Goal: Task Accomplishment & Management: Manage account settings

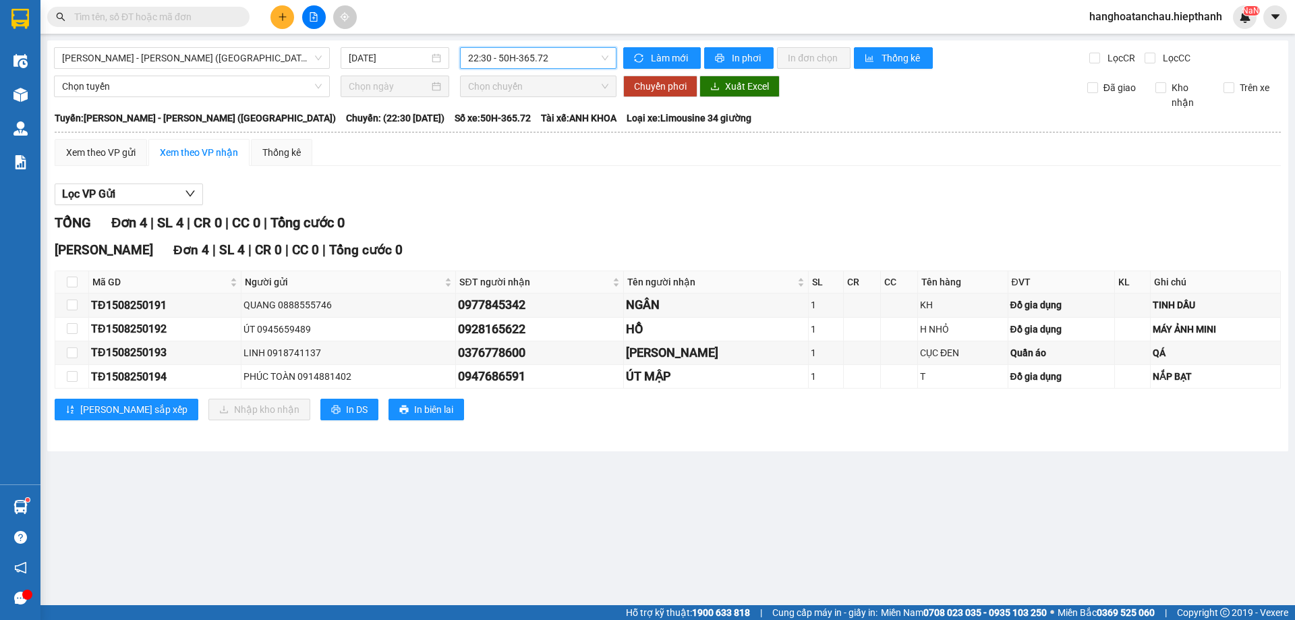
click at [555, 63] on span "22:30 - 50H-365.72" at bounding box center [538, 58] width 140 height 20
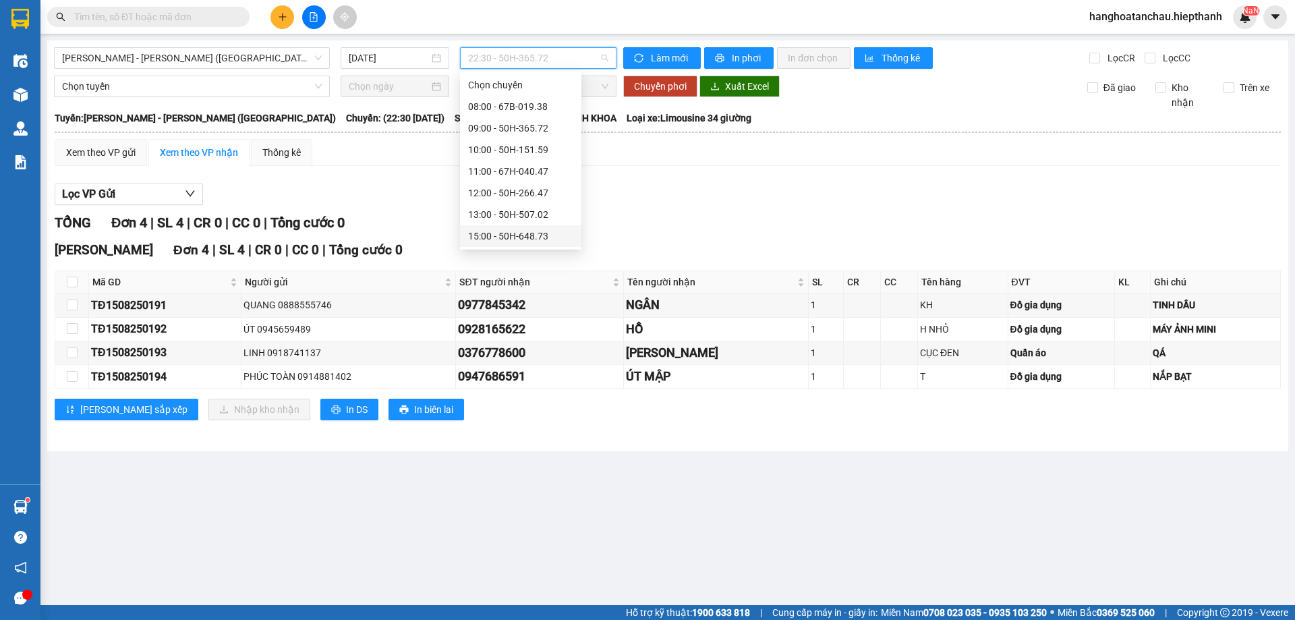
click at [480, 225] on div "15:00 - 50H-648.73" at bounding box center [520, 236] width 121 height 22
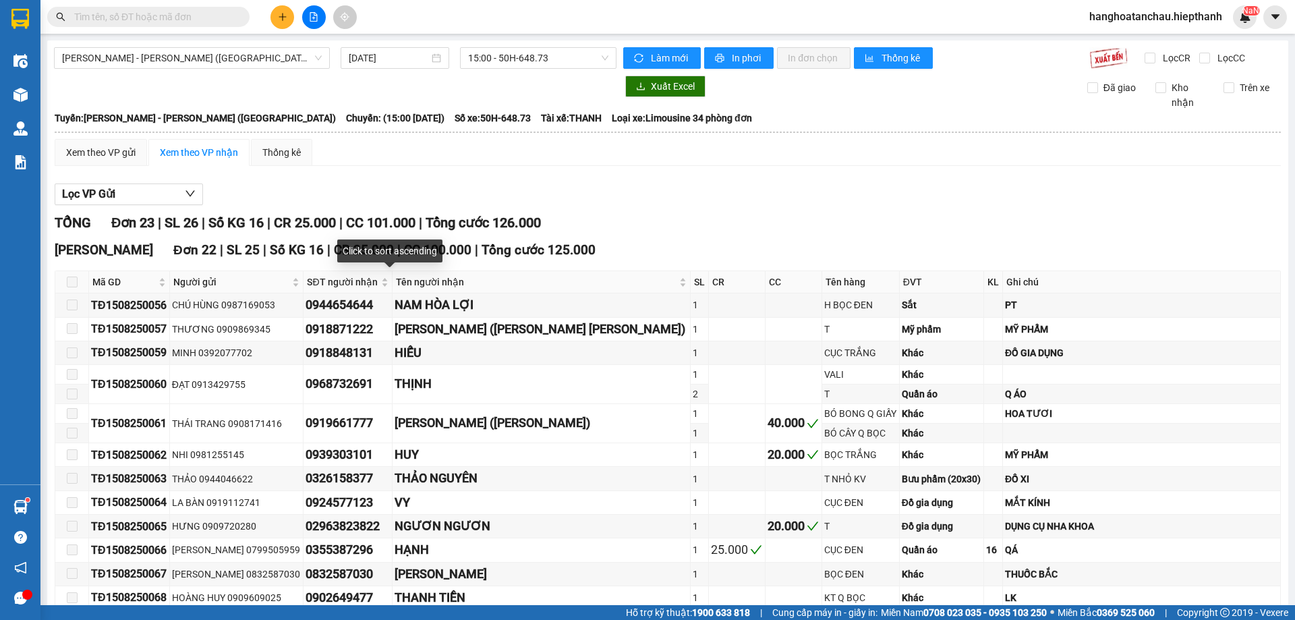
drag, startPoint x: 406, startPoint y: 280, endPoint x: 395, endPoint y: 169, distance: 111.2
click at [395, 169] on div "Xem theo VP gửi Xem theo VP nhận Thống kê Lọc VP Gửi TỔNG Đơn 23 | SL 26 | Số …" at bounding box center [668, 580] width 1226 height 883
click at [551, 63] on span "15:00 - 50H-648.73" at bounding box center [538, 58] width 140 height 20
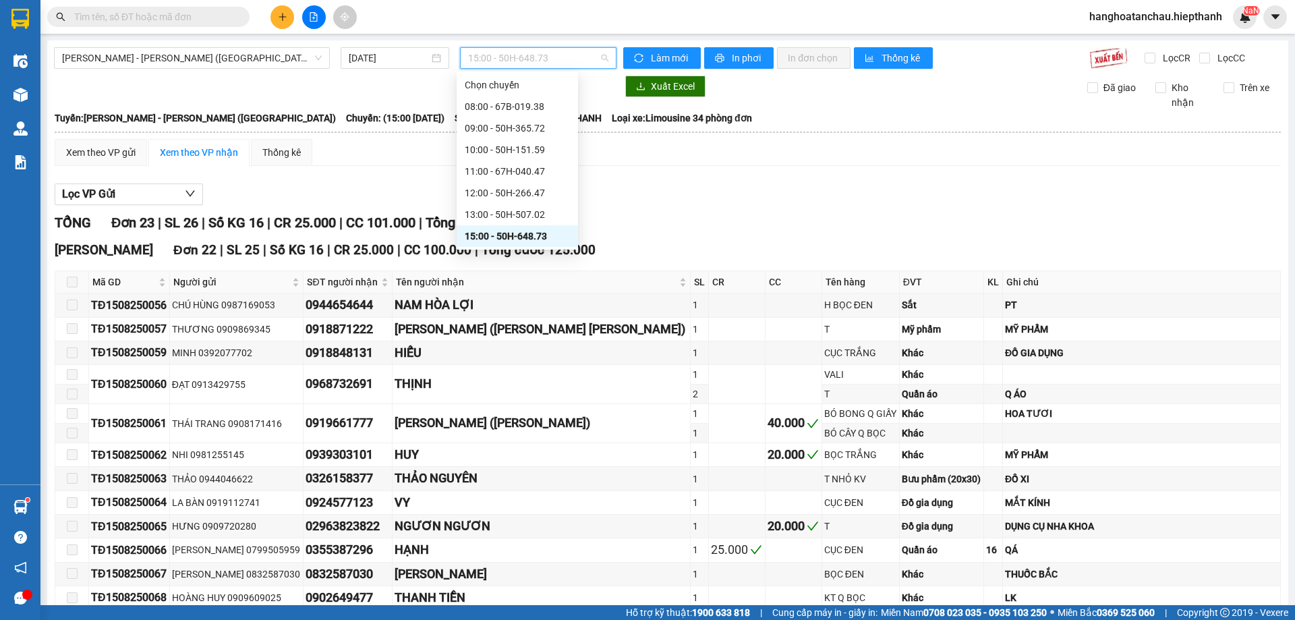
click at [501, 272] on div "17:00 - 50H-931.14" at bounding box center [517, 279] width 105 height 15
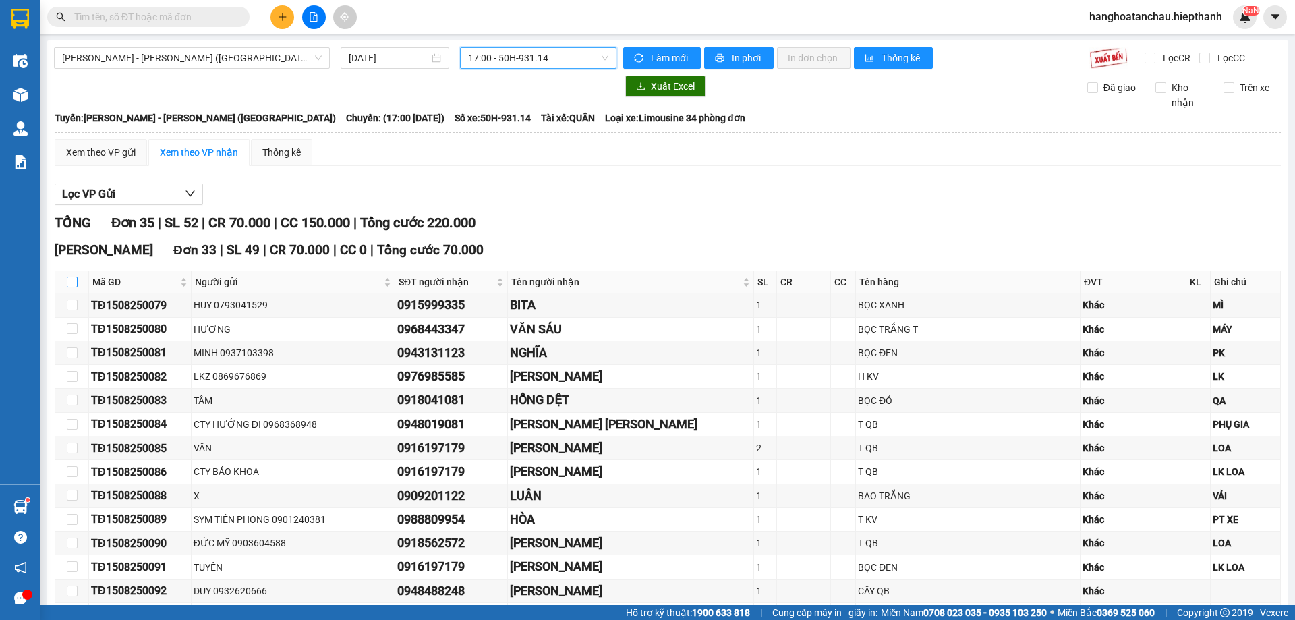
click at [71, 284] on input "checkbox" at bounding box center [72, 282] width 11 height 11
checkbox input "true"
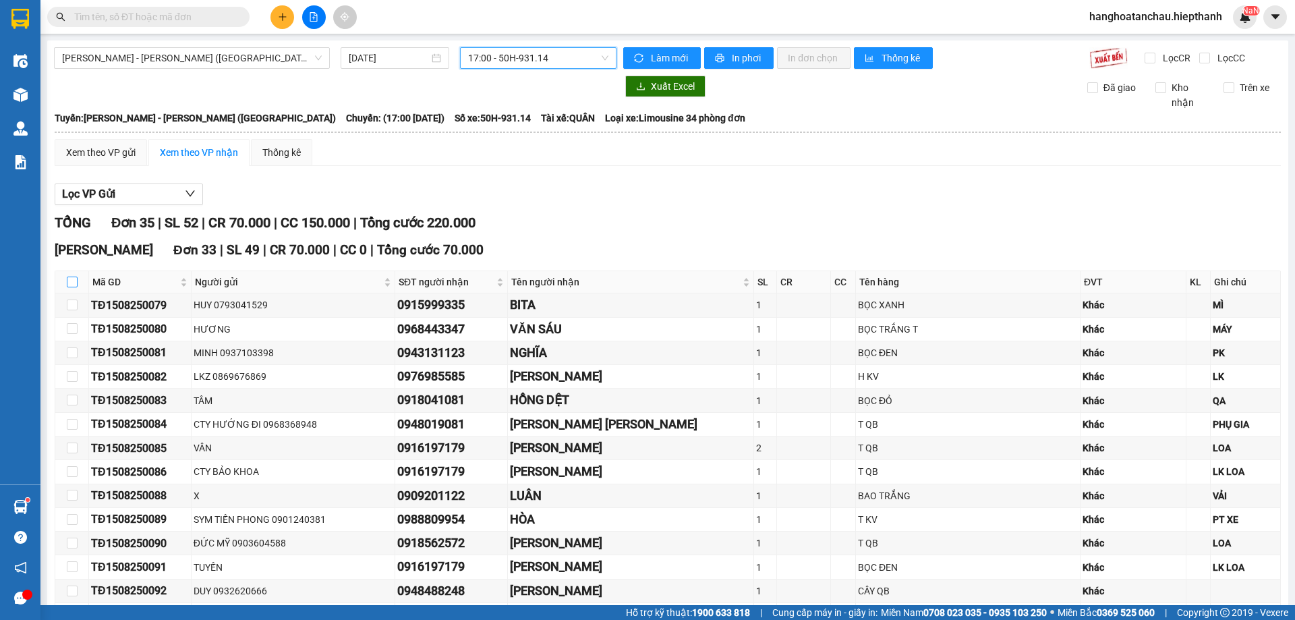
checkbox input "true"
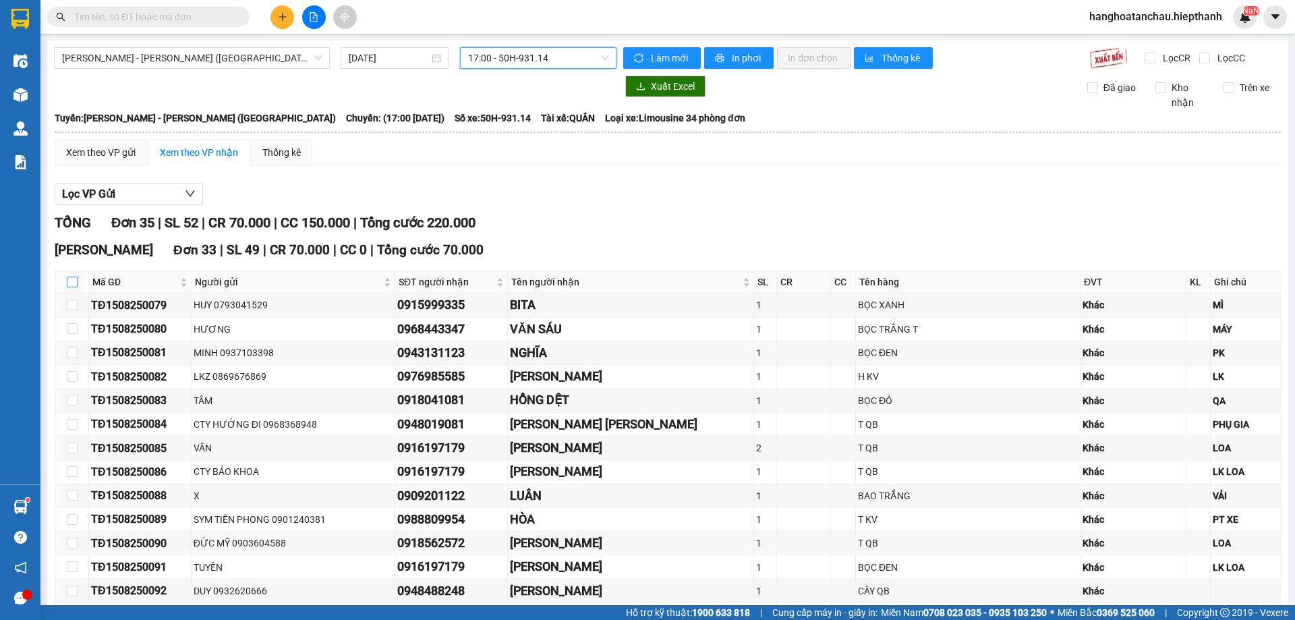
checkbox input "true"
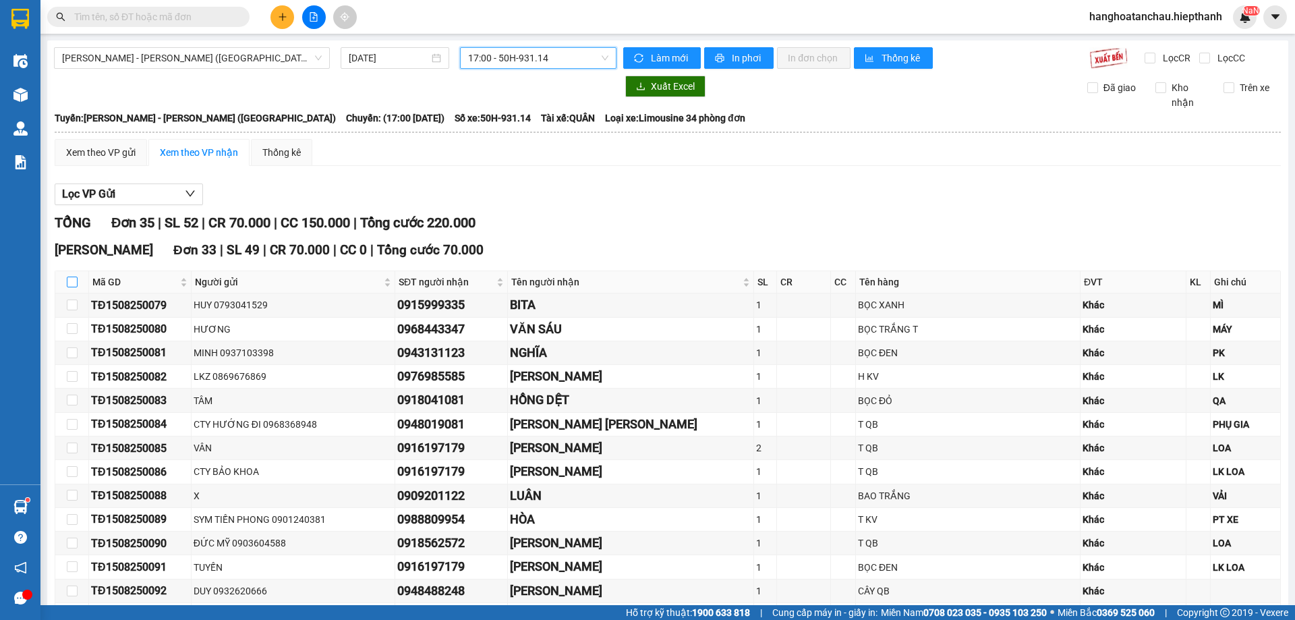
checkbox input "true"
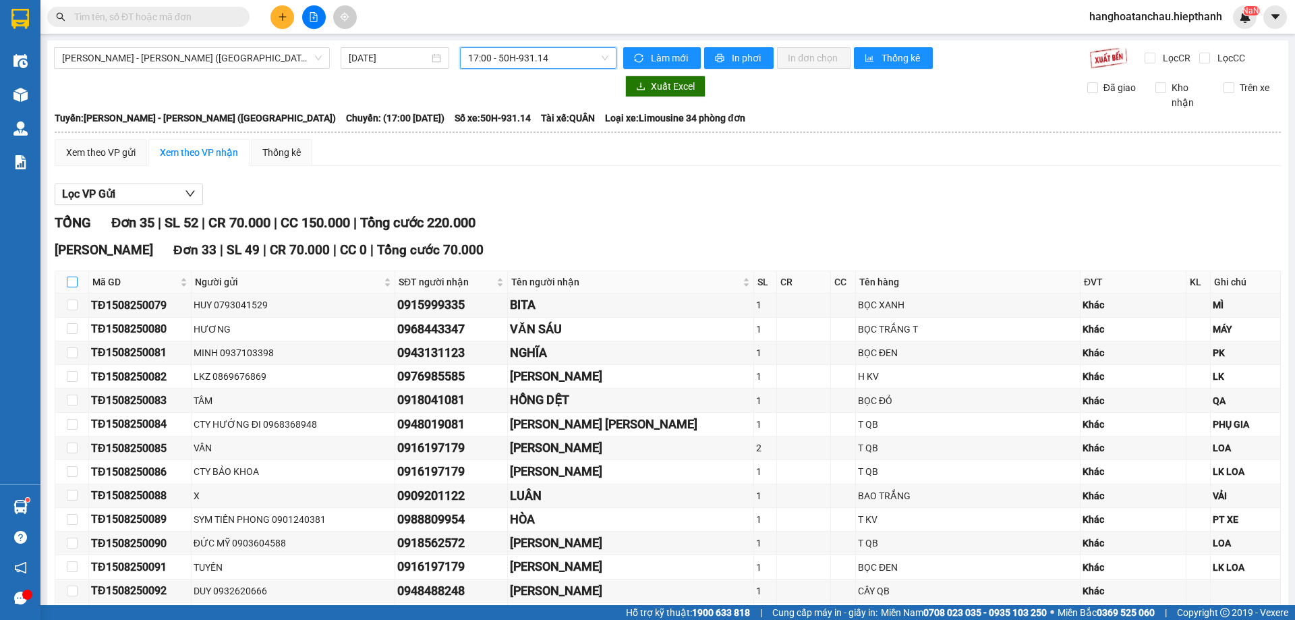
checkbox input "true"
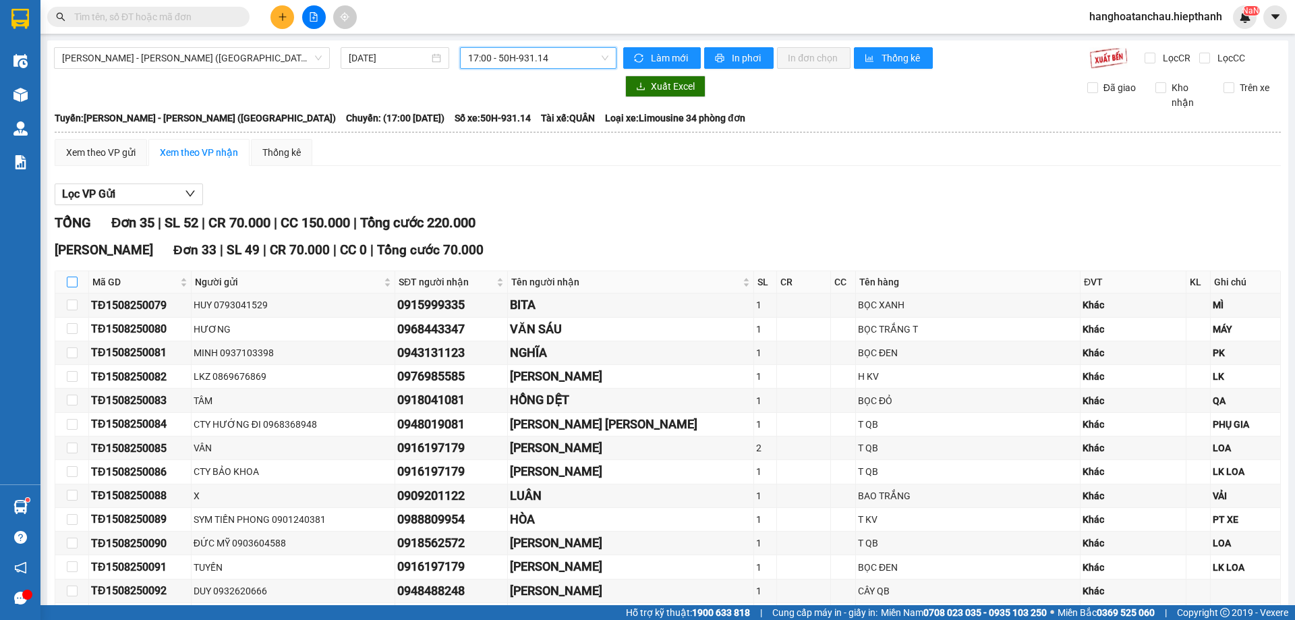
checkbox input "true"
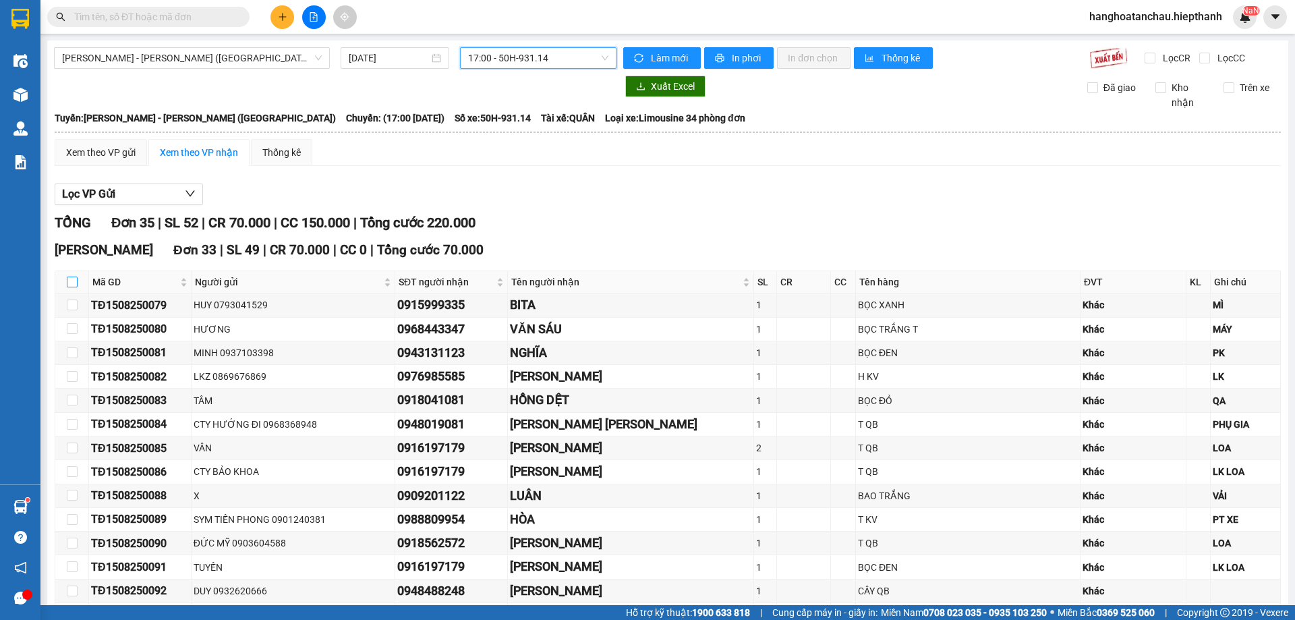
checkbox input "true"
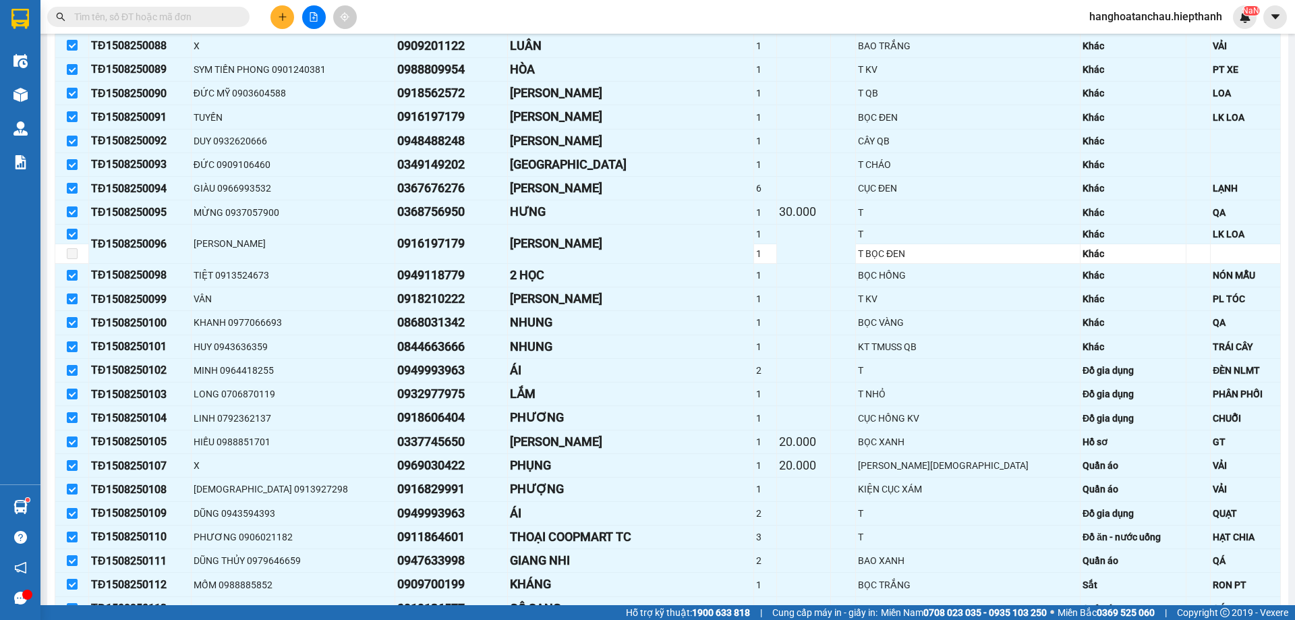
scroll to position [739, 0]
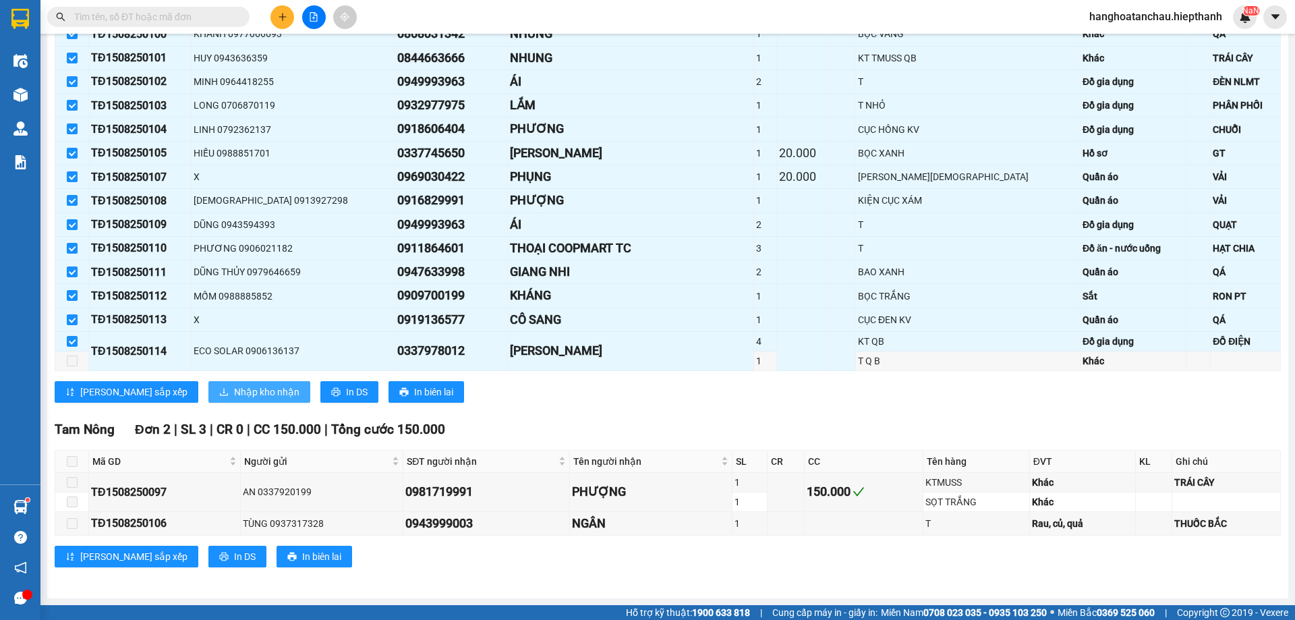
click at [234, 391] on span "Nhập kho nhận" at bounding box center [266, 392] width 65 height 15
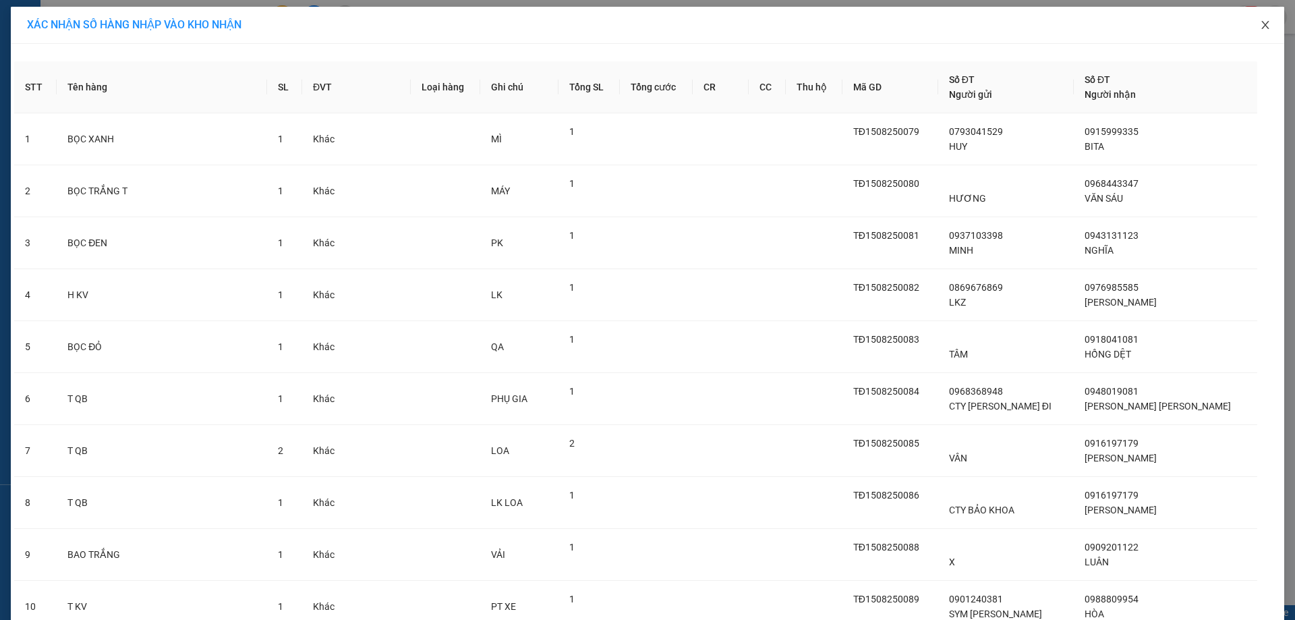
click at [1249, 36] on span "Close" at bounding box center [1266, 26] width 38 height 38
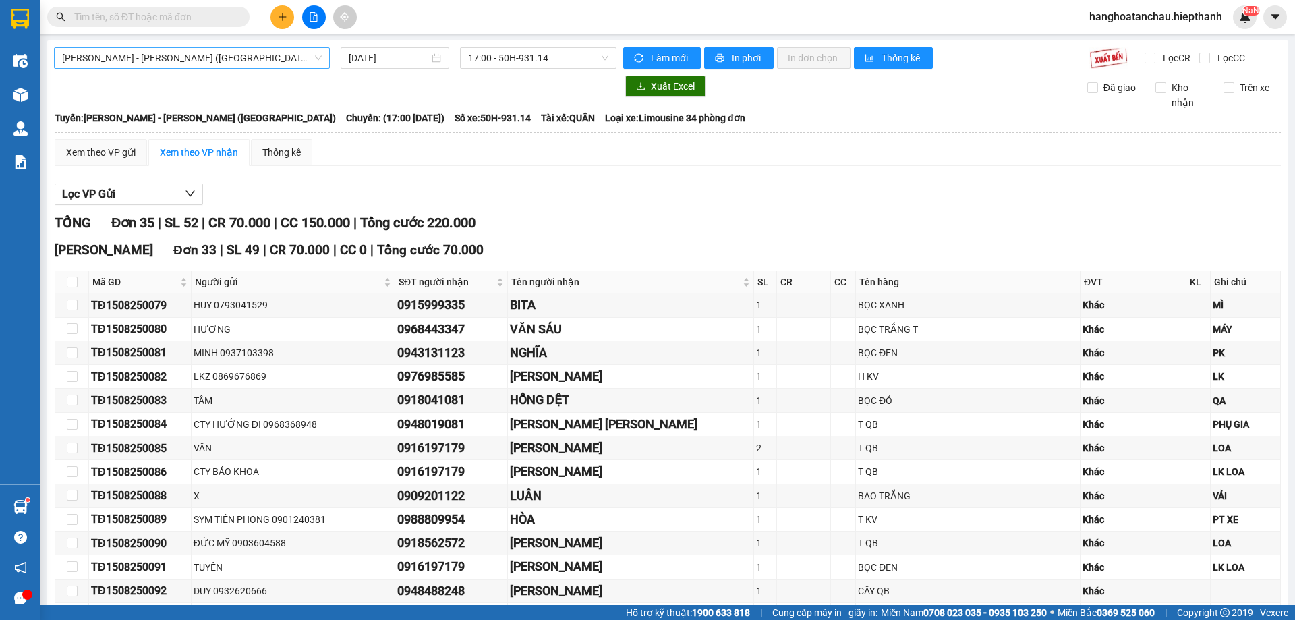
click at [203, 66] on span "[PERSON_NAME] - [GEOGRAPHIC_DATA] ([GEOGRAPHIC_DATA])" at bounding box center [192, 58] width 260 height 20
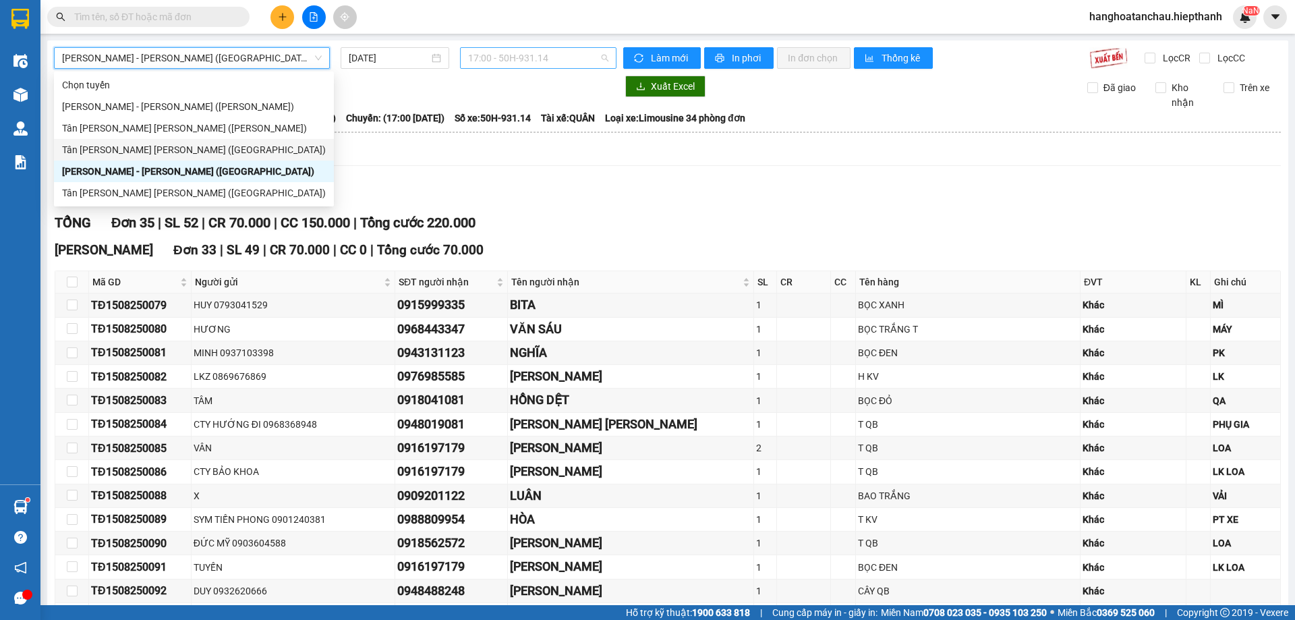
click at [471, 63] on span "17:00 - 50H-931.14" at bounding box center [538, 58] width 140 height 20
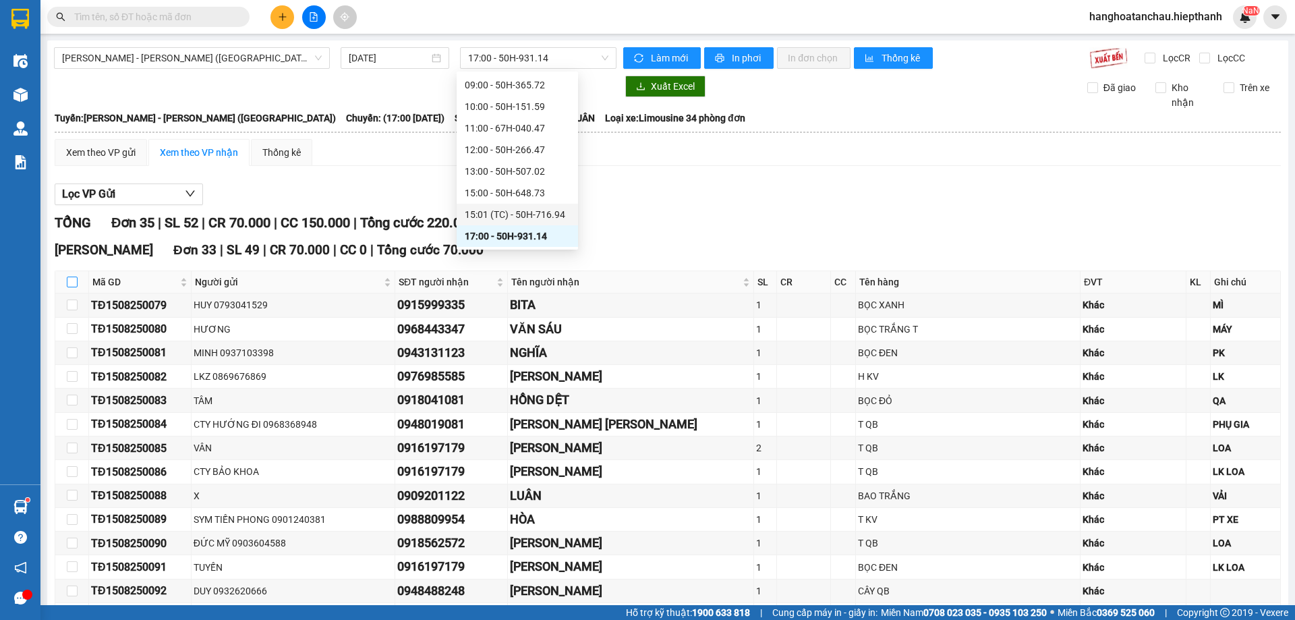
click at [77, 282] on input "checkbox" at bounding box center [72, 282] width 11 height 11
checkbox input "true"
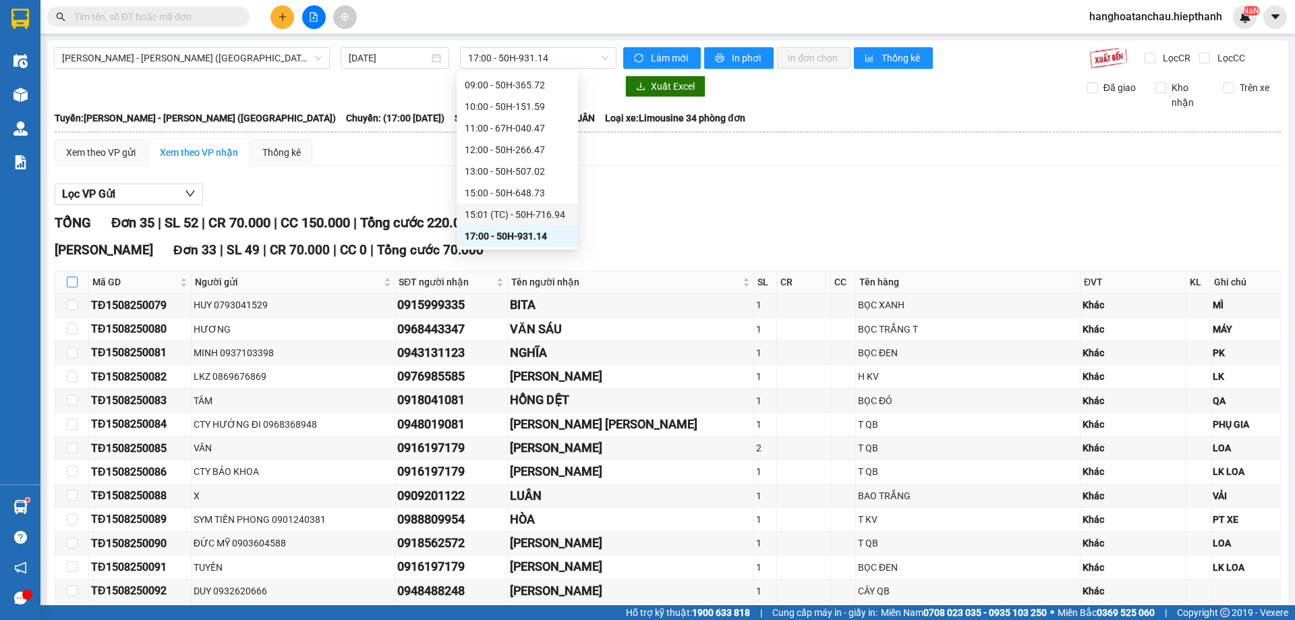
checkbox input "true"
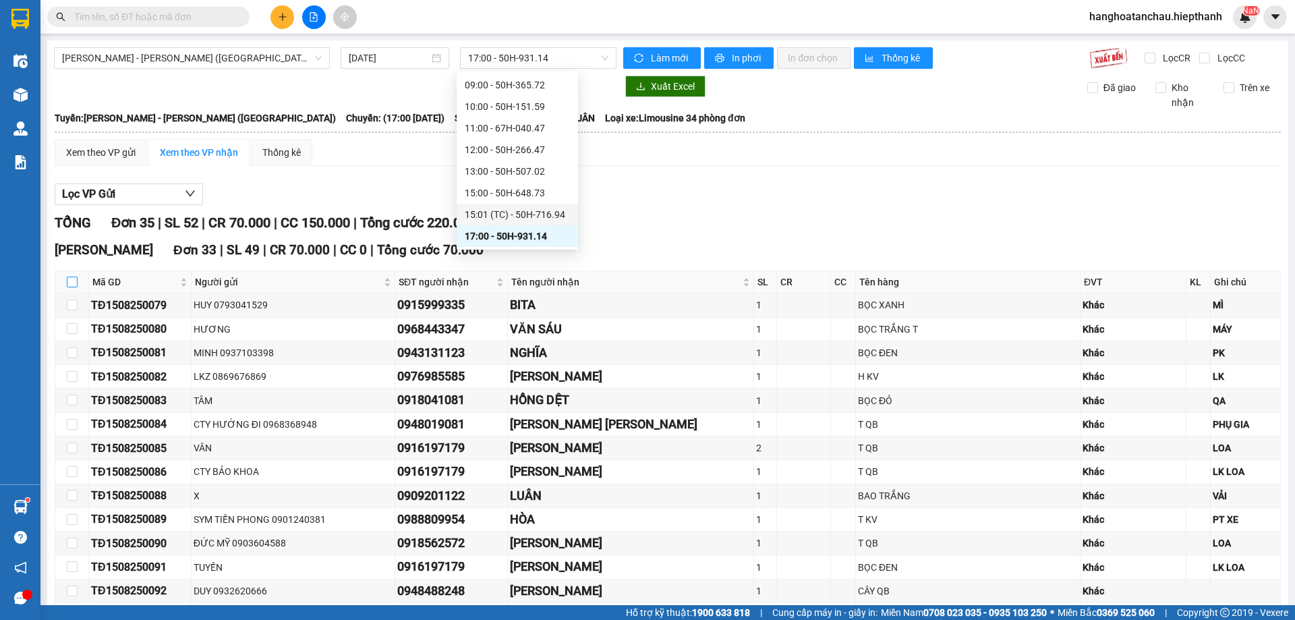
checkbox input "true"
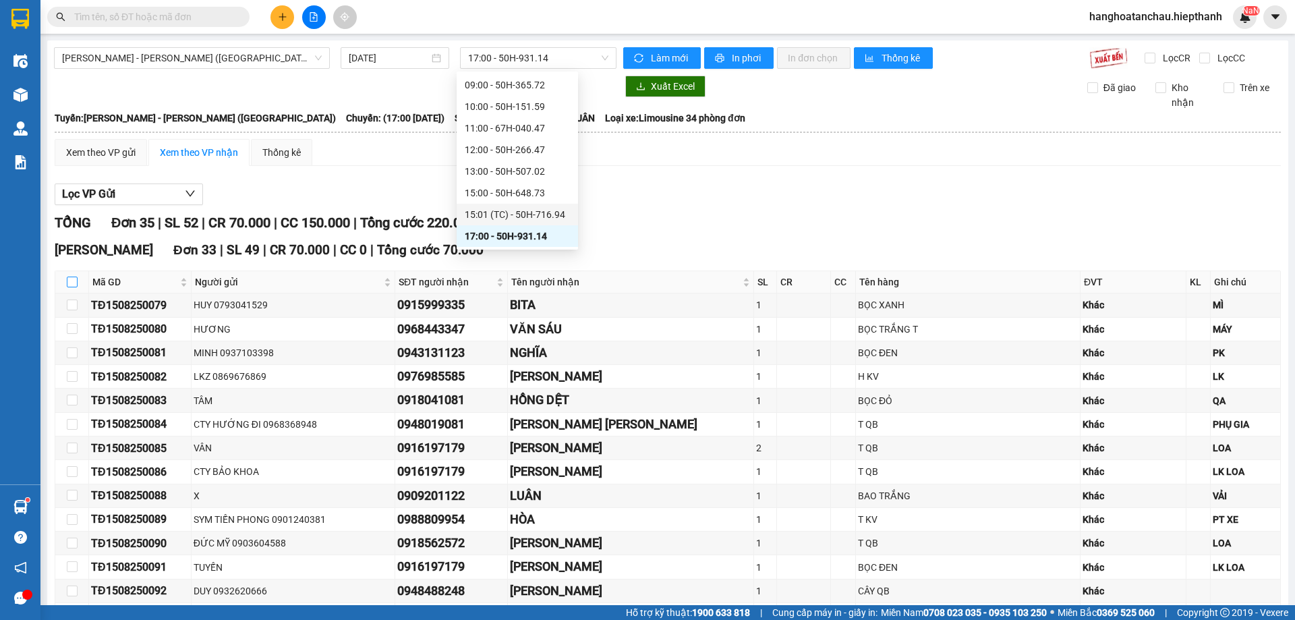
checkbox input "true"
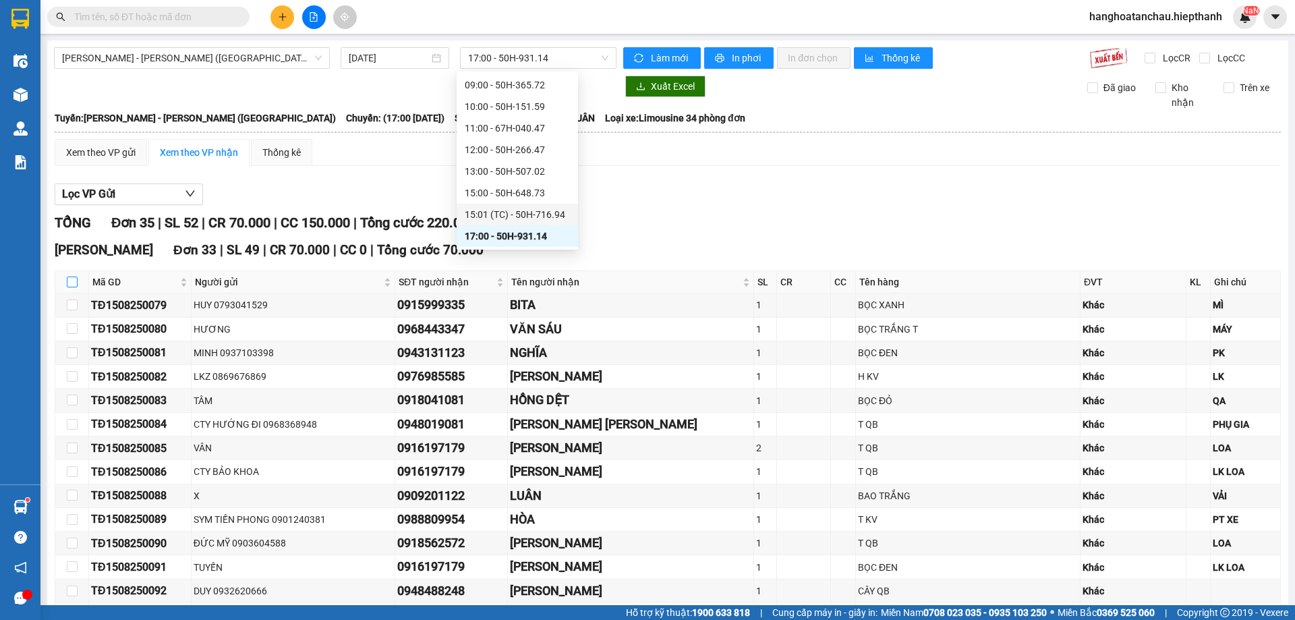
checkbox input "true"
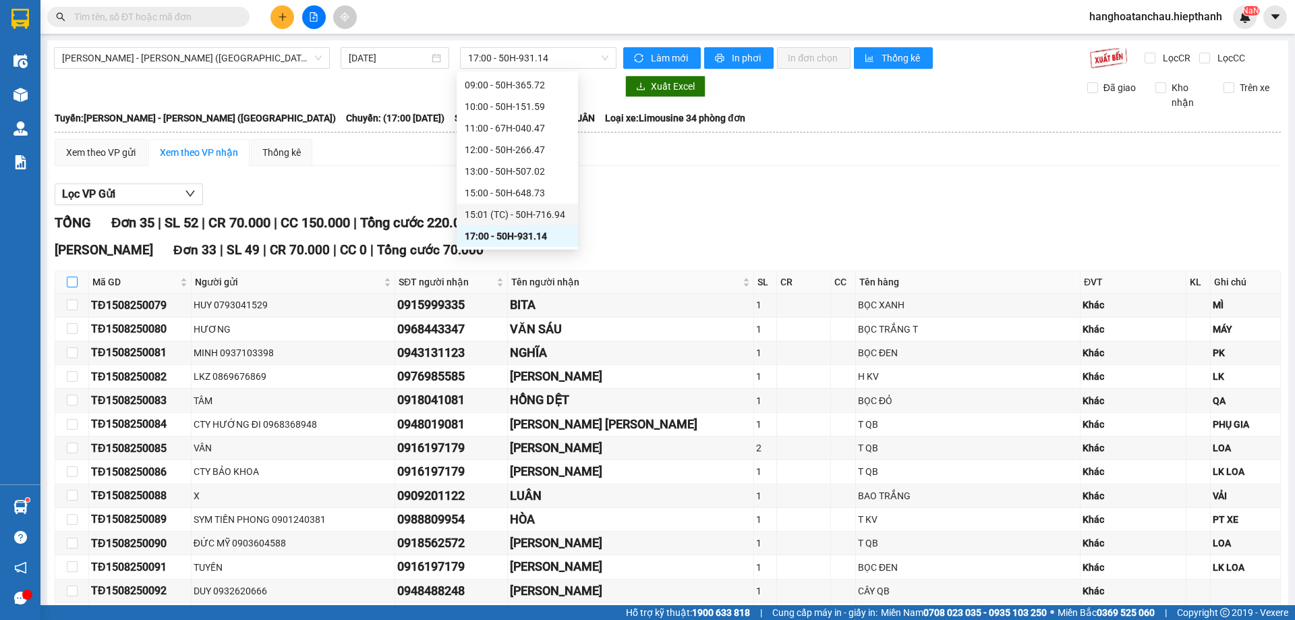
checkbox input "true"
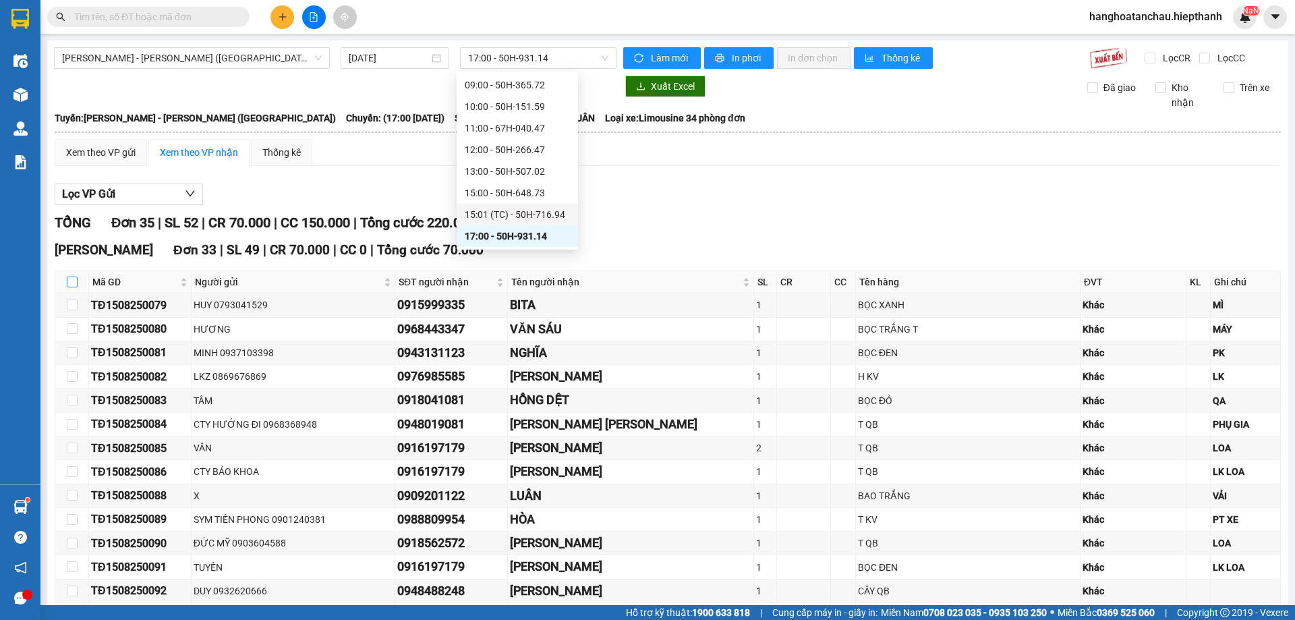
checkbox input "true"
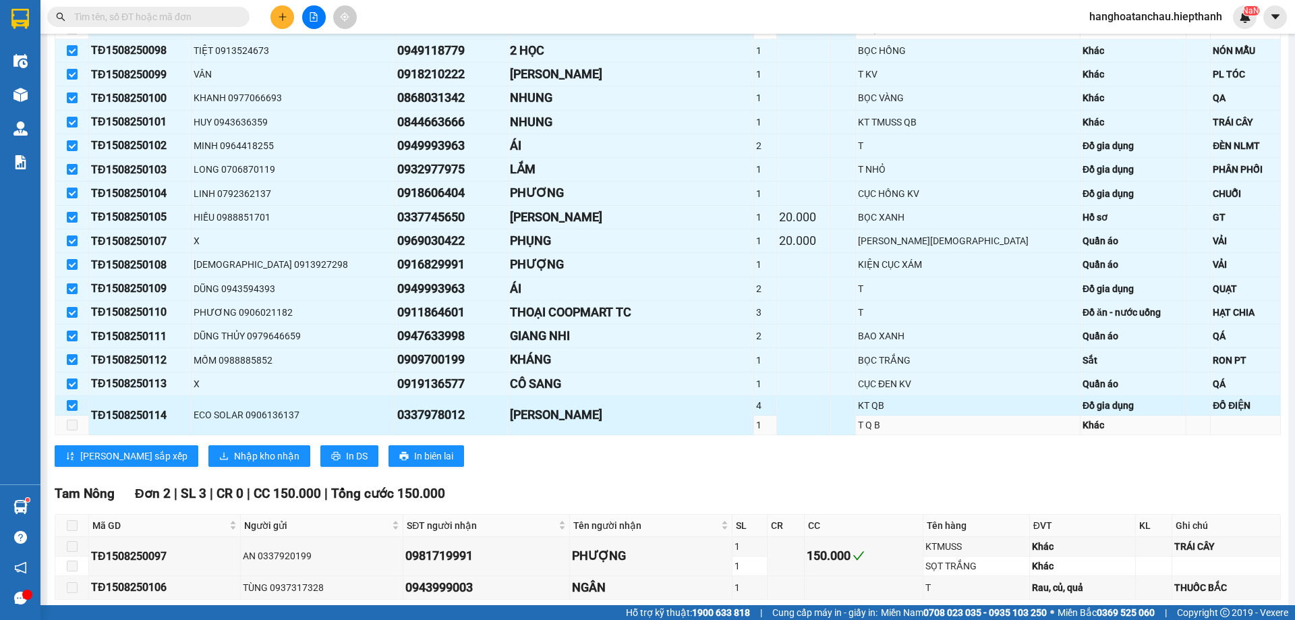
scroll to position [739, 0]
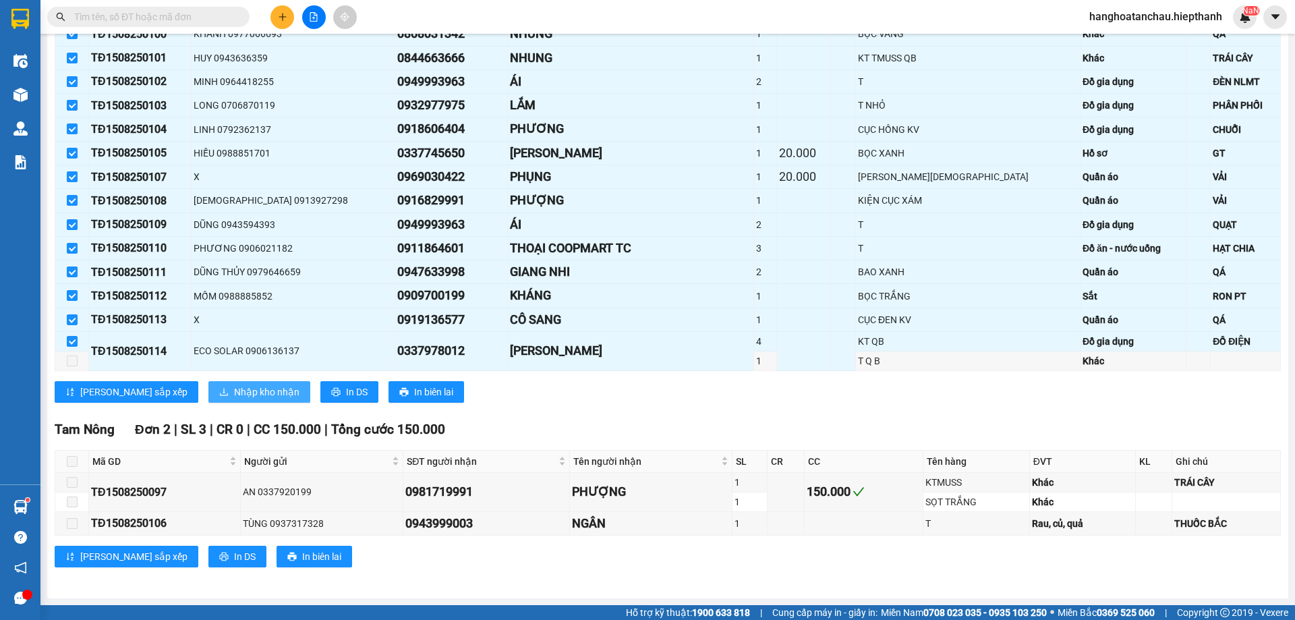
click at [234, 394] on span "Nhập kho nhận" at bounding box center [266, 392] width 65 height 15
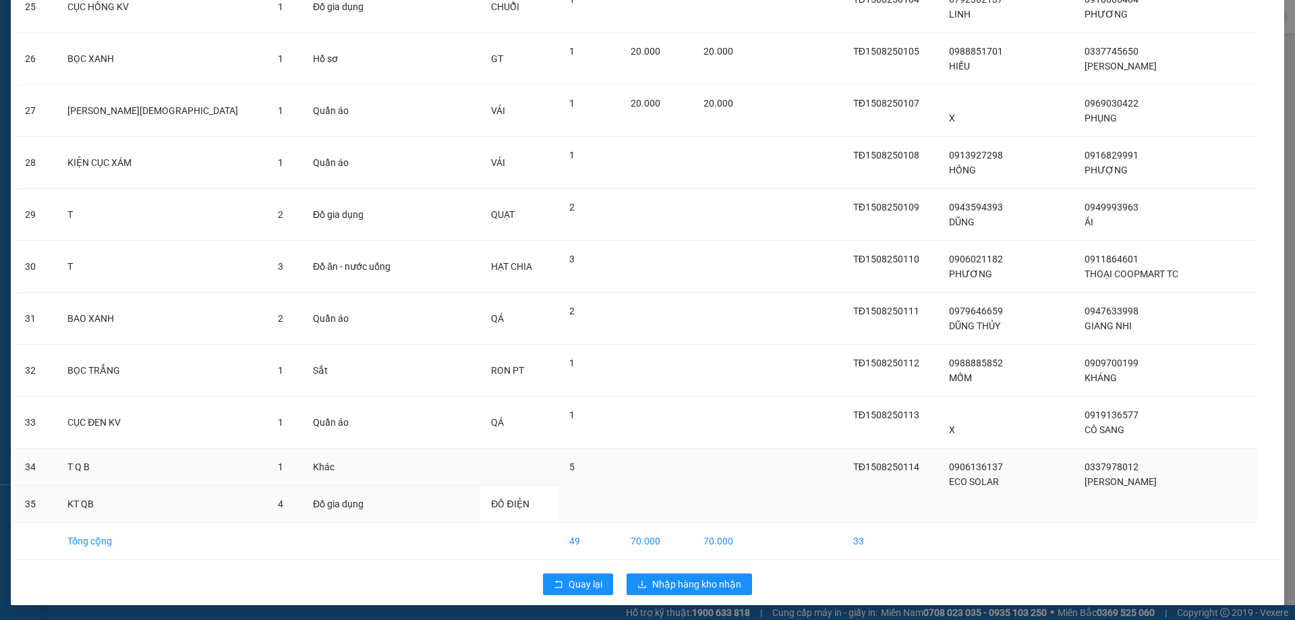
scroll to position [1351, 0]
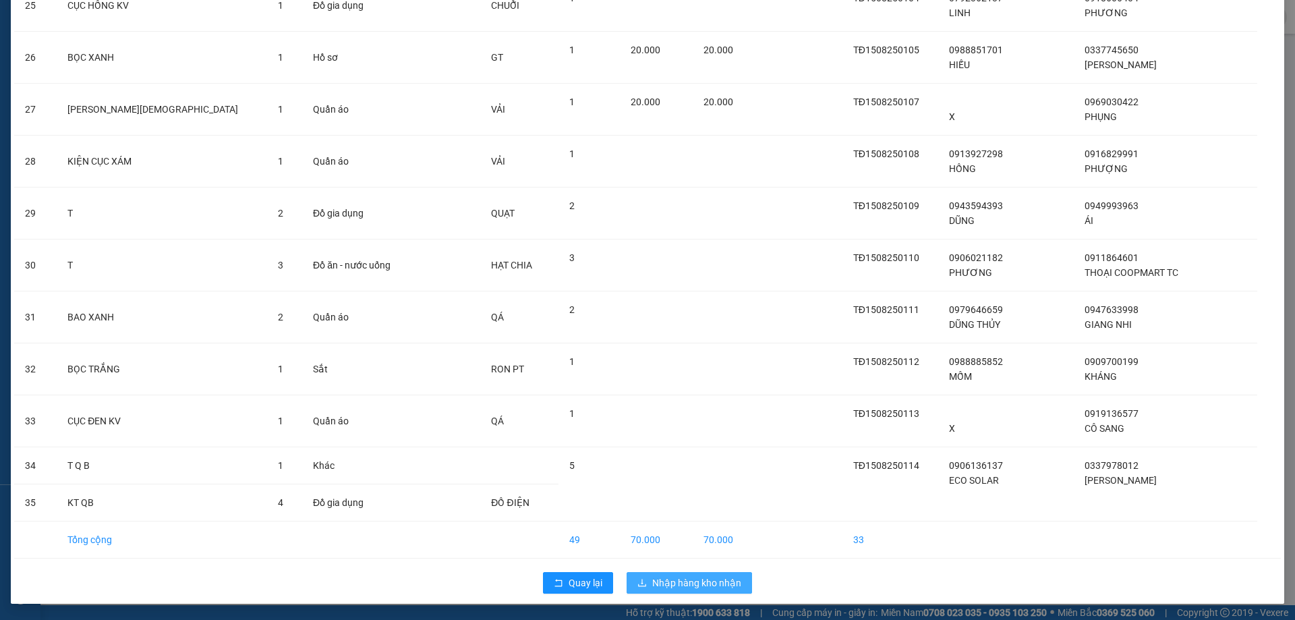
click at [656, 579] on span "Nhập hàng kho nhận" at bounding box center [696, 582] width 89 height 15
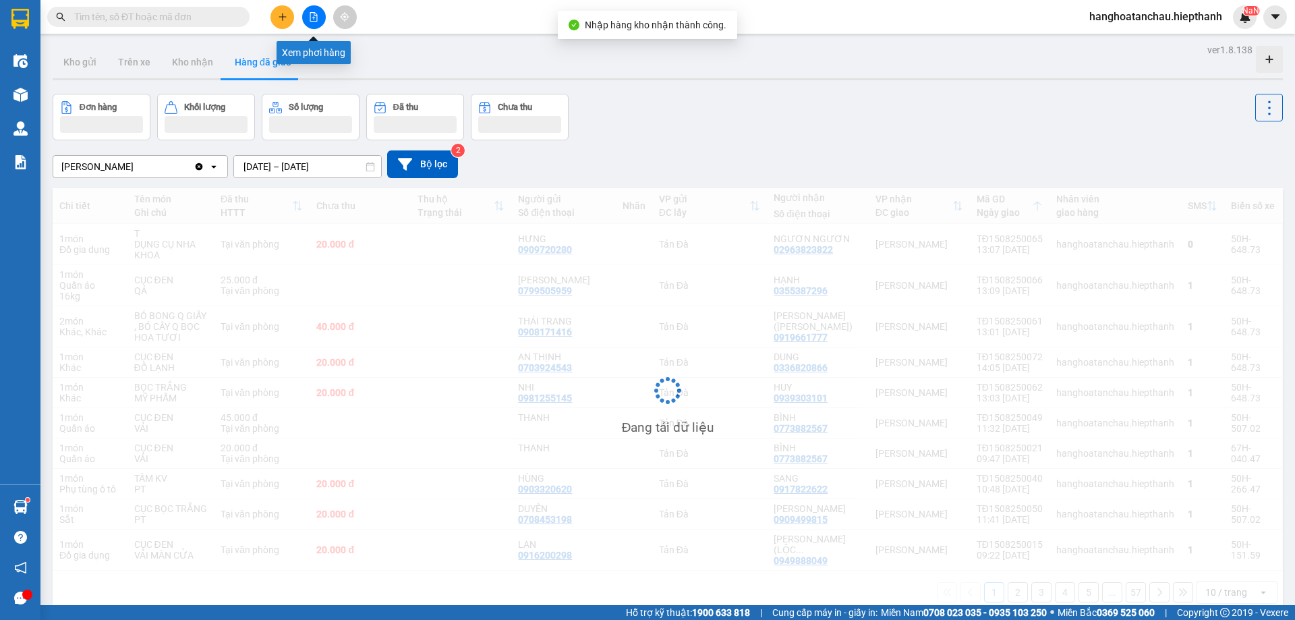
click at [316, 22] on button at bounding box center [314, 17] width 24 height 24
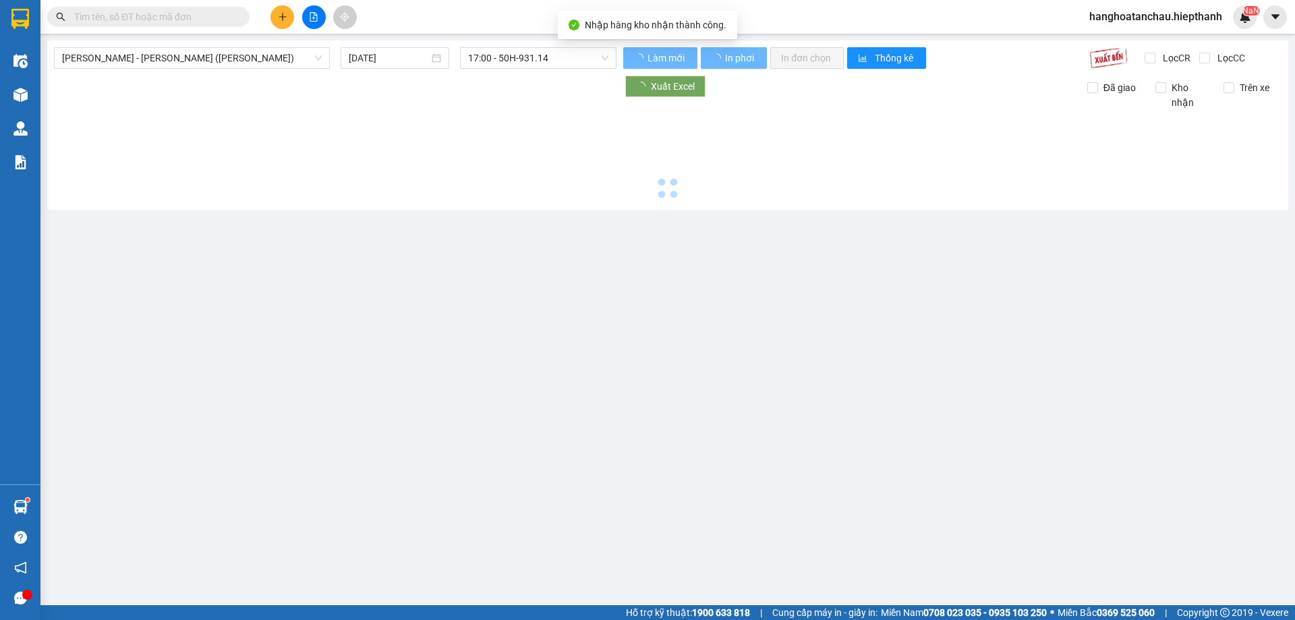
type input "16/08/2025"
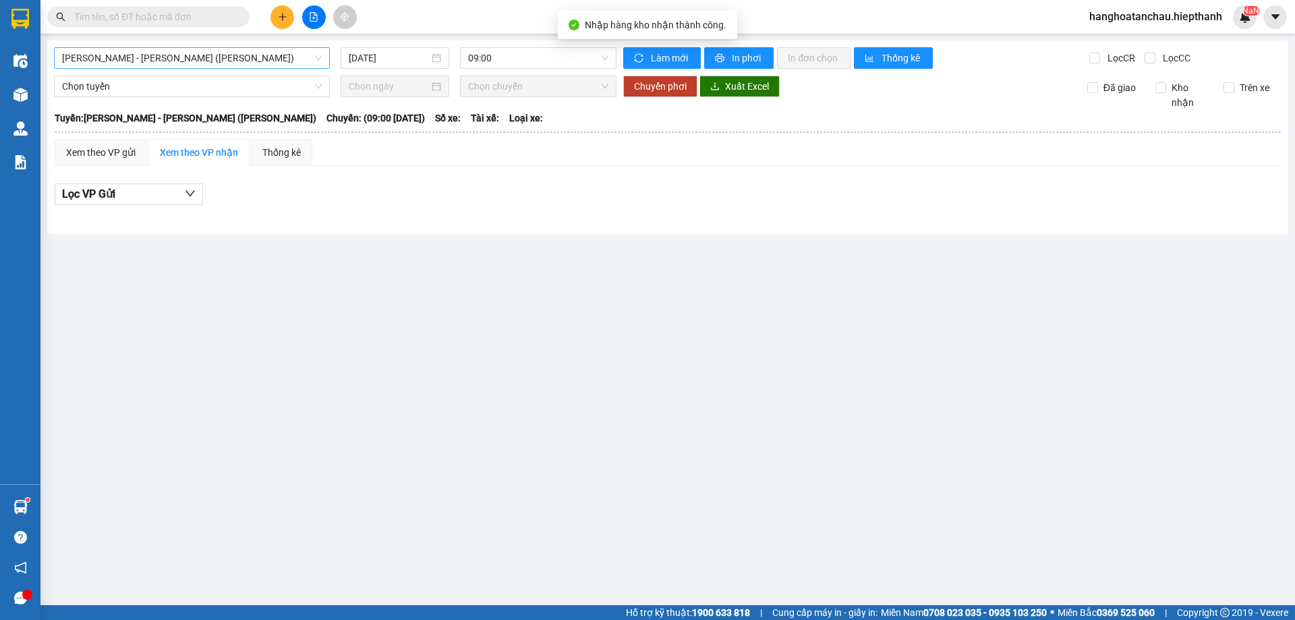
click at [251, 61] on span "[PERSON_NAME] - [GEOGRAPHIC_DATA] (TIỀN)" at bounding box center [192, 58] width 260 height 20
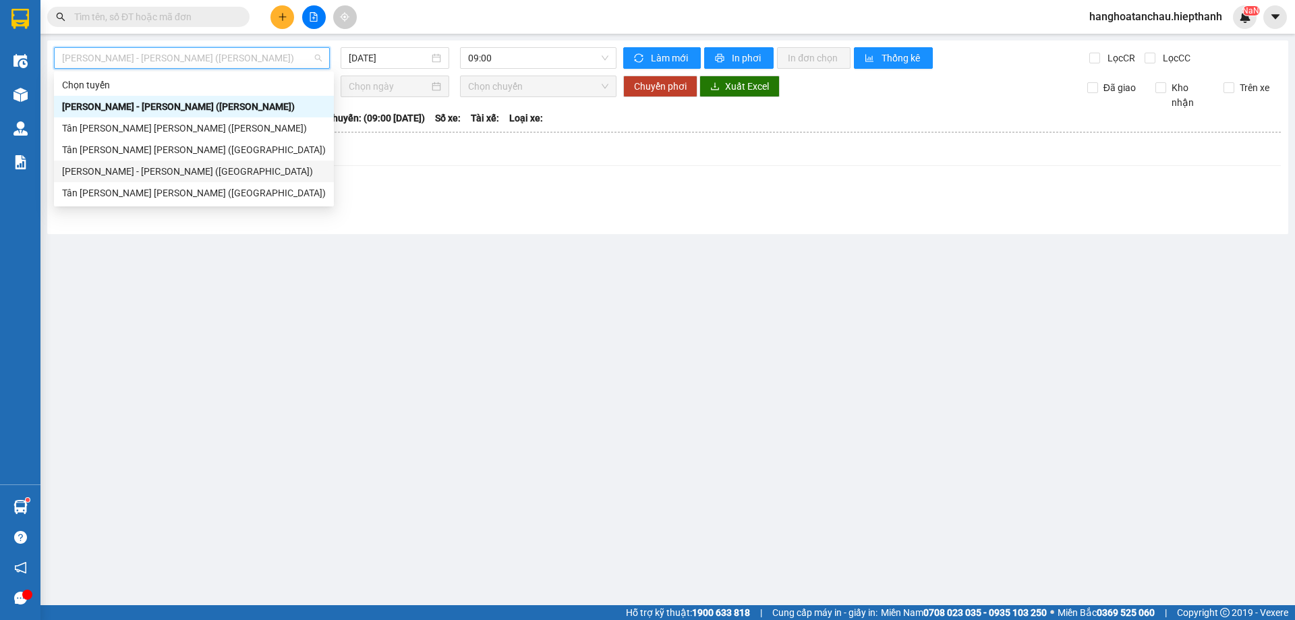
click at [225, 170] on div "[PERSON_NAME] - [GEOGRAPHIC_DATA] ([GEOGRAPHIC_DATA])" at bounding box center [194, 171] width 264 height 15
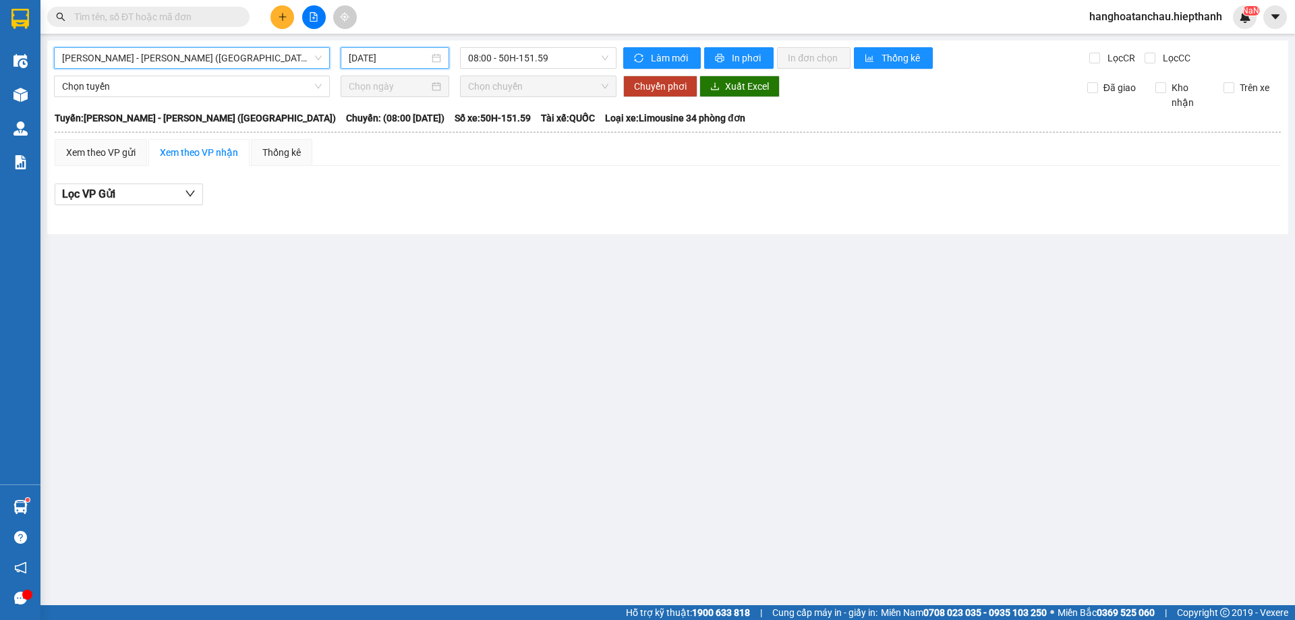
click at [386, 62] on input "16/08/2025" at bounding box center [389, 58] width 80 height 15
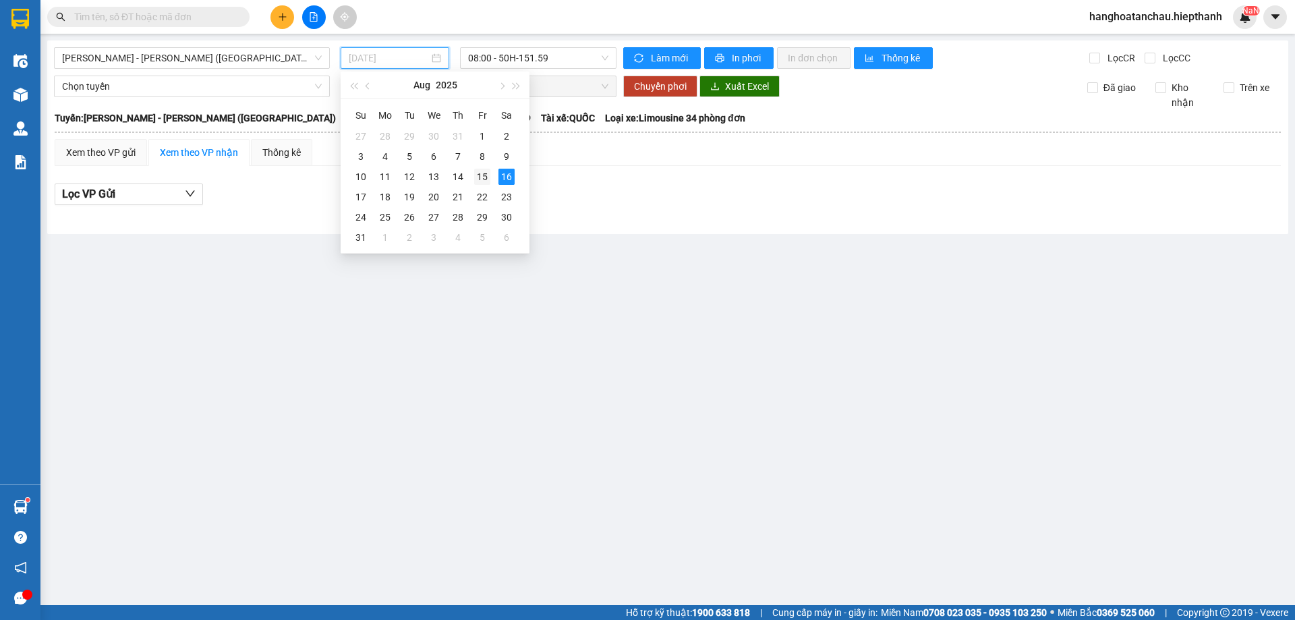
click at [476, 174] on div "15" at bounding box center [482, 177] width 16 height 16
type input "[DATE]"
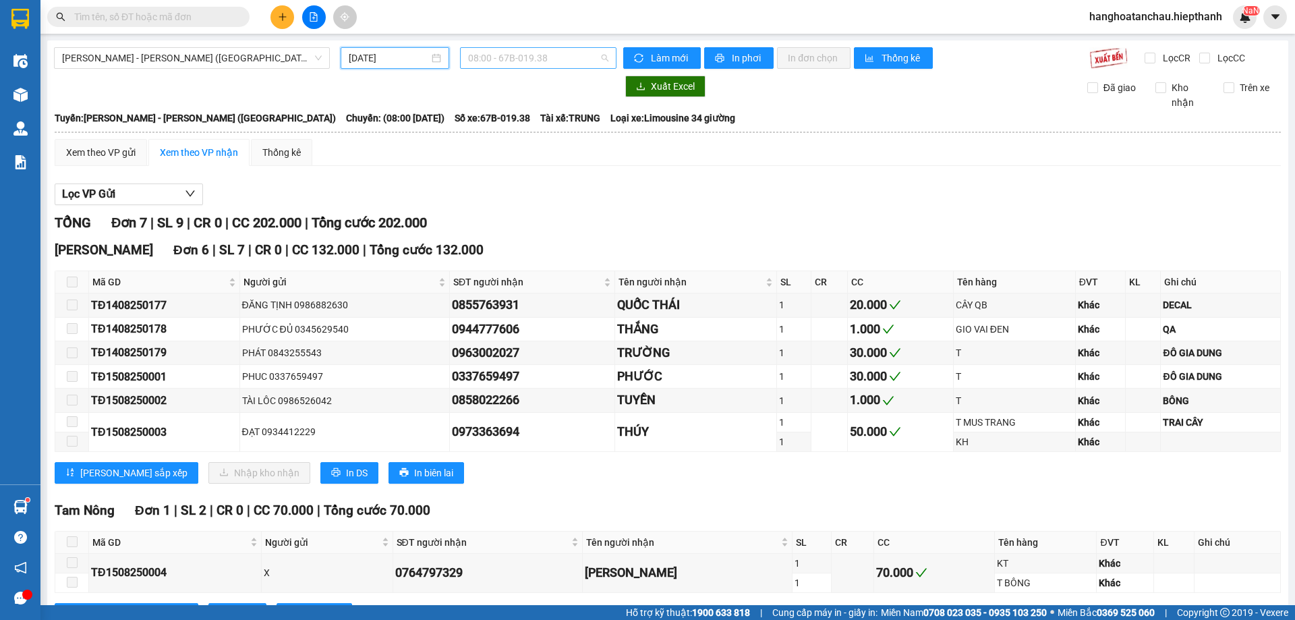
click at [499, 57] on span "08:00 - 67B-019.38" at bounding box center [538, 58] width 140 height 20
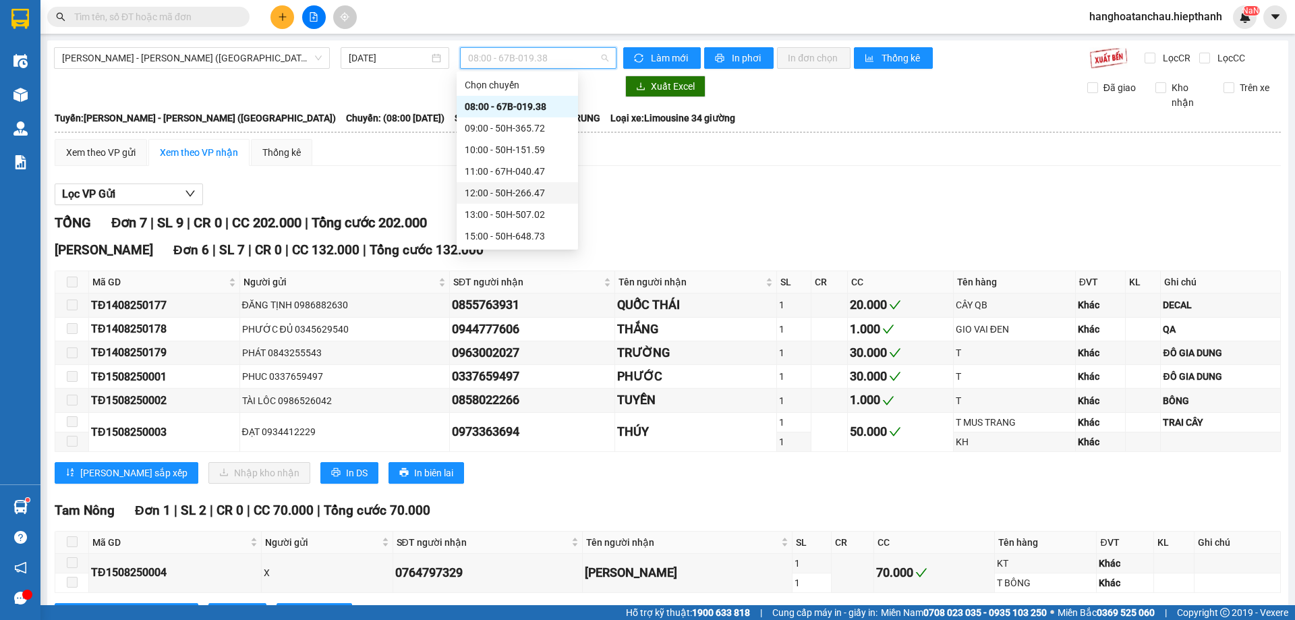
scroll to position [108, 0]
click at [495, 190] on div "19:00 - 67B-017.05" at bounding box center [517, 193] width 105 height 15
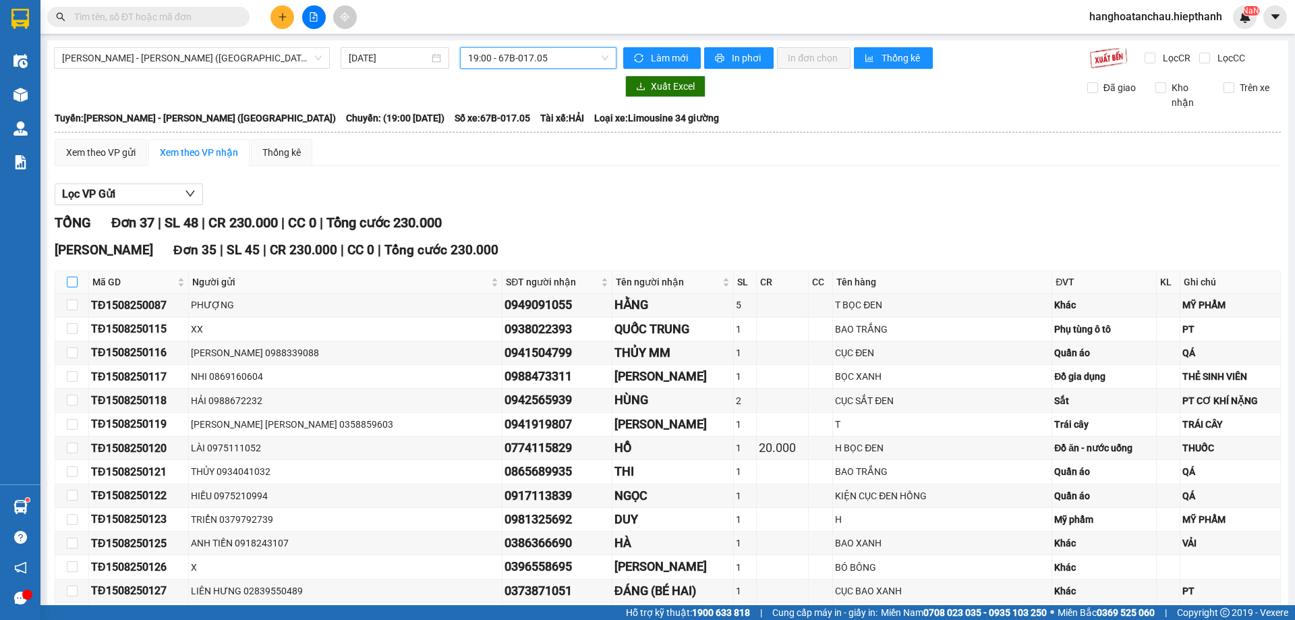
click at [72, 282] on input "checkbox" at bounding box center [72, 282] width 11 height 11
checkbox input "true"
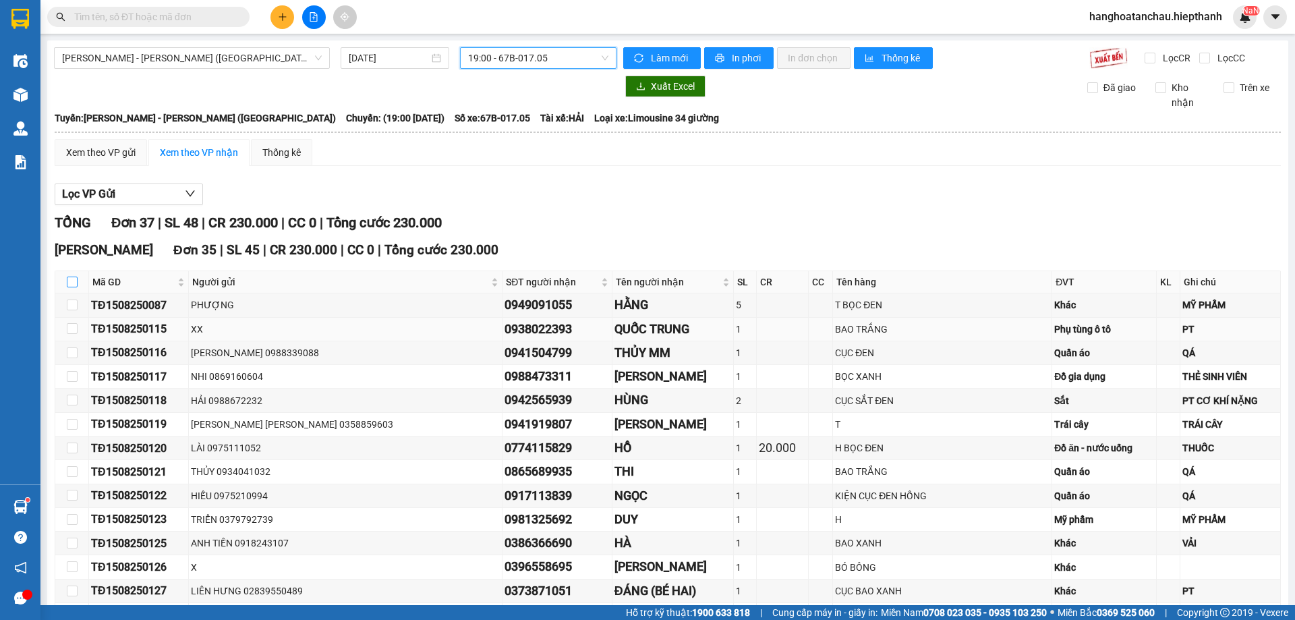
checkbox input "true"
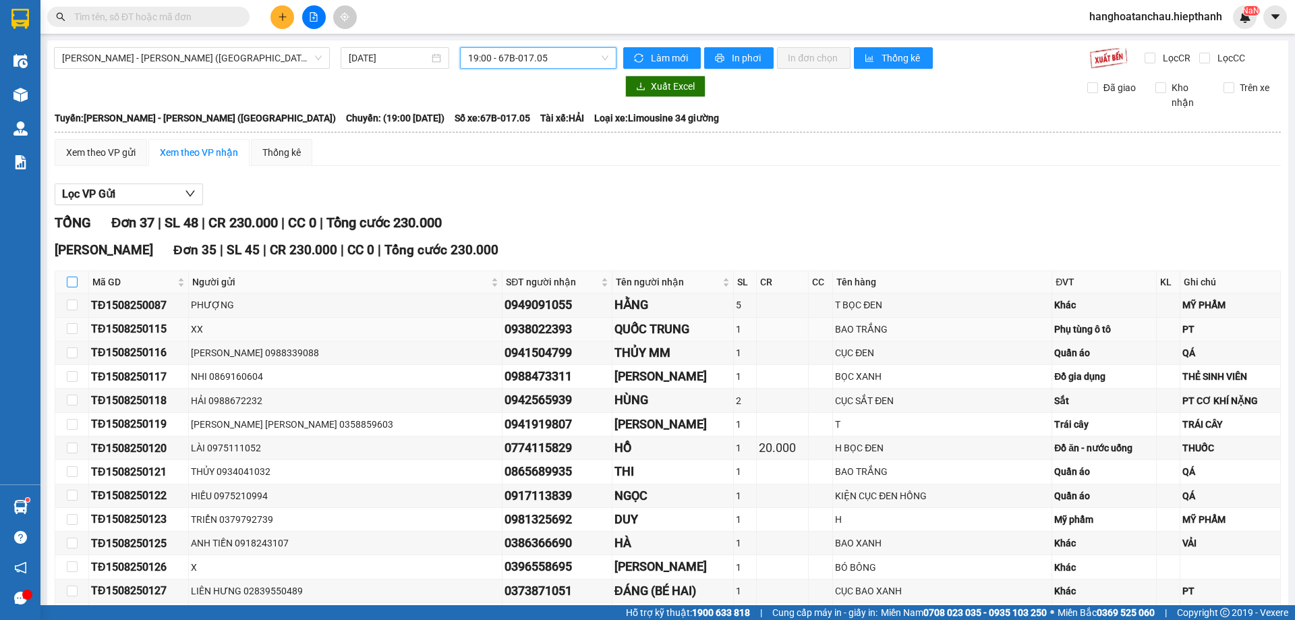
checkbox input "true"
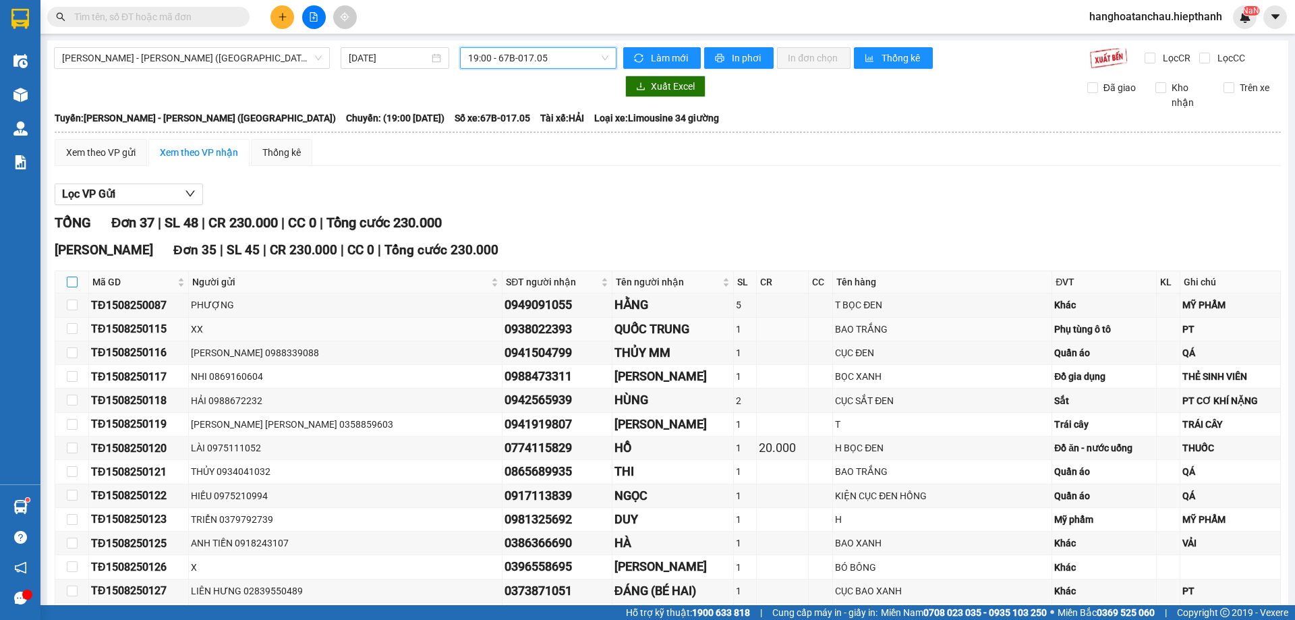
checkbox input "true"
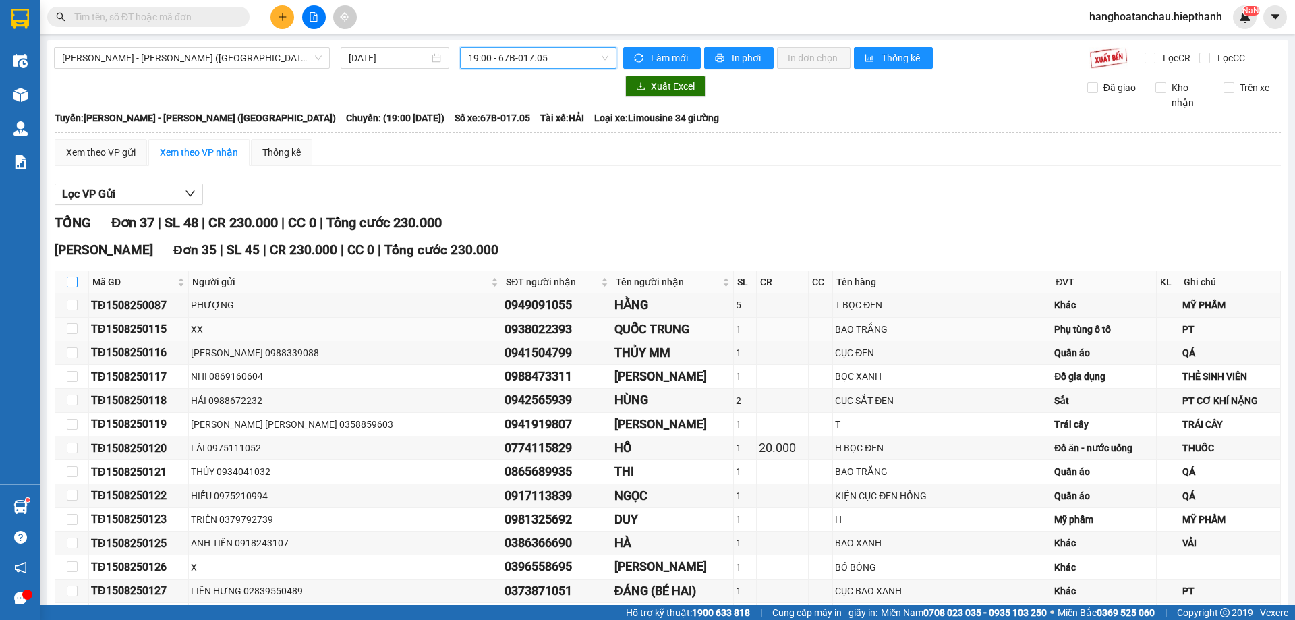
checkbox input "true"
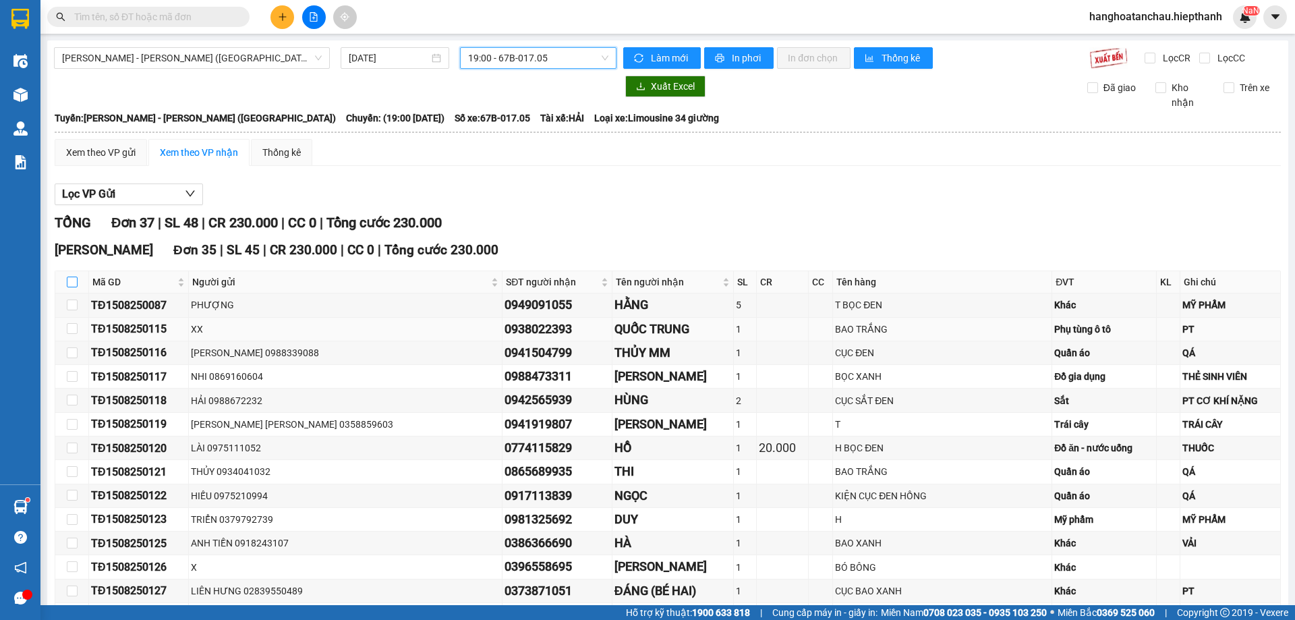
checkbox input "true"
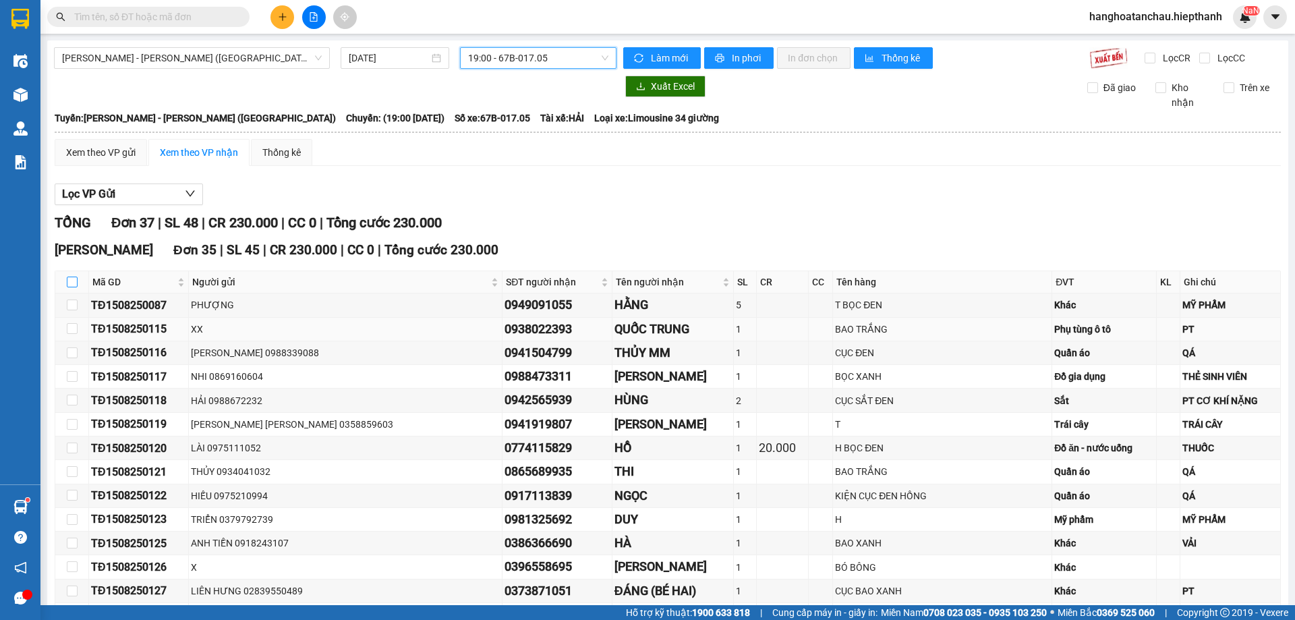
checkbox input "true"
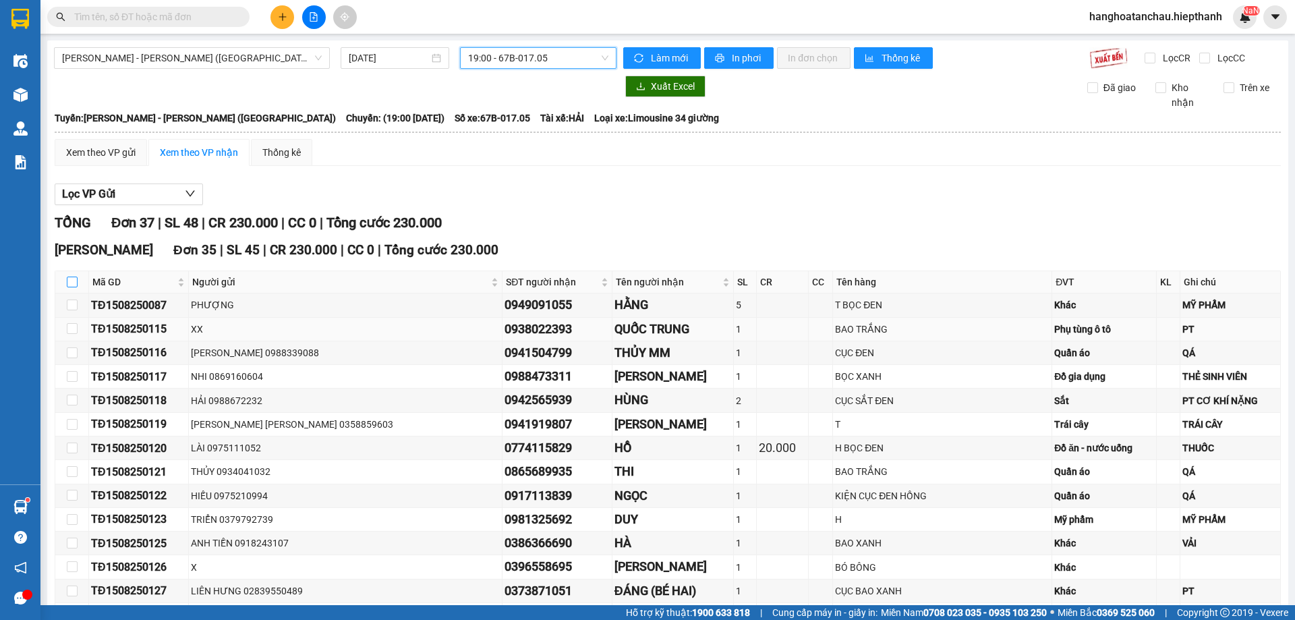
checkbox input "true"
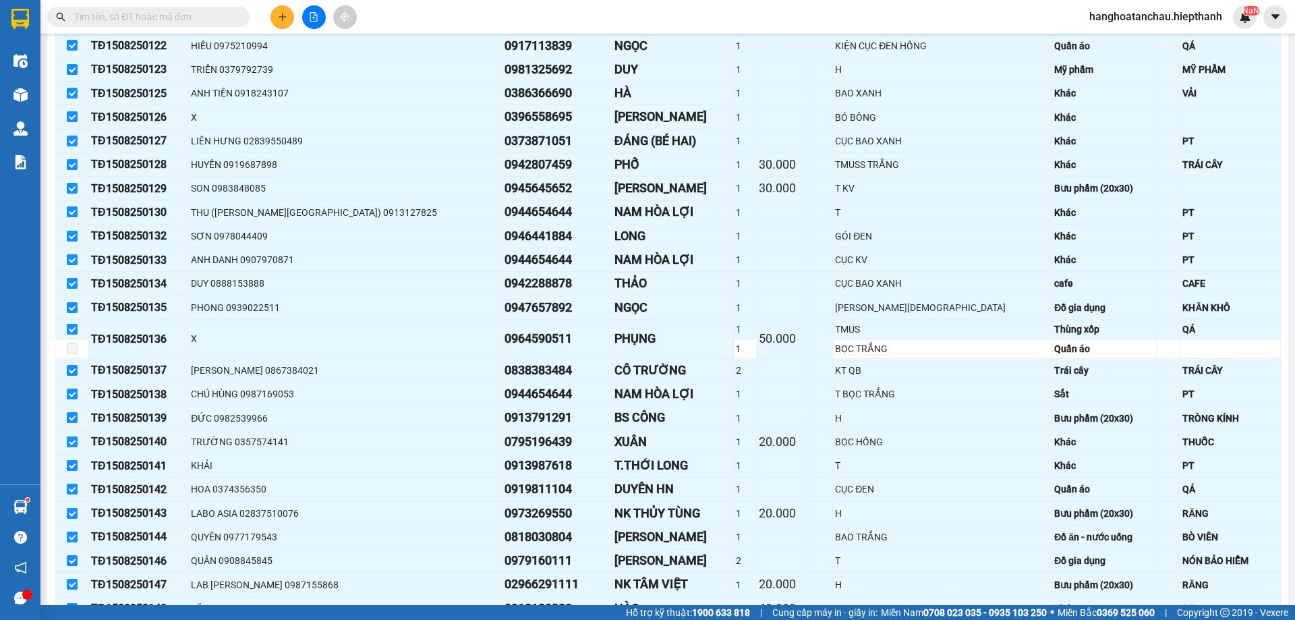
scroll to position [806, 0]
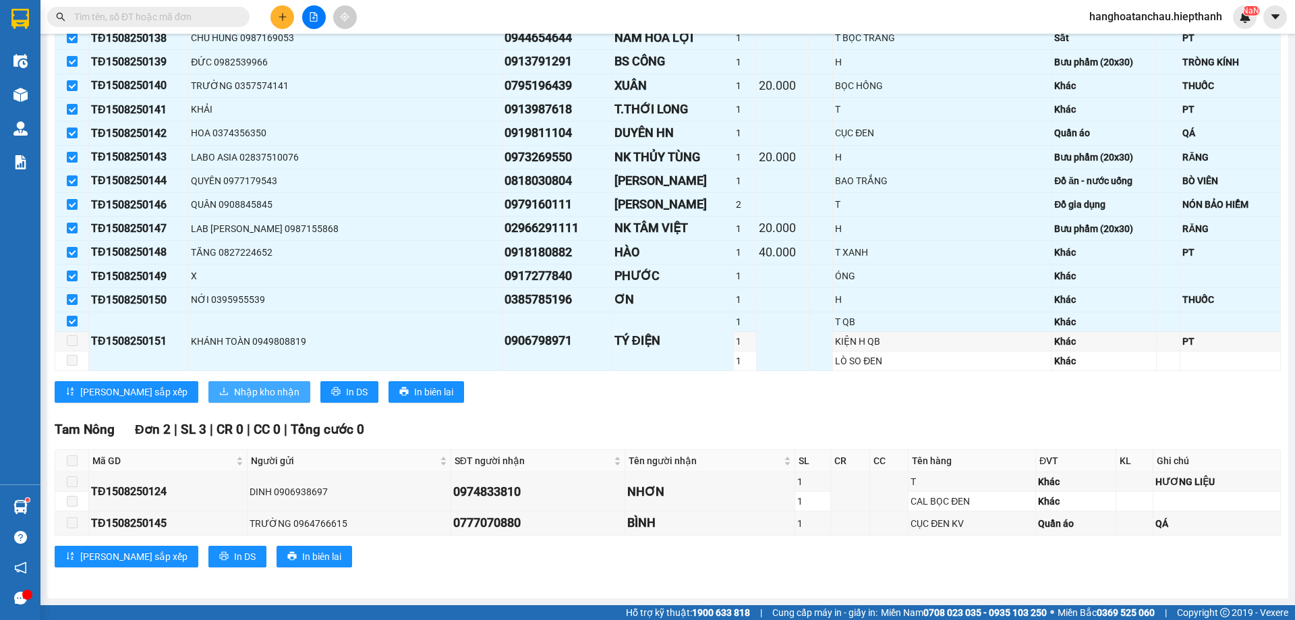
click at [239, 399] on button "Nhập kho nhận" at bounding box center [259, 392] width 102 height 22
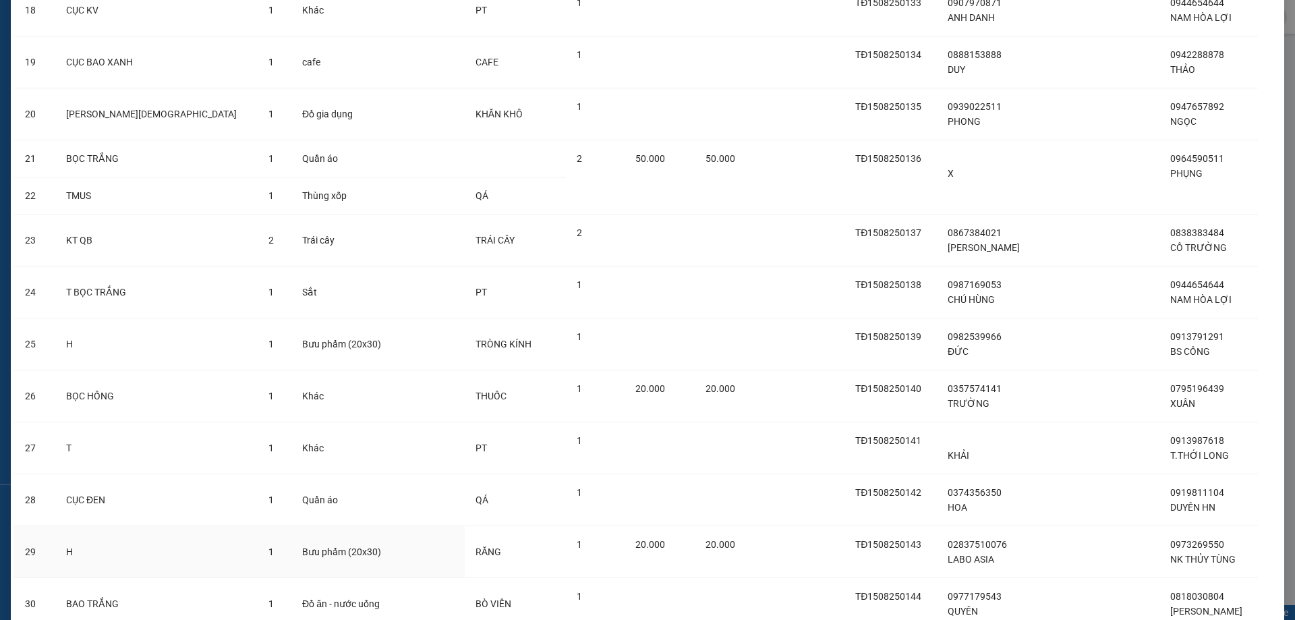
scroll to position [1491, 0]
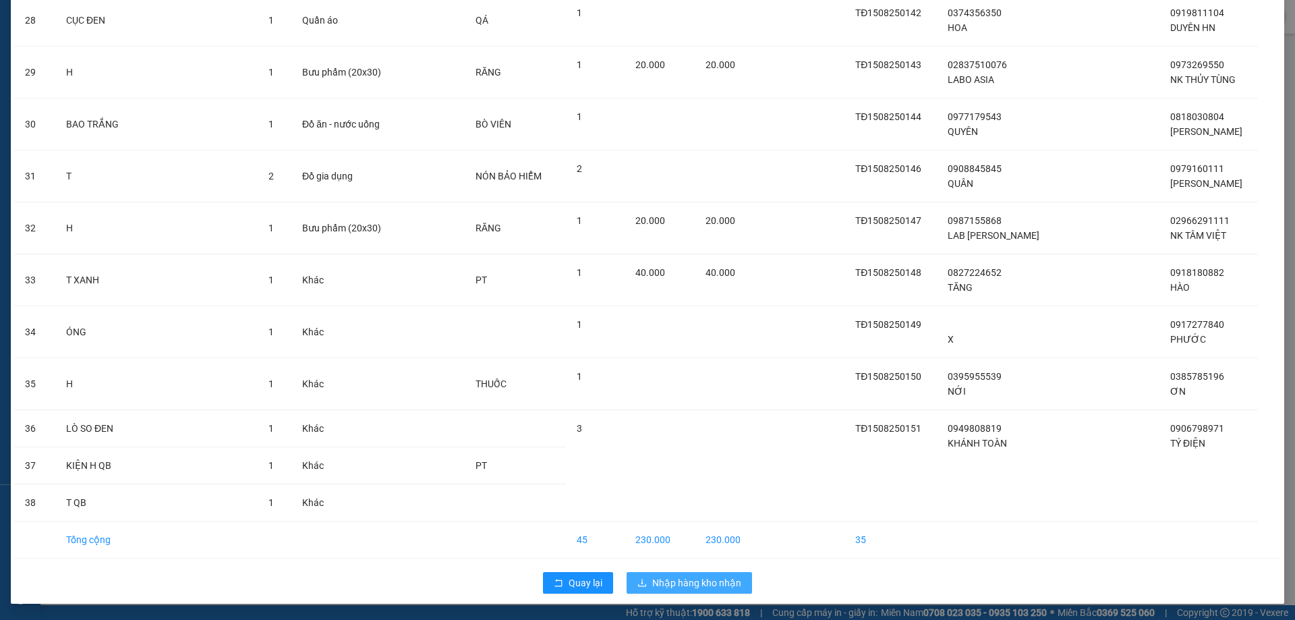
click at [672, 572] on button "Nhập hàng kho nhận" at bounding box center [689, 583] width 125 height 22
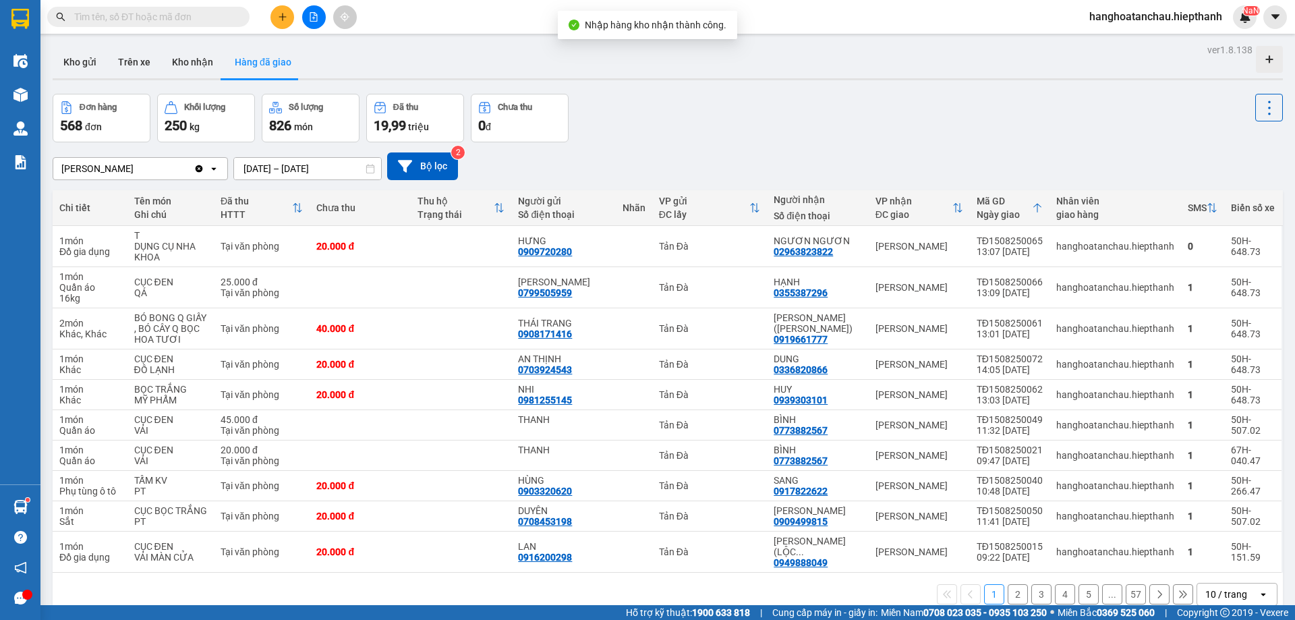
click at [308, 16] on button at bounding box center [314, 17] width 24 height 24
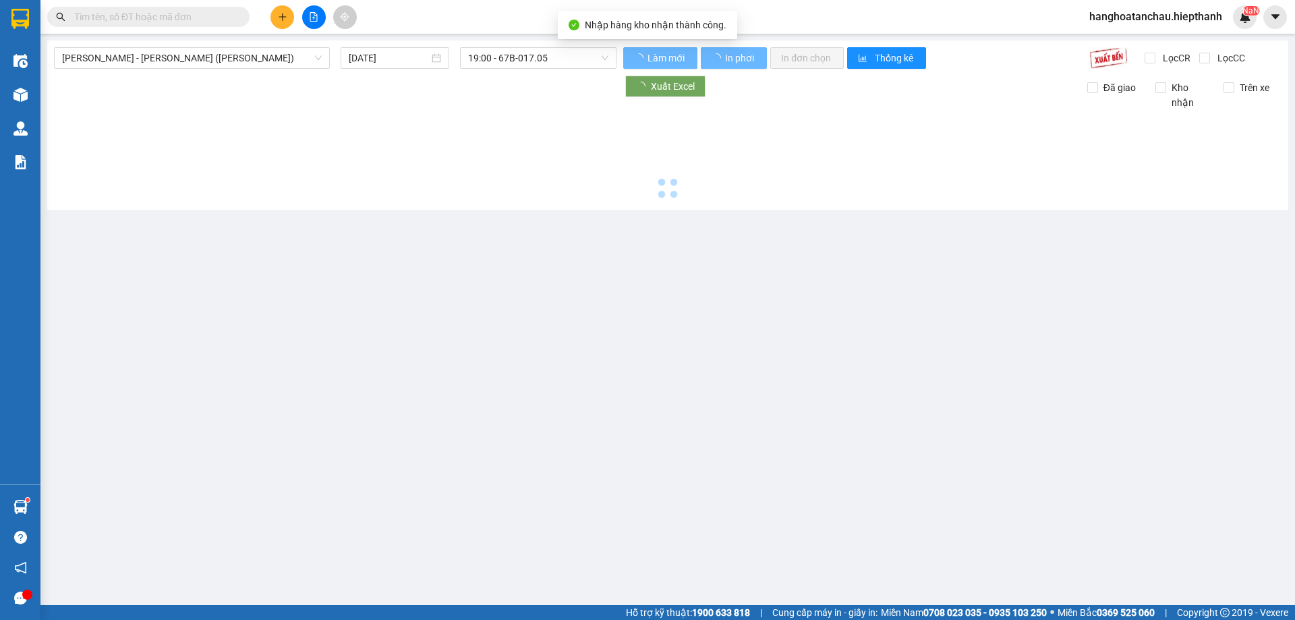
type input "16/08/2025"
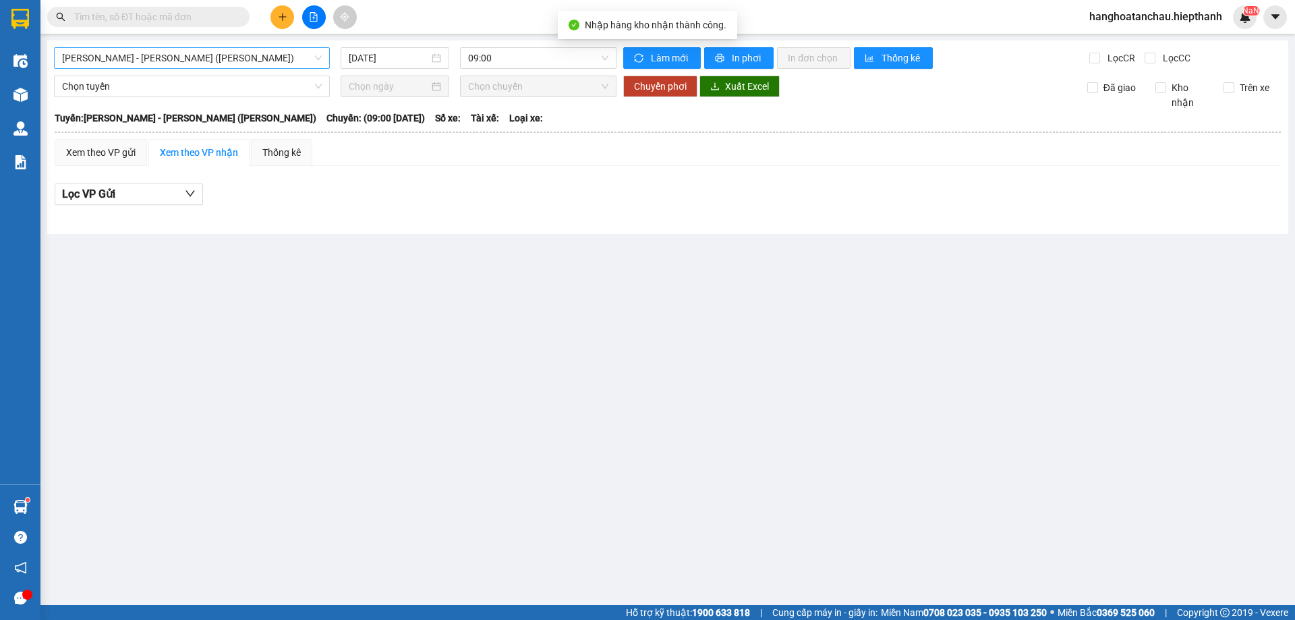
click at [244, 50] on span "[PERSON_NAME] - [GEOGRAPHIC_DATA] (TIỀN)" at bounding box center [192, 58] width 260 height 20
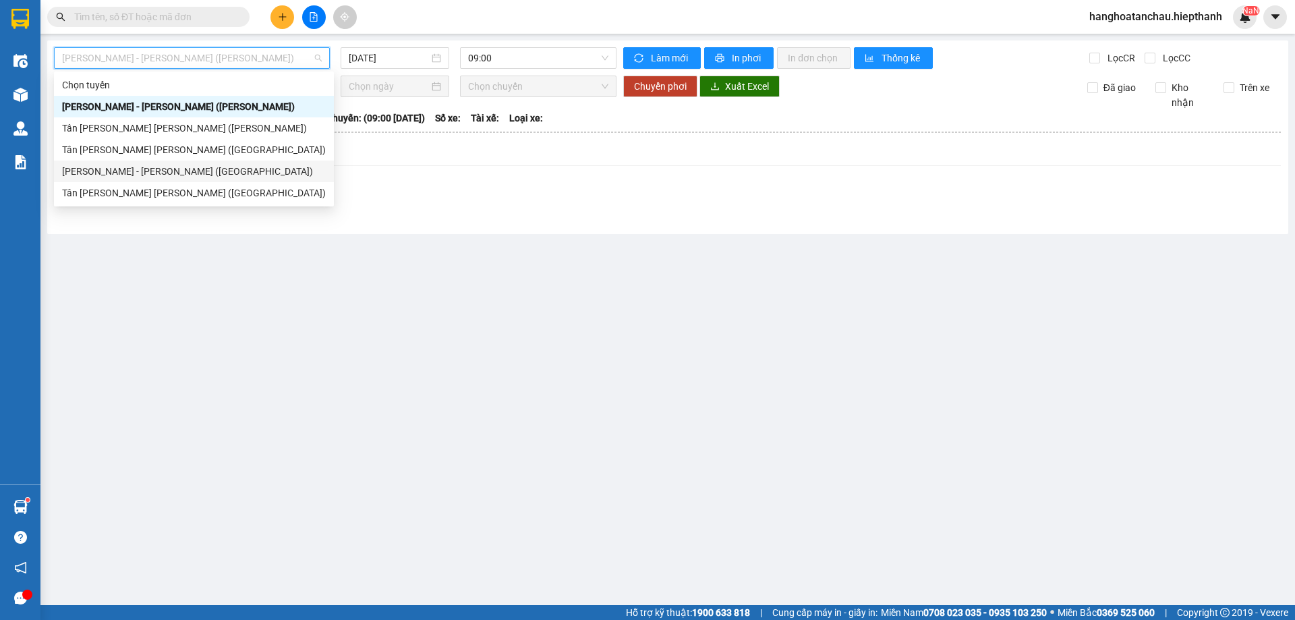
click at [202, 173] on div "[PERSON_NAME] - [GEOGRAPHIC_DATA] ([GEOGRAPHIC_DATA])" at bounding box center [194, 171] width 264 height 15
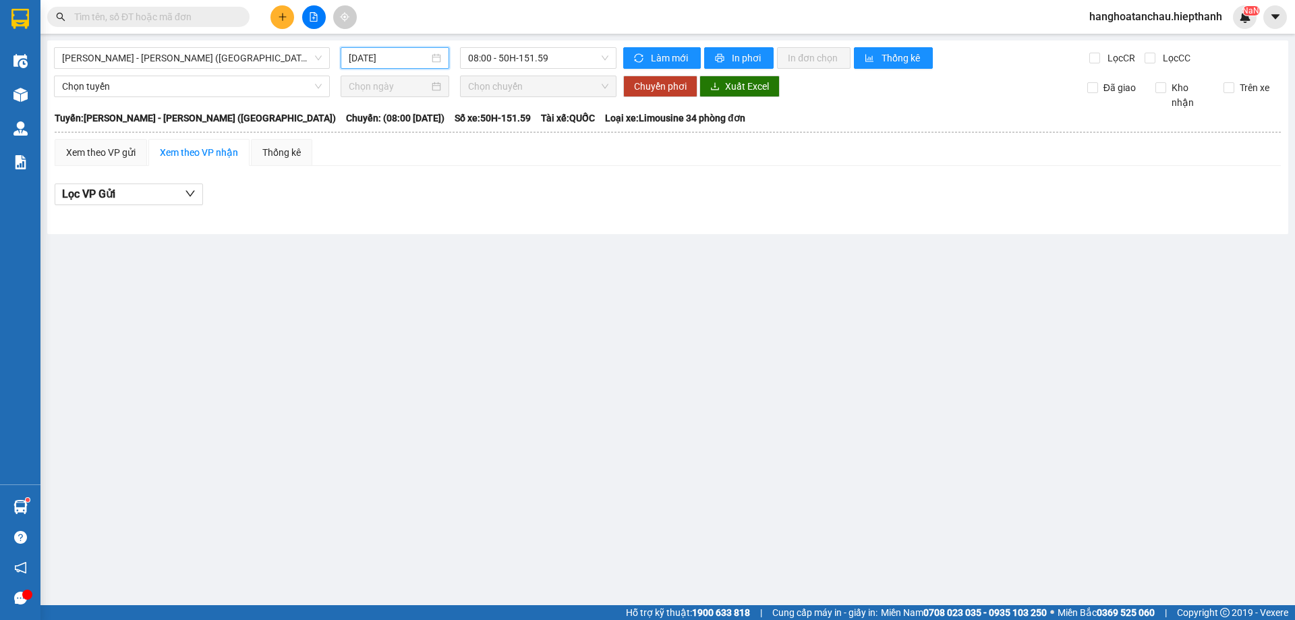
click at [387, 63] on input "16/08/2025" at bounding box center [389, 58] width 80 height 15
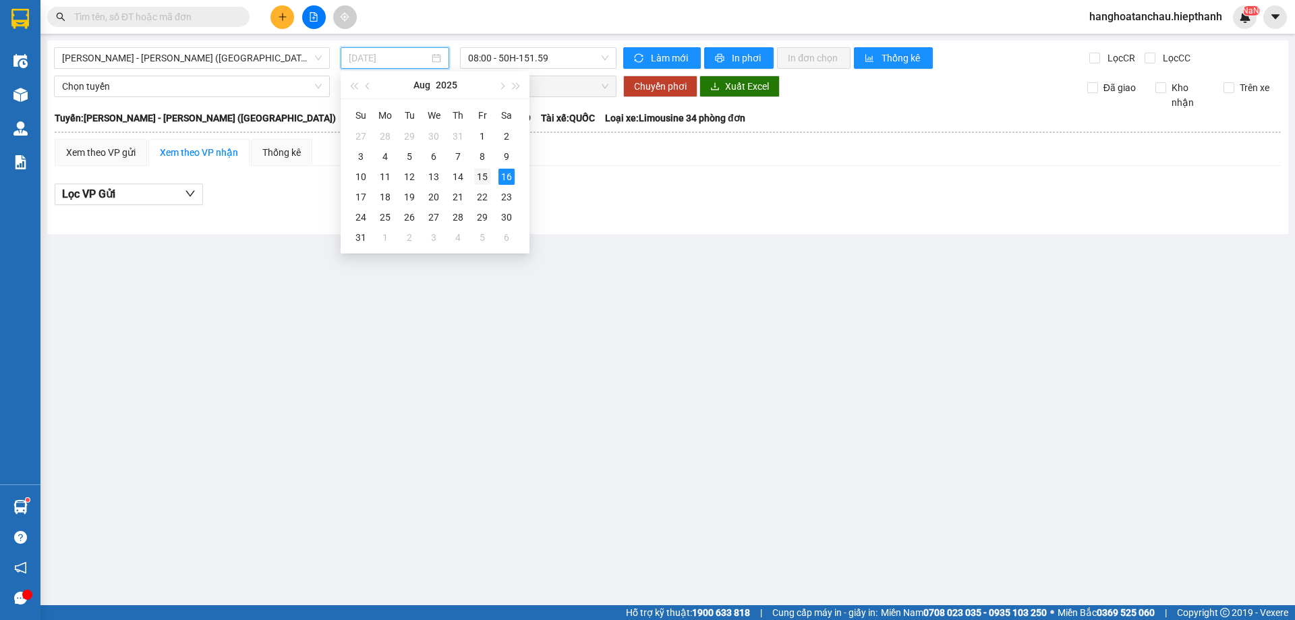
click at [478, 176] on div "15" at bounding box center [482, 177] width 16 height 16
type input "[DATE]"
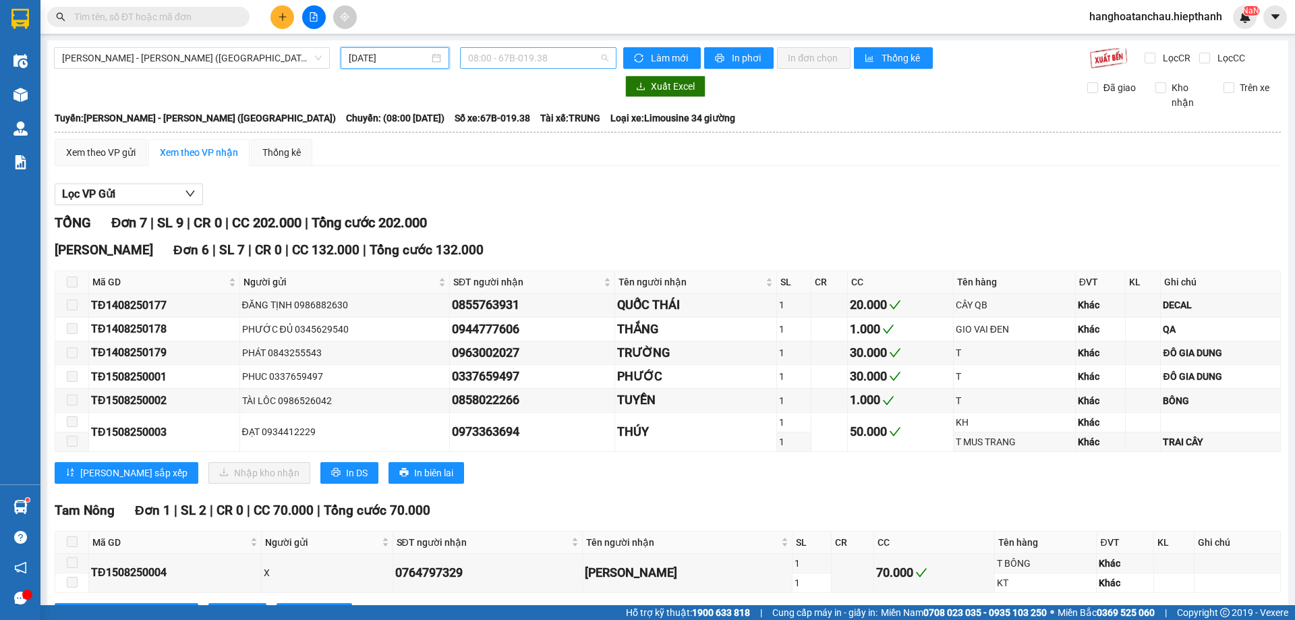
click at [525, 55] on span "08:00 - 67B-019.38" at bounding box center [538, 58] width 140 height 20
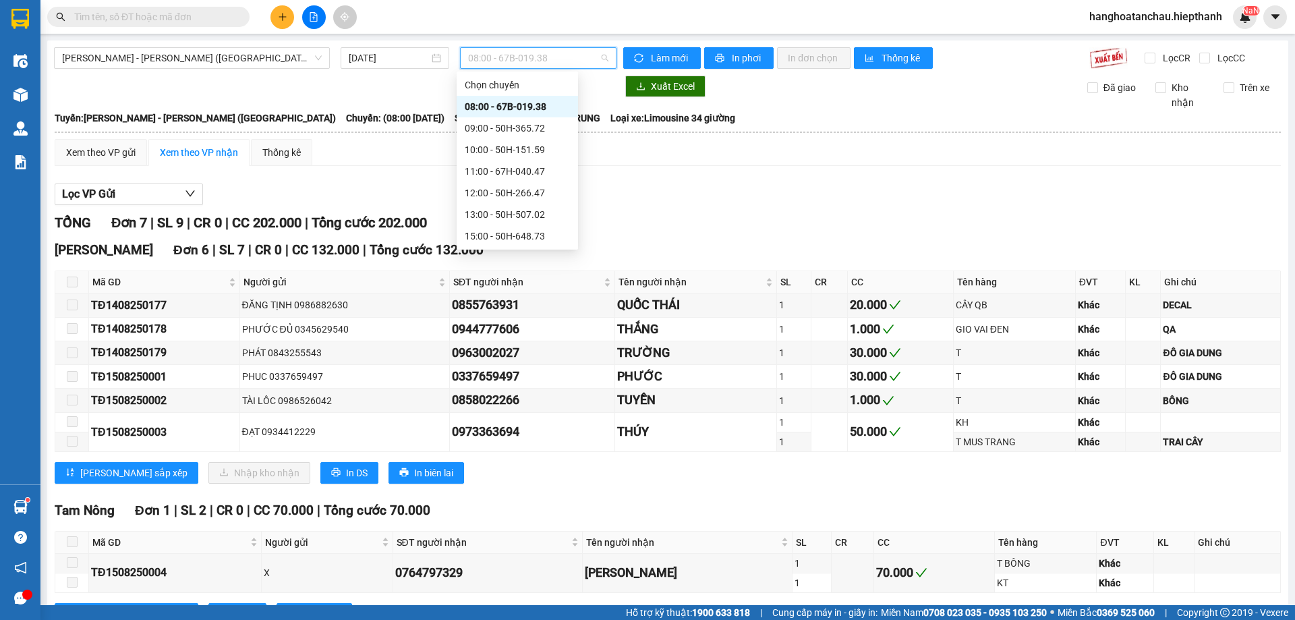
scroll to position [108, 0]
click at [519, 194] on div "19:00 - 67B-017.05" at bounding box center [517, 193] width 105 height 15
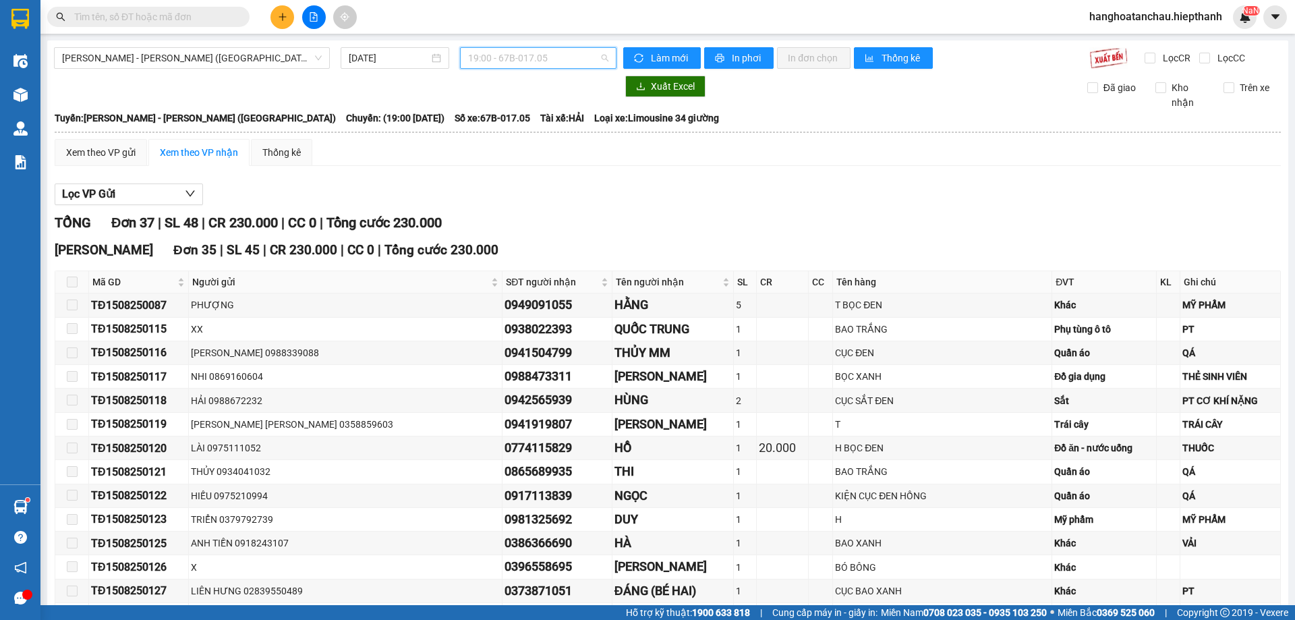
click at [500, 59] on span "19:00 - 67B-017.05" at bounding box center [538, 58] width 140 height 20
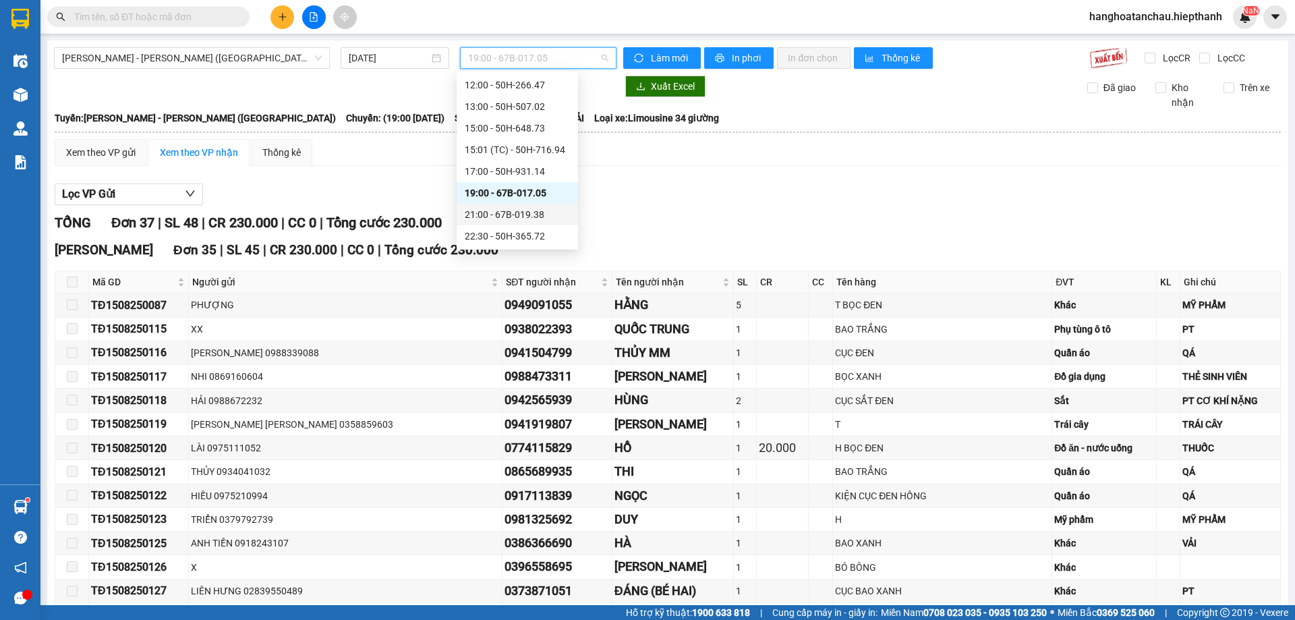
drag, startPoint x: 499, startPoint y: 210, endPoint x: 478, endPoint y: 217, distance: 21.3
click at [498, 210] on div "21:00 - 67B-019.38" at bounding box center [517, 214] width 105 height 15
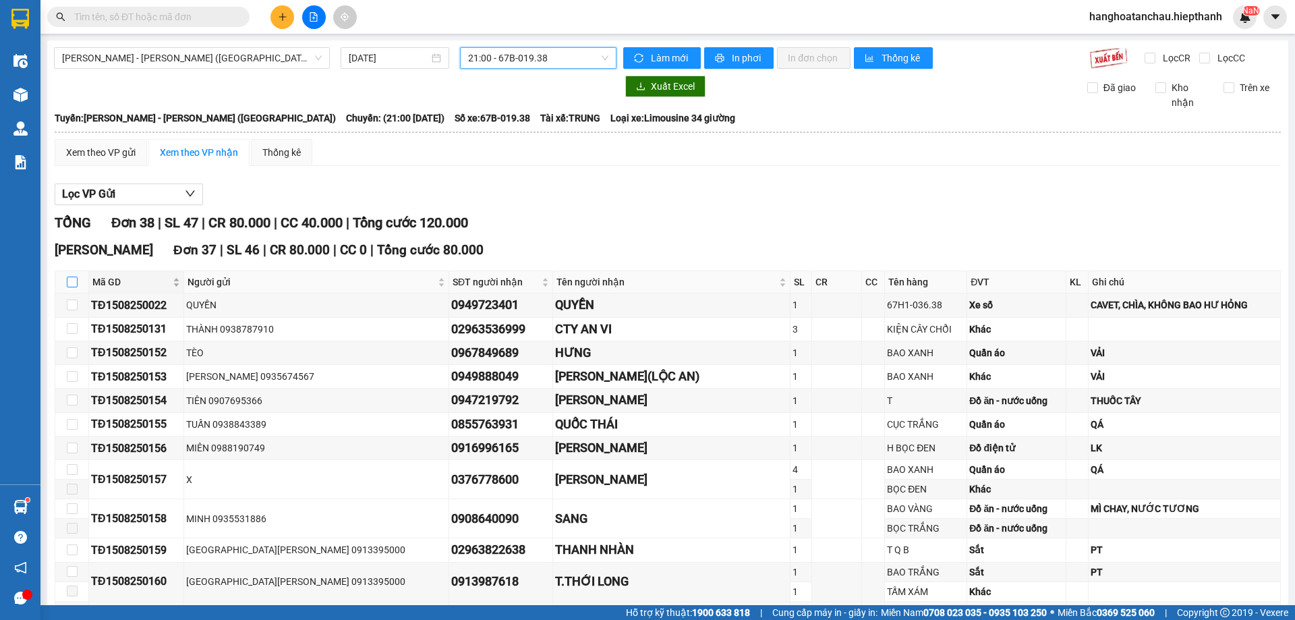
drag, startPoint x: 72, startPoint y: 281, endPoint x: 115, endPoint y: 283, distance: 43.9
click at [72, 282] on input "checkbox" at bounding box center [72, 282] width 11 height 11
checkbox input "true"
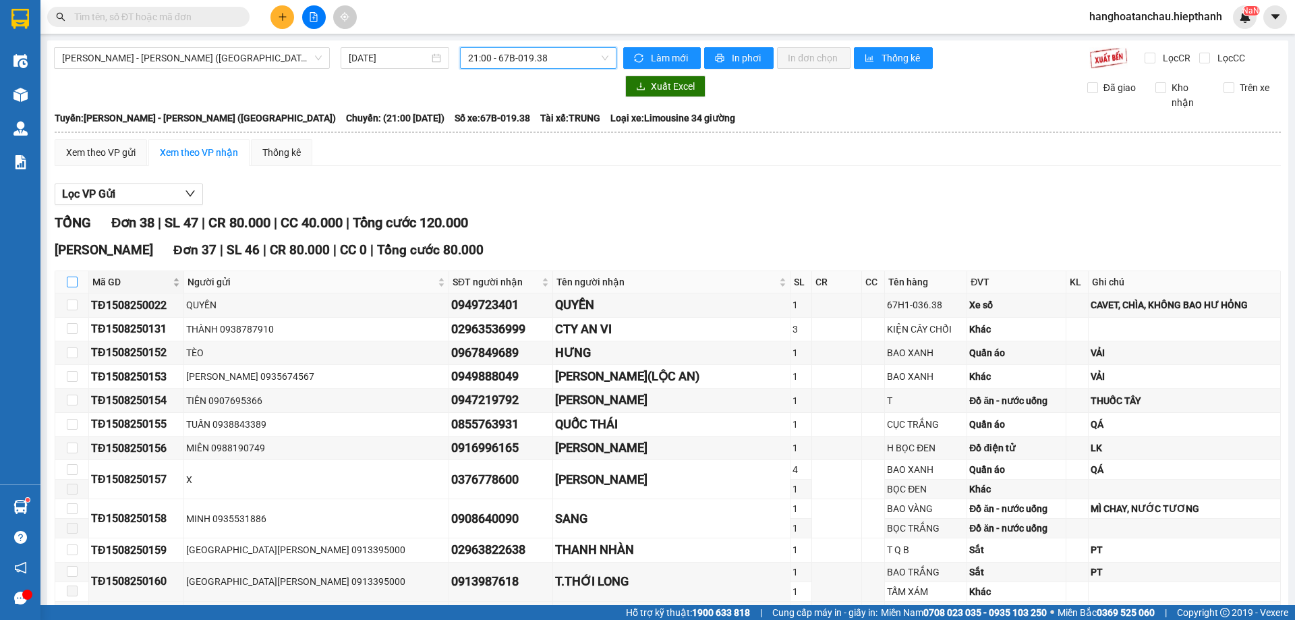
checkbox input "true"
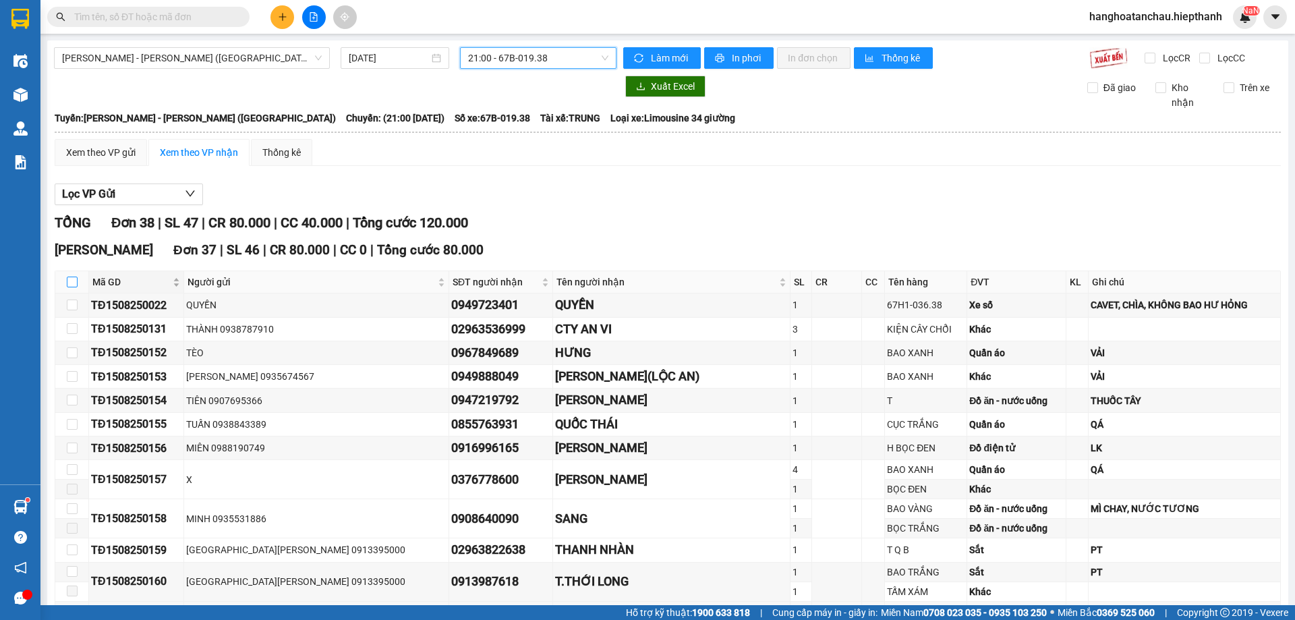
checkbox input "true"
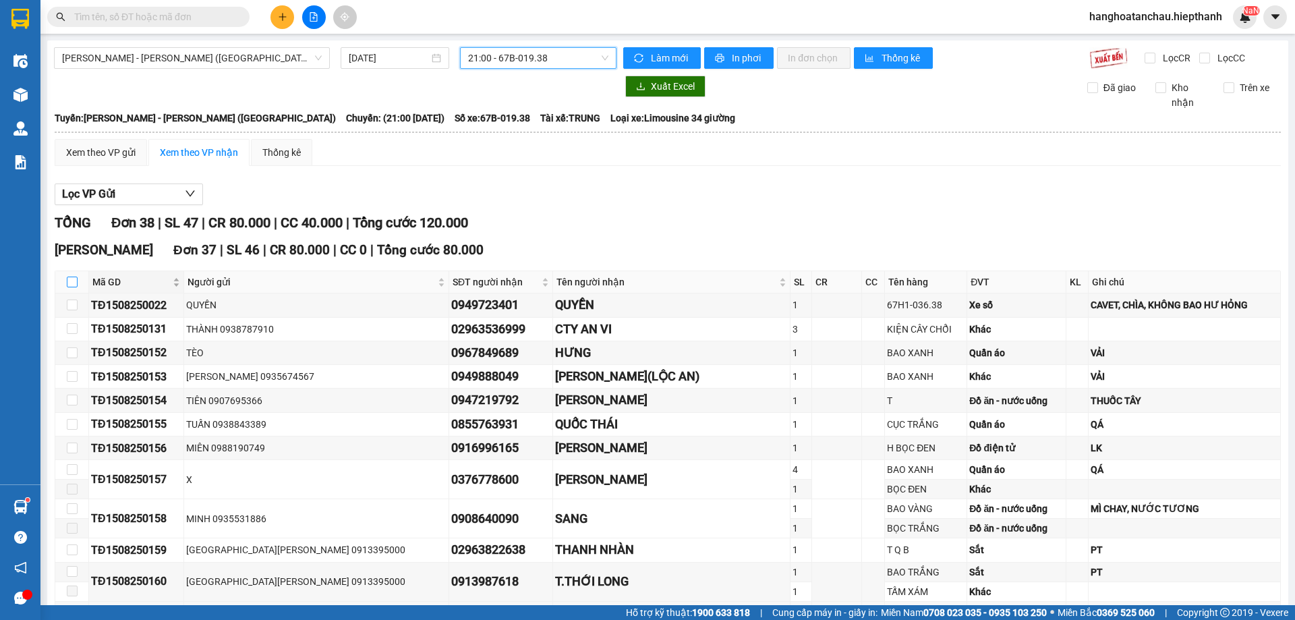
checkbox input "true"
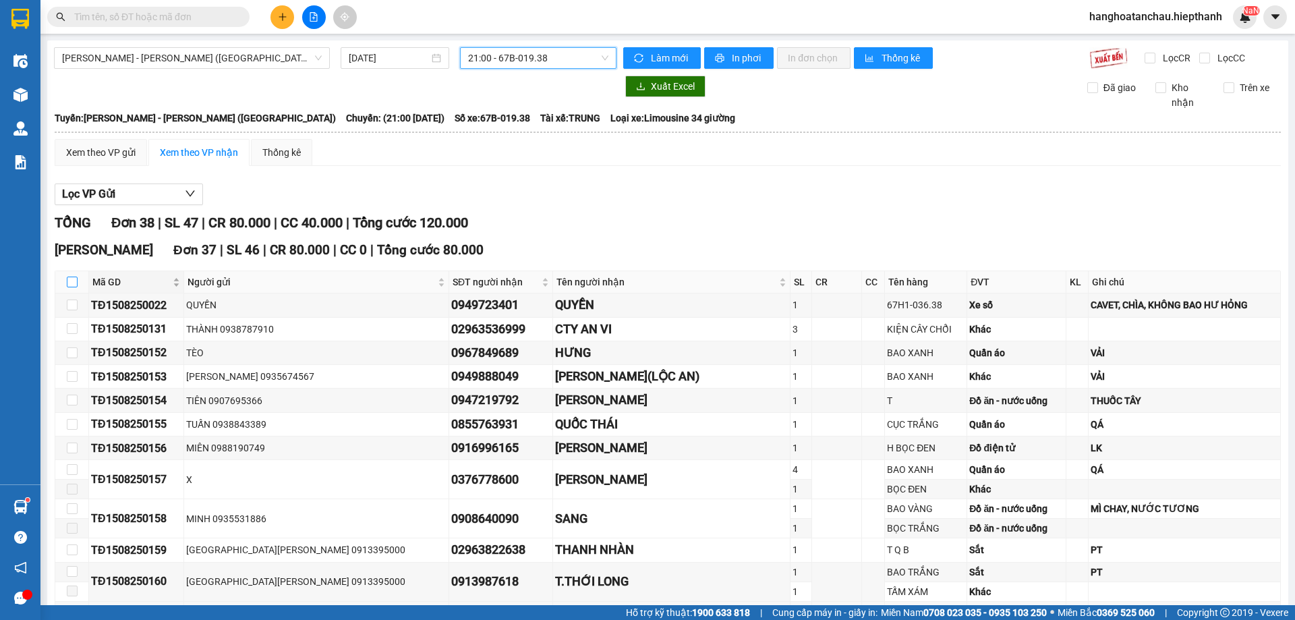
checkbox input "true"
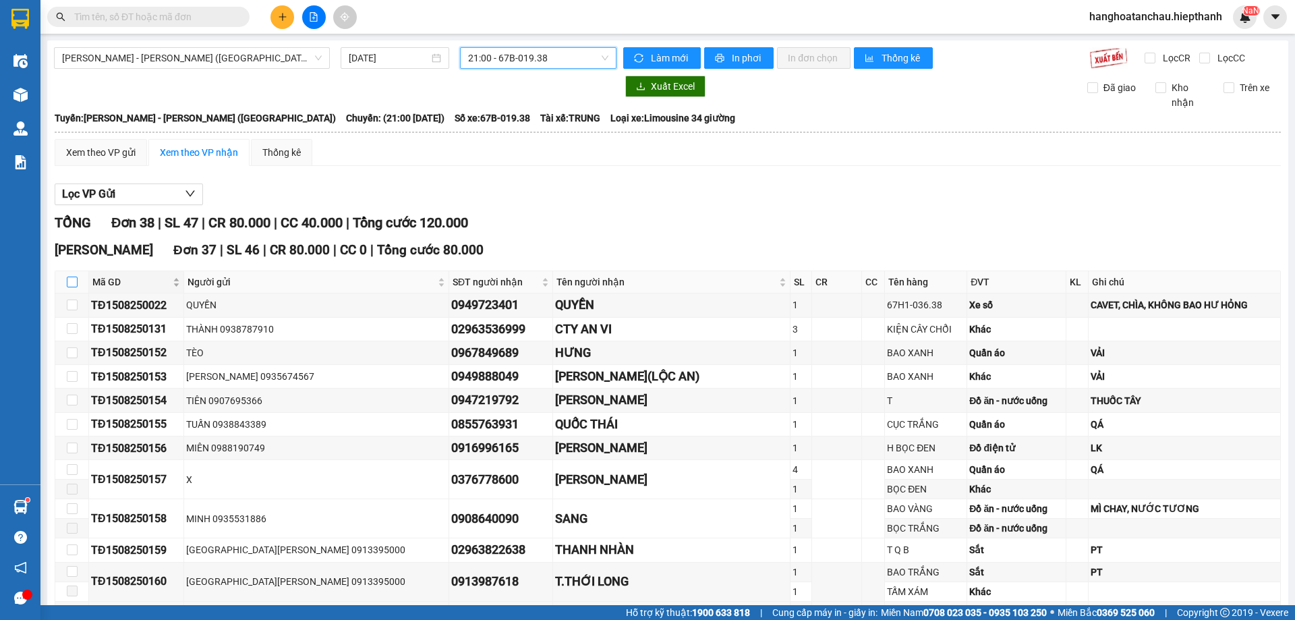
checkbox input "true"
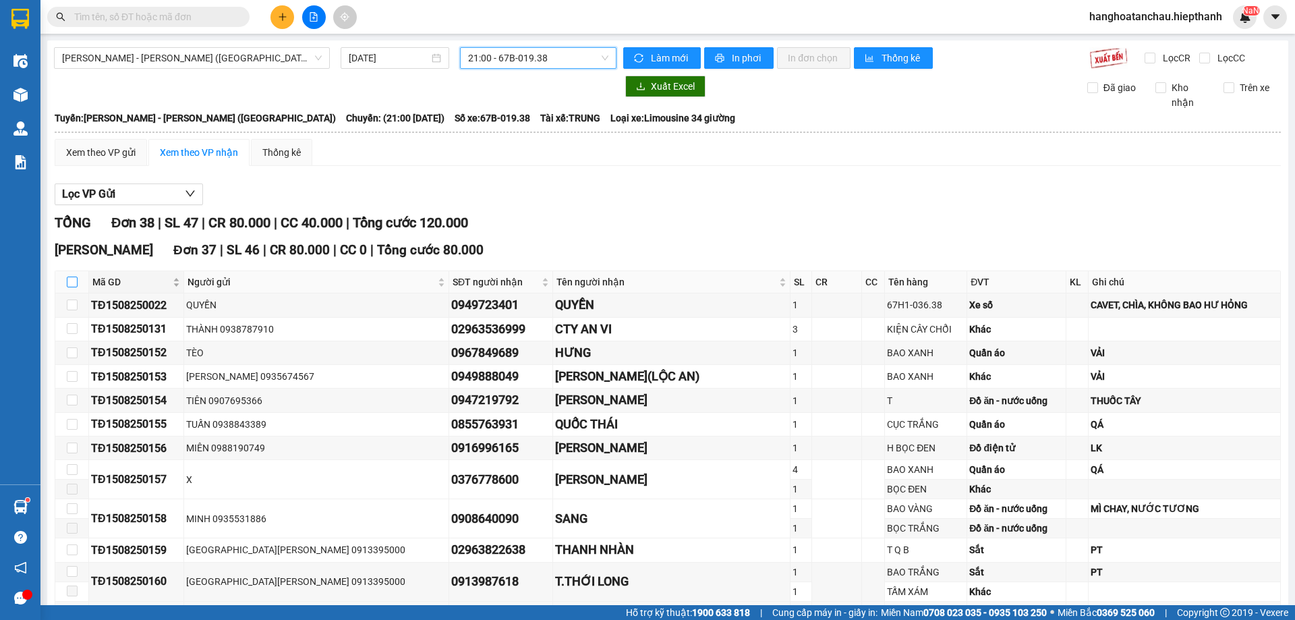
checkbox input "true"
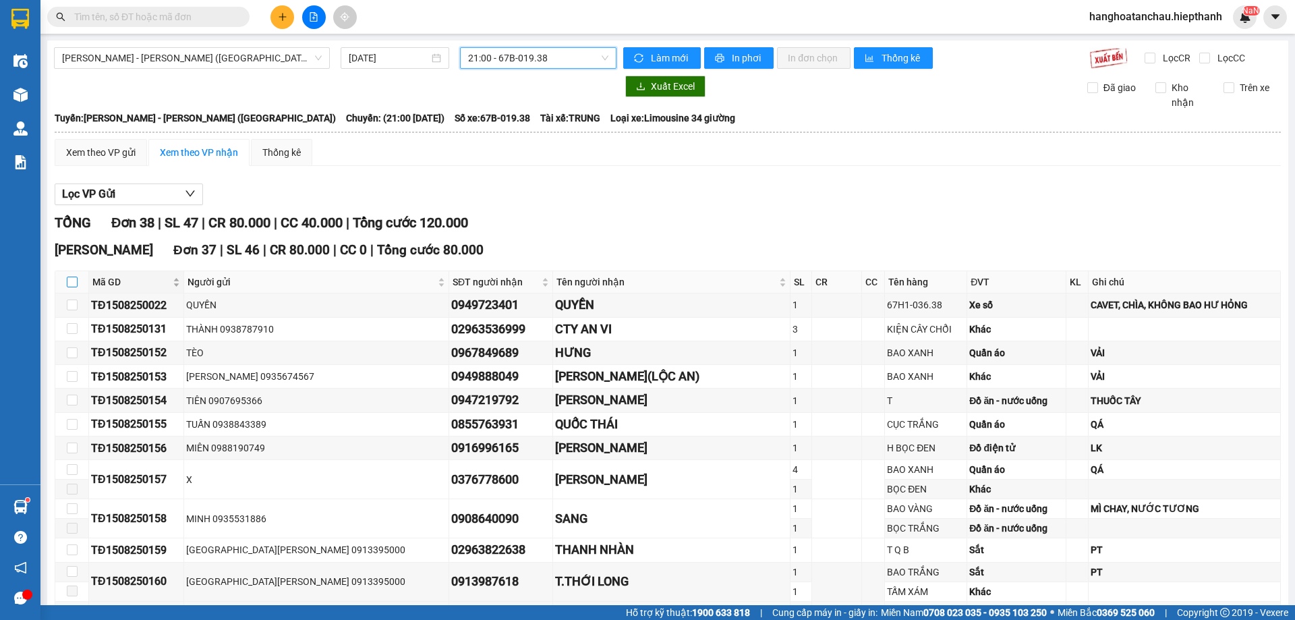
checkbox input "true"
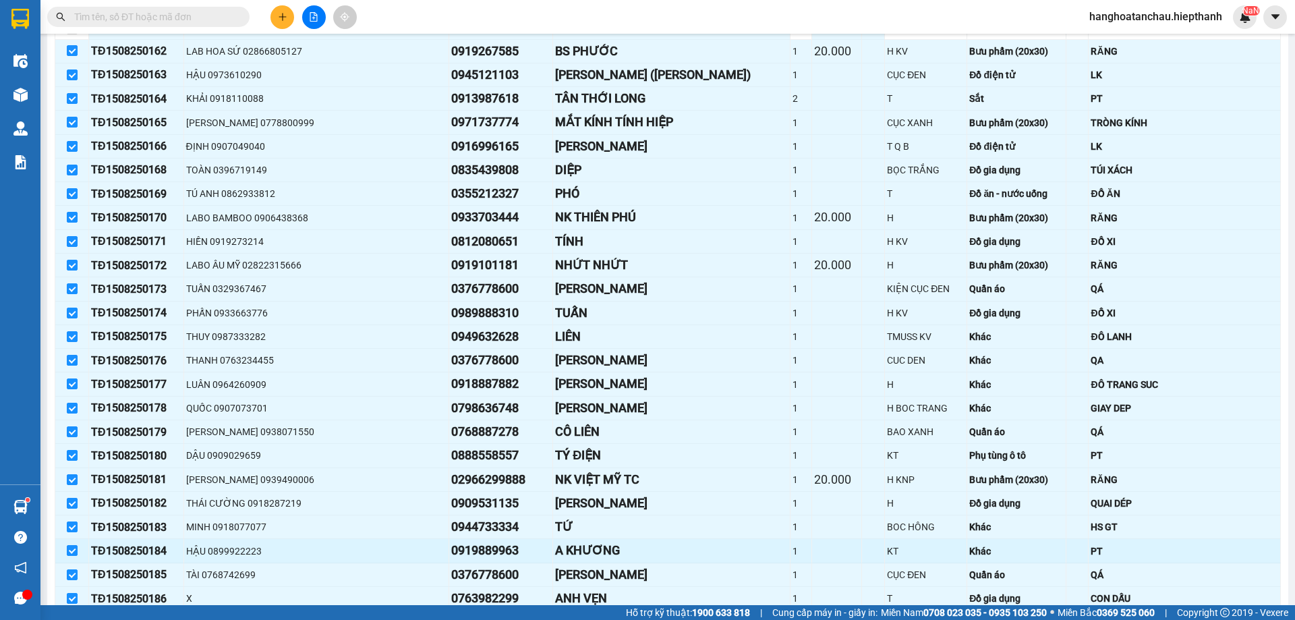
scroll to position [810, 0]
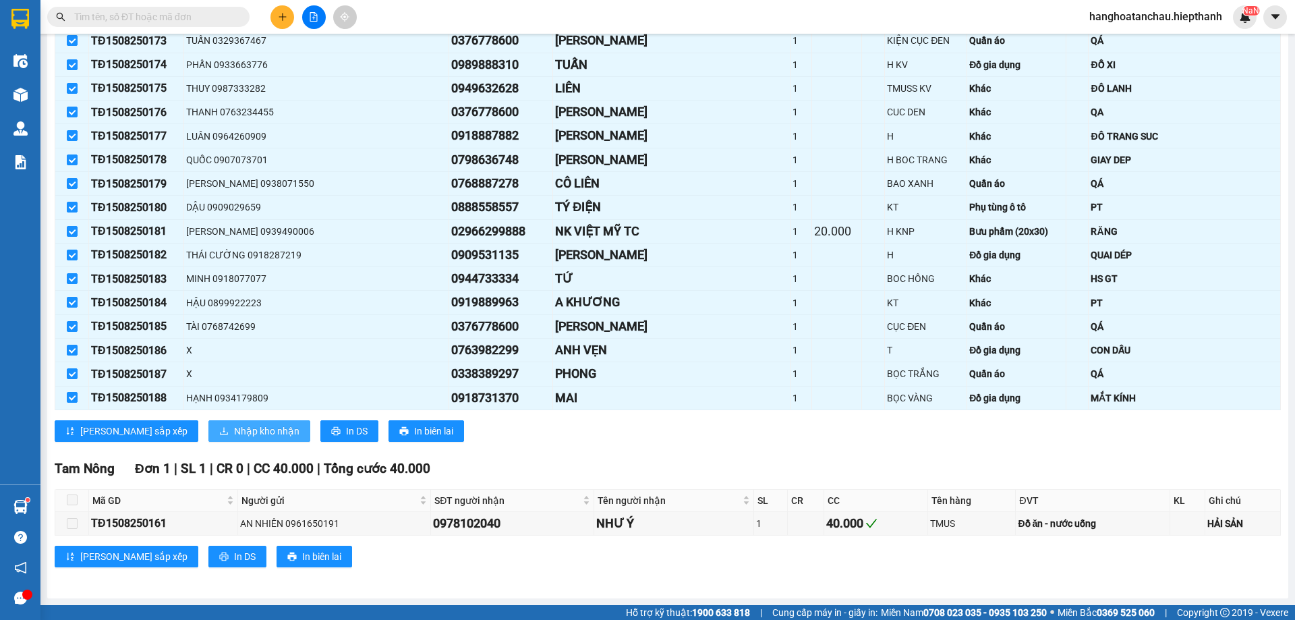
click at [234, 434] on span "Nhập kho nhận" at bounding box center [266, 431] width 65 height 15
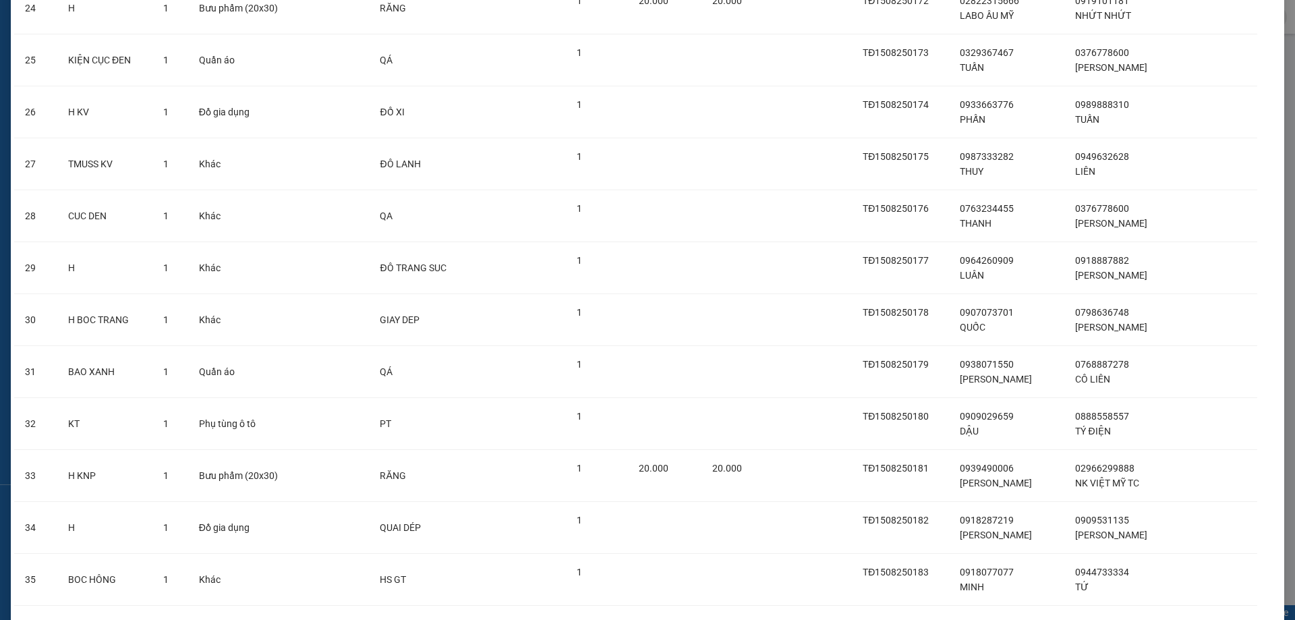
scroll to position [1581, 0]
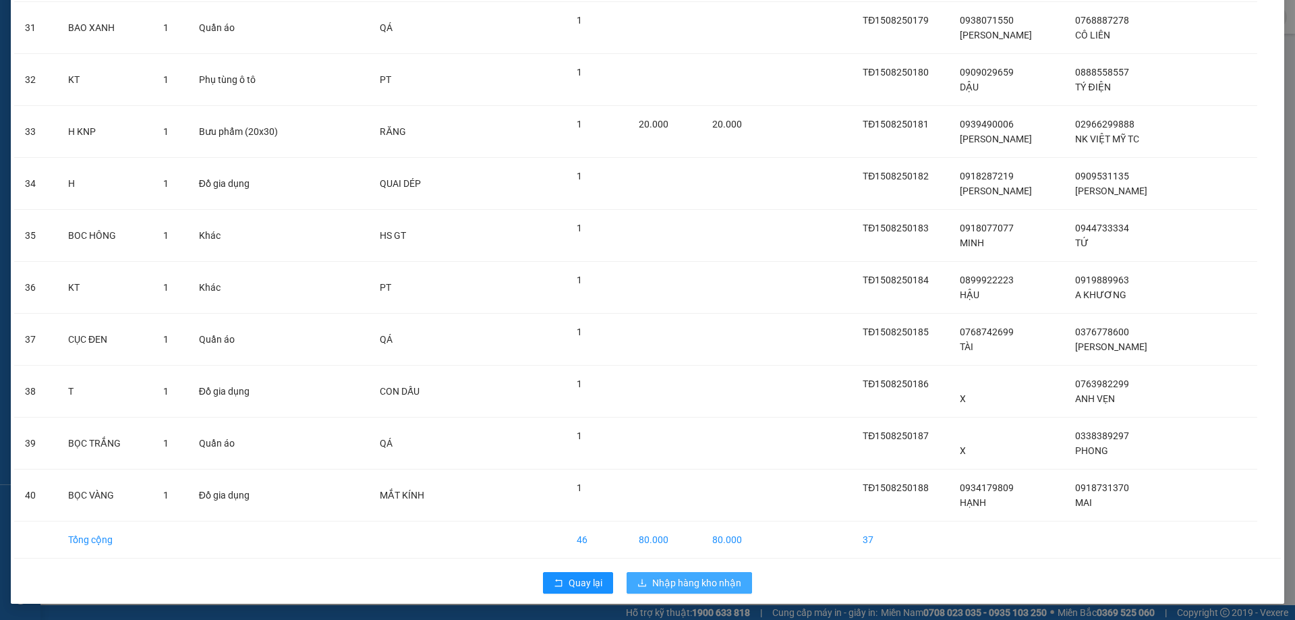
click at [687, 583] on span "Nhập hàng kho nhận" at bounding box center [696, 582] width 89 height 15
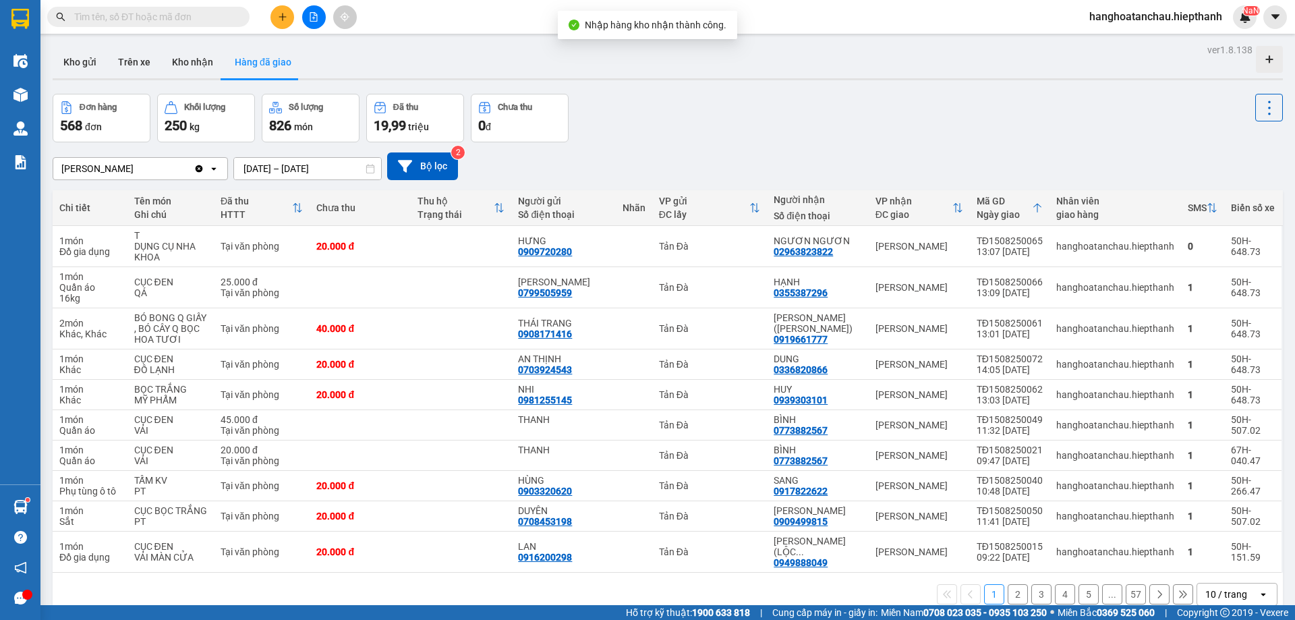
click at [320, 16] on button at bounding box center [314, 17] width 24 height 24
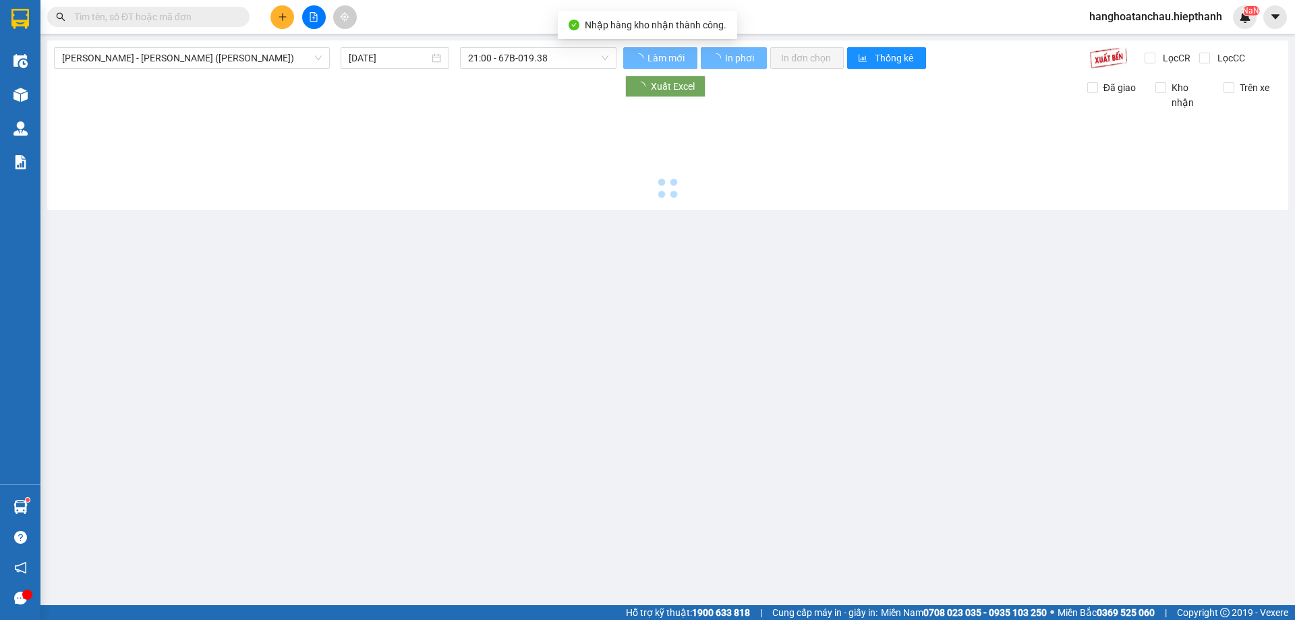
type input "16/08/2025"
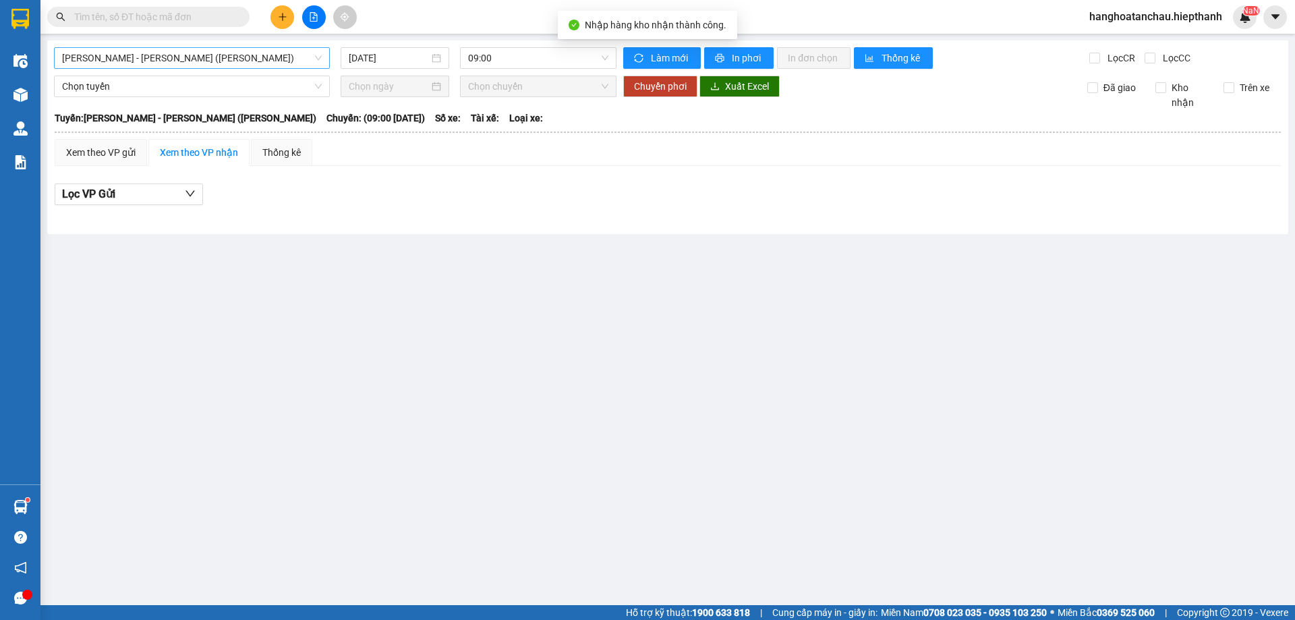
click at [200, 57] on span "[PERSON_NAME] - [GEOGRAPHIC_DATA] (TIỀN)" at bounding box center [192, 58] width 260 height 20
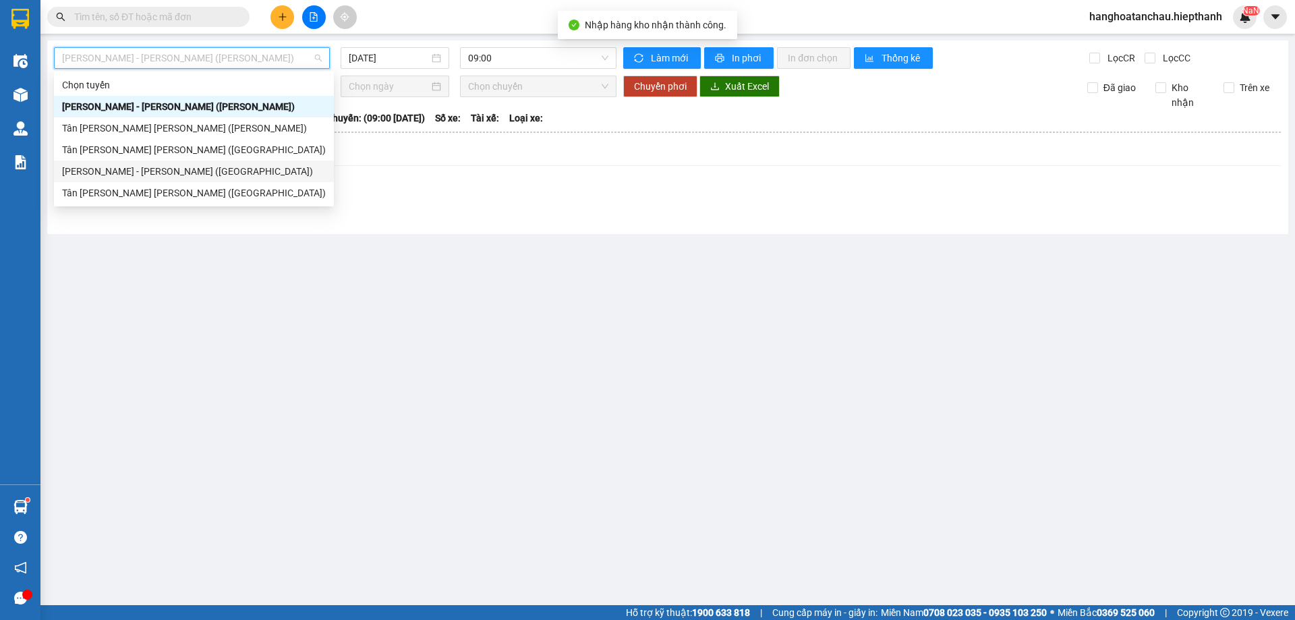
click at [162, 169] on div "[PERSON_NAME] - [GEOGRAPHIC_DATA] ([GEOGRAPHIC_DATA])" at bounding box center [194, 171] width 264 height 15
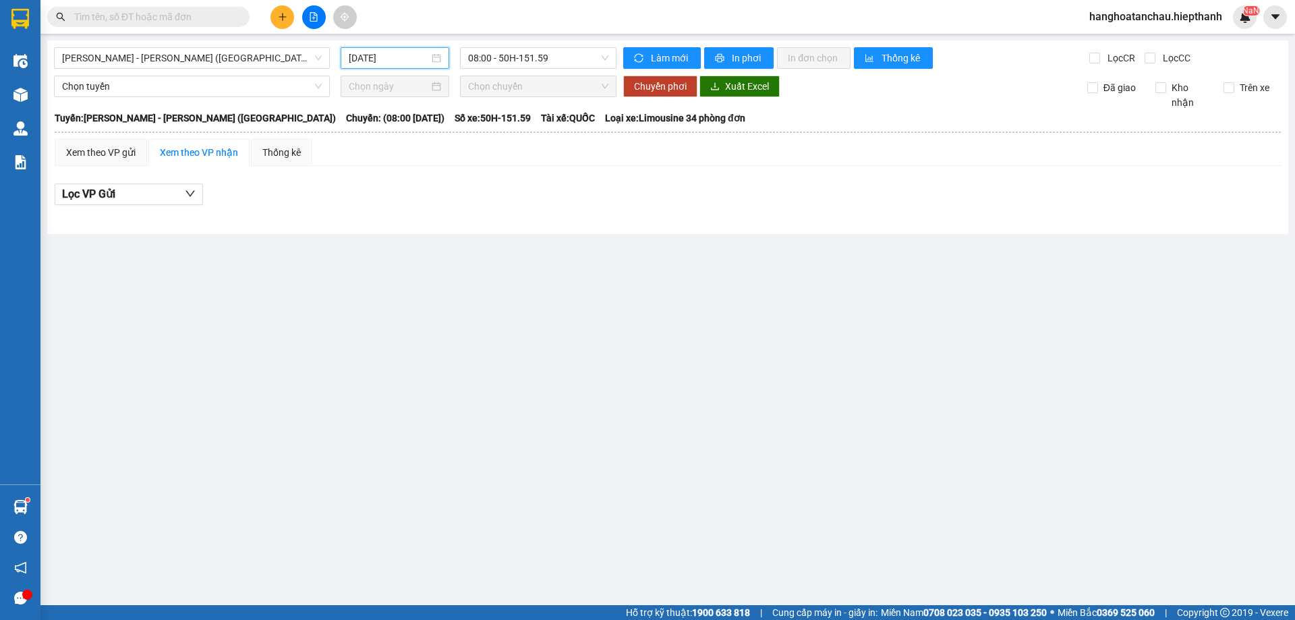
click at [385, 62] on input "16/08/2025" at bounding box center [389, 58] width 80 height 15
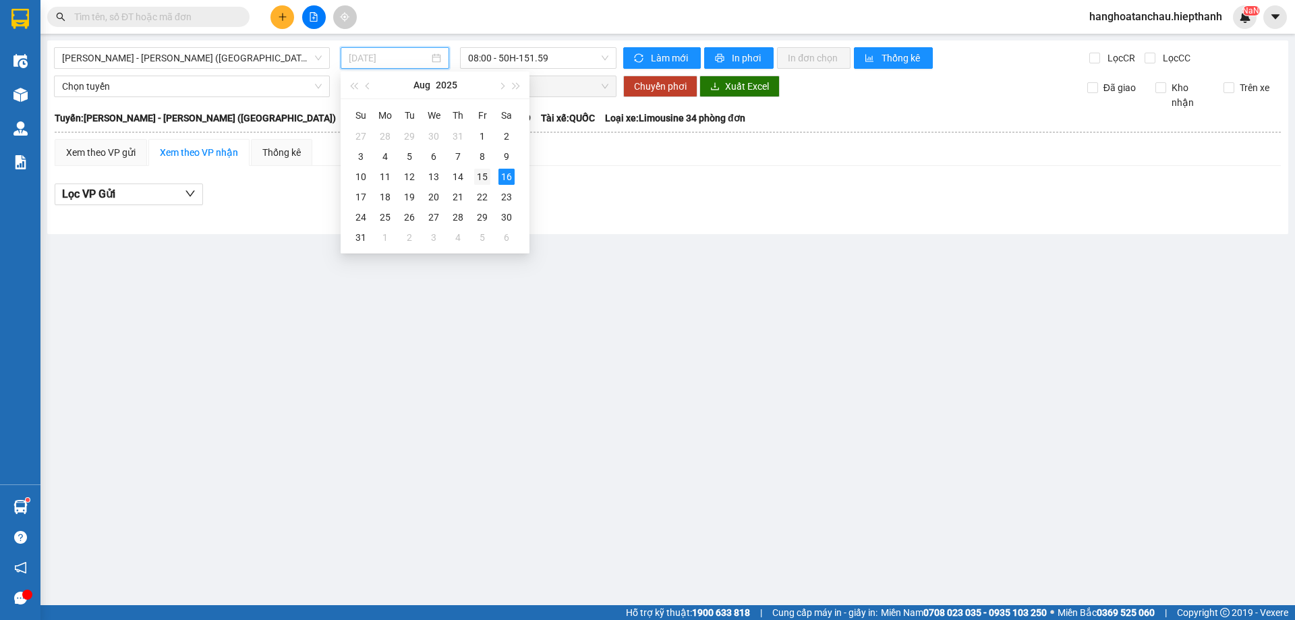
click at [484, 173] on div "15" at bounding box center [482, 177] width 16 height 16
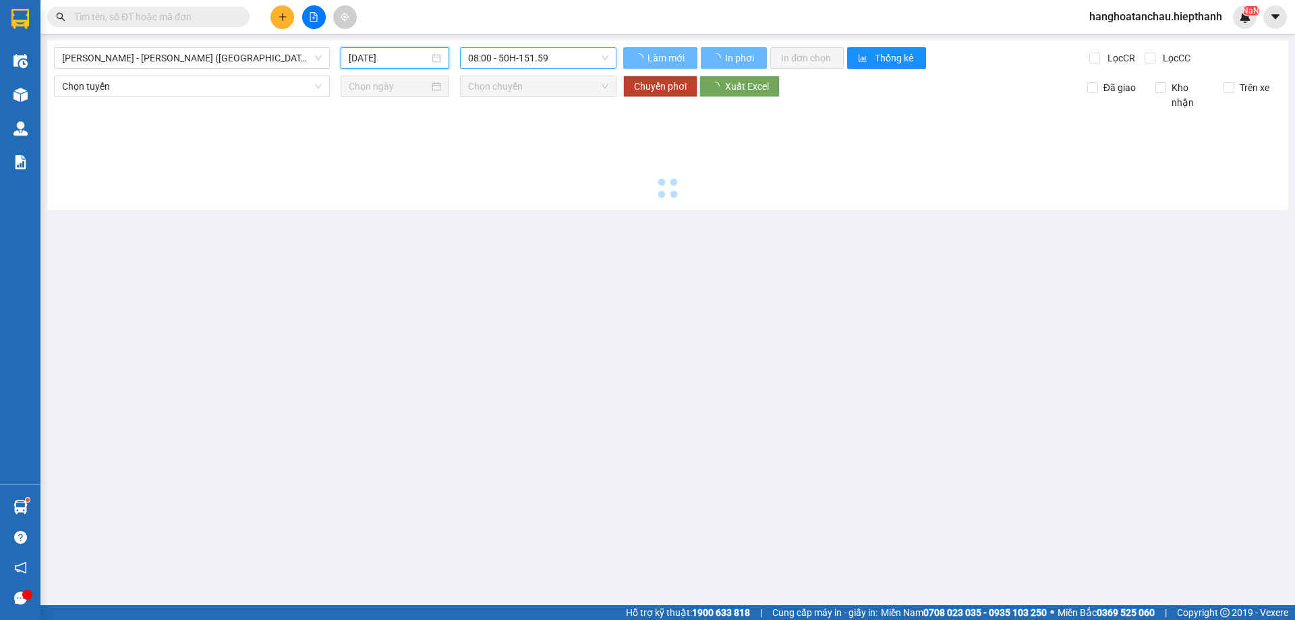
type input "[DATE]"
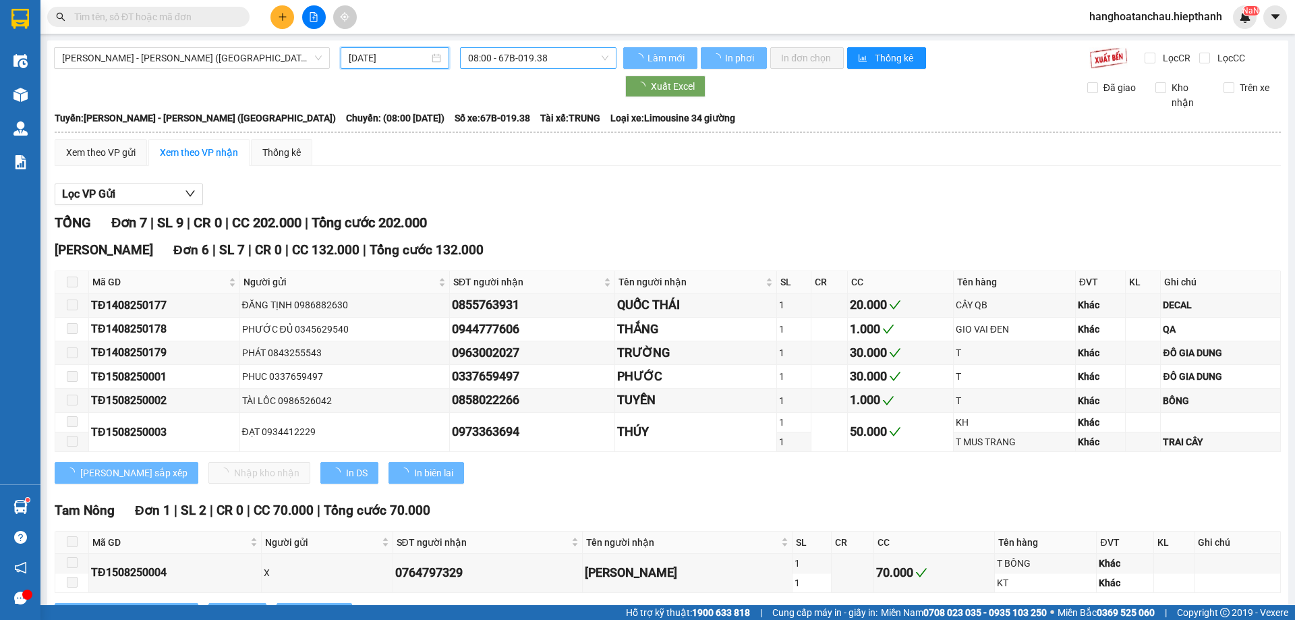
click at [489, 59] on span "08:00 - 67B-019.38" at bounding box center [538, 58] width 140 height 20
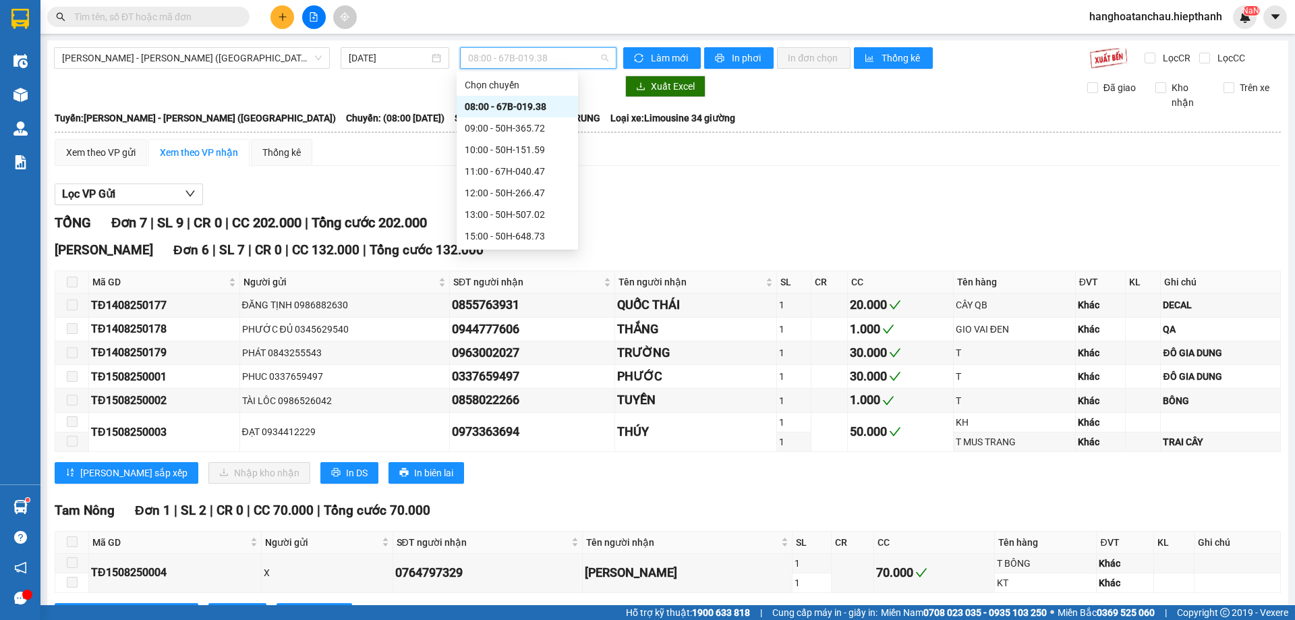
scroll to position [108, 0]
click at [499, 229] on div "22:30 - 50H-365.72" at bounding box center [517, 236] width 105 height 15
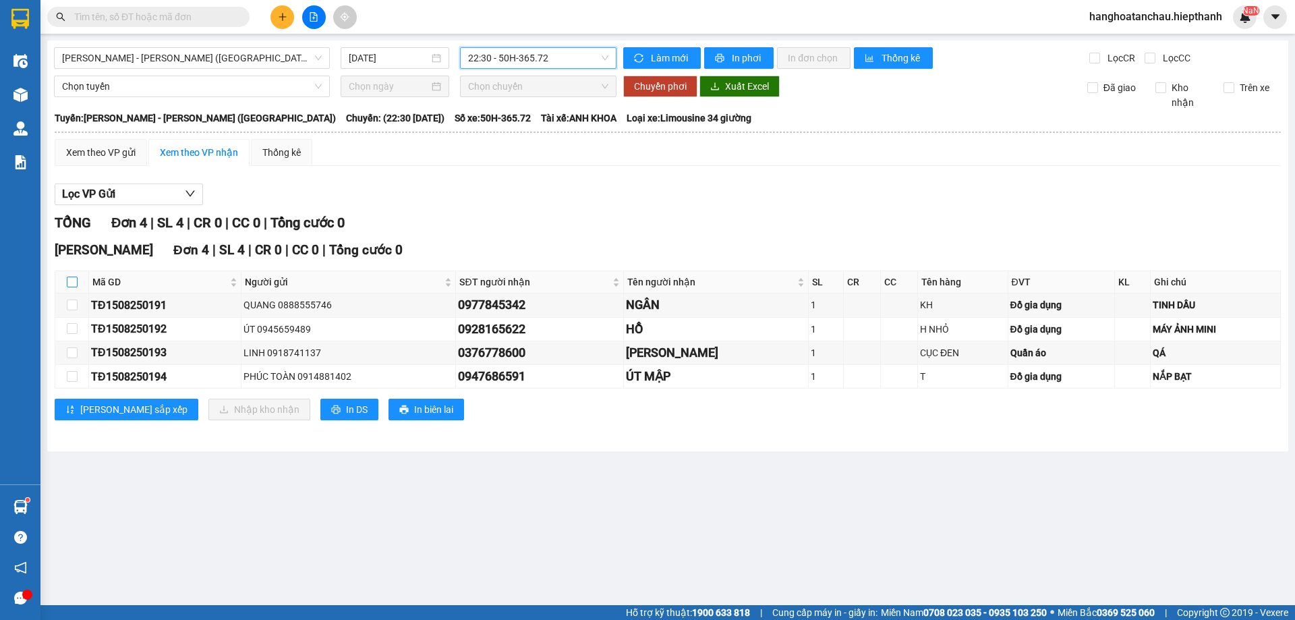
click at [74, 281] on input "checkbox" at bounding box center [72, 282] width 11 height 11
checkbox input "true"
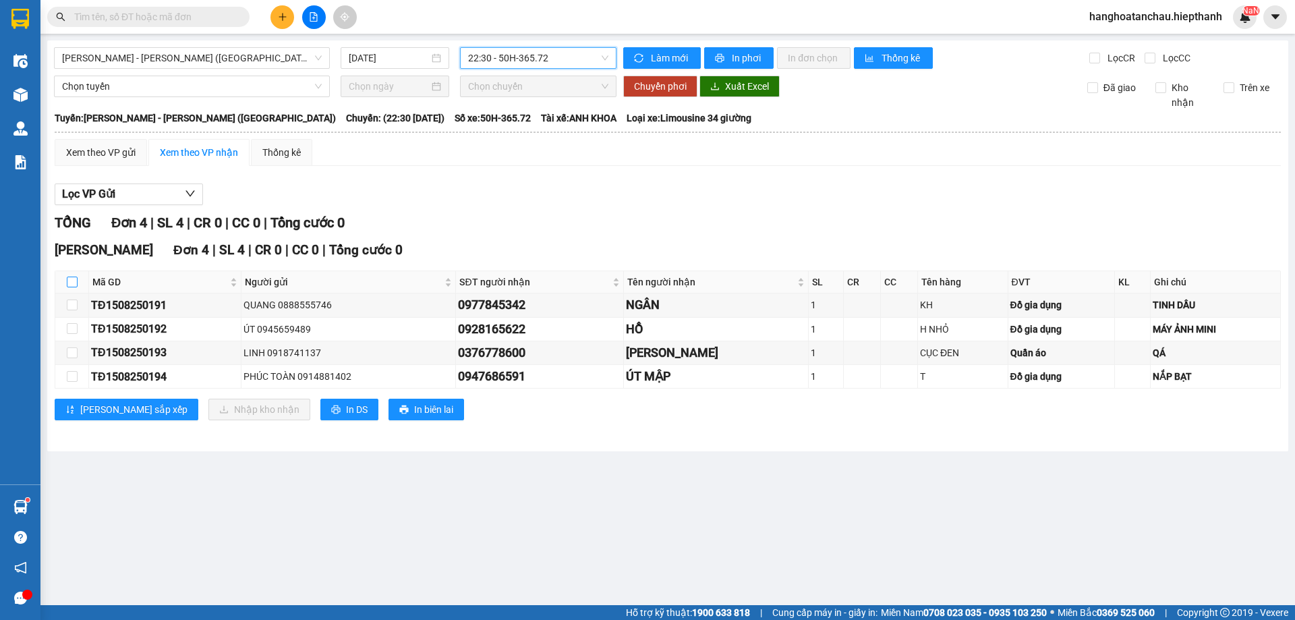
checkbox input "true"
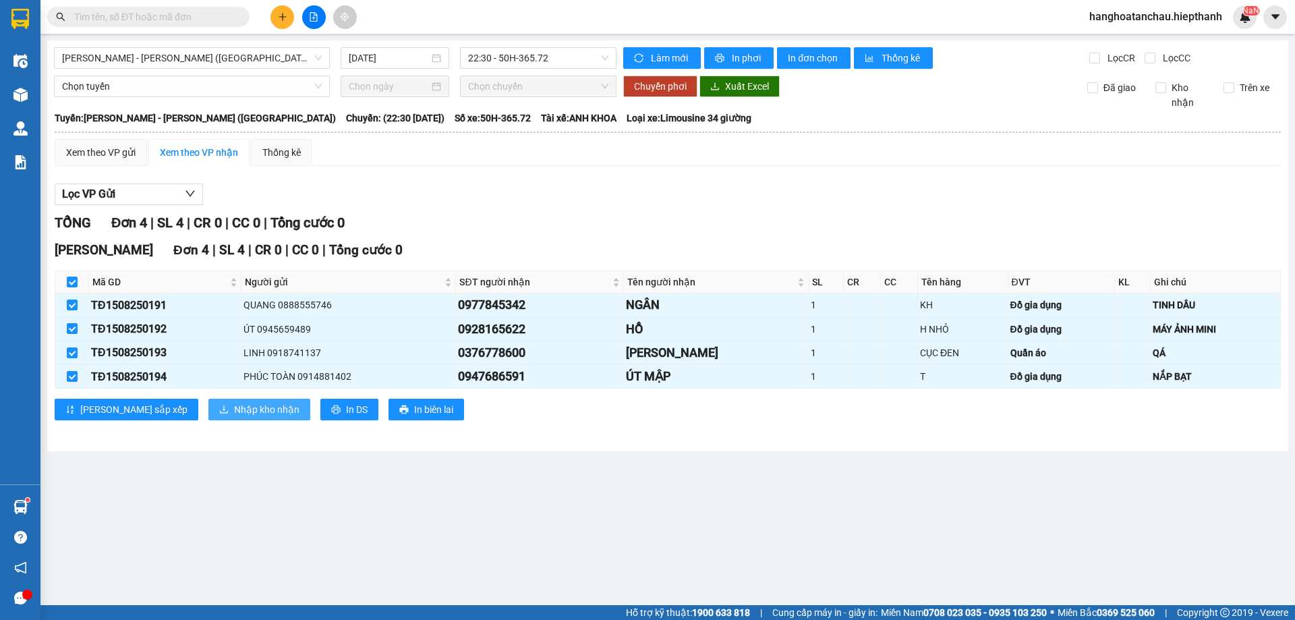
click at [234, 404] on span "Nhập kho nhận" at bounding box center [266, 409] width 65 height 15
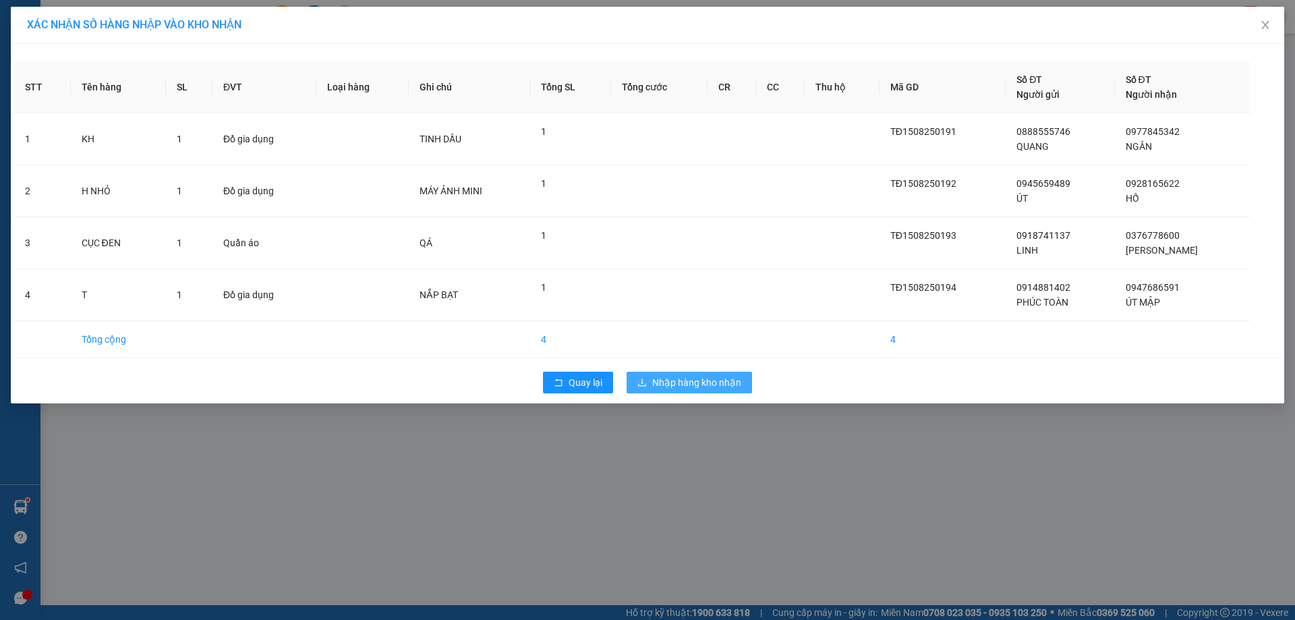
click at [654, 382] on span "Nhập hàng kho nhận" at bounding box center [696, 382] width 89 height 15
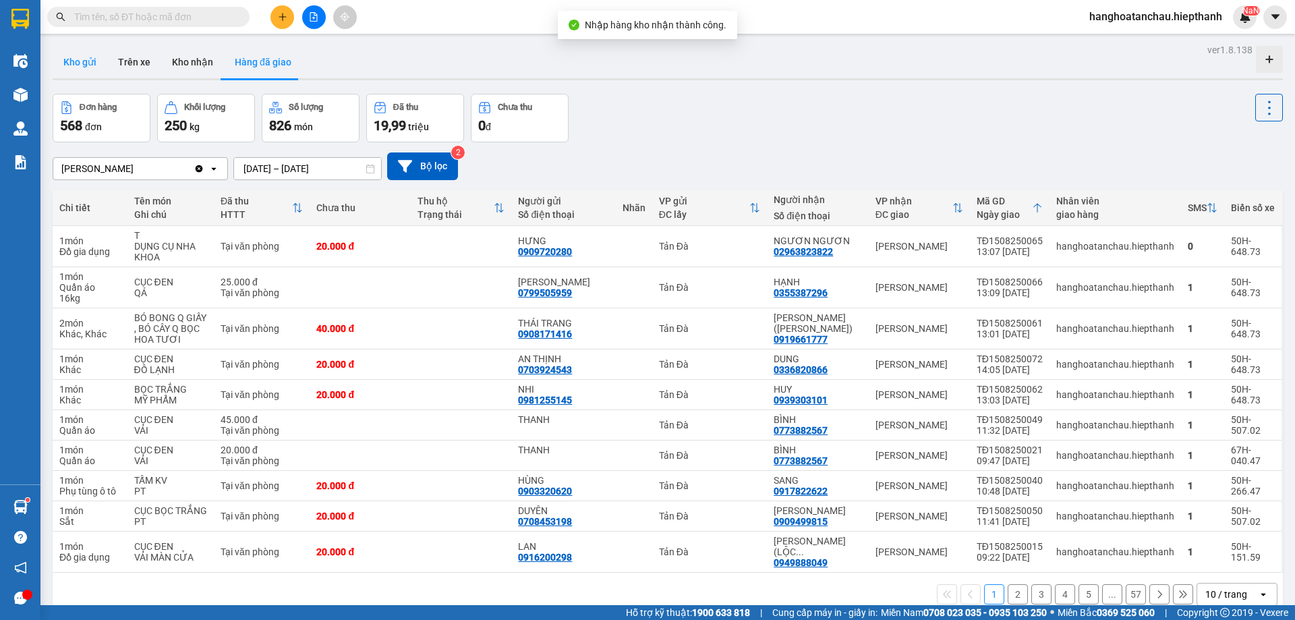
click at [74, 73] on button "Kho gửi" at bounding box center [80, 62] width 55 height 32
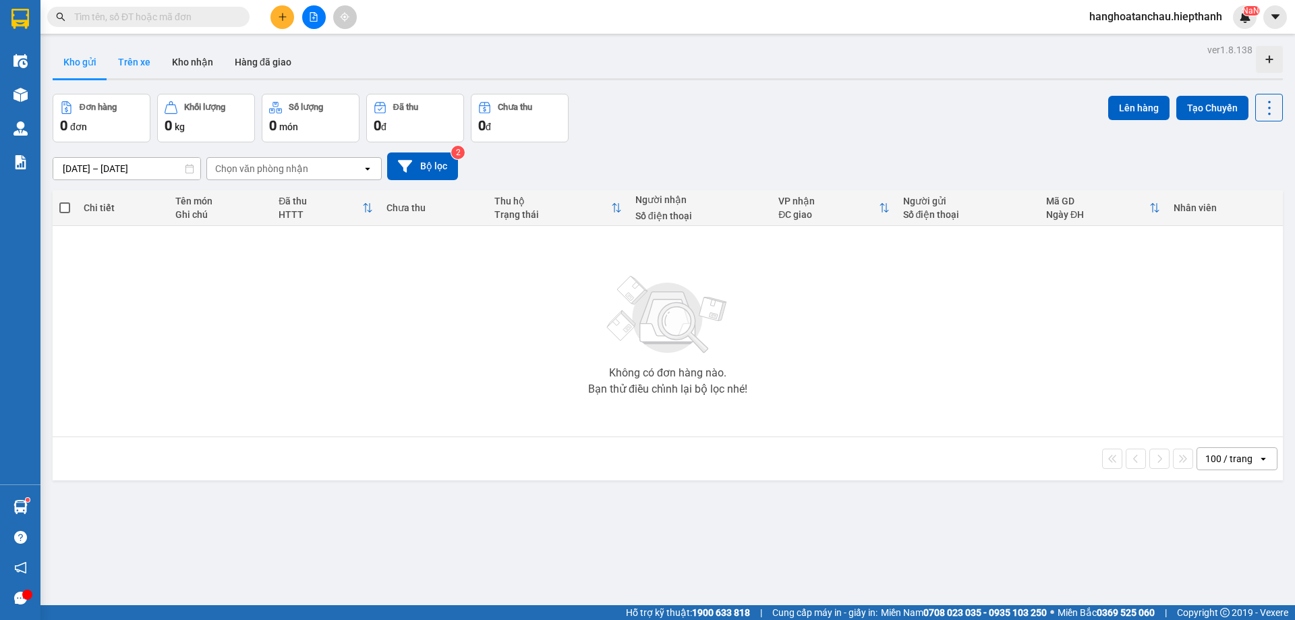
click at [130, 72] on button "Trên xe" at bounding box center [134, 62] width 54 height 32
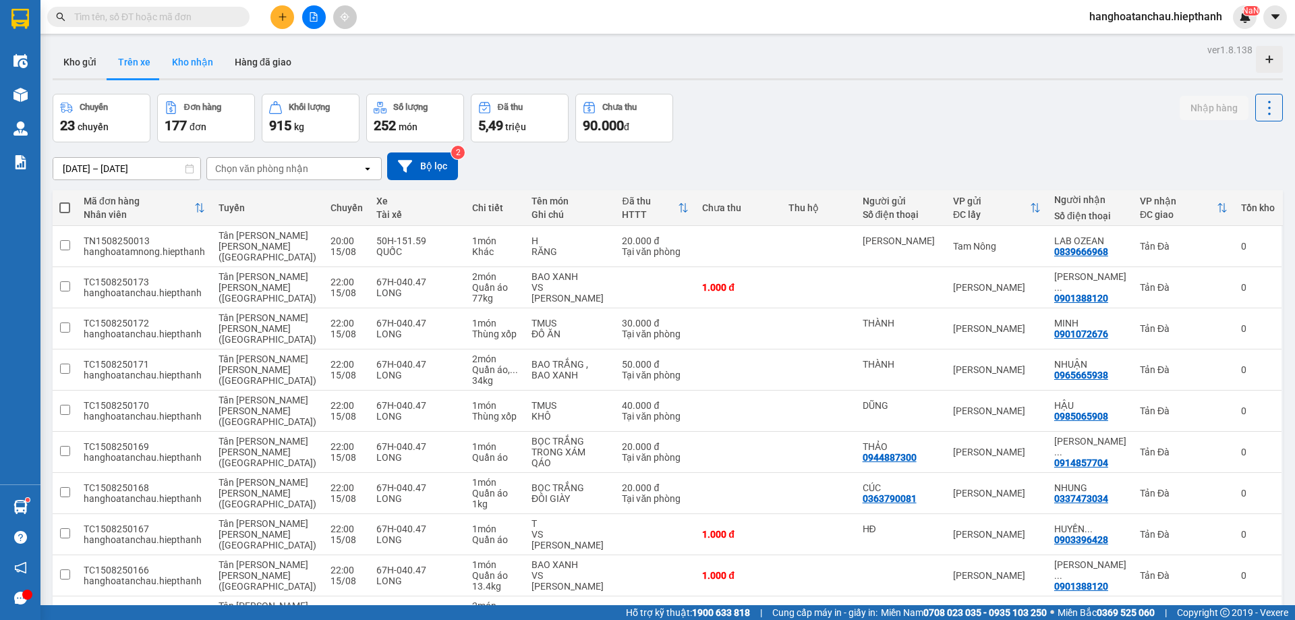
click at [204, 63] on button "Kho nhận" at bounding box center [192, 62] width 63 height 32
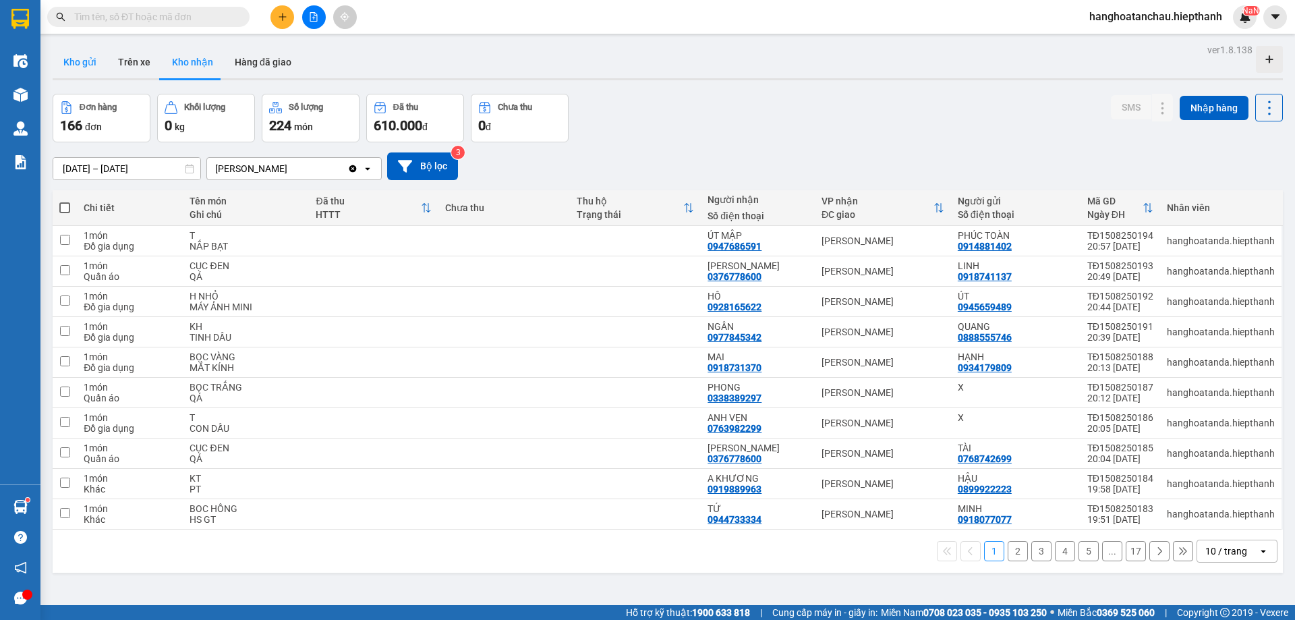
click at [88, 77] on button "Kho gửi" at bounding box center [80, 62] width 55 height 32
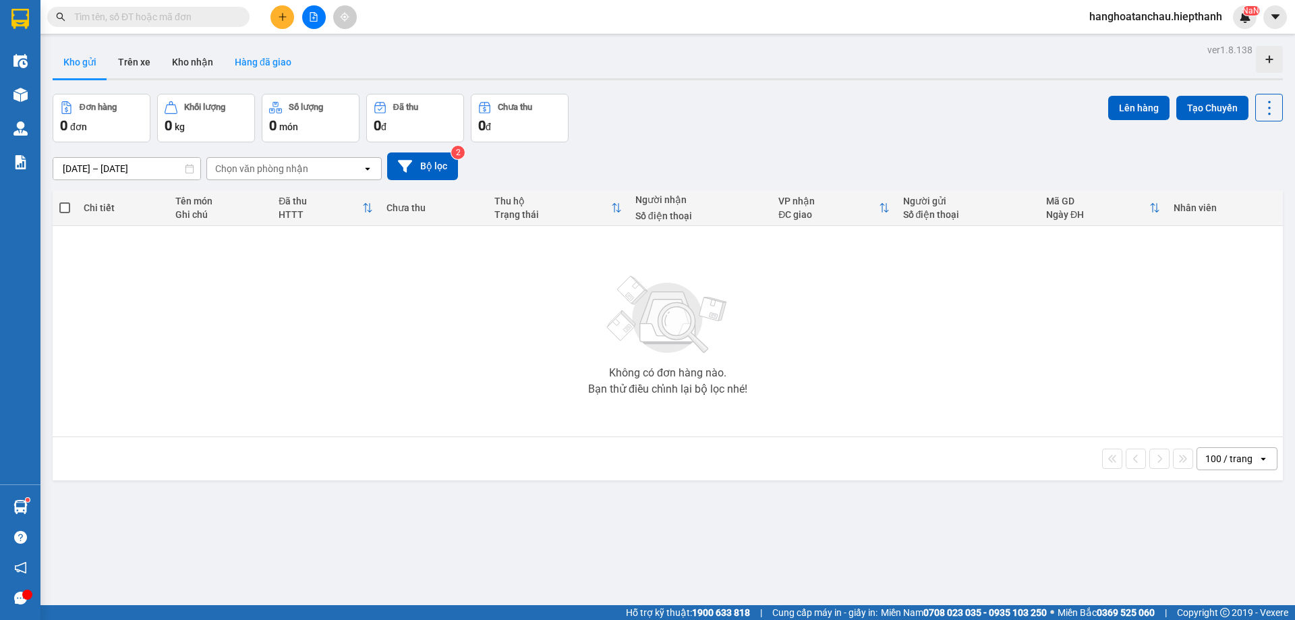
click at [229, 59] on button "Hàng đã giao" at bounding box center [263, 62] width 78 height 32
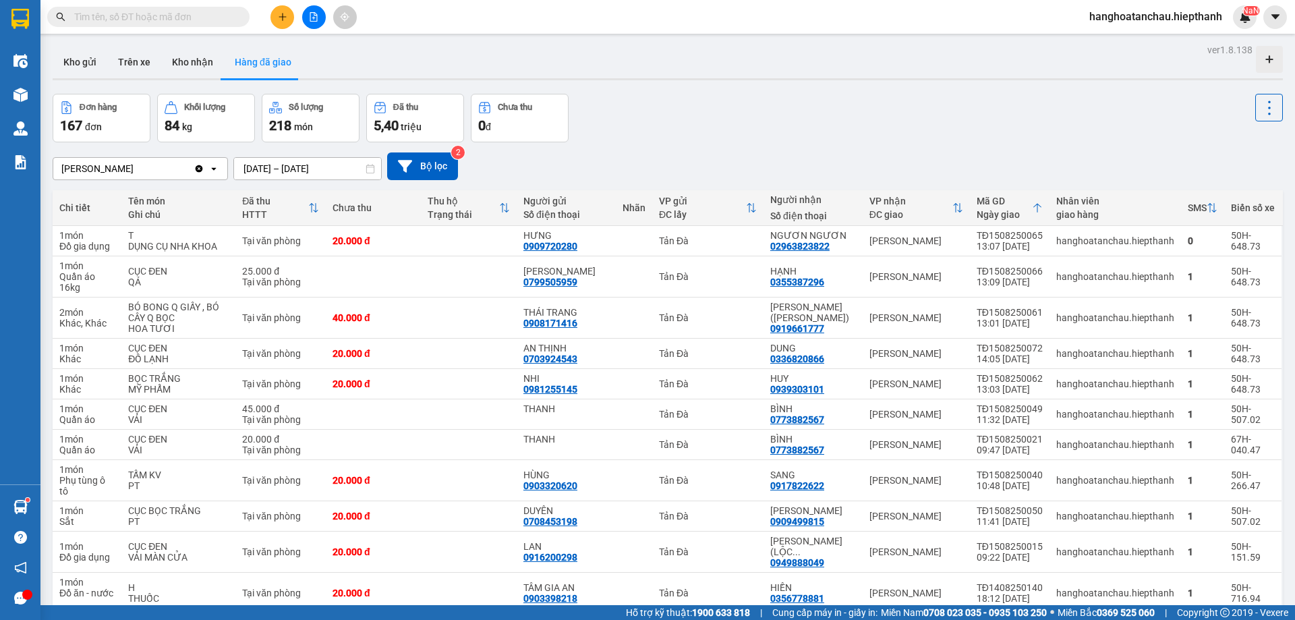
click at [328, 160] on input "15/08/2025 – 15/08/2025" at bounding box center [307, 169] width 147 height 22
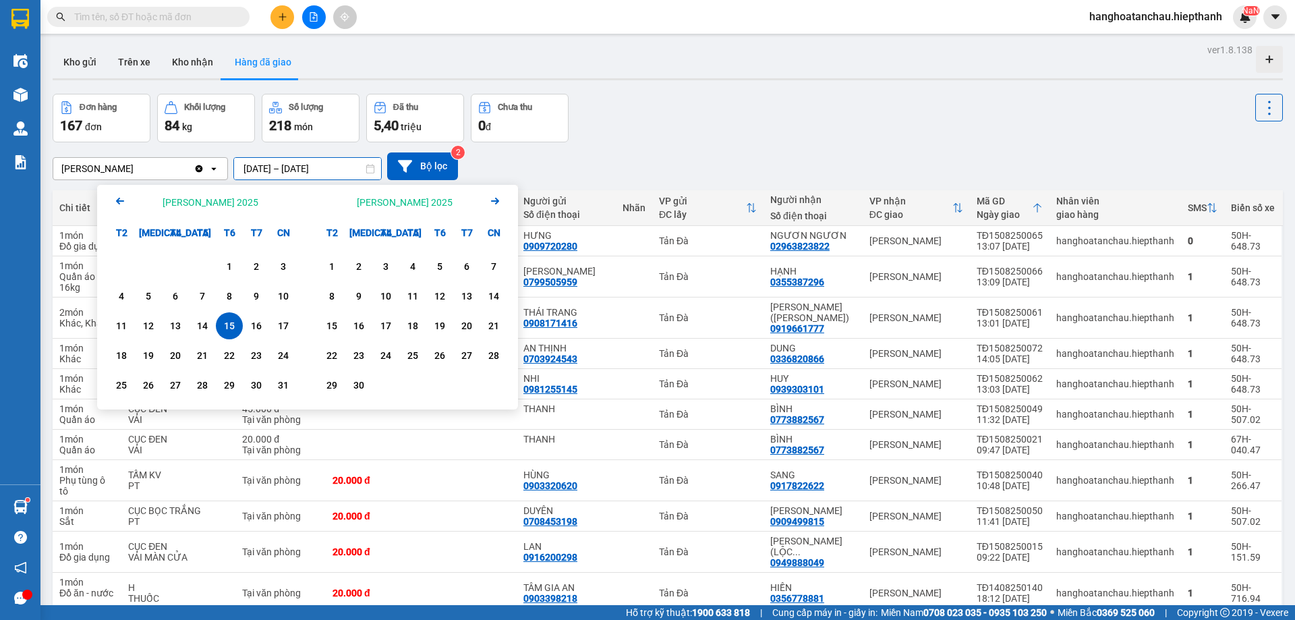
click at [878, 194] on div "VP nhận ĐC giao" at bounding box center [917, 207] width 94 height 27
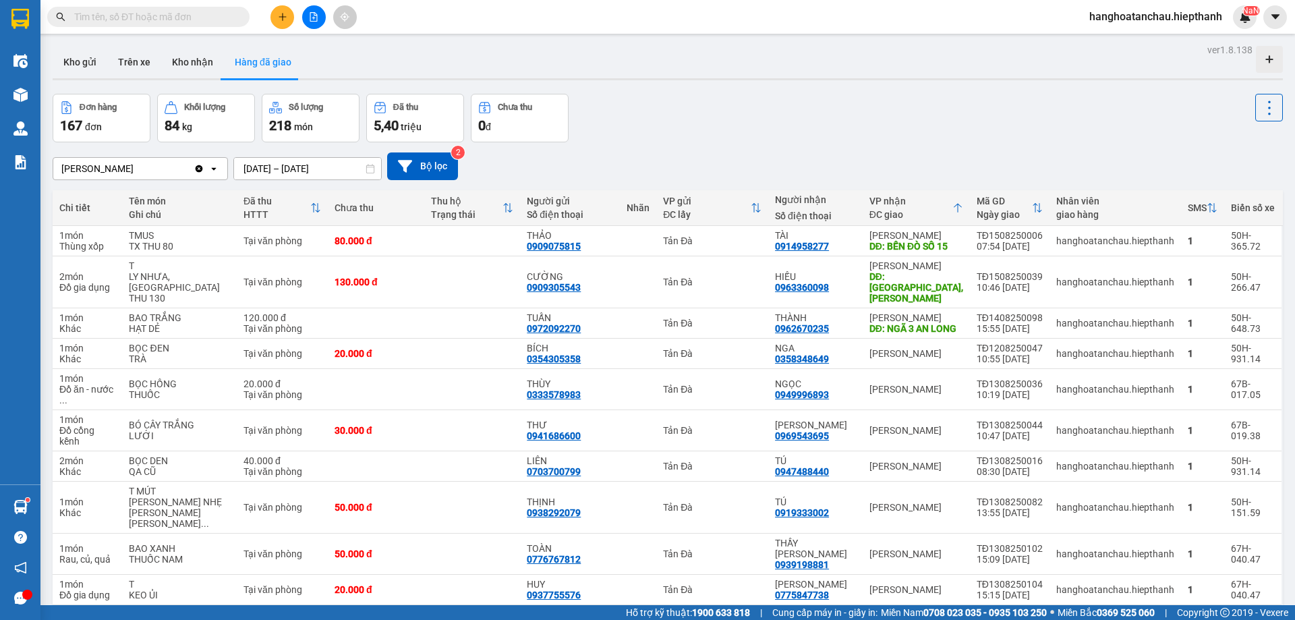
click at [283, 162] on input "15/08/2025 – 15/08/2025" at bounding box center [307, 169] width 147 height 22
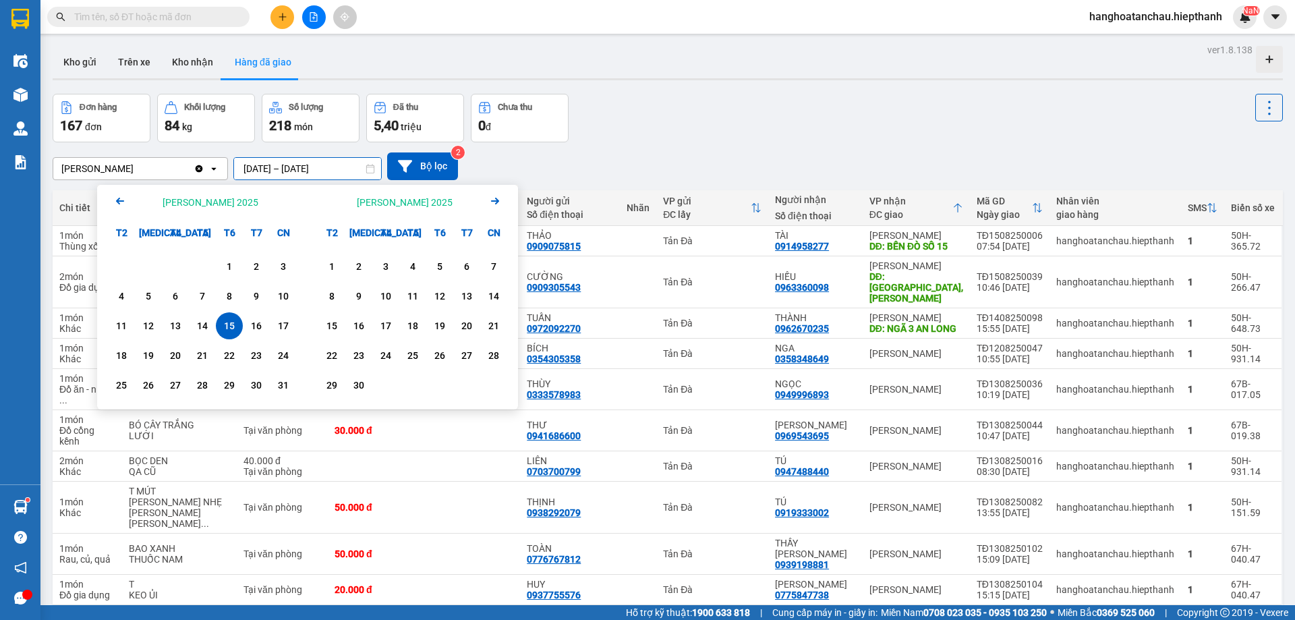
scroll to position [113, 0]
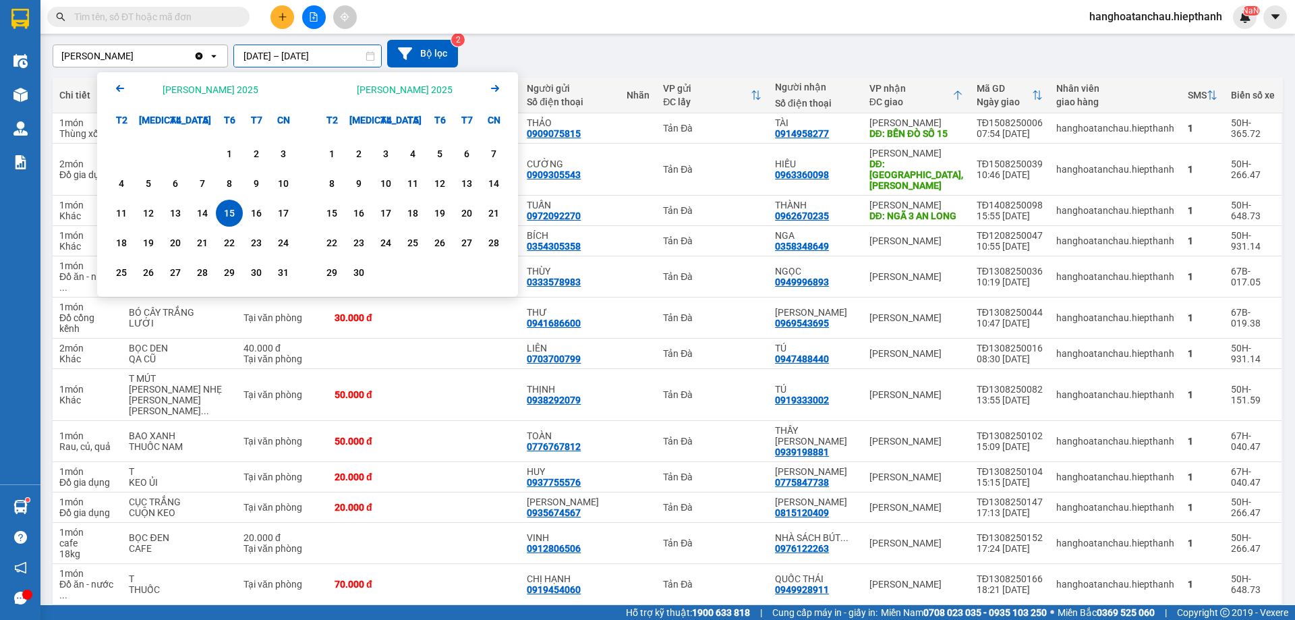
click at [236, 212] on div "15" at bounding box center [229, 213] width 19 height 16
click at [258, 210] on div "16" at bounding box center [256, 213] width 19 height 16
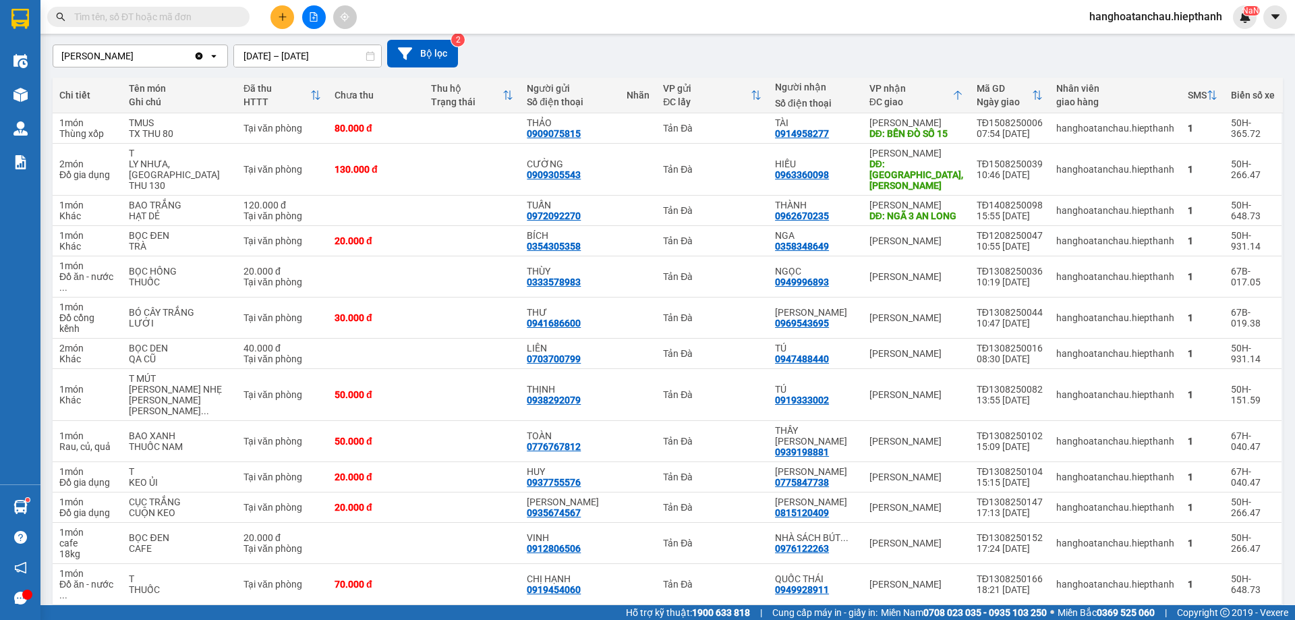
click at [298, 64] on div "ver 1.8.138 Kho gửi Trên xe Kho nhận Hàng đã giao Đơn hàng 167 đơn Khối lượng 8…" at bounding box center [667, 402] width 1241 height 949
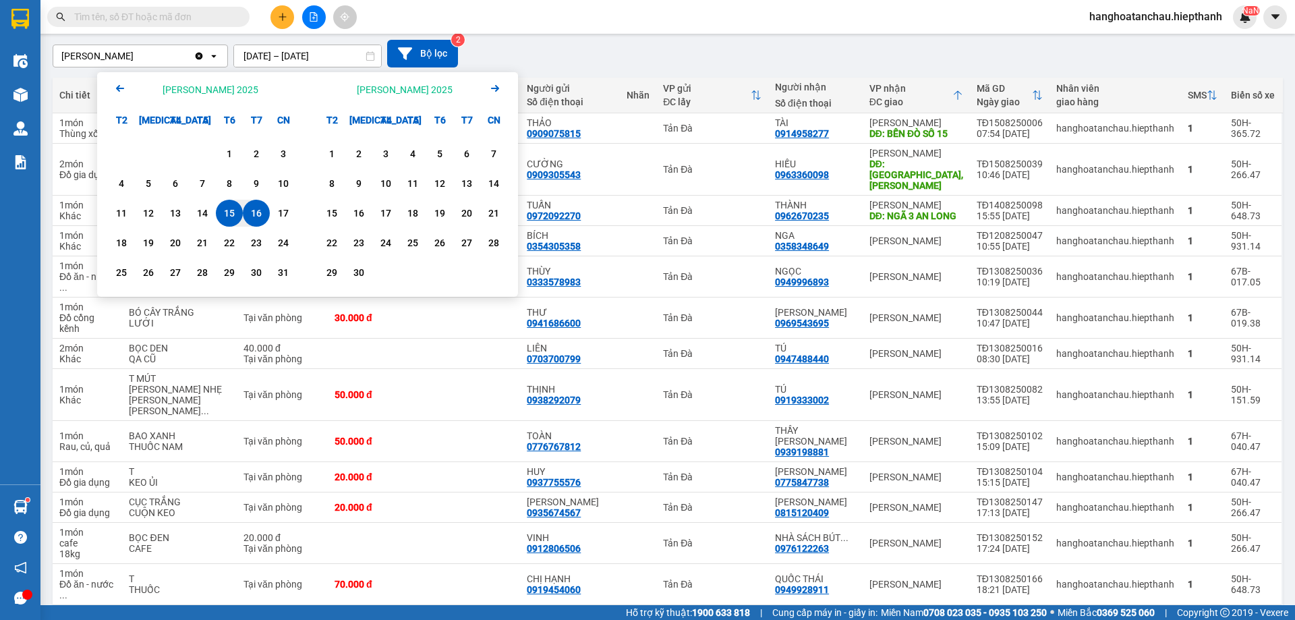
click at [230, 219] on div "15" at bounding box center [229, 213] width 19 height 16
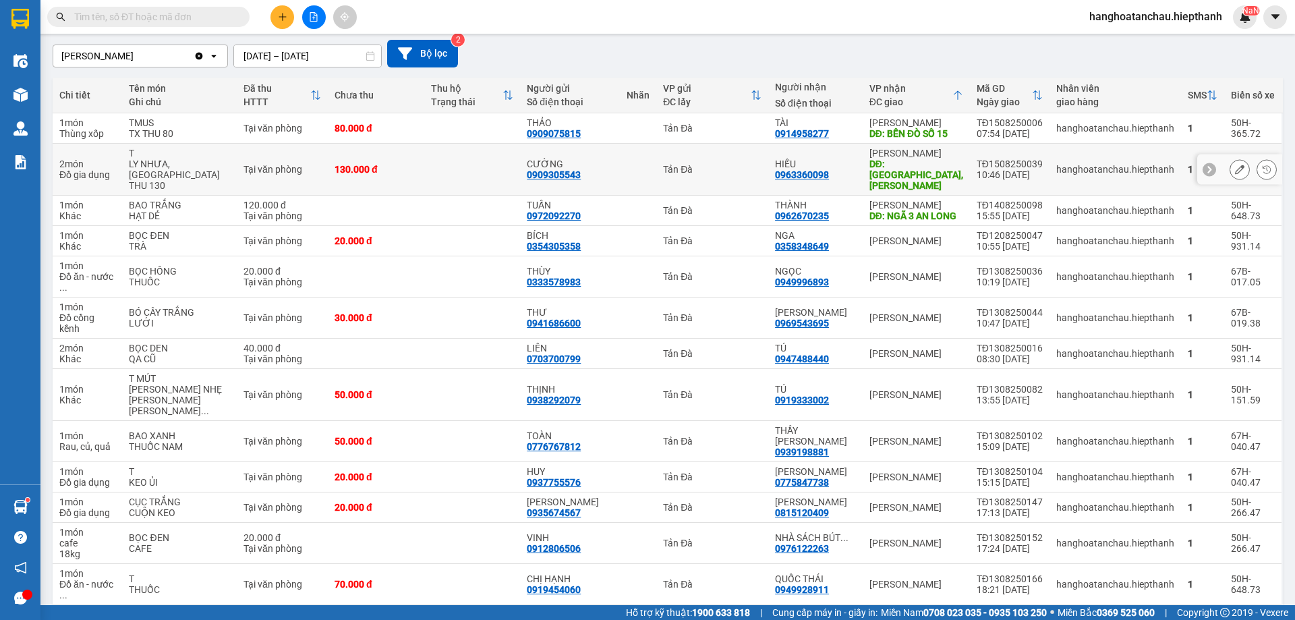
scroll to position [326, 0]
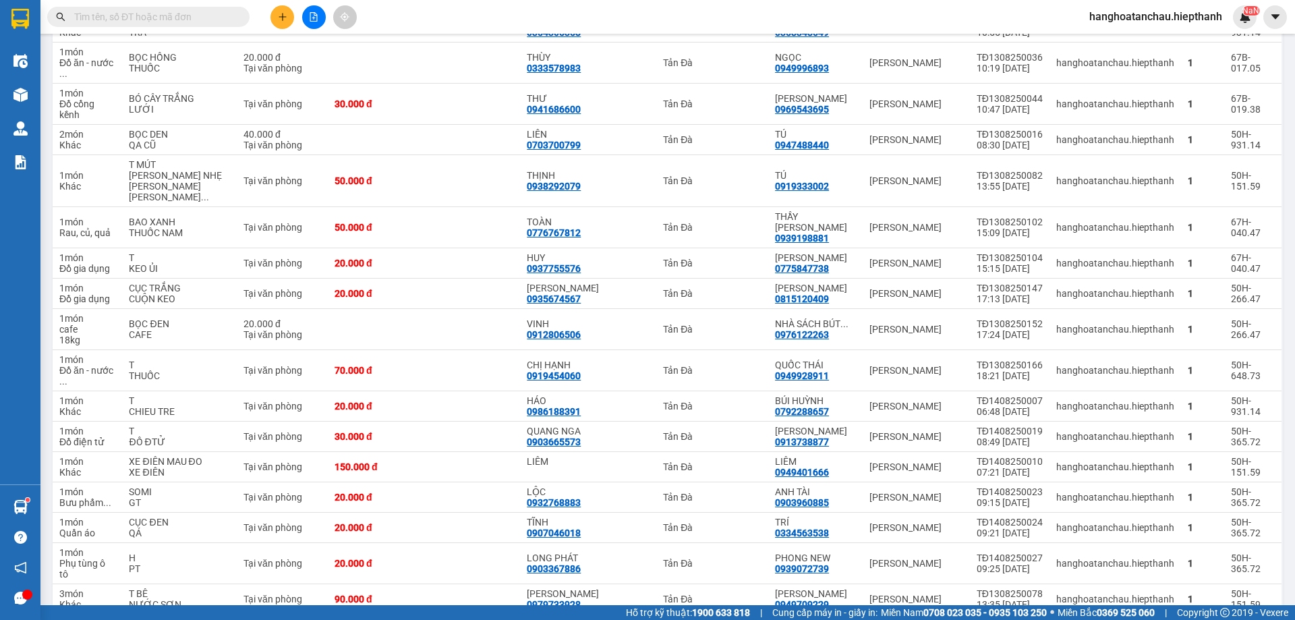
click at [1219, 553] on div "100 / trang" at bounding box center [1227, 542] width 81 height 24
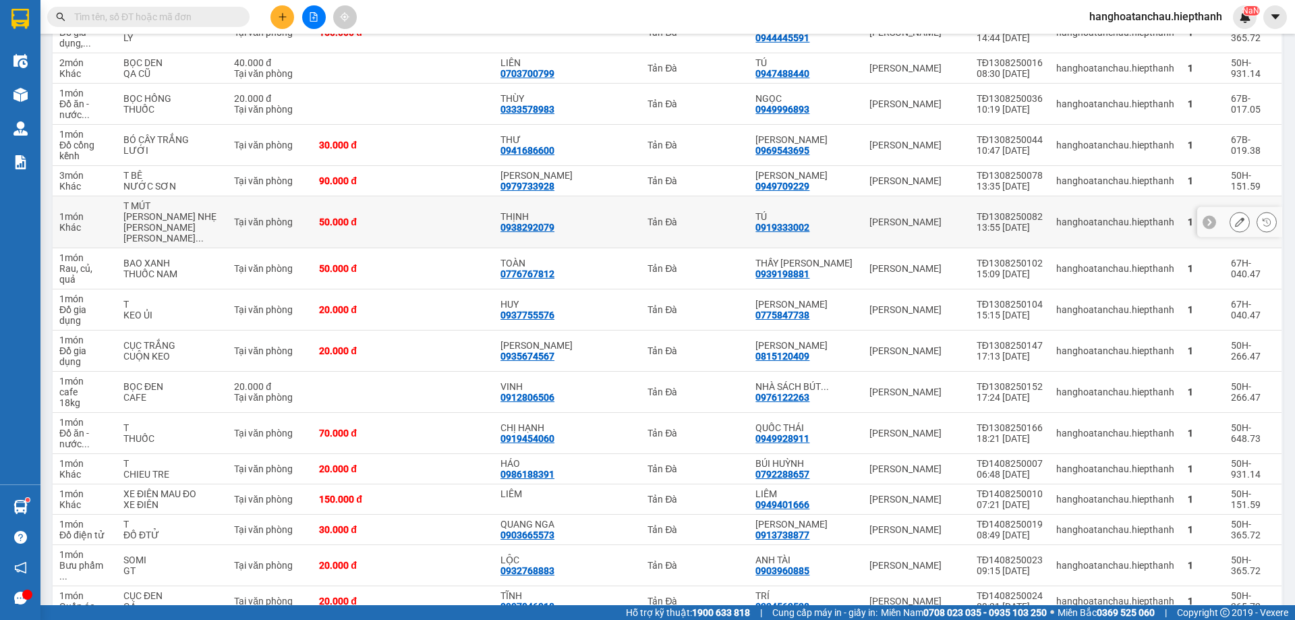
scroll to position [0, 0]
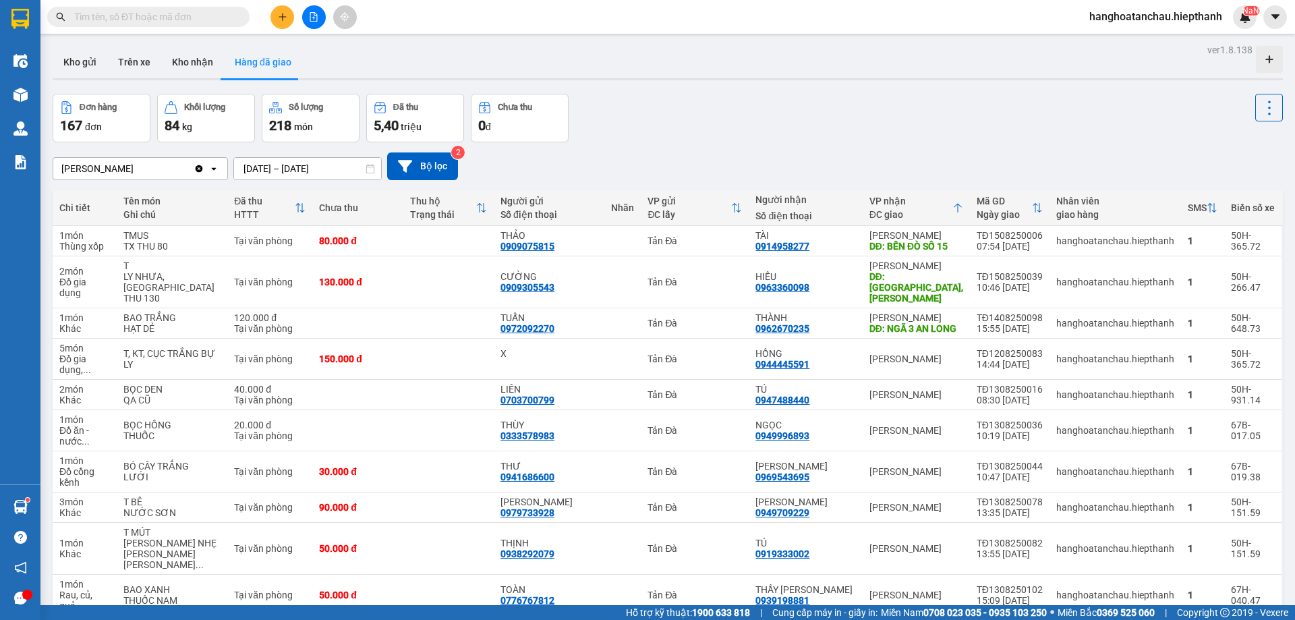
click at [282, 154] on div "Tân Châu Clear value open 15/08/2025 – 15/08/2025 Press the down arrow key to i…" at bounding box center [668, 166] width 1230 height 28
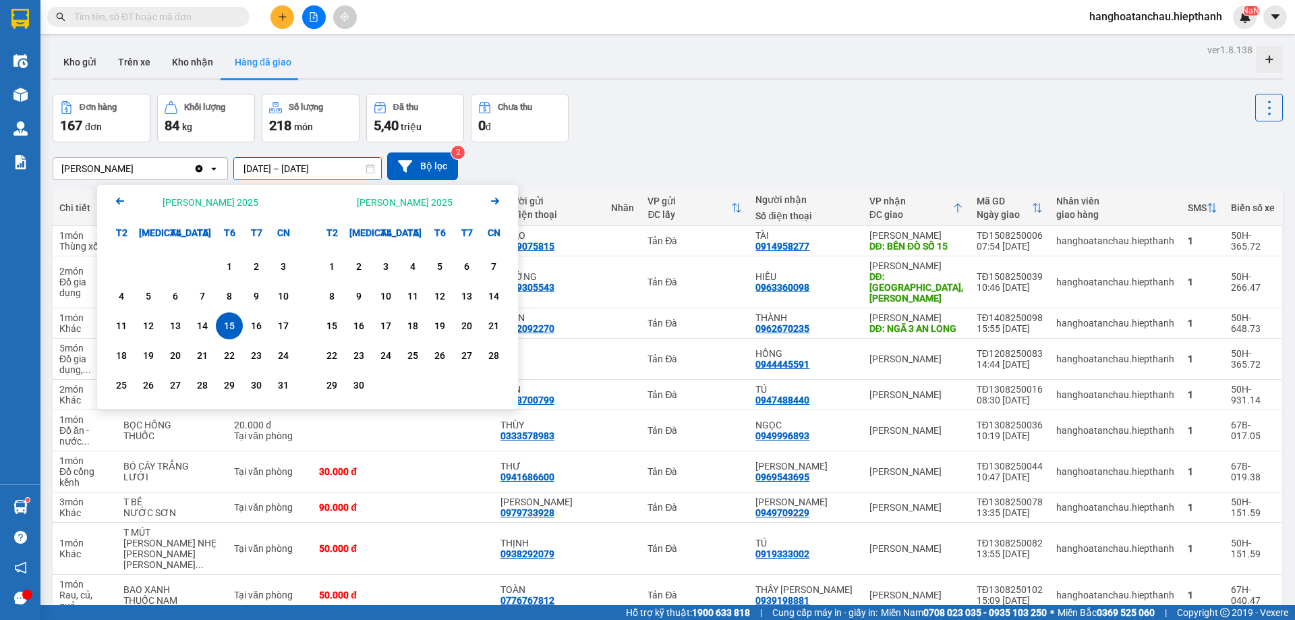
click at [284, 165] on input "15/08/2025 – 15/08/2025" at bounding box center [307, 169] width 147 height 22
click at [200, 329] on div "14" at bounding box center [202, 326] width 19 height 16
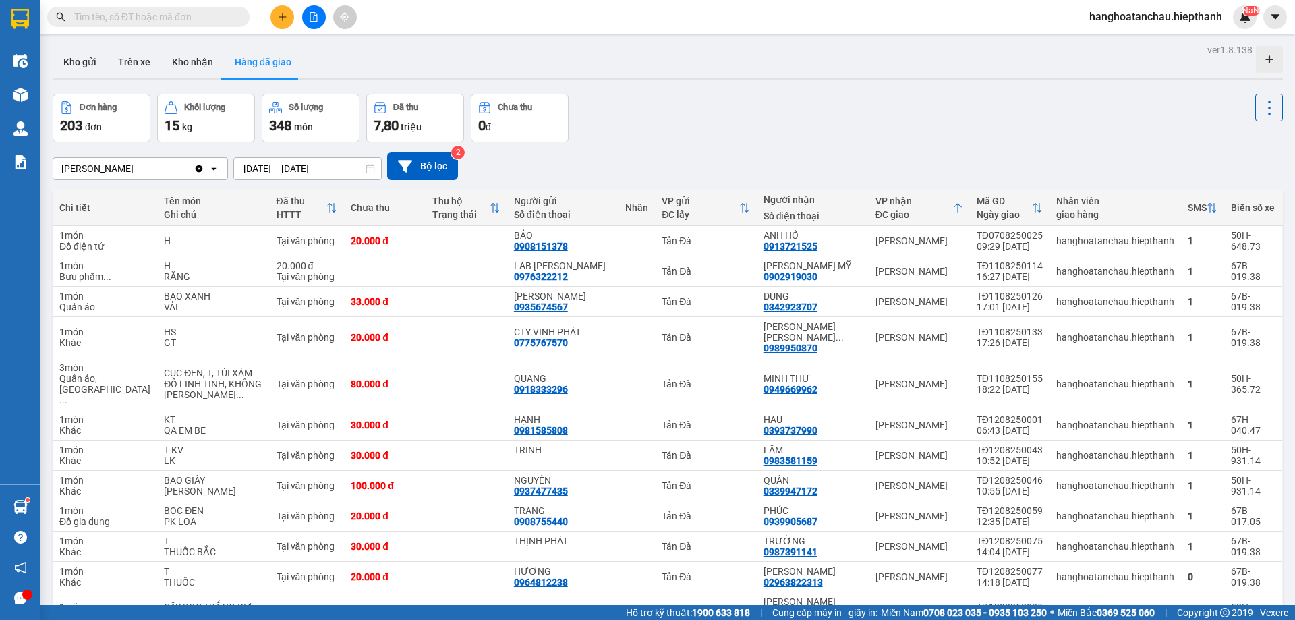
click at [346, 173] on input "14/08/2025 – 14/08/2025" at bounding box center [307, 169] width 147 height 22
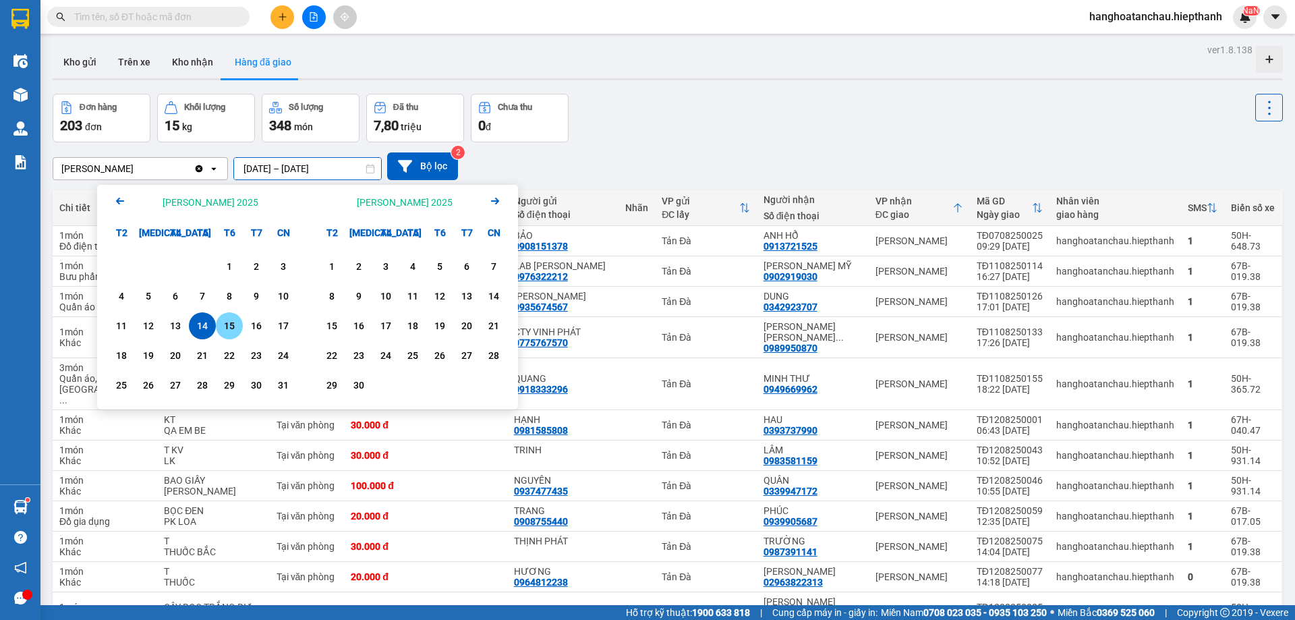
click at [235, 320] on div "15" at bounding box center [229, 326] width 19 height 16
type input "15/08/2025 – 15/08/2025"
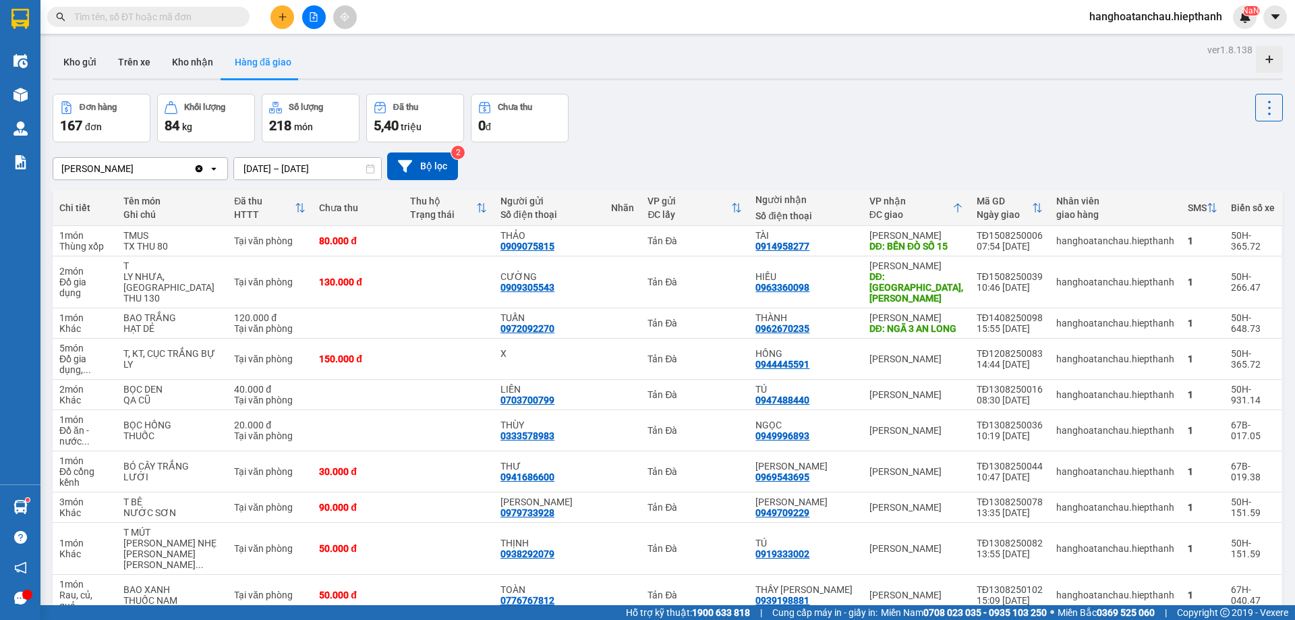
click at [115, 172] on div "[GEOGRAPHIC_DATA]" at bounding box center [123, 169] width 140 height 22
click at [196, 168] on icon "Clear value" at bounding box center [199, 168] width 7 height 7
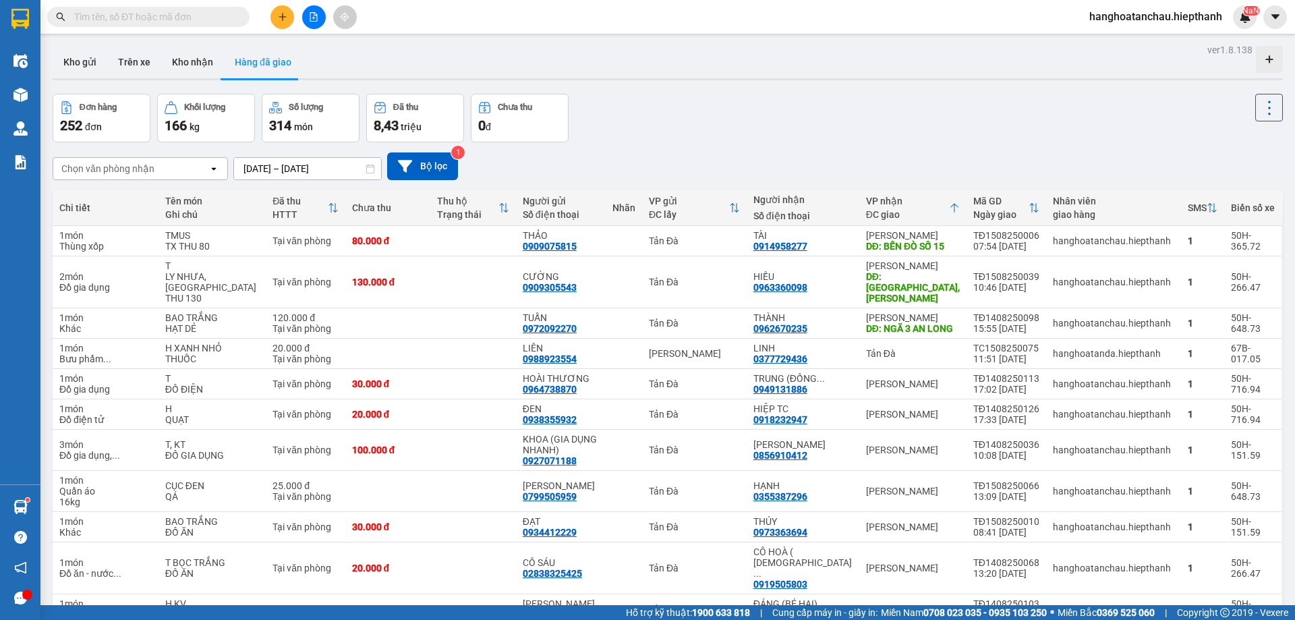
click at [196, 168] on div "Chọn văn phòng nhận" at bounding box center [130, 169] width 155 height 22
click at [138, 200] on div "[GEOGRAPHIC_DATA]" at bounding box center [140, 197] width 175 height 24
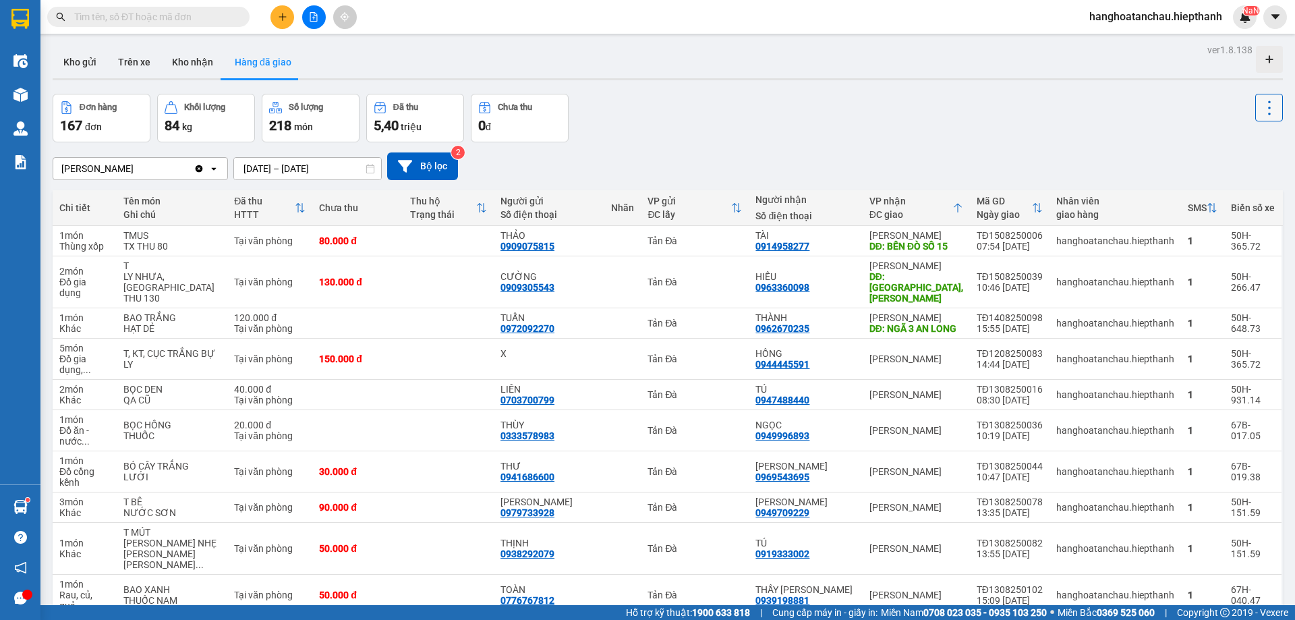
click at [1260, 103] on icon at bounding box center [1269, 107] width 19 height 19
click at [1190, 204] on div "SMS" at bounding box center [1197, 207] width 19 height 11
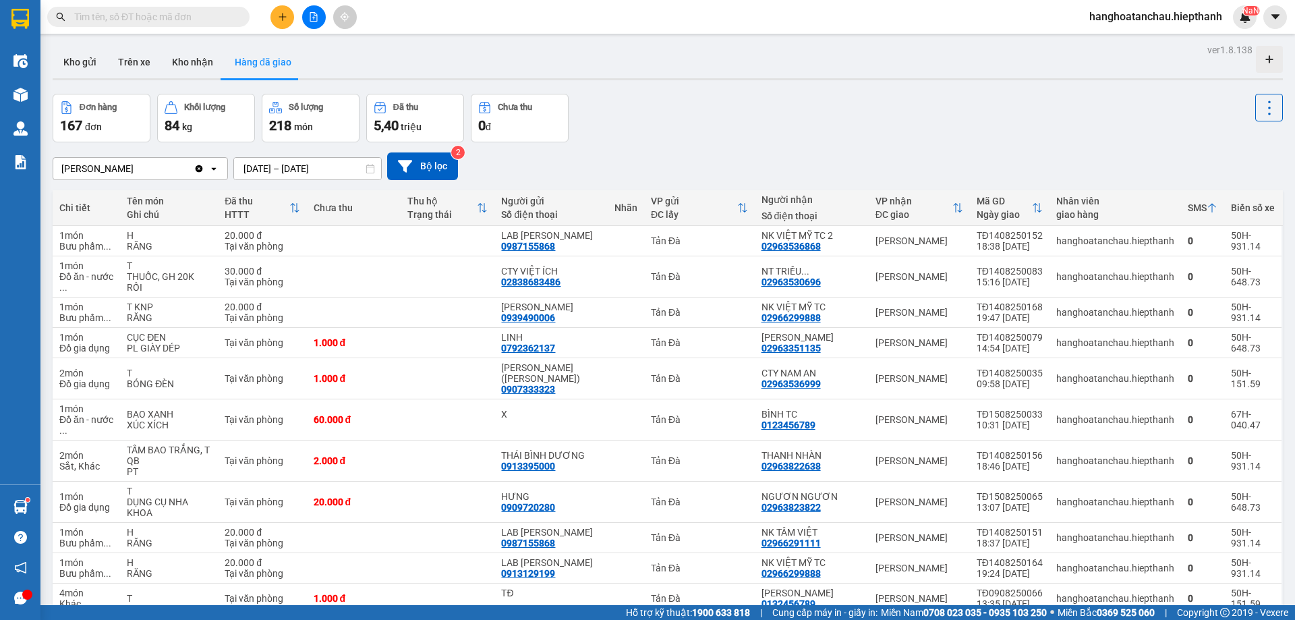
click at [1207, 208] on div at bounding box center [1212, 207] width 11 height 11
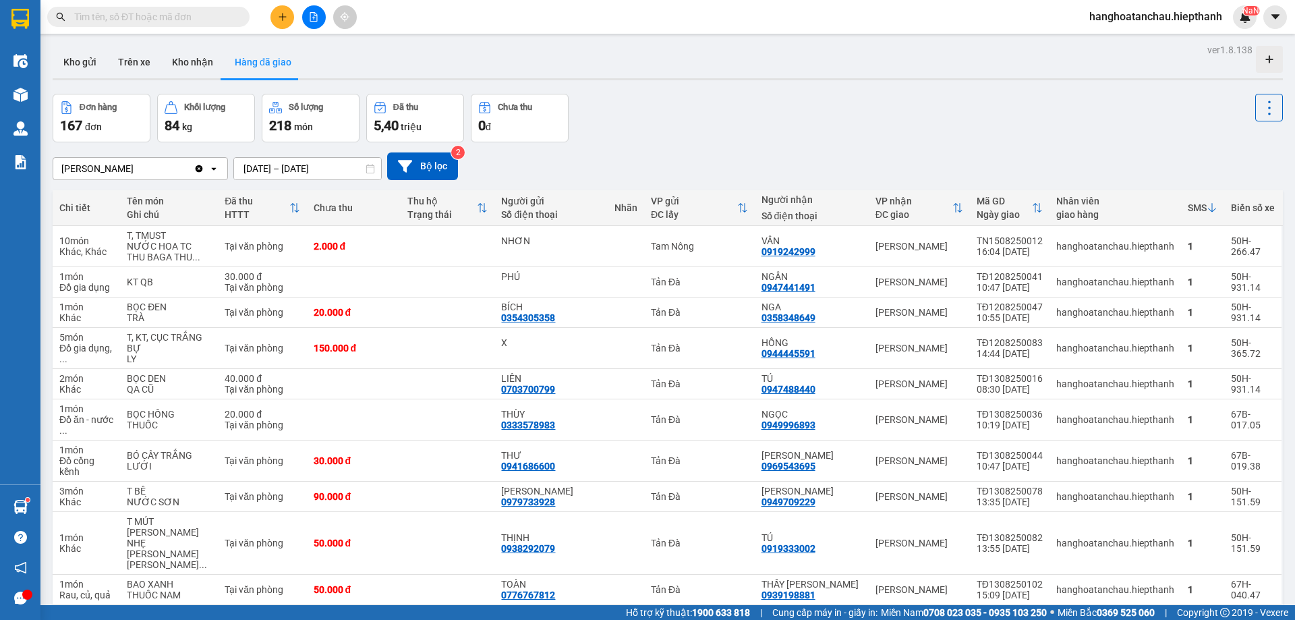
click at [1207, 208] on icon at bounding box center [1212, 207] width 11 height 11
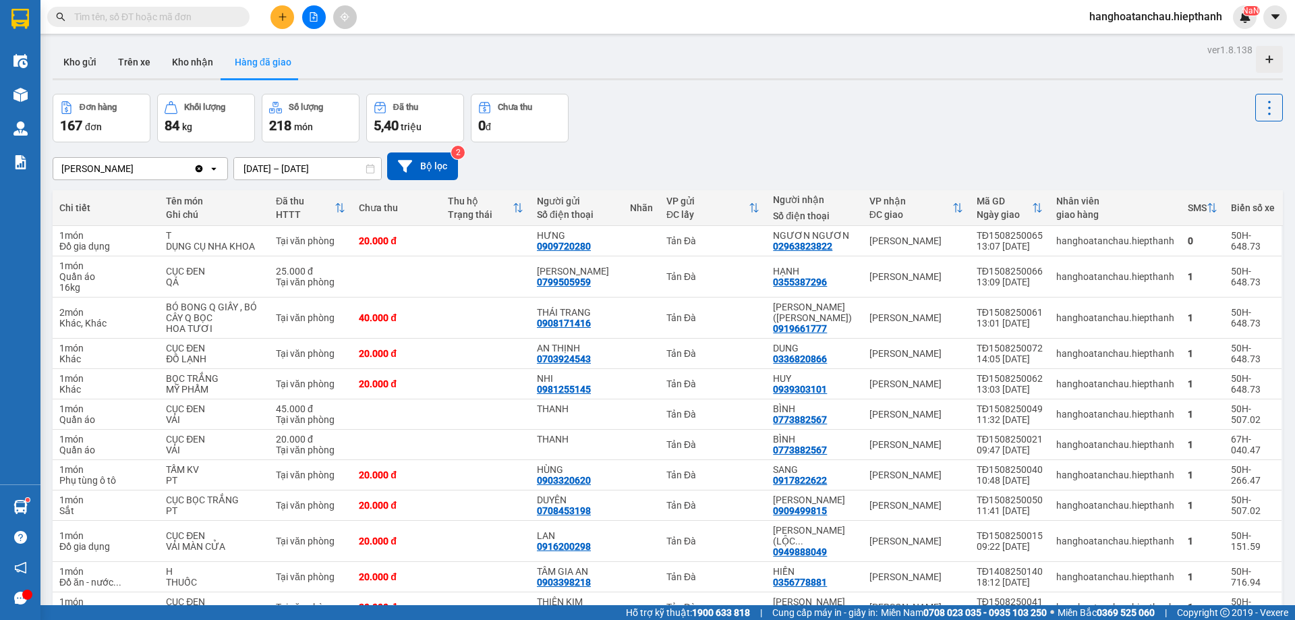
scroll to position [113, 0]
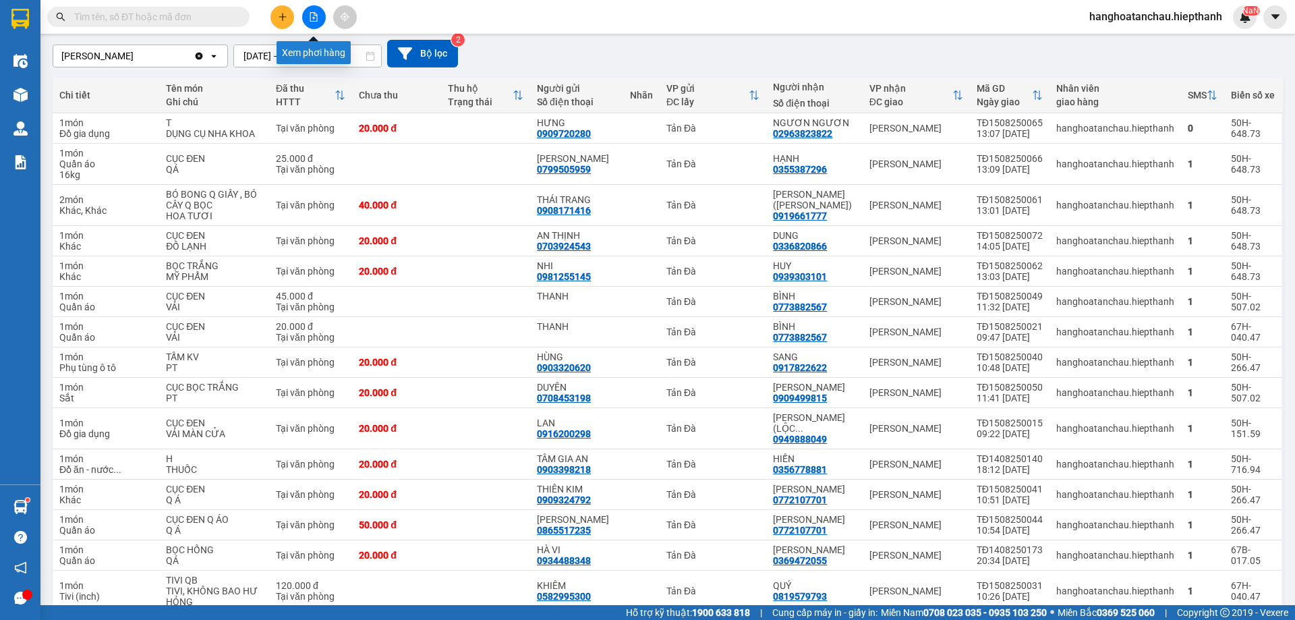
click at [310, 23] on button at bounding box center [314, 17] width 24 height 24
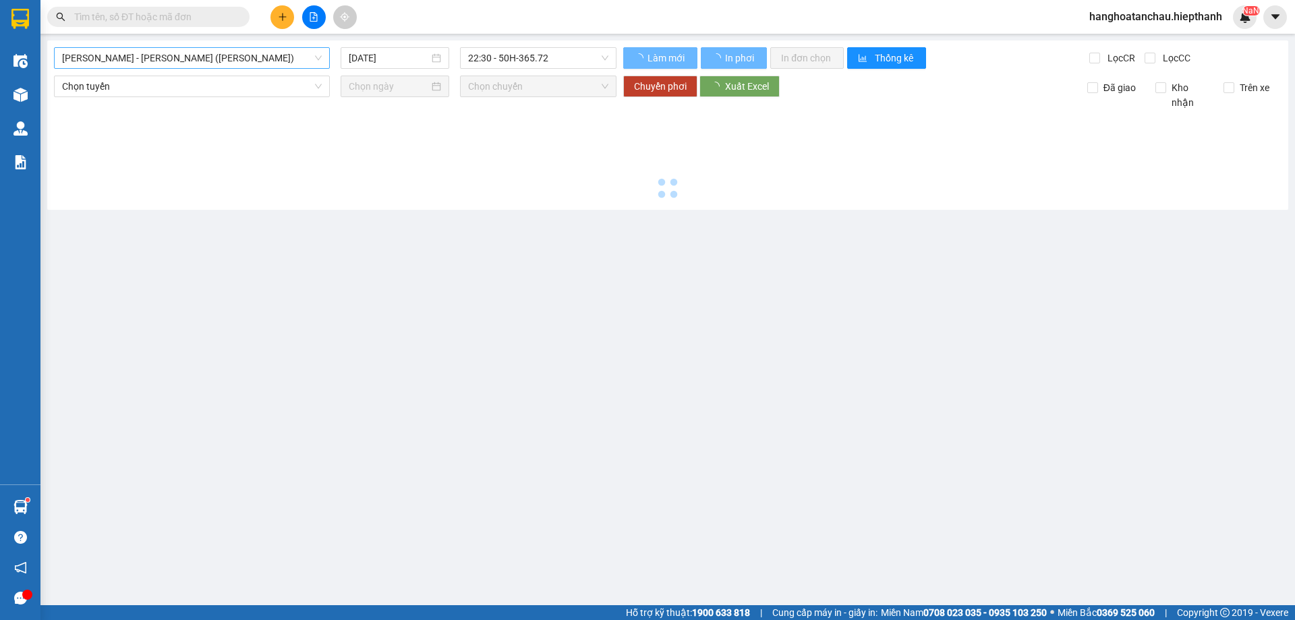
type input "16/08/2025"
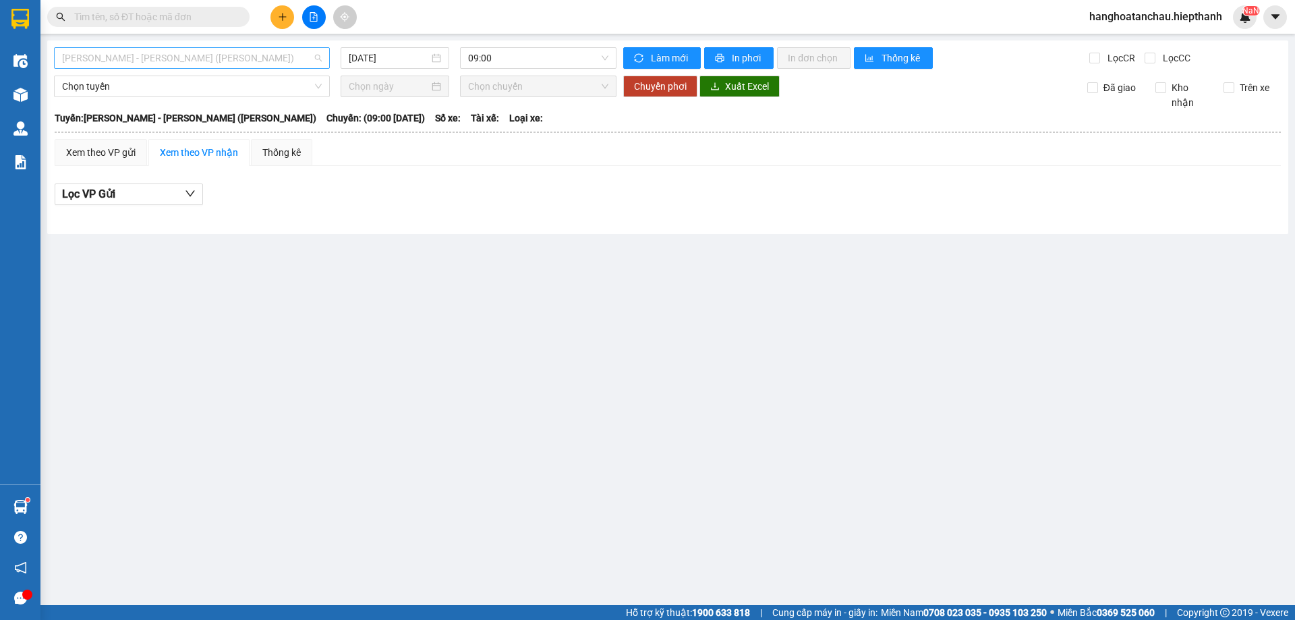
click at [241, 61] on span "[PERSON_NAME] - [GEOGRAPHIC_DATA] (TIỀN)" at bounding box center [192, 58] width 260 height 20
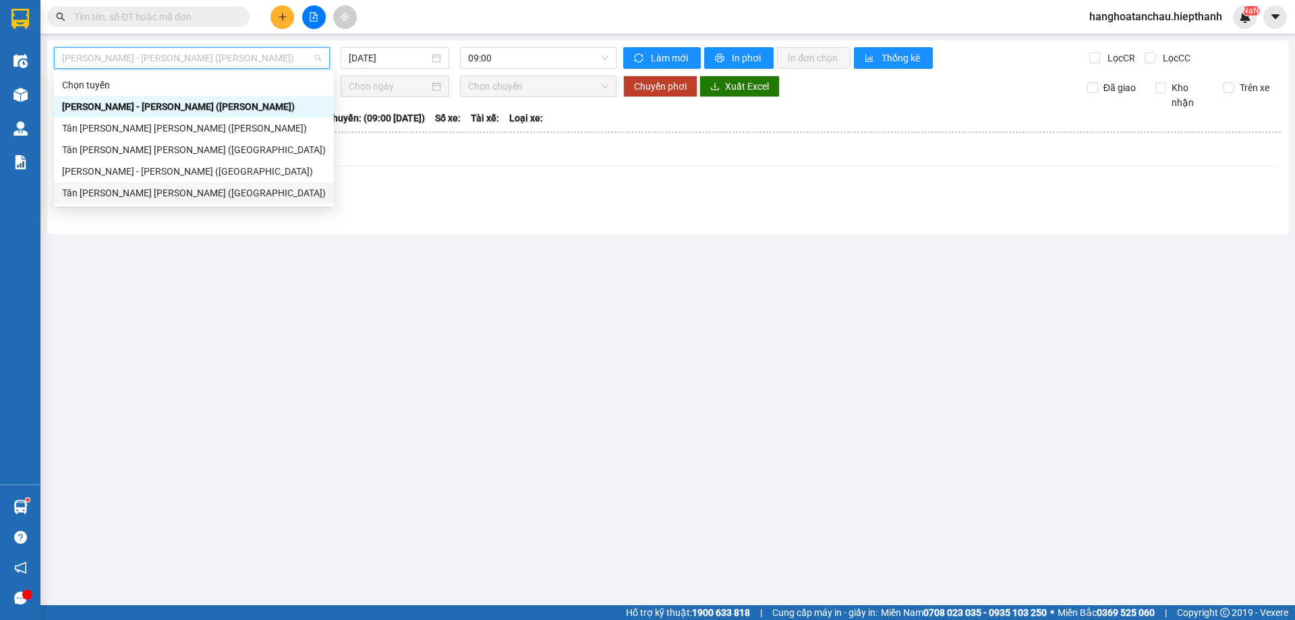
click at [157, 189] on div "Tân Châu - [PERSON_NAME] ([GEOGRAPHIC_DATA])" at bounding box center [194, 193] width 264 height 15
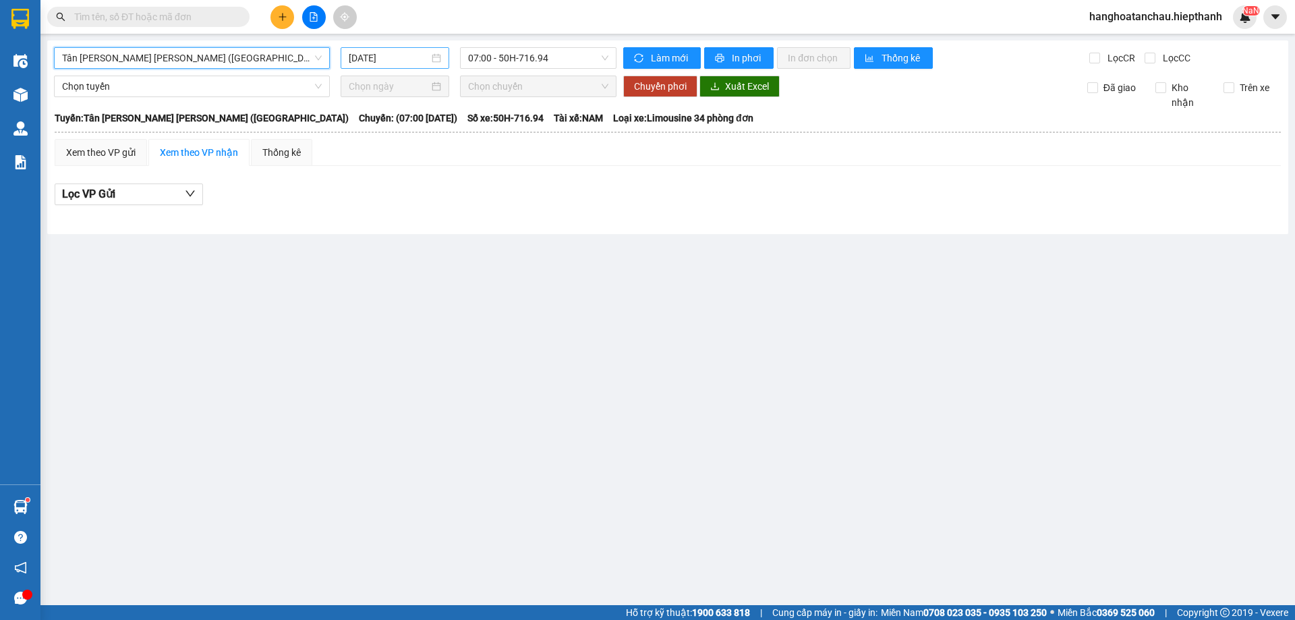
click at [395, 59] on input "16/08/2025" at bounding box center [389, 58] width 80 height 15
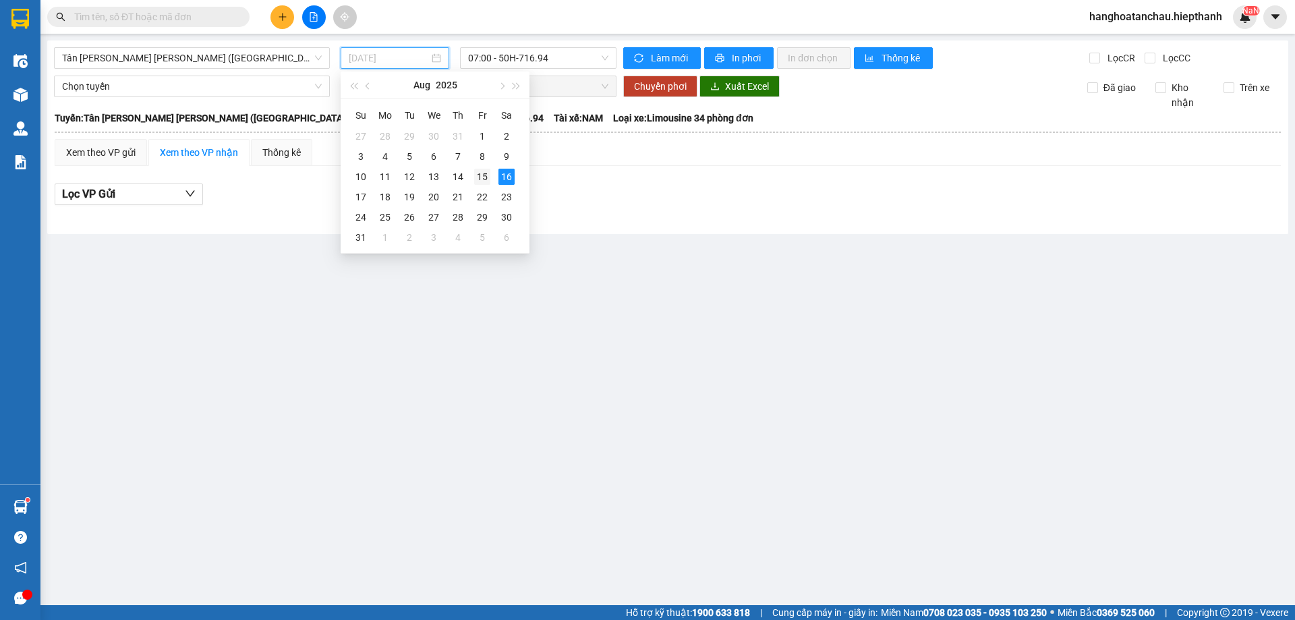
click at [486, 174] on div "15" at bounding box center [482, 177] width 16 height 16
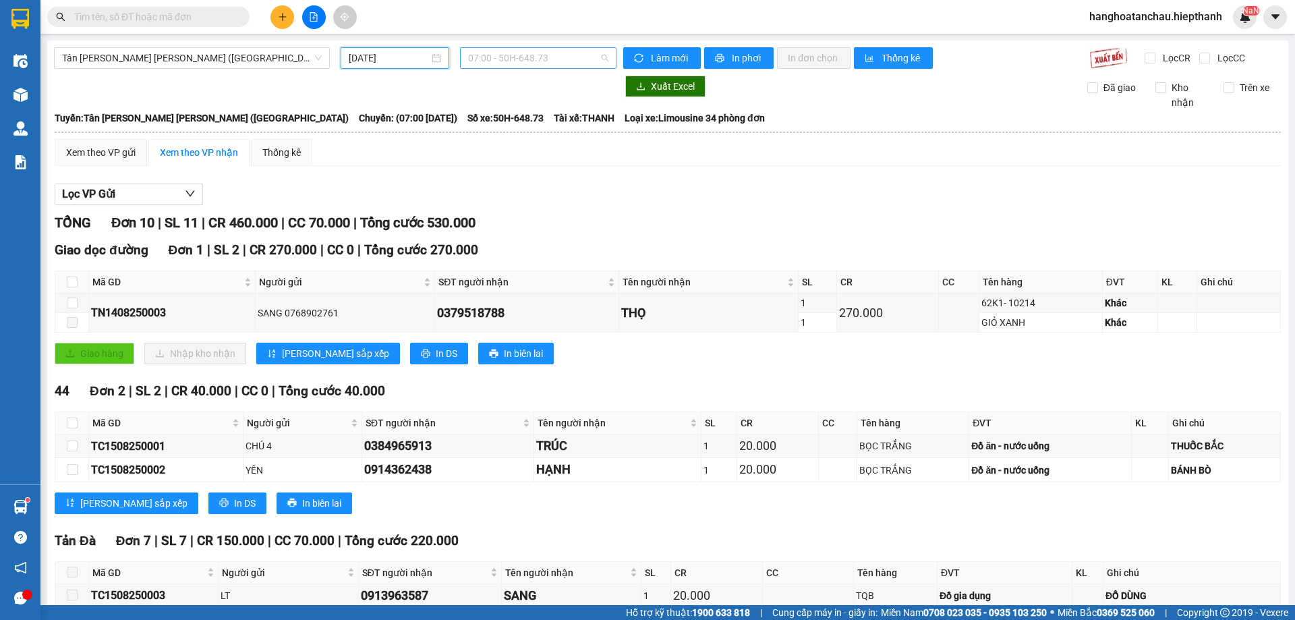
click at [519, 63] on span "07:00 - 50H-648.73" at bounding box center [538, 58] width 140 height 20
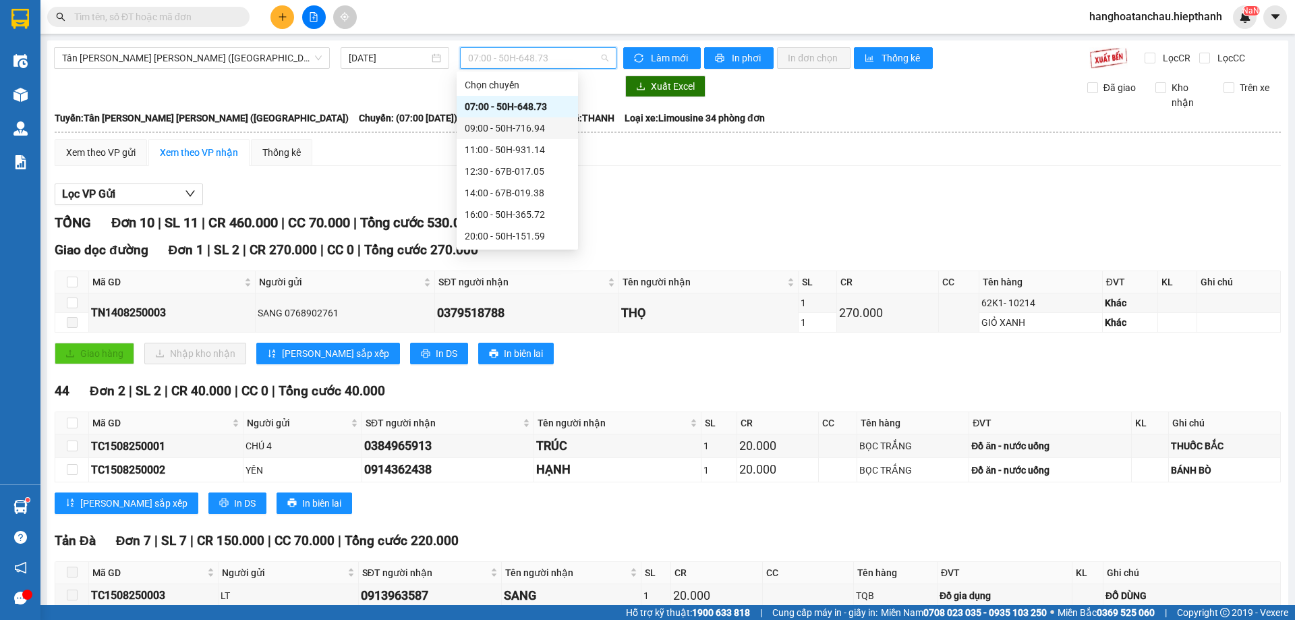
scroll to position [65, 0]
click at [491, 202] on div "22:00 - 67H-040.47" at bounding box center [517, 193] width 121 height 22
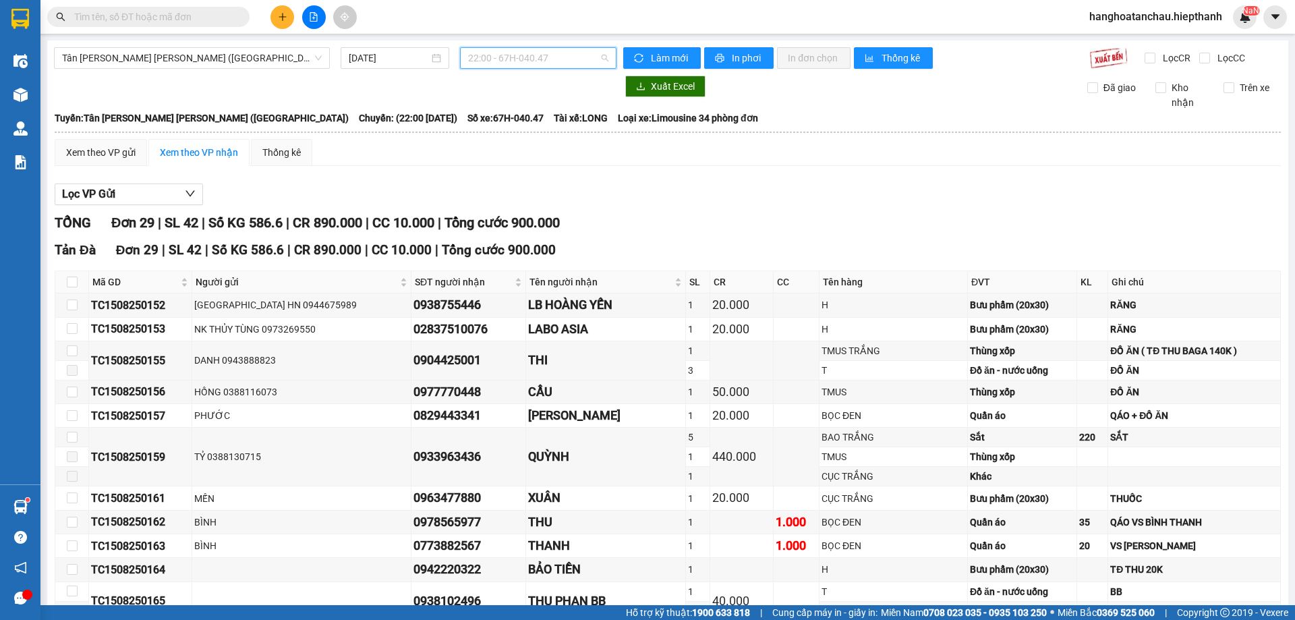
click at [565, 62] on span "22:00 - 67H-040.47" at bounding box center [538, 58] width 140 height 20
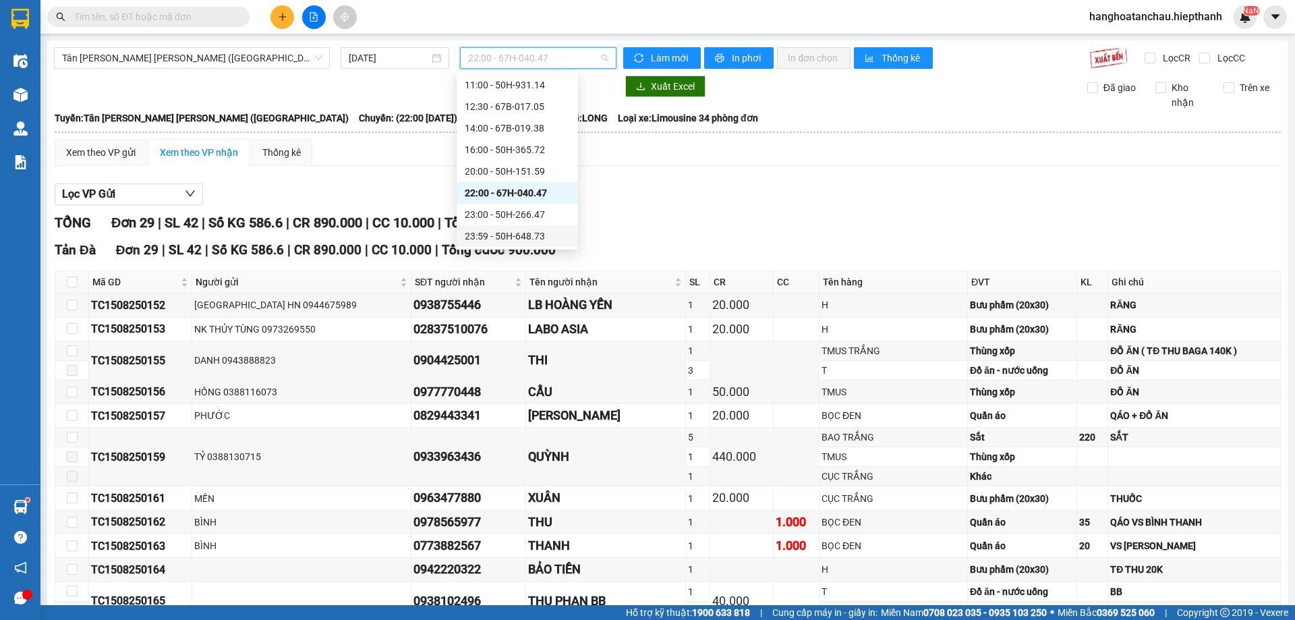
click at [518, 225] on div "23:59 - 50H-648.73" at bounding box center [517, 236] width 121 height 22
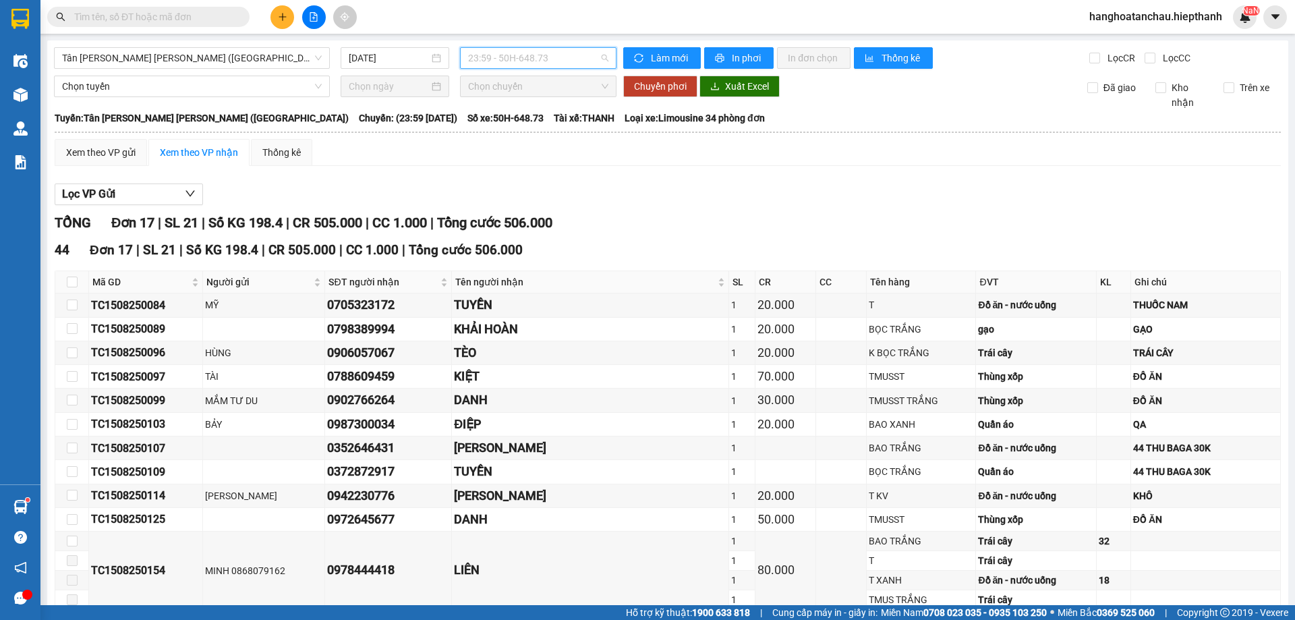
click at [576, 59] on span "23:59 - 50H-648.73" at bounding box center [538, 58] width 140 height 20
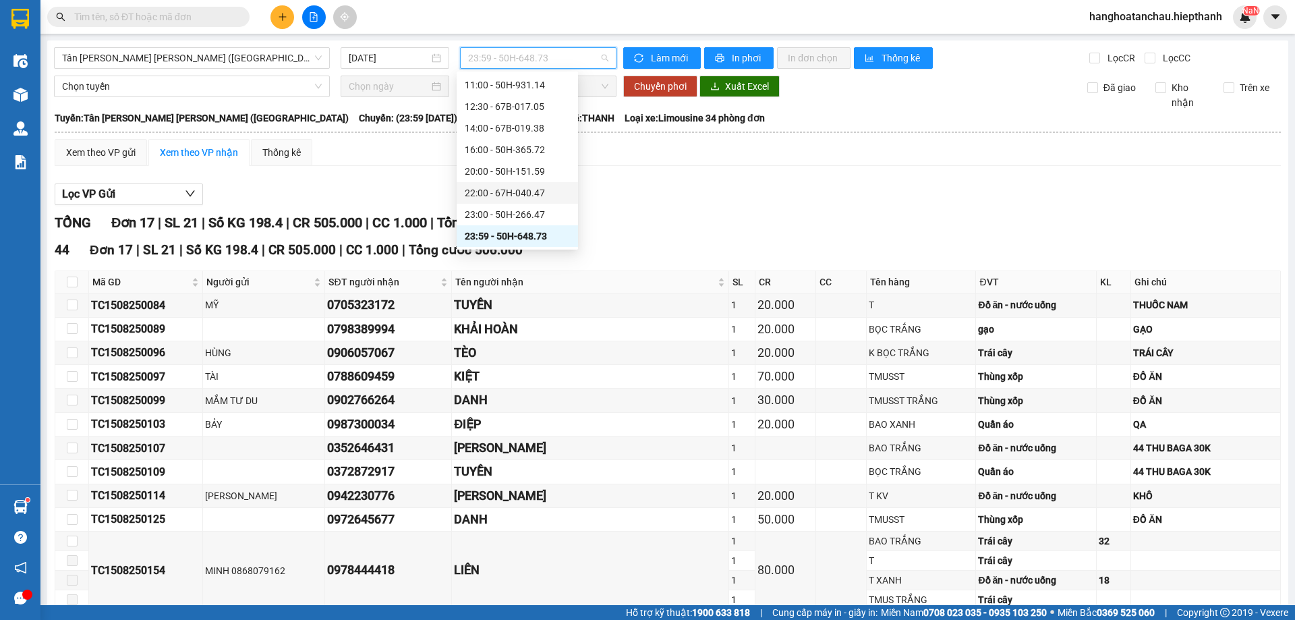
click at [514, 196] on div "22:00 - 67H-040.47" at bounding box center [517, 193] width 105 height 15
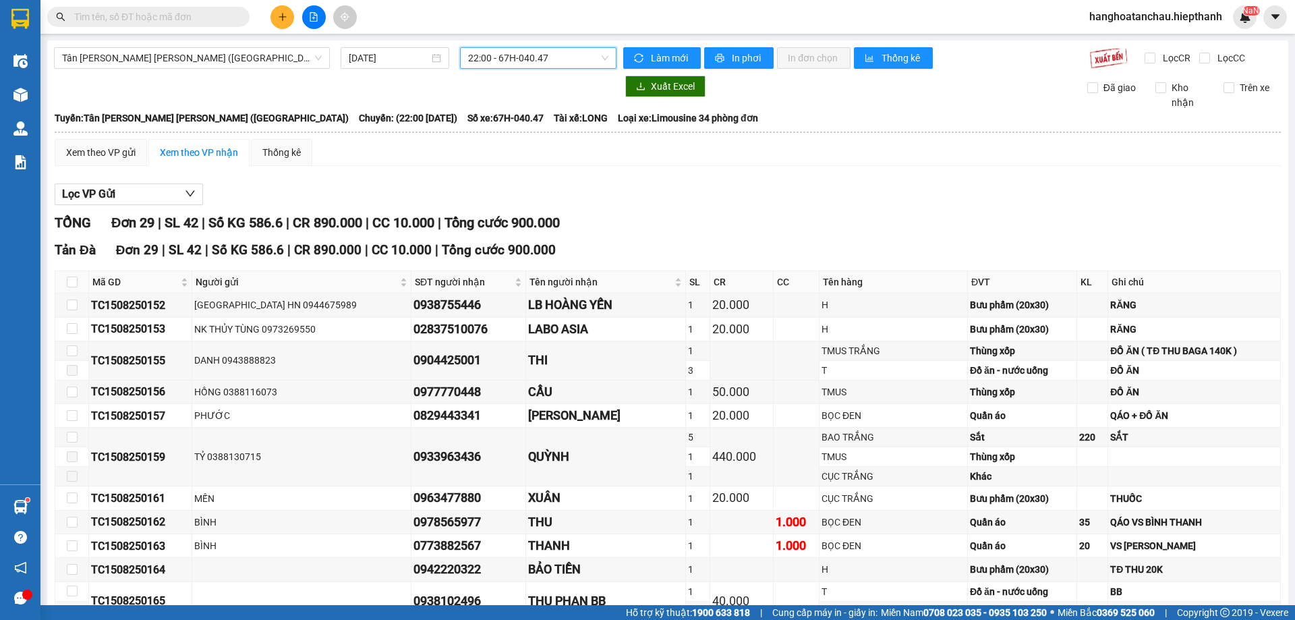
click at [495, 70] on div "Tân Châu - Hồ Chí Minh (Giường) 15/08/2025 22:00 22:00 - 67H-040.47 Làm mới In …" at bounding box center [667, 583] width 1241 height 1087
click at [509, 63] on span "22:00 - 67H-040.47" at bounding box center [538, 58] width 140 height 20
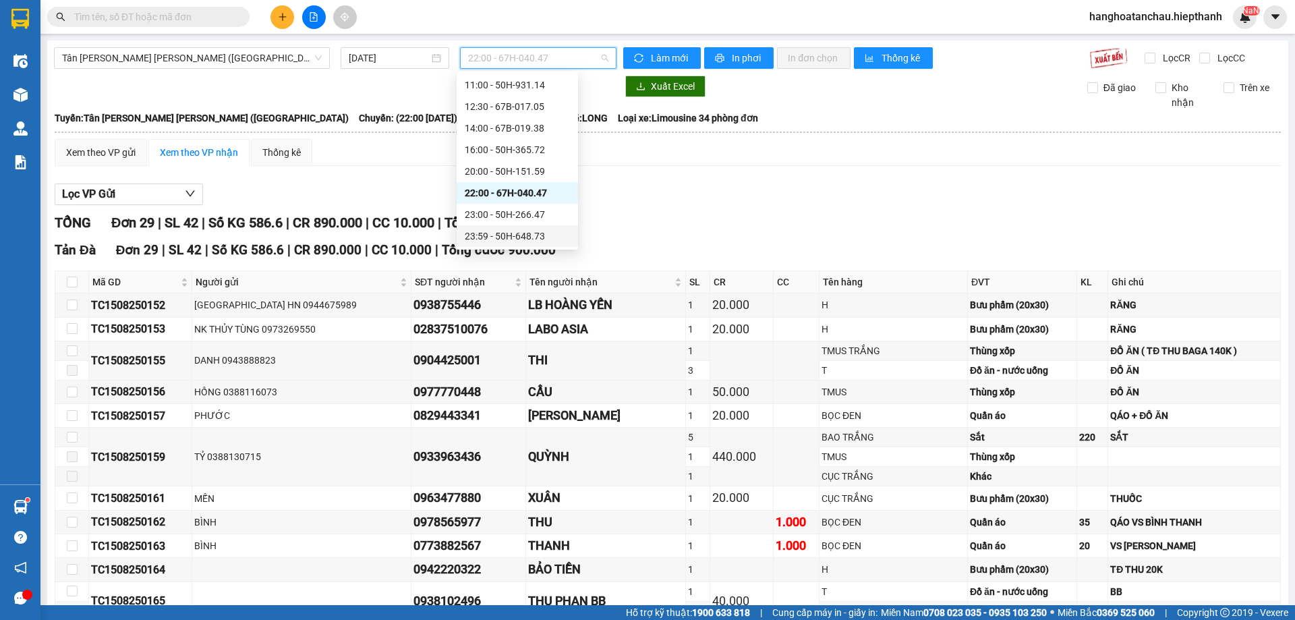
click at [516, 241] on div "23:59 - 50H-648.73" at bounding box center [517, 236] width 105 height 15
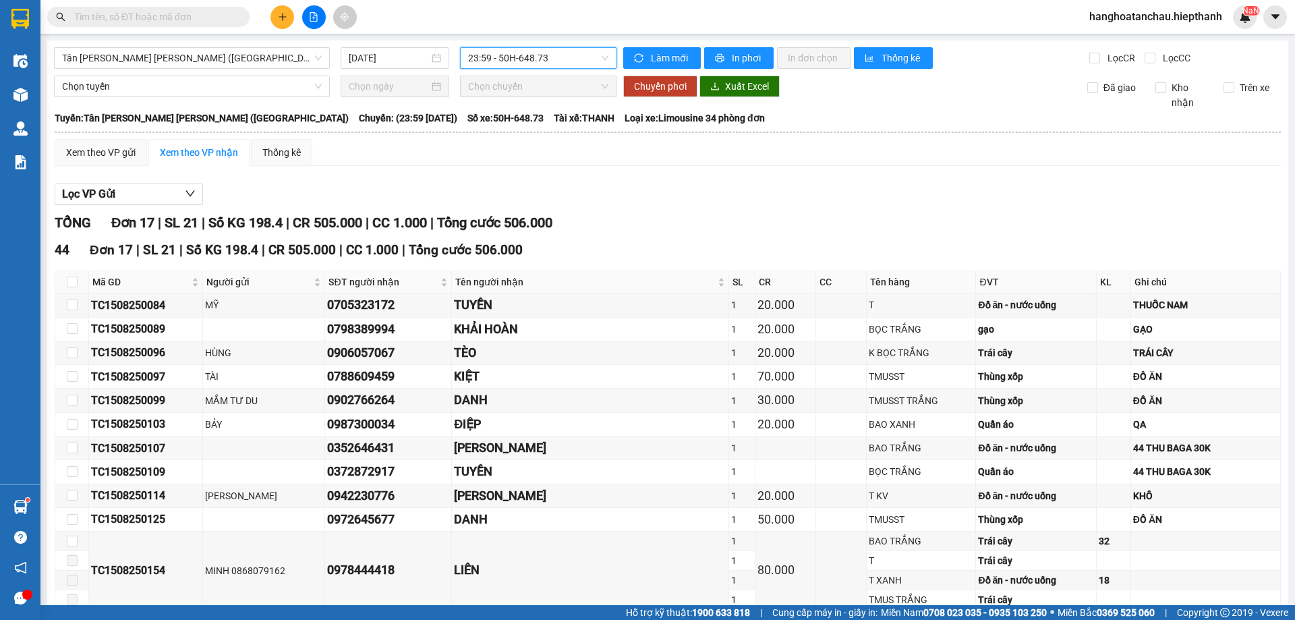
click at [496, 46] on div "Tân Châu - Hồ Chí Minh (Giường) 15/08/2025 23:59 23:59 - 50H-648.73 Làm mới In …" at bounding box center [667, 427] width 1241 height 775
click at [498, 52] on span "23:59 - 50H-648.73" at bounding box center [538, 58] width 140 height 20
click at [388, 62] on input "[DATE]" at bounding box center [389, 58] width 80 height 15
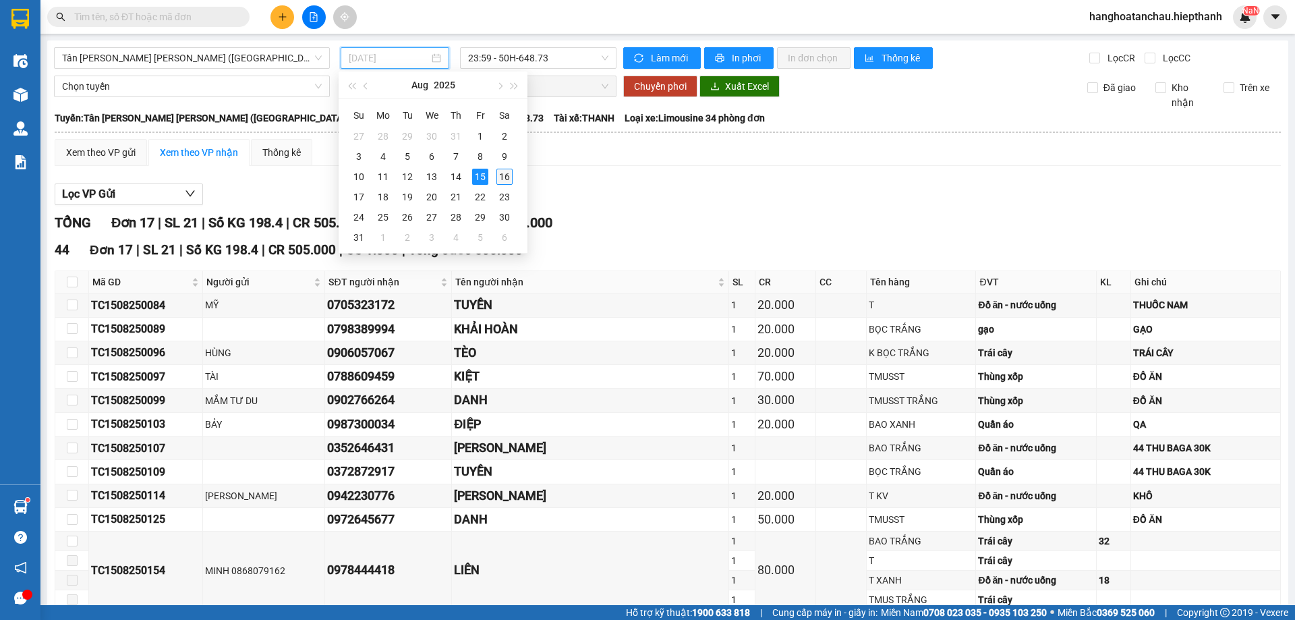
click at [500, 179] on div "16" at bounding box center [504, 177] width 16 height 16
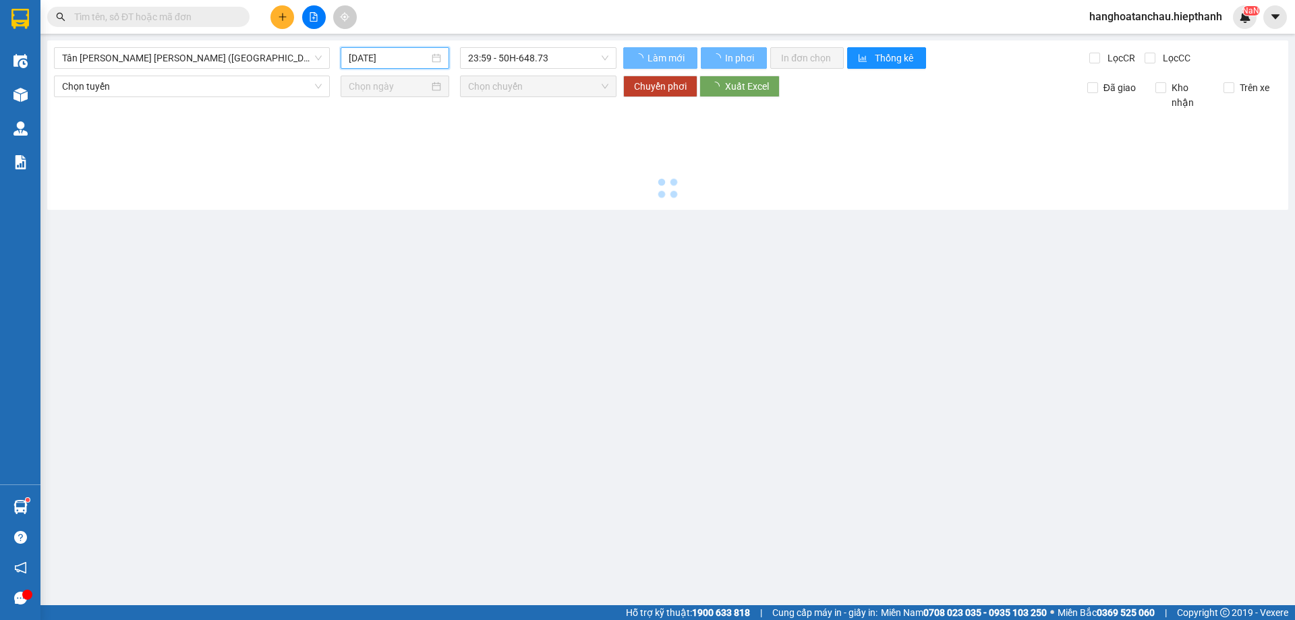
type input "16/08/2025"
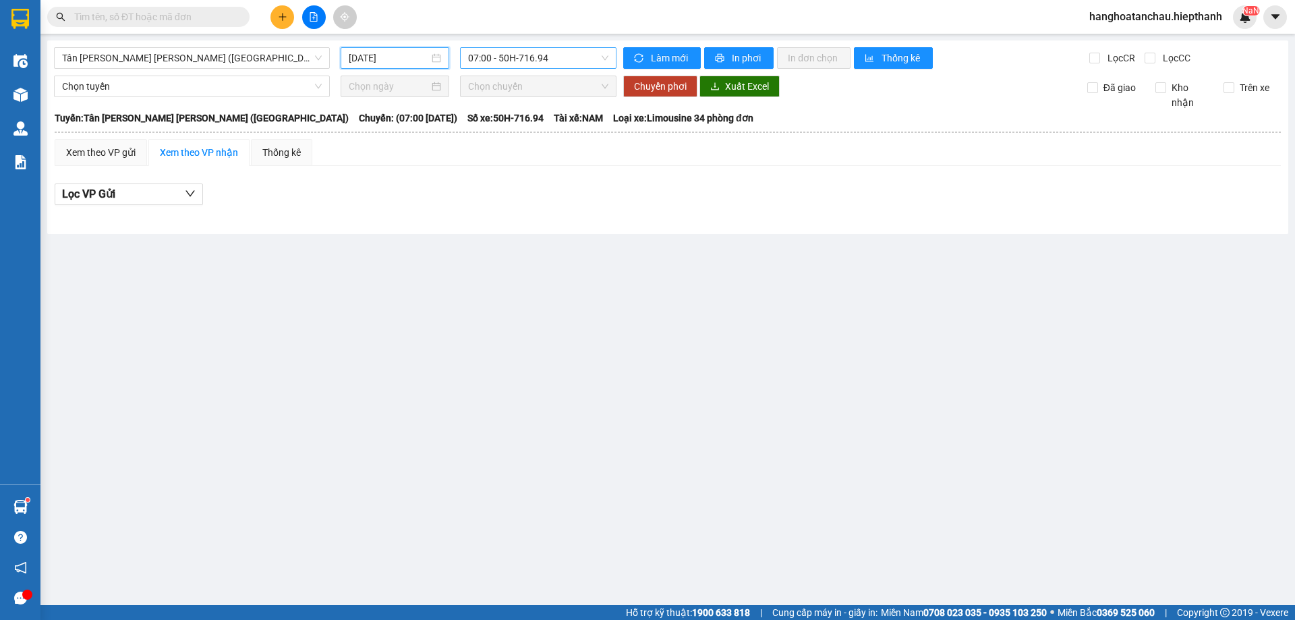
click at [521, 63] on span "07:00 - 50H-716.94" at bounding box center [538, 58] width 140 height 20
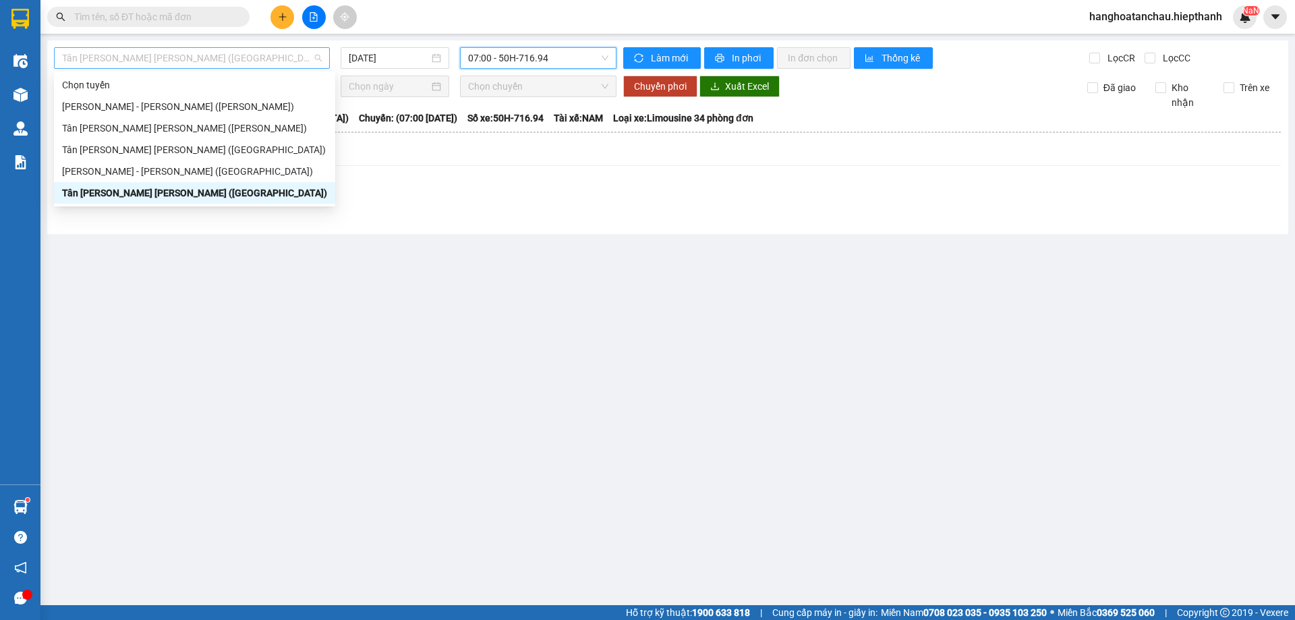
click at [218, 63] on span "Tân Châu - [PERSON_NAME] ([GEOGRAPHIC_DATA])" at bounding box center [192, 58] width 260 height 20
click at [211, 169] on div "[PERSON_NAME] - [GEOGRAPHIC_DATA] ([GEOGRAPHIC_DATA])" at bounding box center [194, 171] width 265 height 15
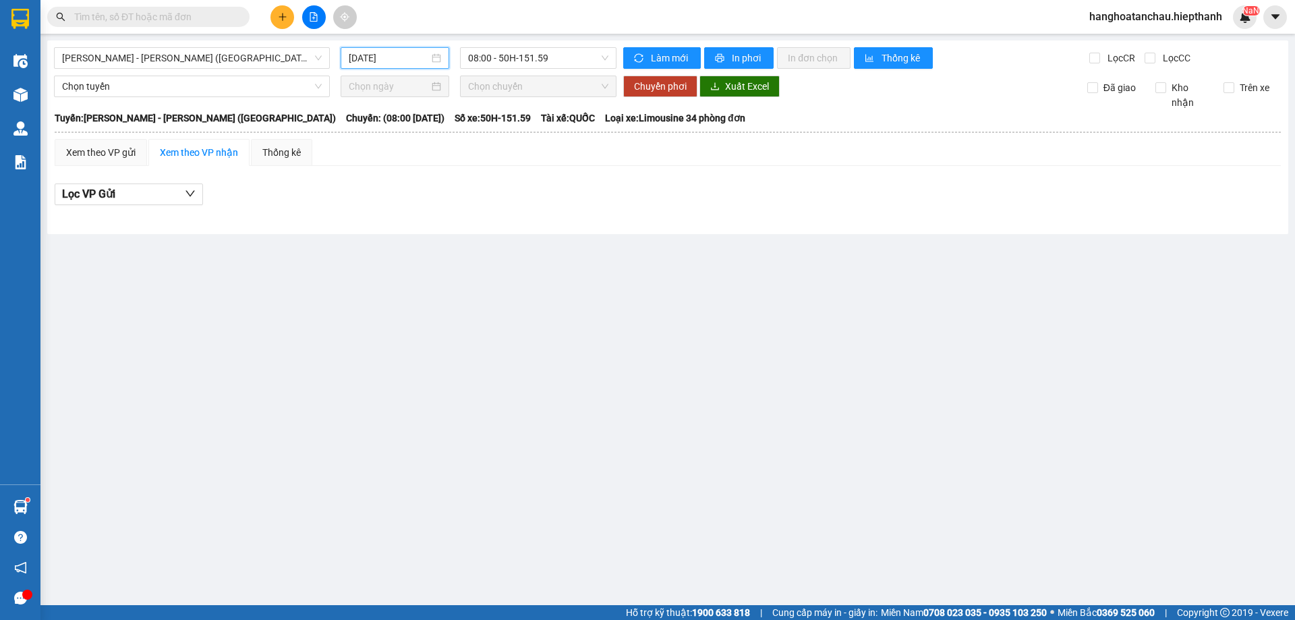
click at [359, 62] on input "16/08/2025" at bounding box center [389, 58] width 80 height 15
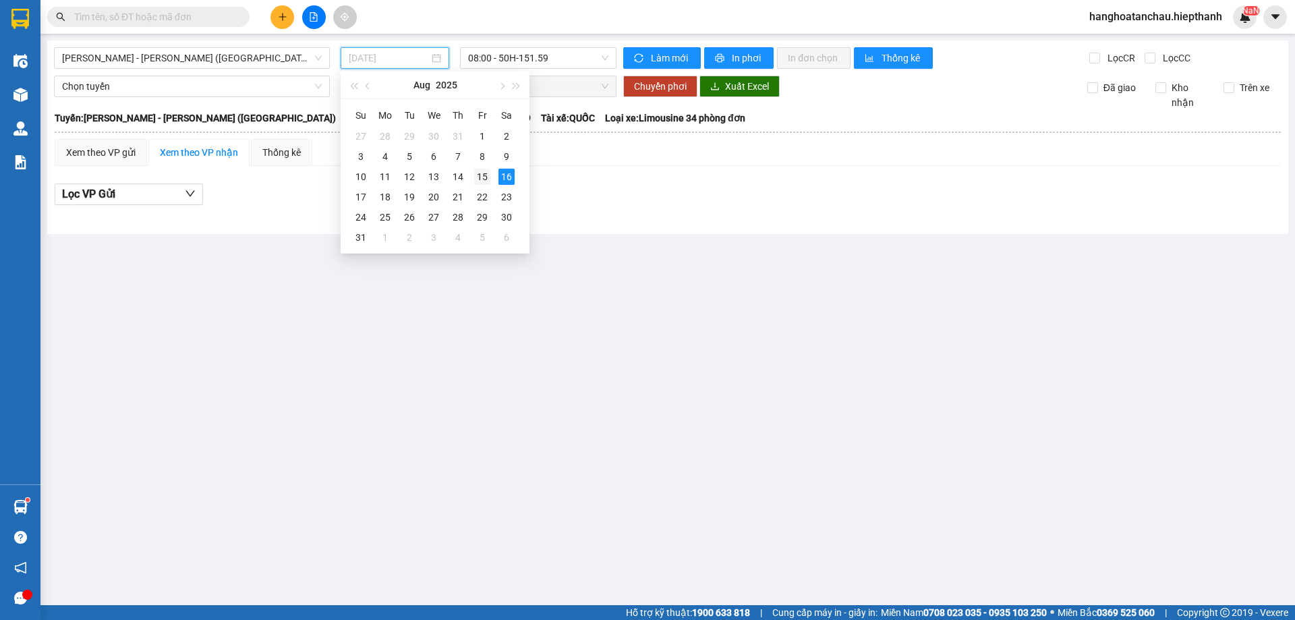
click at [478, 180] on div "15" at bounding box center [482, 177] width 16 height 16
type input "[DATE]"
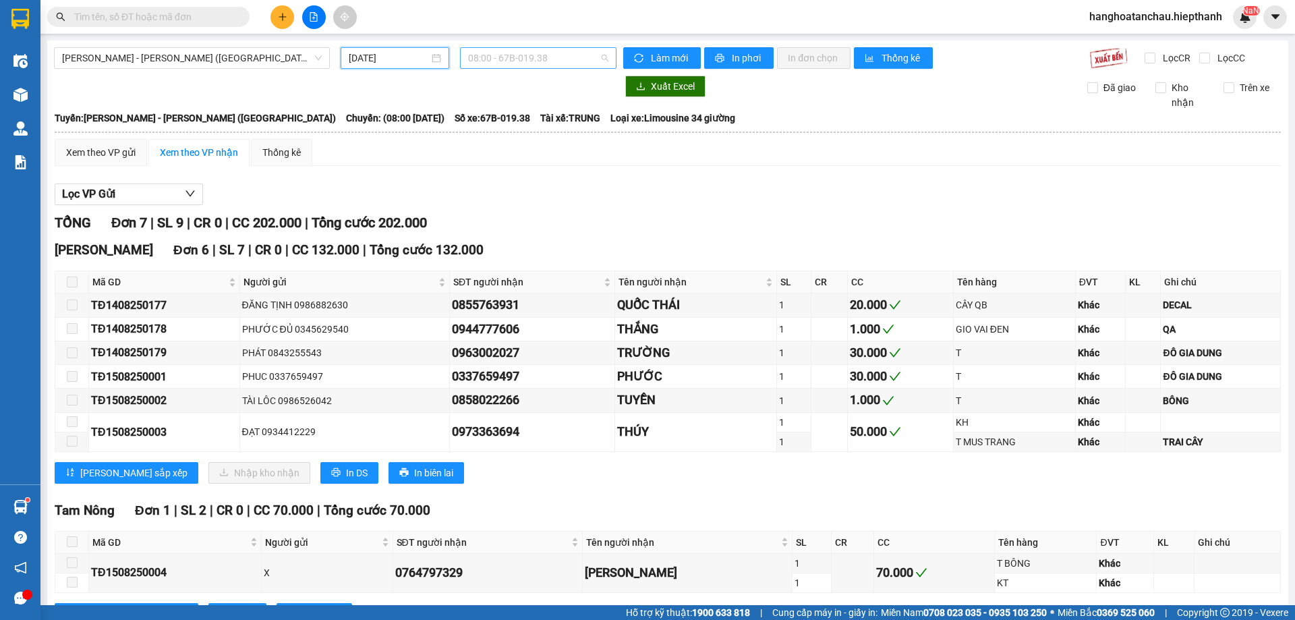
click at [528, 63] on span "08:00 - 67B-019.38" at bounding box center [538, 58] width 140 height 20
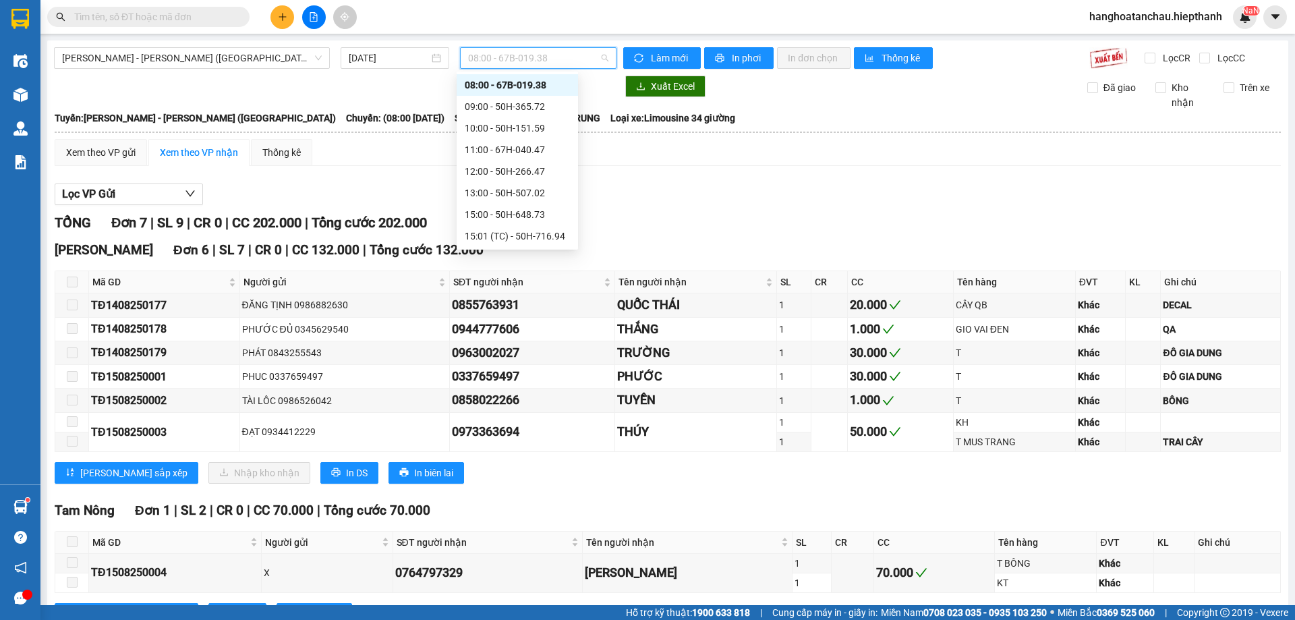
scroll to position [108, 0]
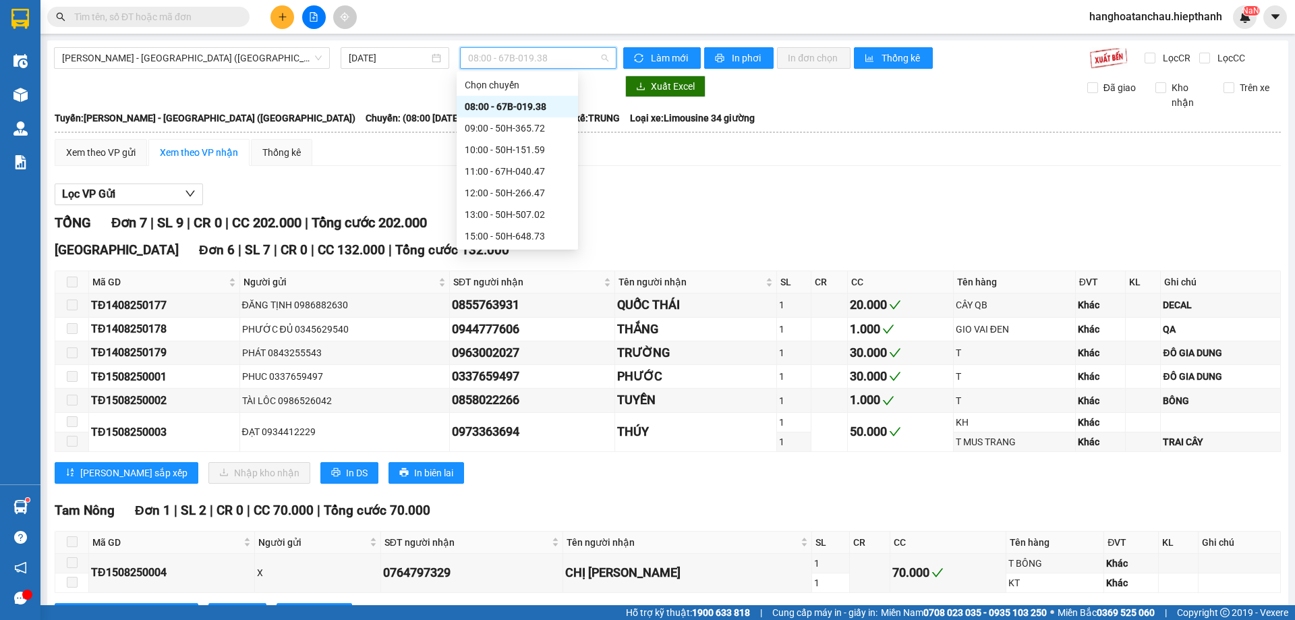
scroll to position [108, 0]
click at [513, 130] on div "15:00 - 50H-648.73" at bounding box center [517, 128] width 105 height 15
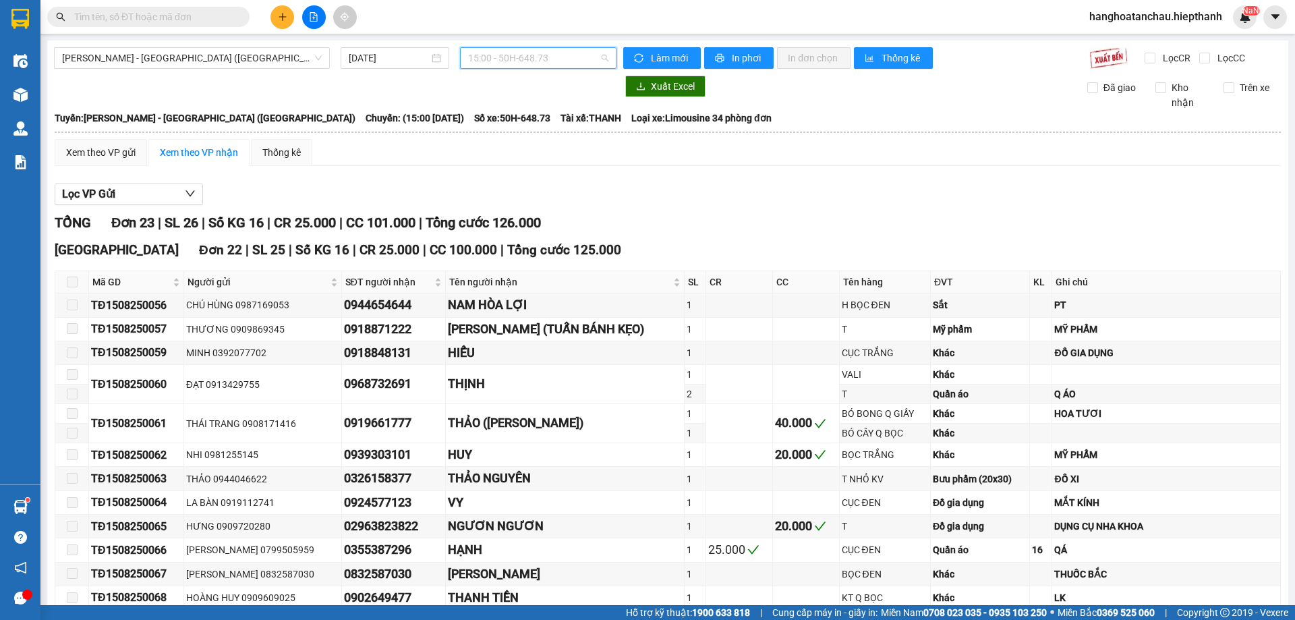
click at [523, 59] on span "15:00 - 50H-648.73" at bounding box center [538, 58] width 140 height 20
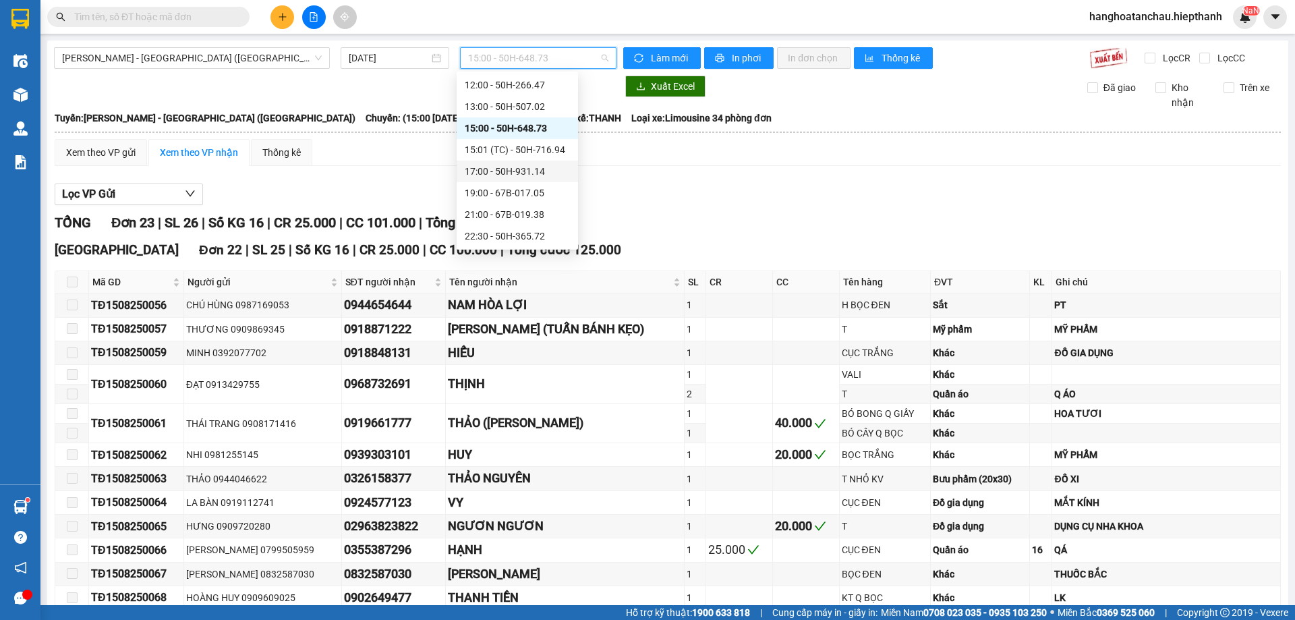
click at [493, 167] on div "17:00 - 50H-931.14" at bounding box center [517, 171] width 105 height 15
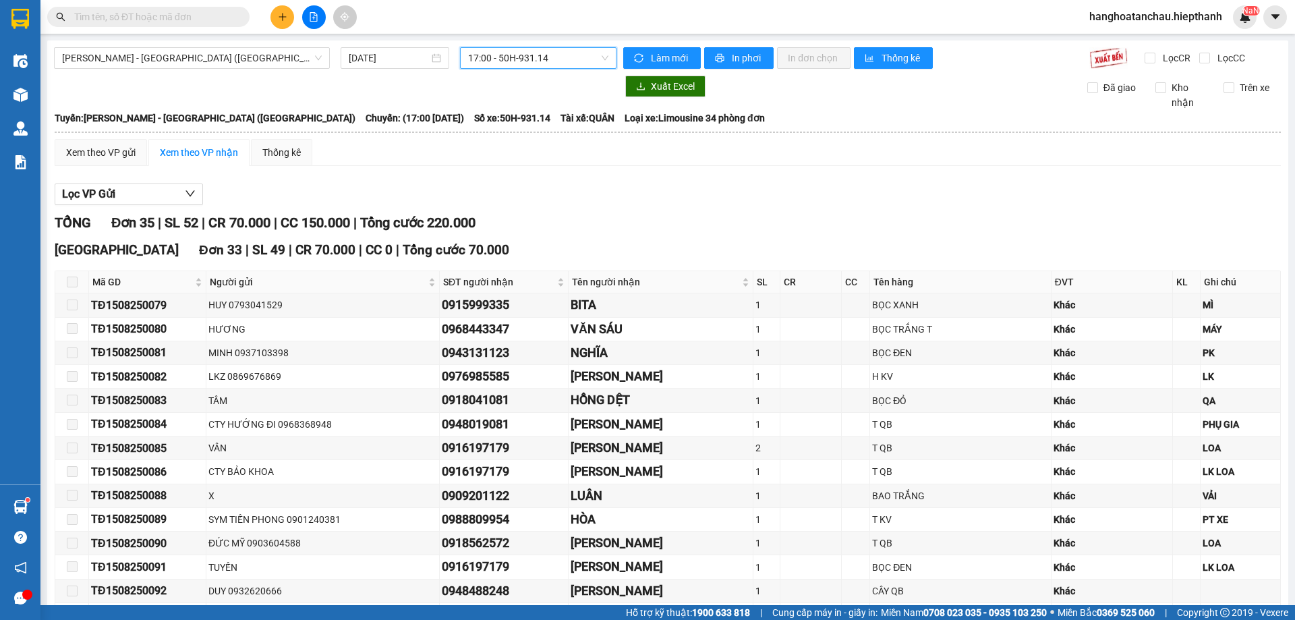
click at [544, 47] on div "17:00 - 50H-931.14" at bounding box center [538, 58] width 157 height 22
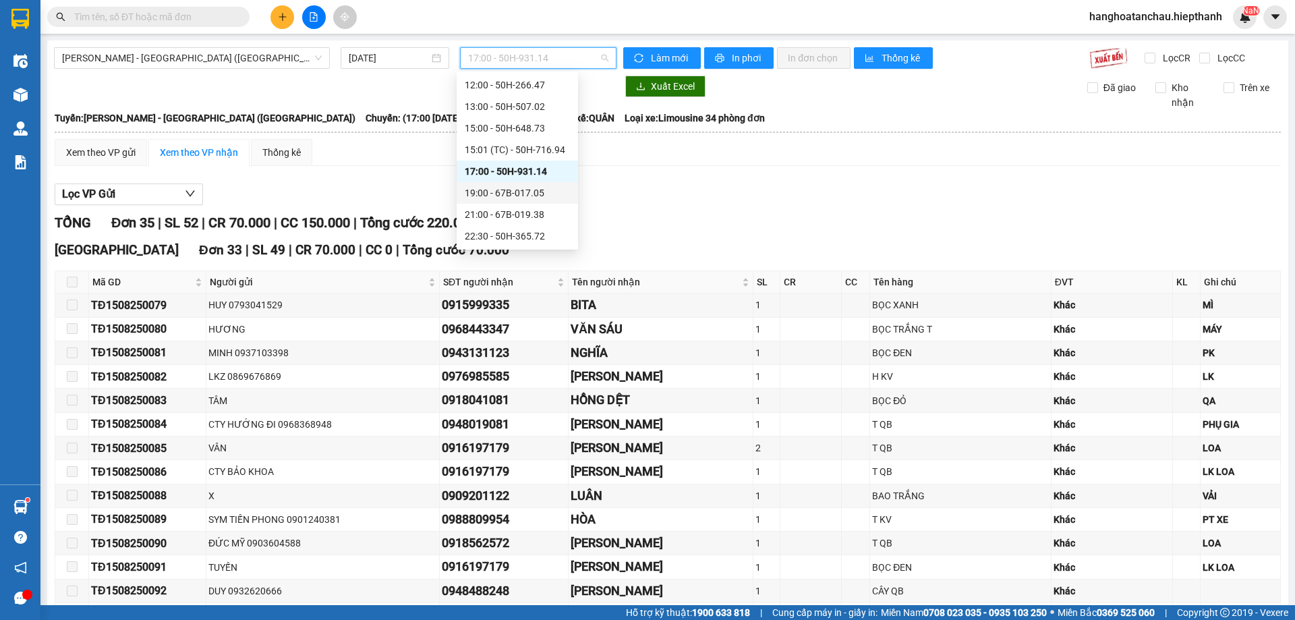
click at [501, 191] on div "19:00 - 67B-017.05" at bounding box center [517, 193] width 105 height 15
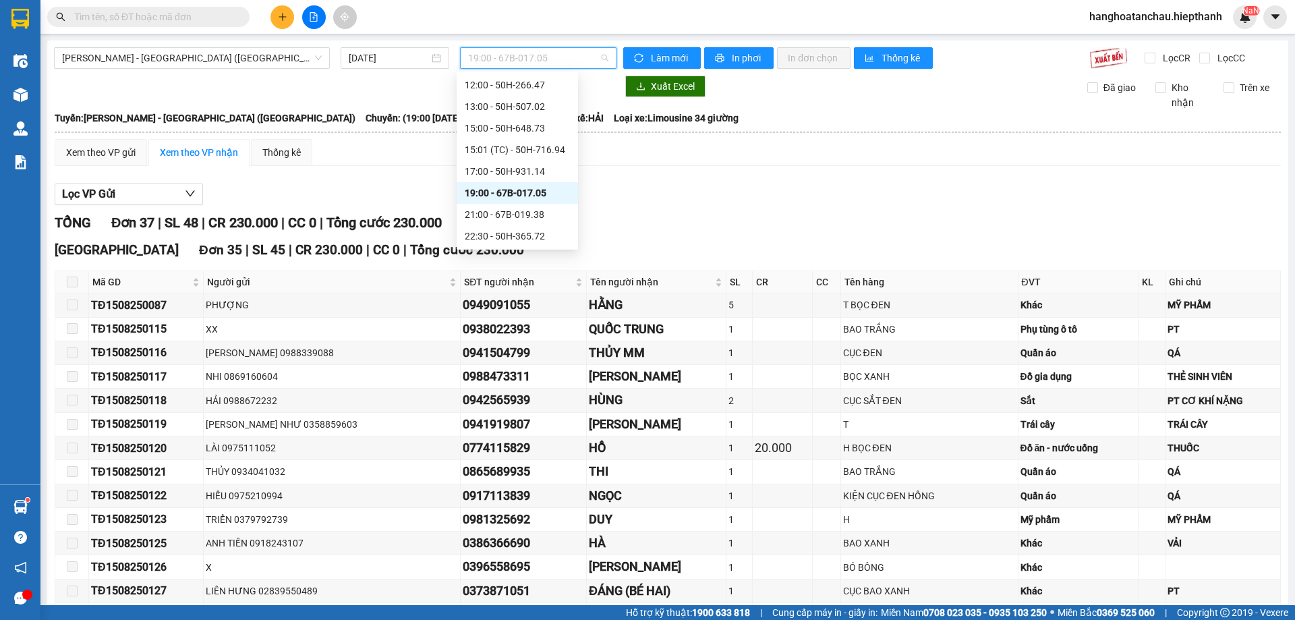
click at [528, 63] on span "19:00 - 67B-017.05" at bounding box center [538, 58] width 140 height 20
click at [515, 213] on div "21:00 - 67B-019.38" at bounding box center [517, 214] width 105 height 15
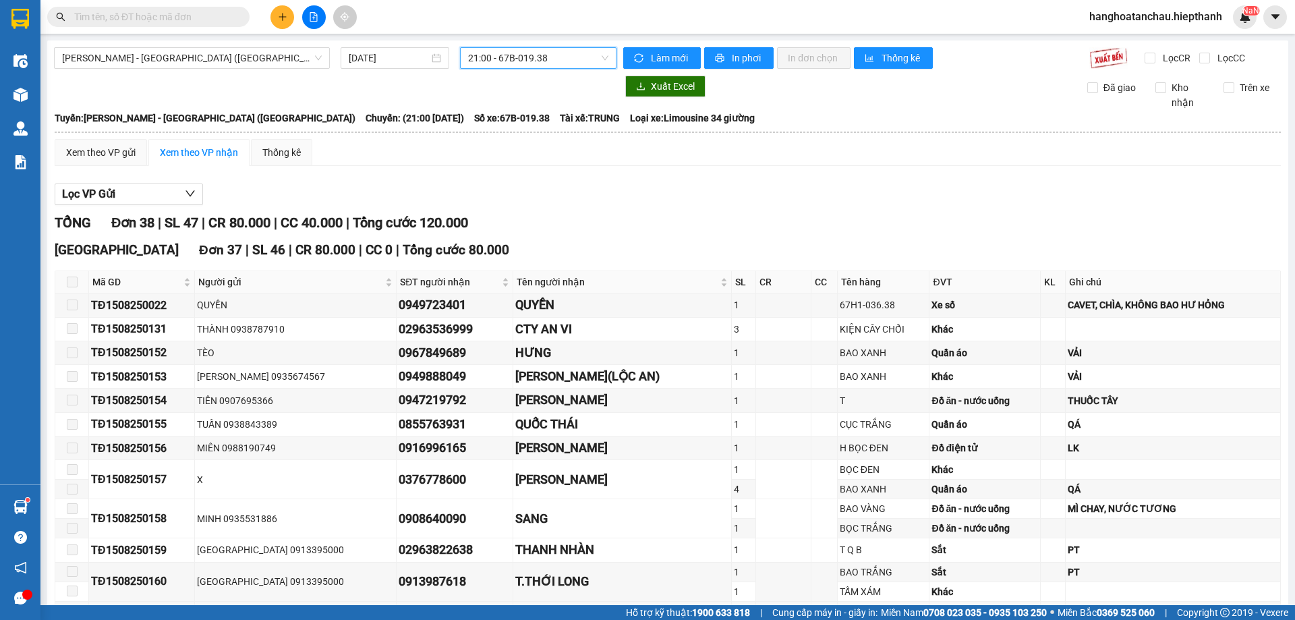
click at [516, 58] on span "21:00 - 67B-019.38" at bounding box center [538, 58] width 140 height 20
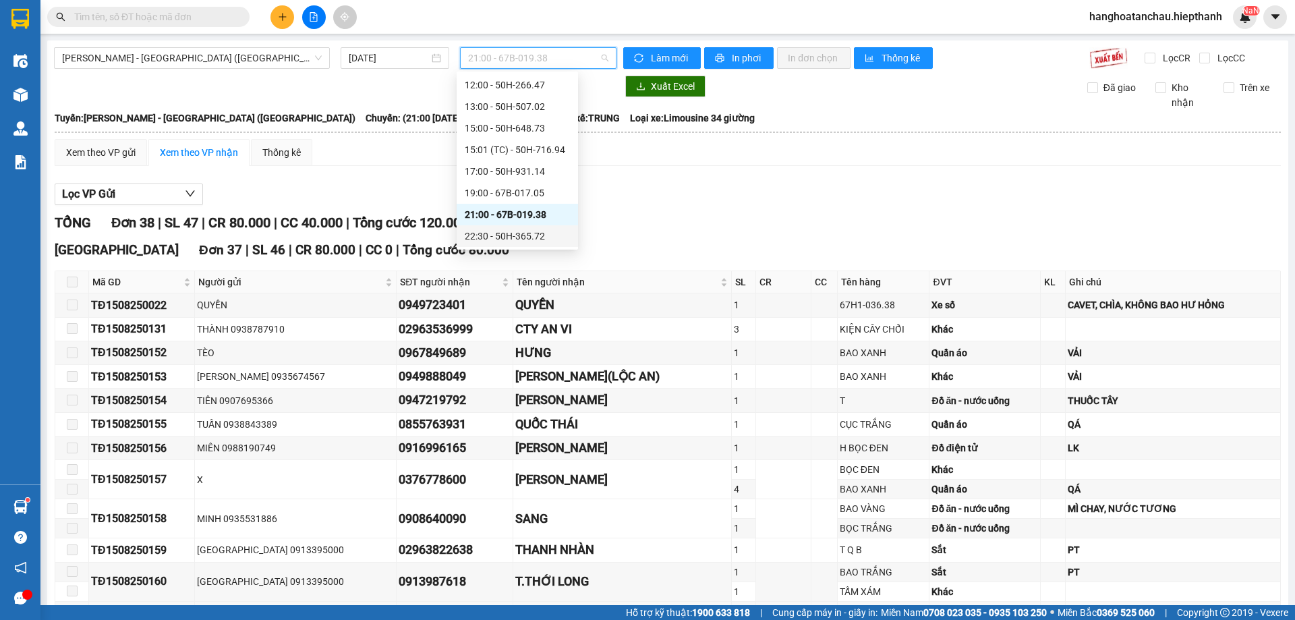
click at [519, 236] on div "22:30 - 50H-365.72" at bounding box center [517, 236] width 105 height 15
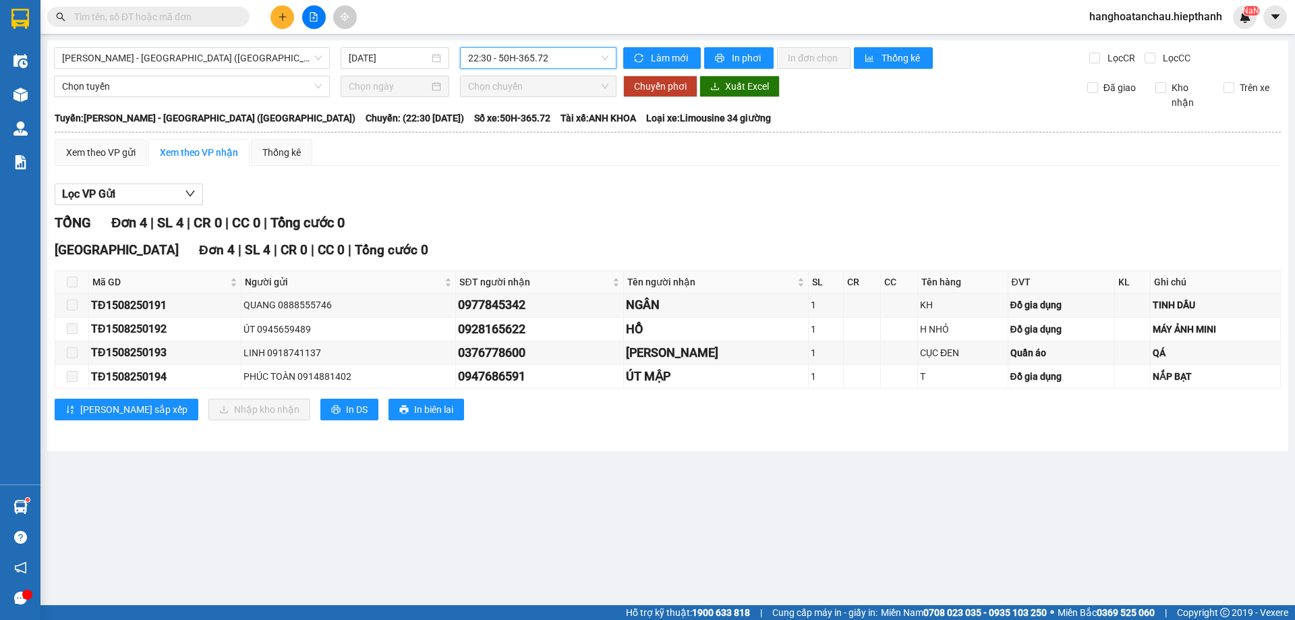
click at [531, 63] on span "22:30 - 50H-365.72" at bounding box center [538, 58] width 140 height 20
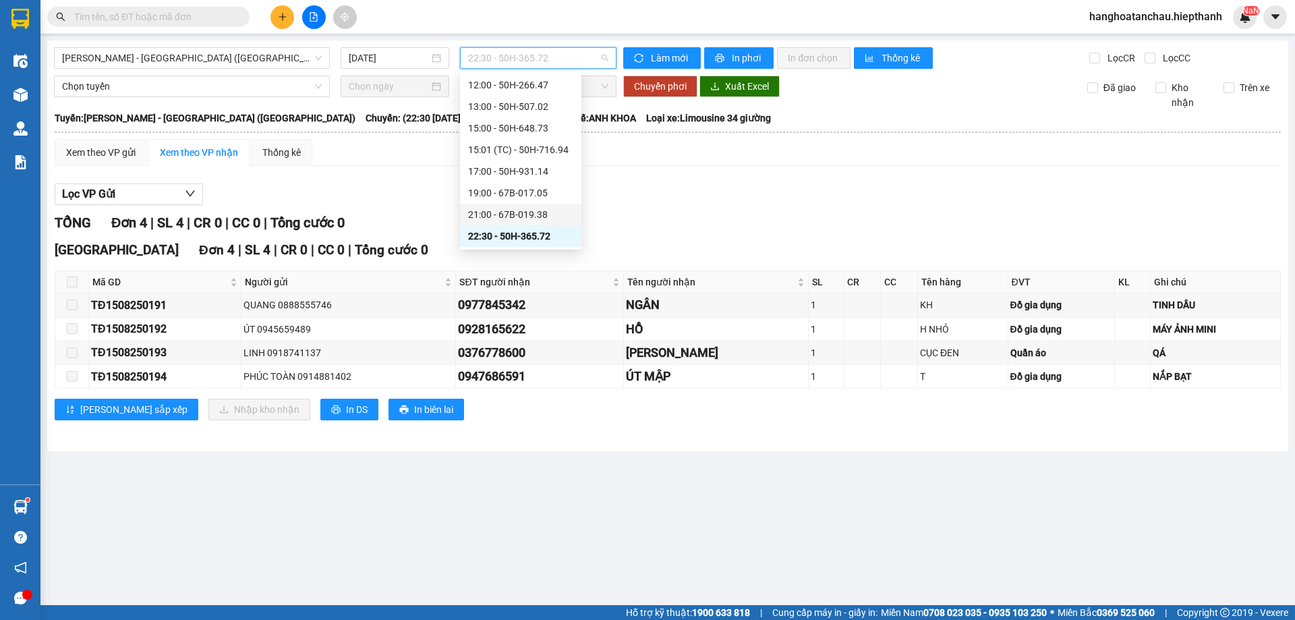
click at [496, 218] on div "21:00 - 67B-019.38" at bounding box center [520, 214] width 105 height 15
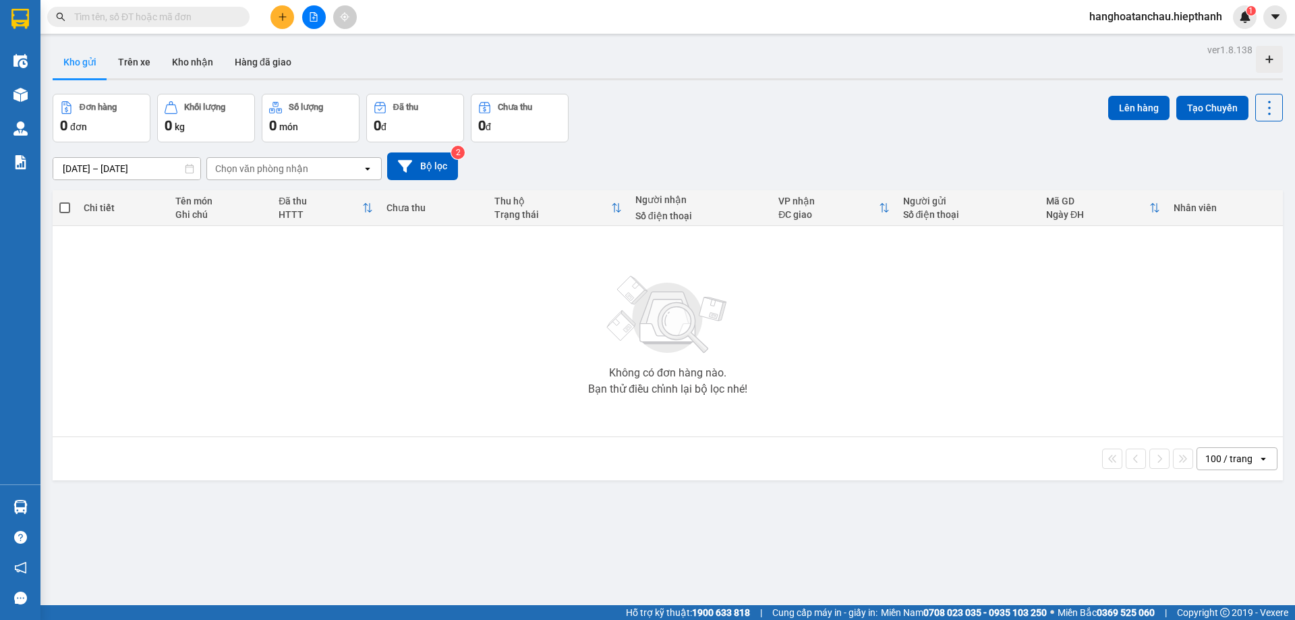
drag, startPoint x: 380, startPoint y: 22, endPoint x: 316, endPoint y: 16, distance: 64.4
click at [316, 16] on icon "file-add" at bounding box center [313, 16] width 7 height 9
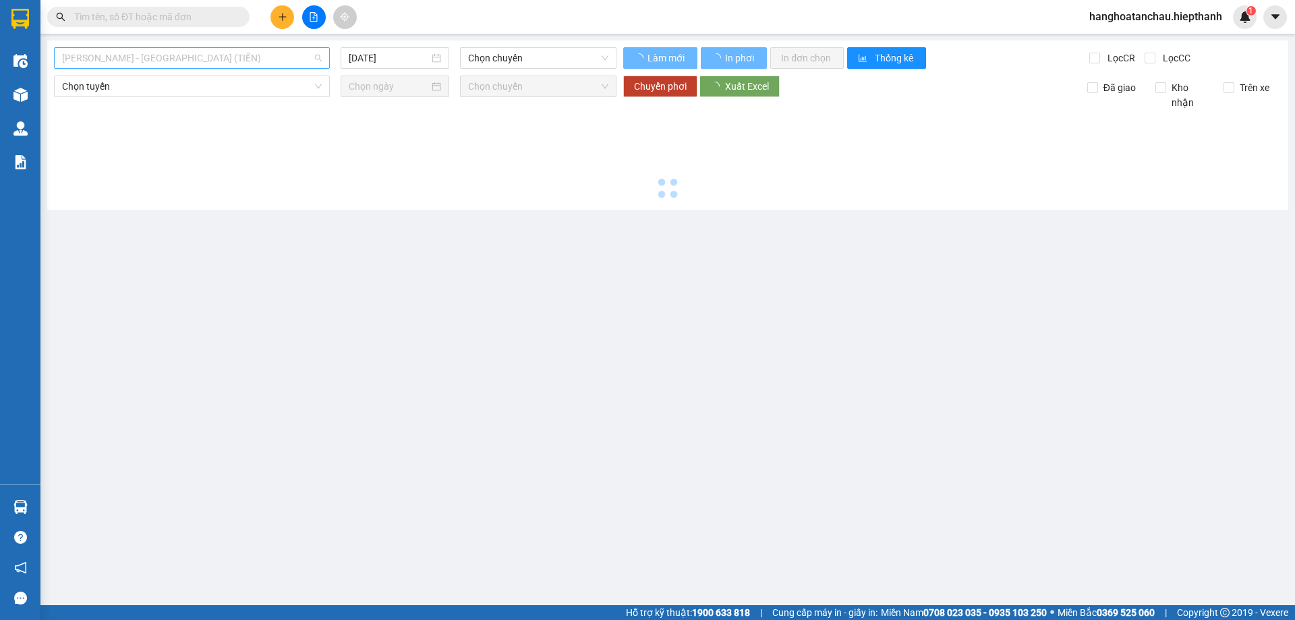
click at [247, 62] on span "[PERSON_NAME] - [GEOGRAPHIC_DATA] (TIỀN)" at bounding box center [192, 58] width 260 height 20
type input "16/08/2025"
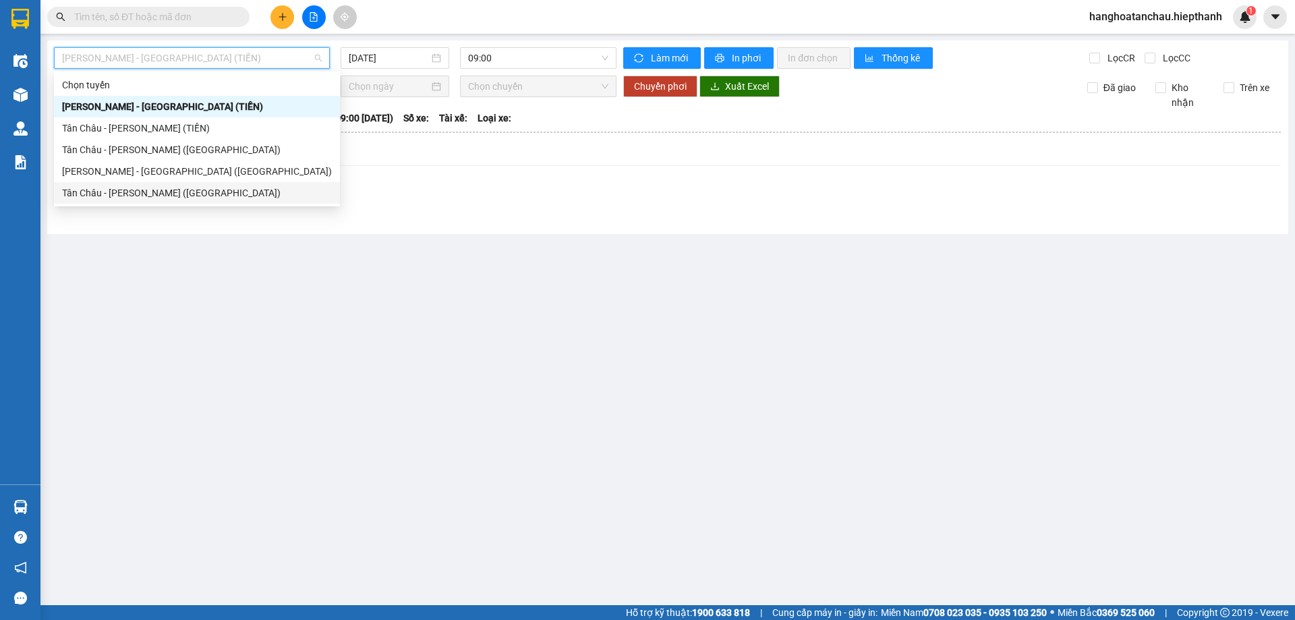
click at [173, 191] on div "Tân Châu - [PERSON_NAME] ([GEOGRAPHIC_DATA])" at bounding box center [197, 193] width 270 height 15
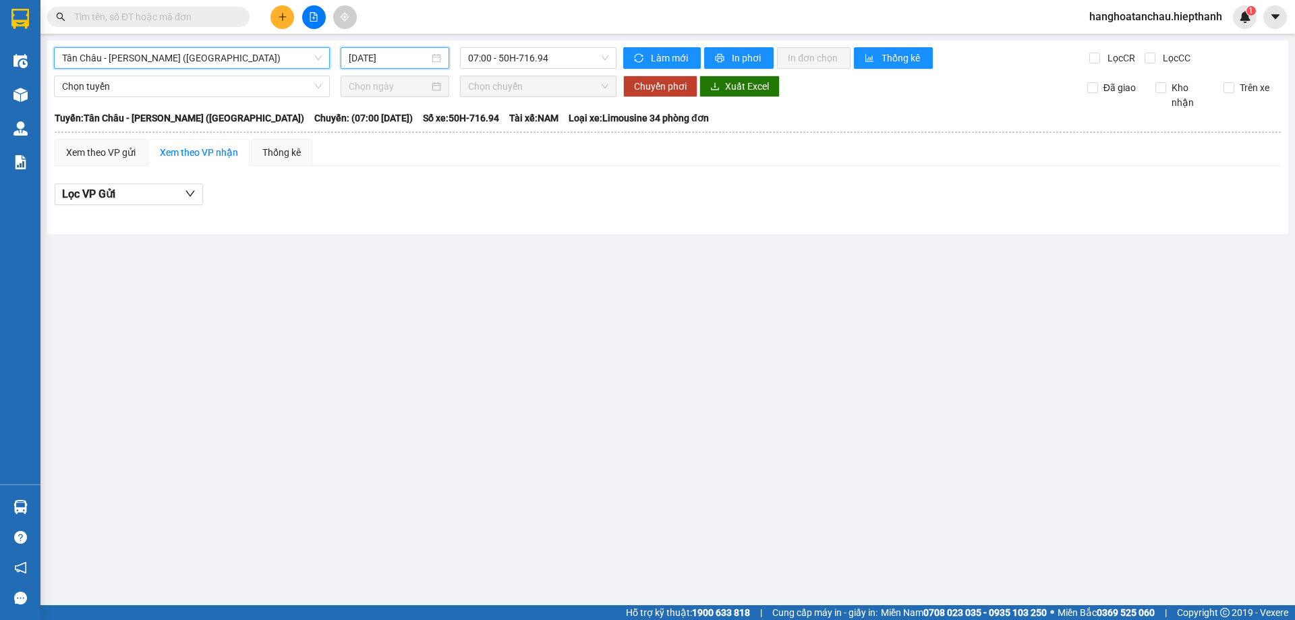
click at [387, 62] on input "16/08/2025" at bounding box center [389, 58] width 80 height 15
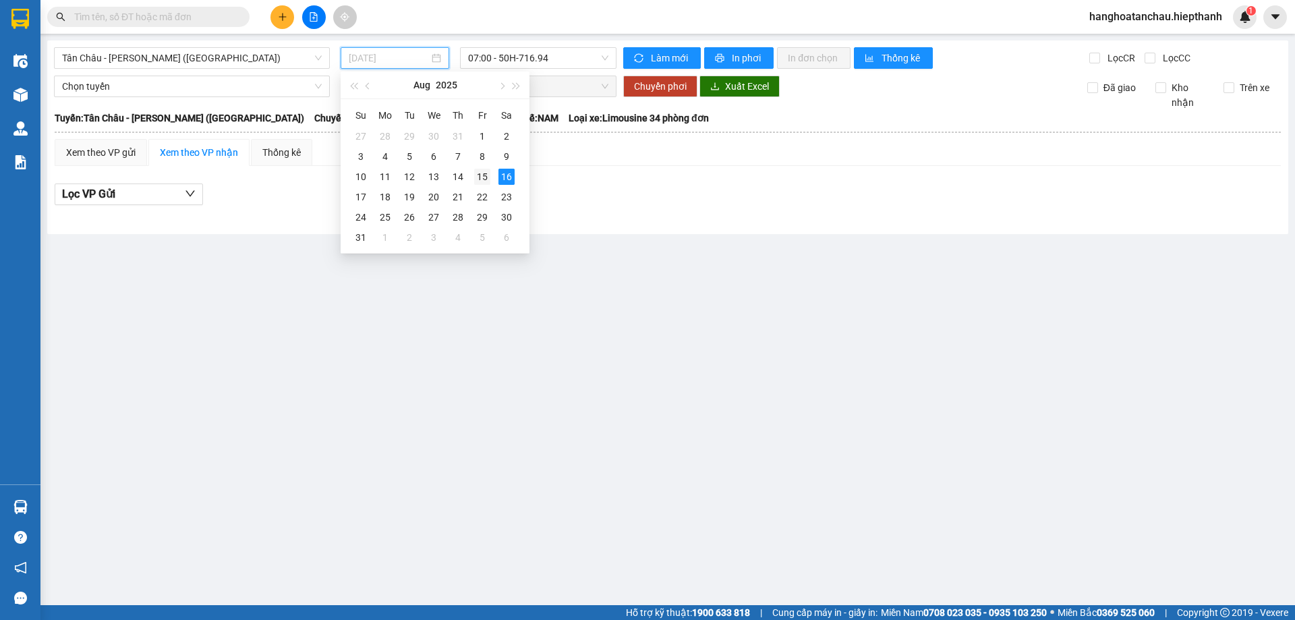
click at [483, 172] on div "15" at bounding box center [482, 177] width 16 height 16
type input "[DATE]"
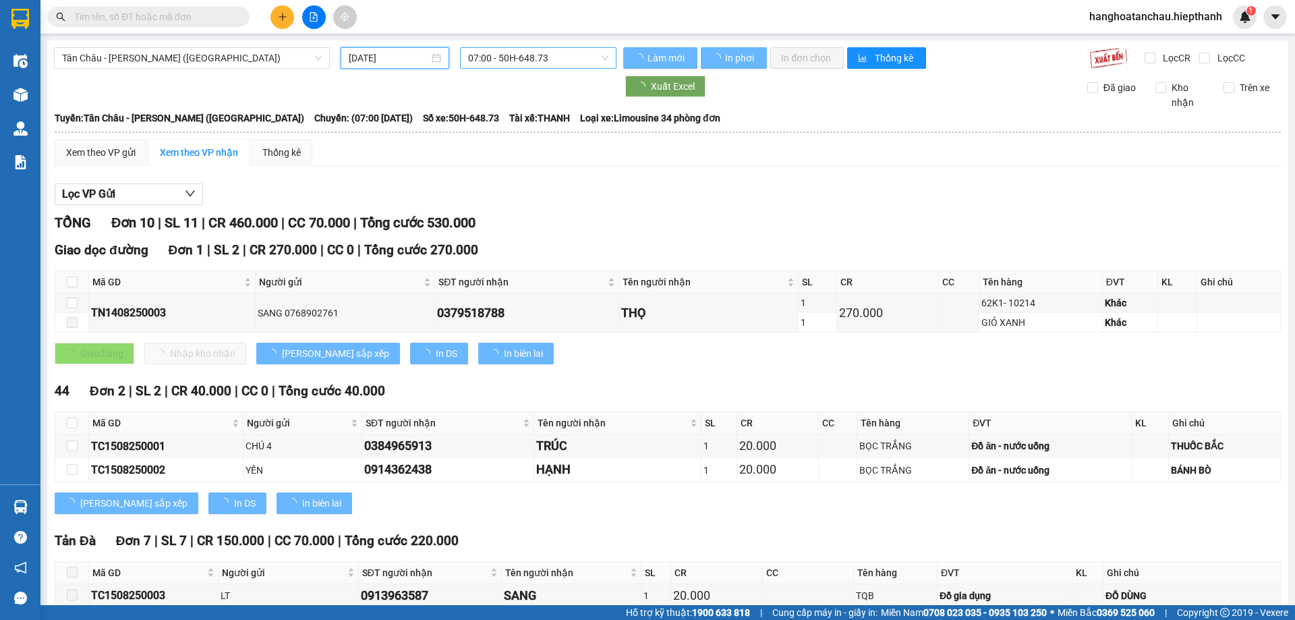
click at [486, 57] on span "07:00 - 50H-648.73" at bounding box center [538, 58] width 140 height 20
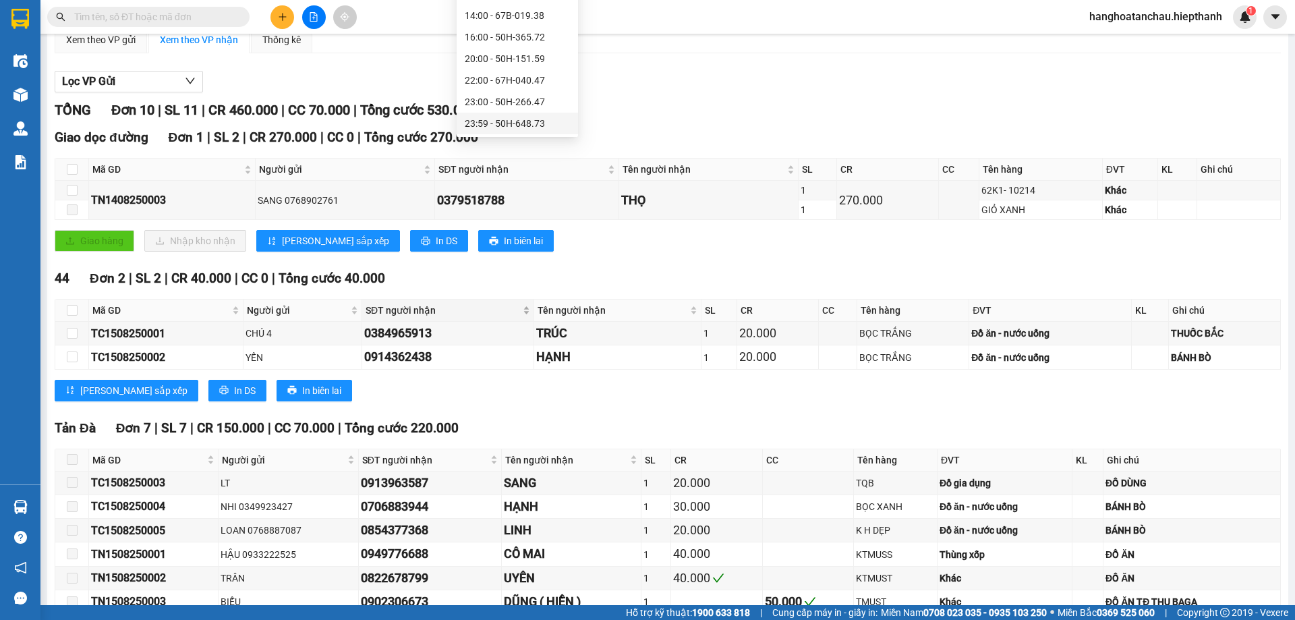
scroll to position [215, 0]
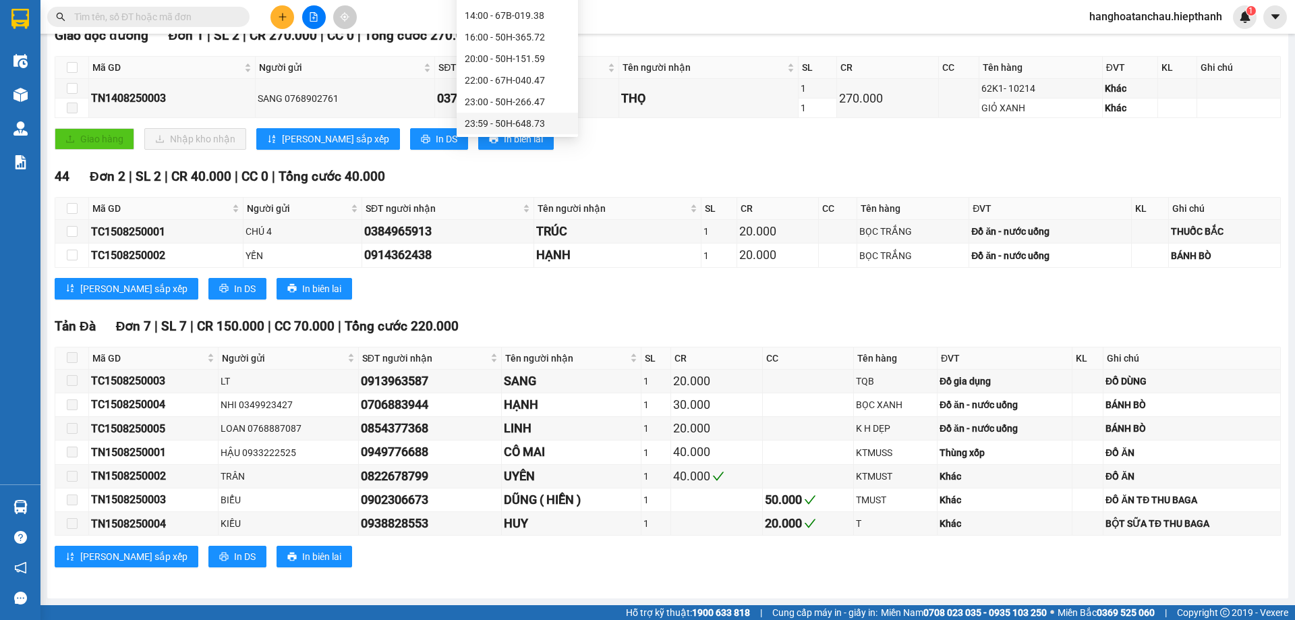
click at [479, 119] on div "23:59 - 50H-648.73" at bounding box center [517, 123] width 105 height 15
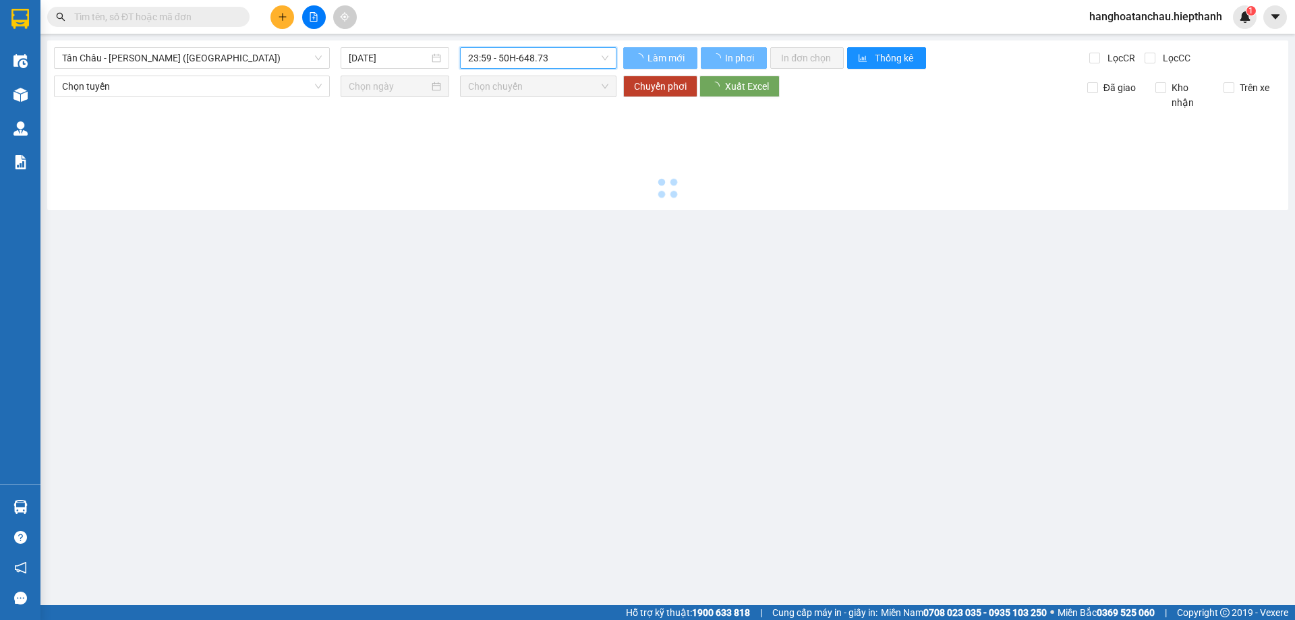
scroll to position [0, 0]
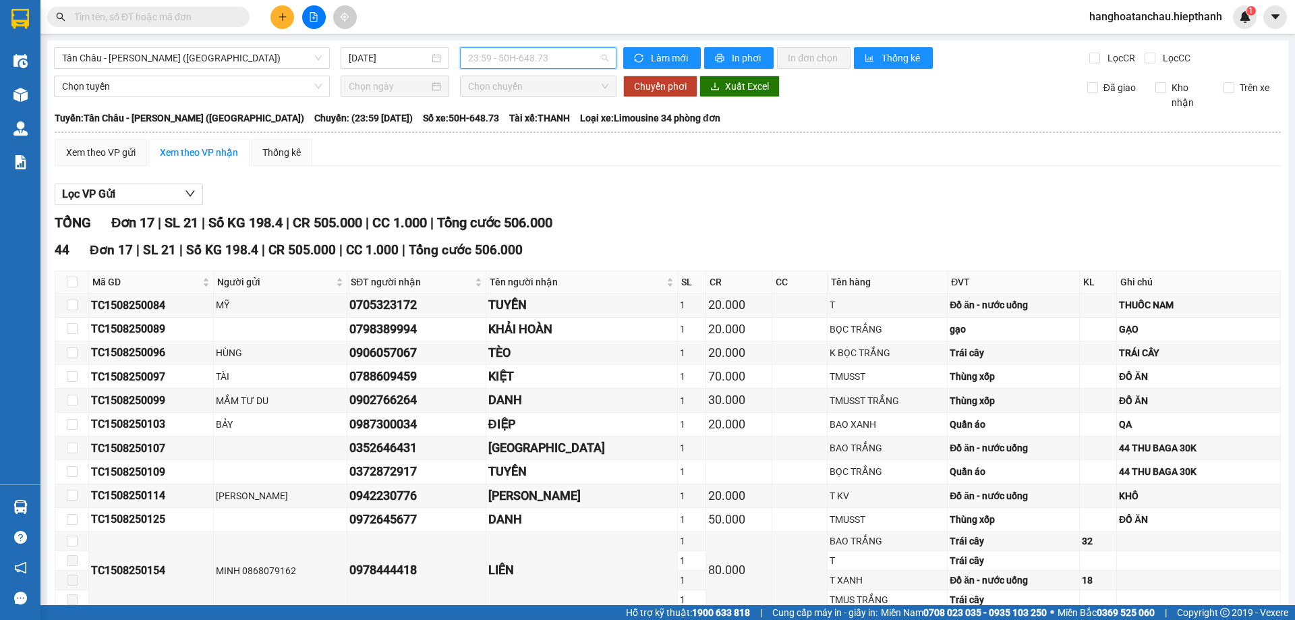
click at [495, 47] on div "23:59 - 50H-648.73" at bounding box center [538, 58] width 157 height 22
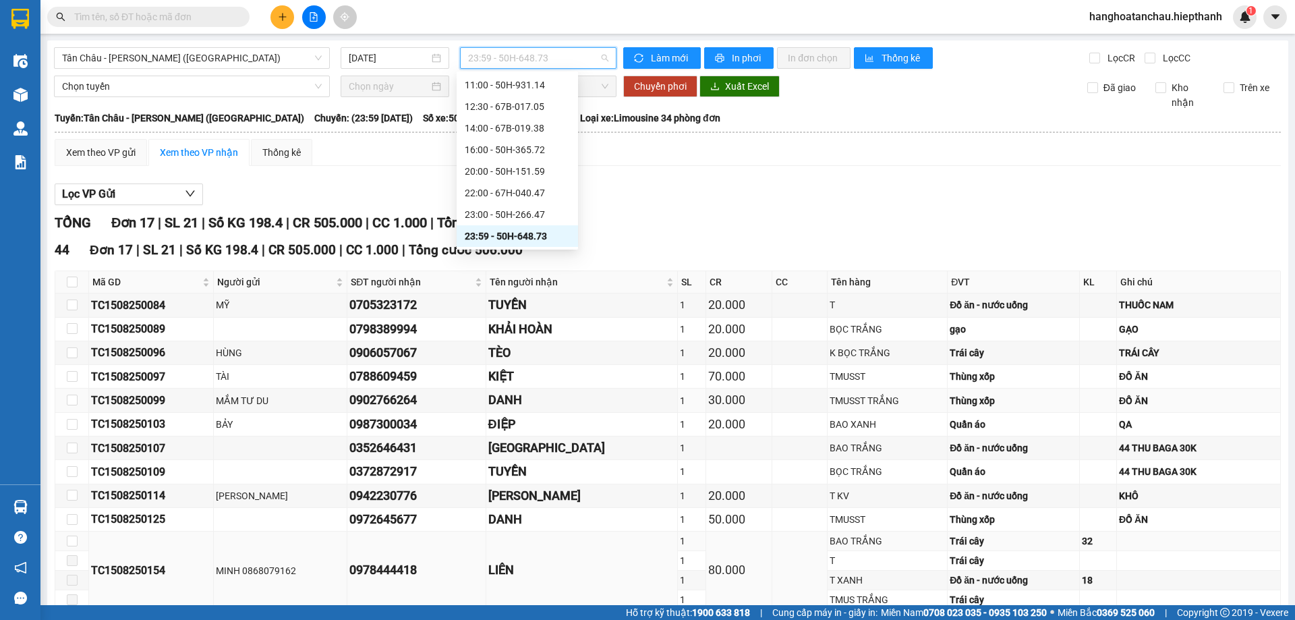
scroll to position [217, 0]
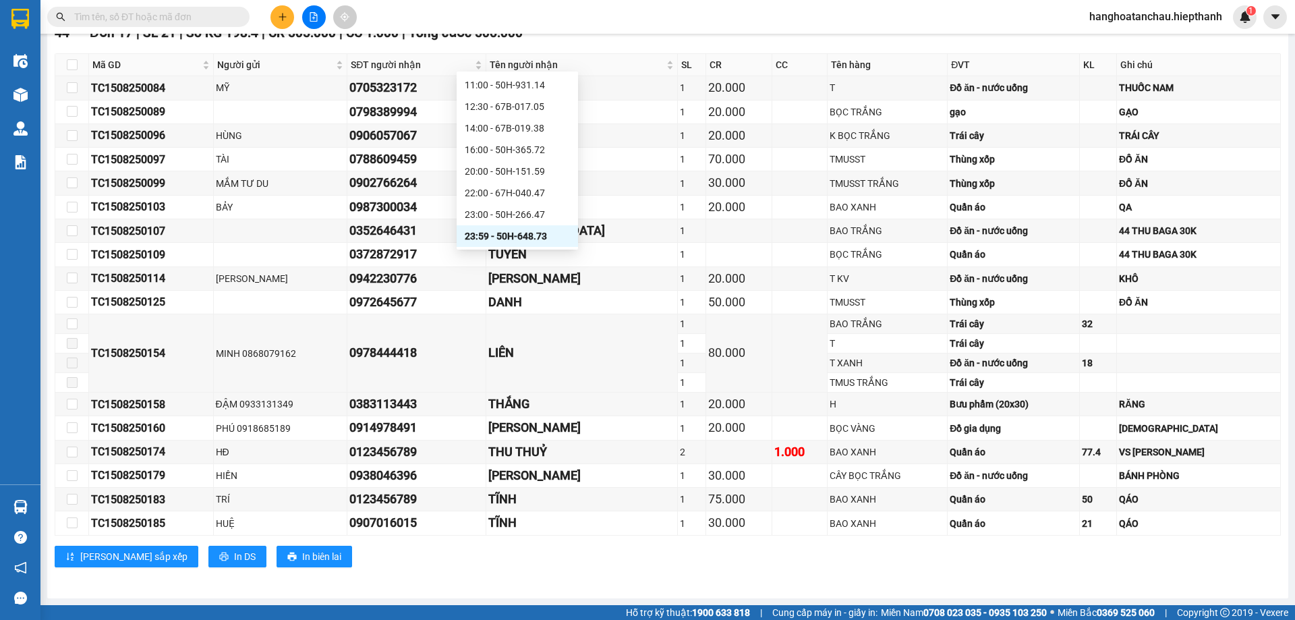
click at [616, 565] on div "Lưu sắp xếp In DS In biên lai" at bounding box center [668, 557] width 1226 height 22
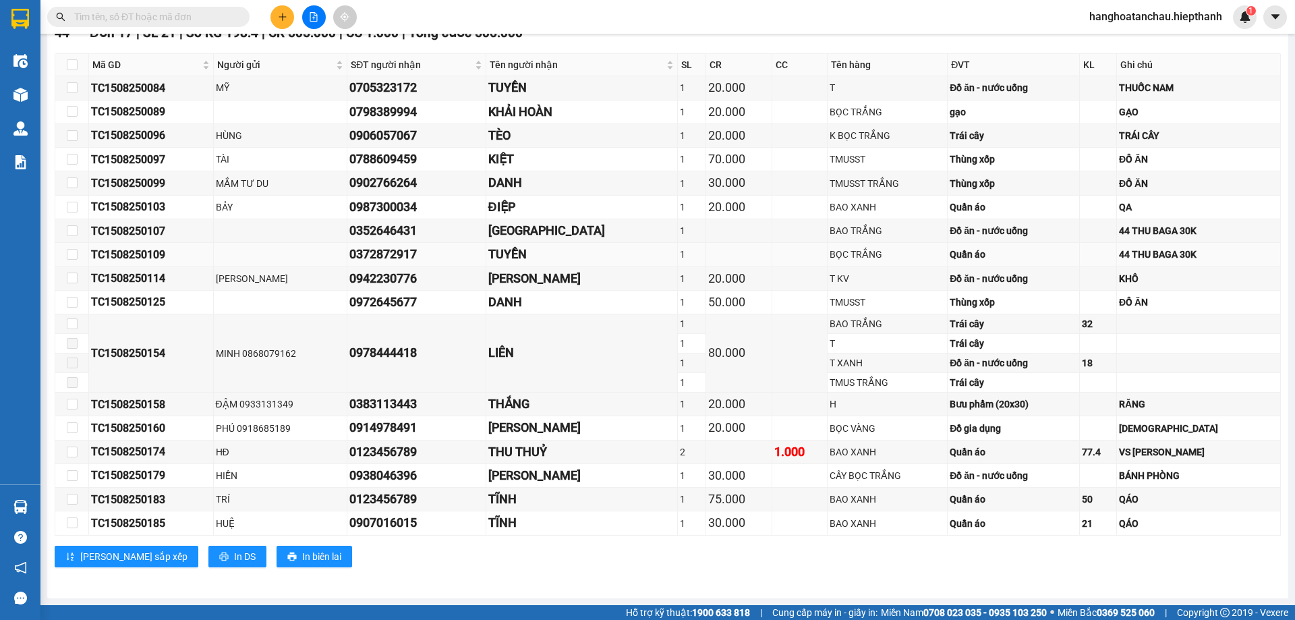
scroll to position [0, 0]
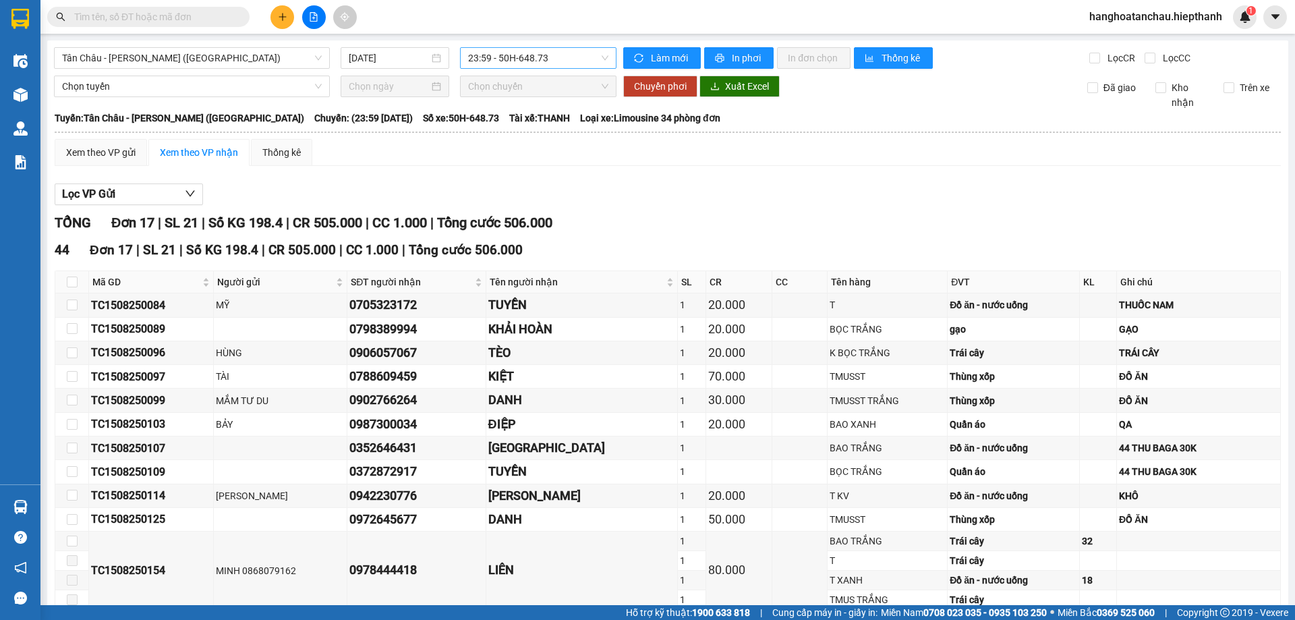
click at [479, 67] on span "23:59 - 50H-648.73" at bounding box center [538, 58] width 140 height 20
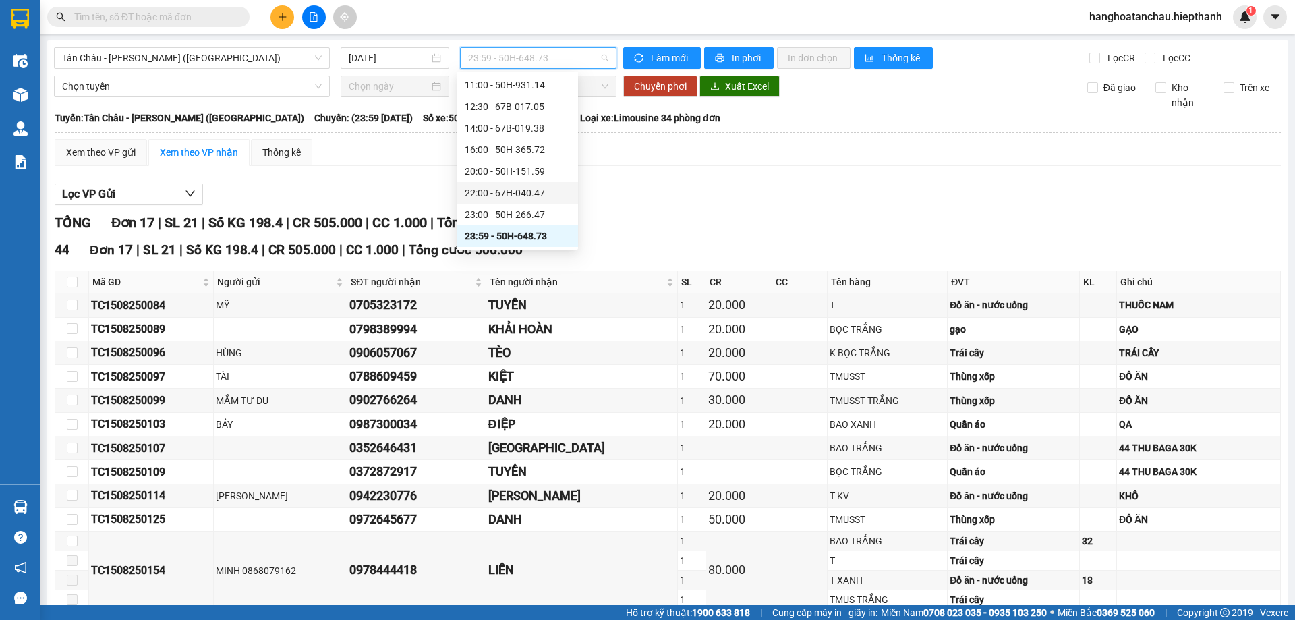
click at [511, 190] on div "22:00 - 67H-040.47" at bounding box center [517, 193] width 105 height 15
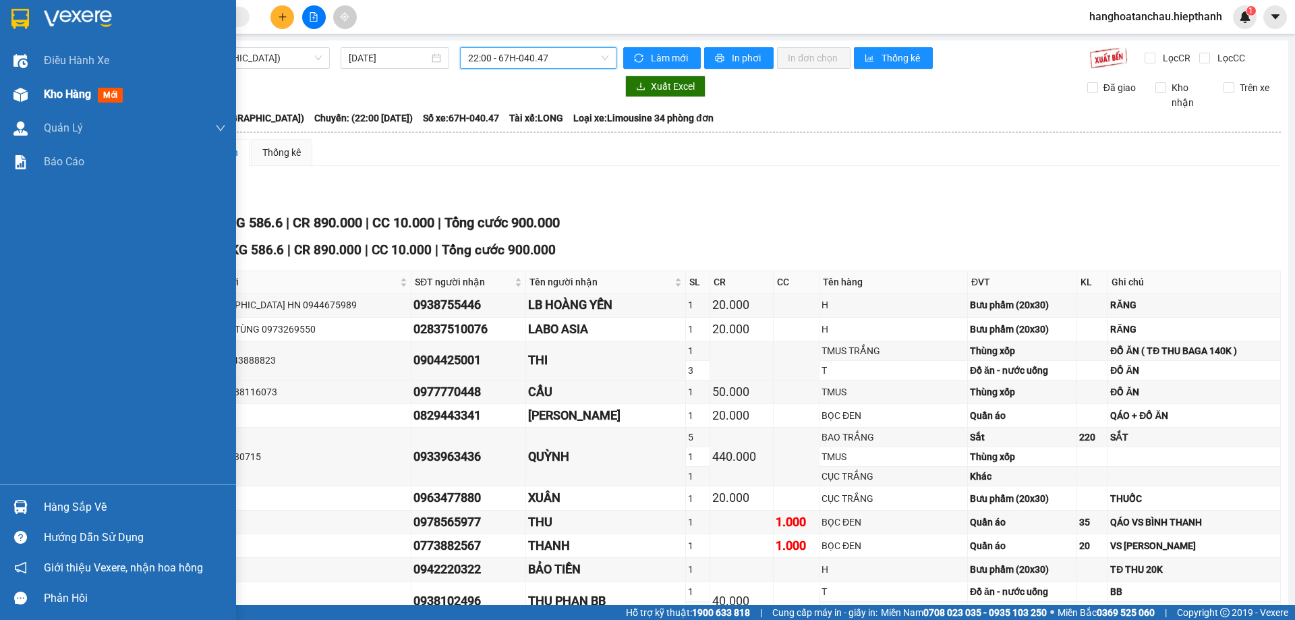
click at [7, 105] on div "Kho hàng mới" at bounding box center [118, 95] width 236 height 34
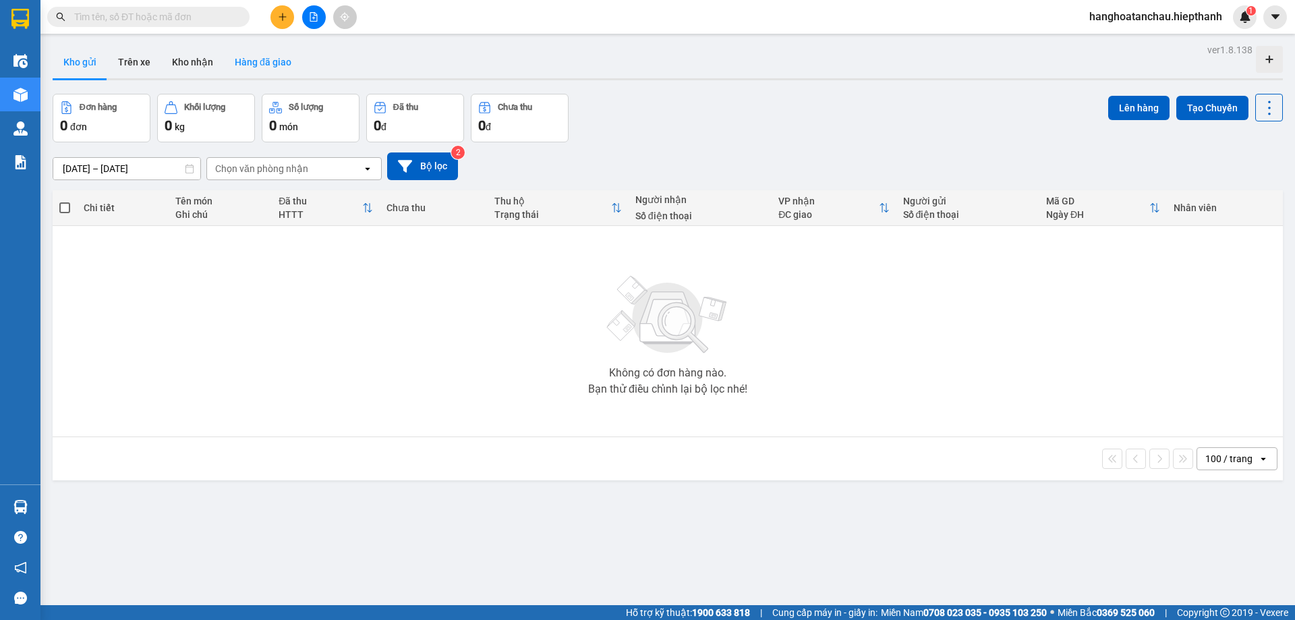
click at [281, 63] on button "Hàng đã giao" at bounding box center [263, 62] width 78 height 32
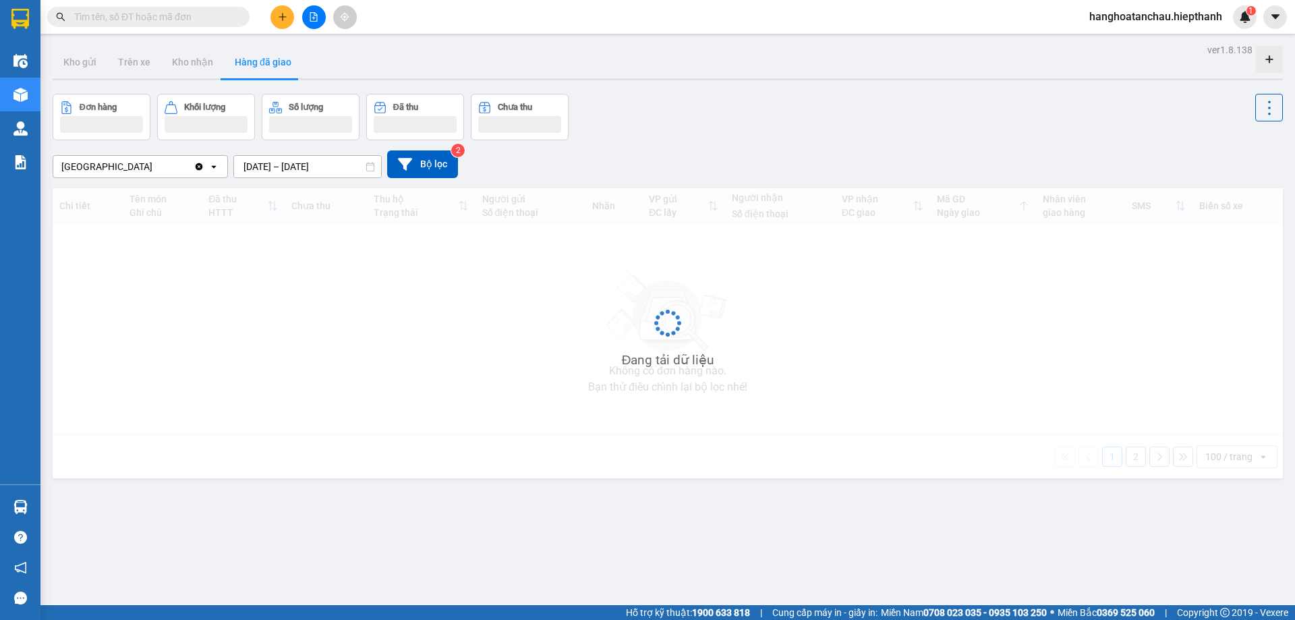
click at [283, 167] on input "15/08/2025 – 15/08/2025" at bounding box center [307, 167] width 147 height 22
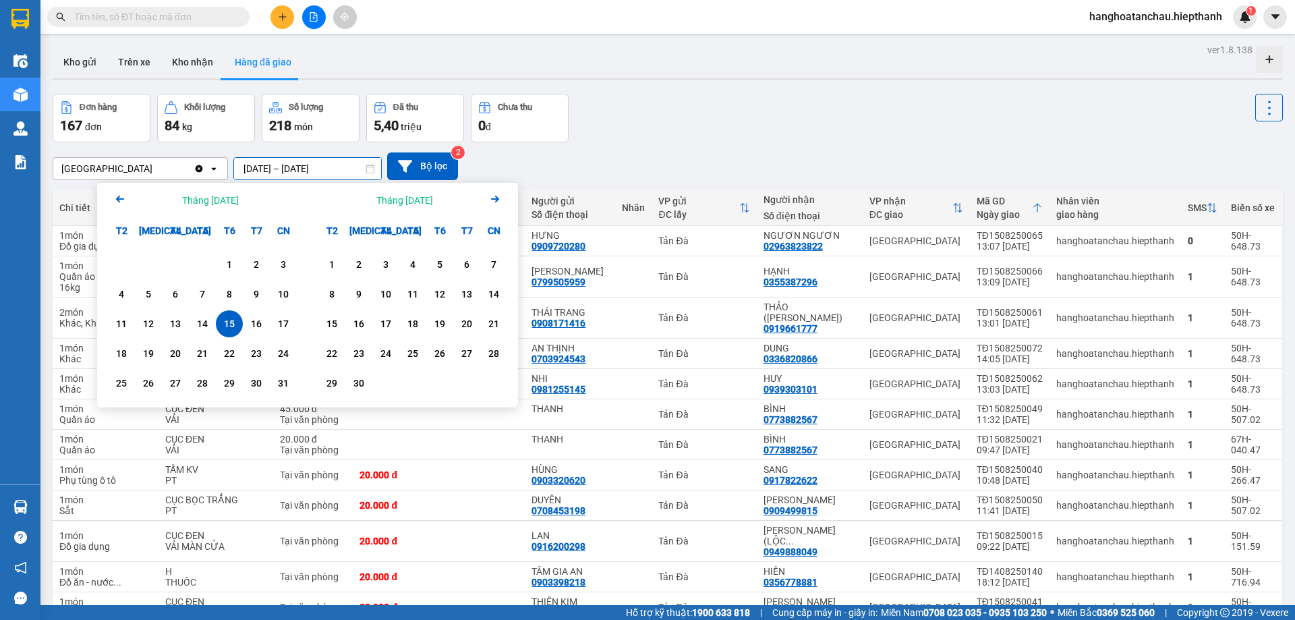
click at [647, 118] on div "Đơn hàng 167 đơn Khối lượng 84 kg Số lượng 218 món Đã thu 5,40 triệu Chưa thu 0…" at bounding box center [668, 118] width 1230 height 49
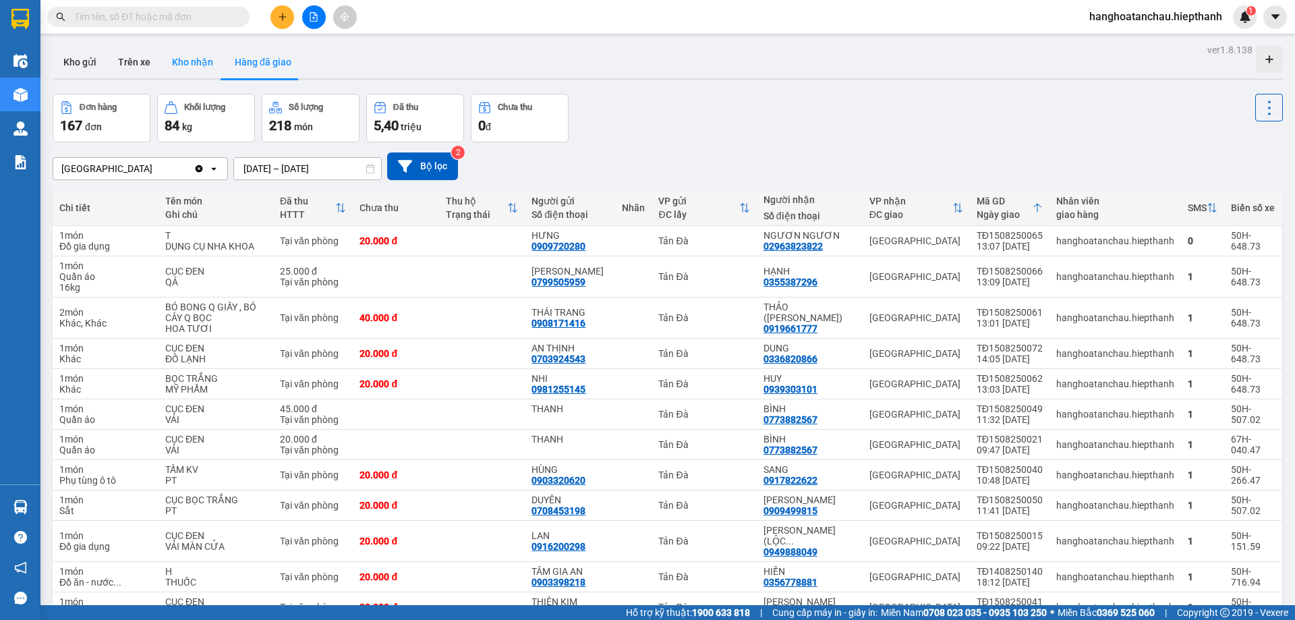
click at [206, 76] on button "Kho nhận" at bounding box center [192, 62] width 63 height 32
click at [202, 67] on button "Kho nhận" at bounding box center [192, 62] width 63 height 32
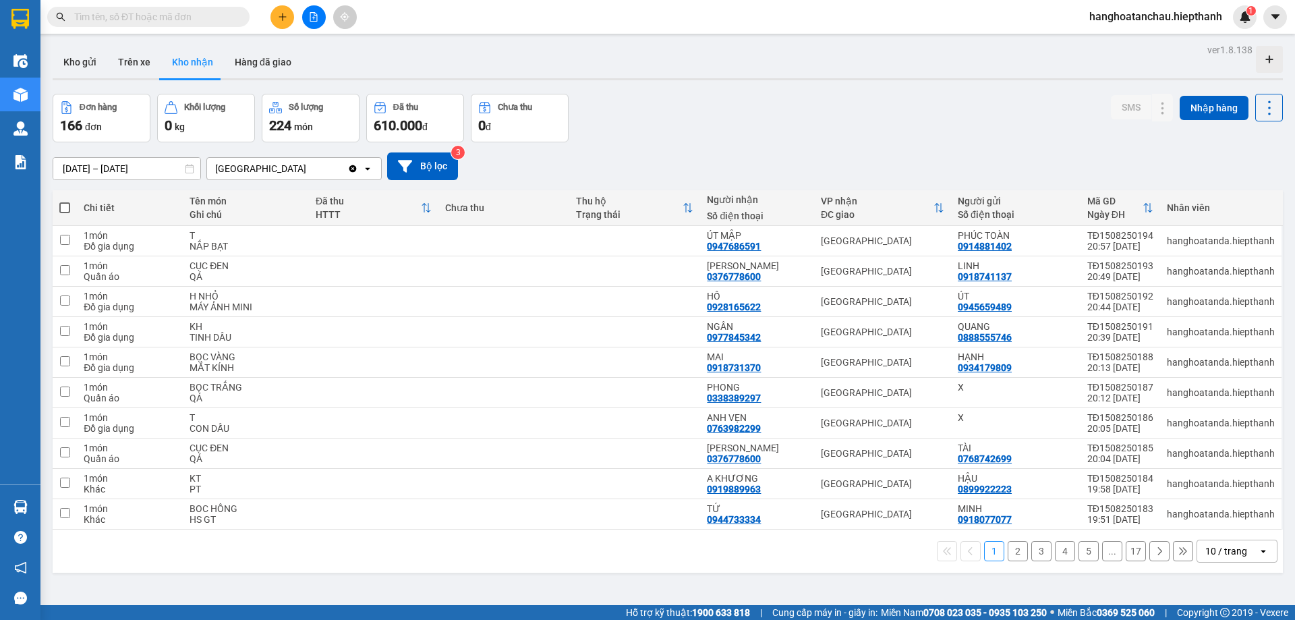
click at [150, 159] on input "14/08/2025 – 16/08/2025" at bounding box center [126, 169] width 147 height 22
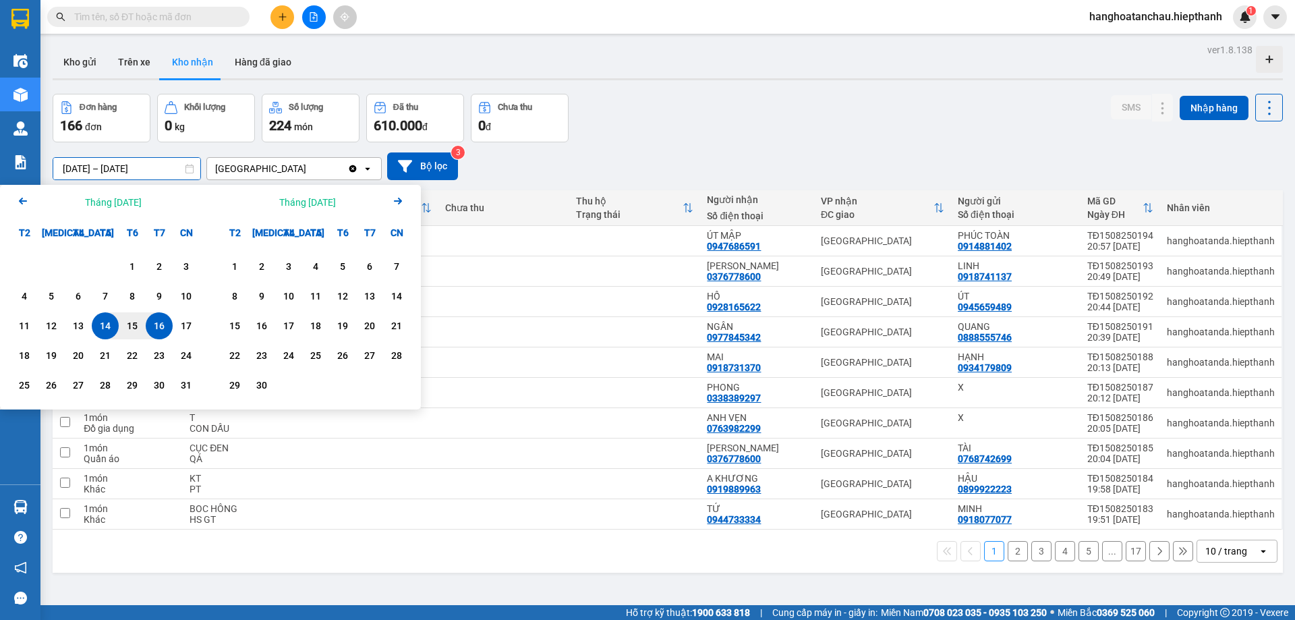
click at [18, 197] on icon "Arrow Left" at bounding box center [23, 201] width 16 height 16
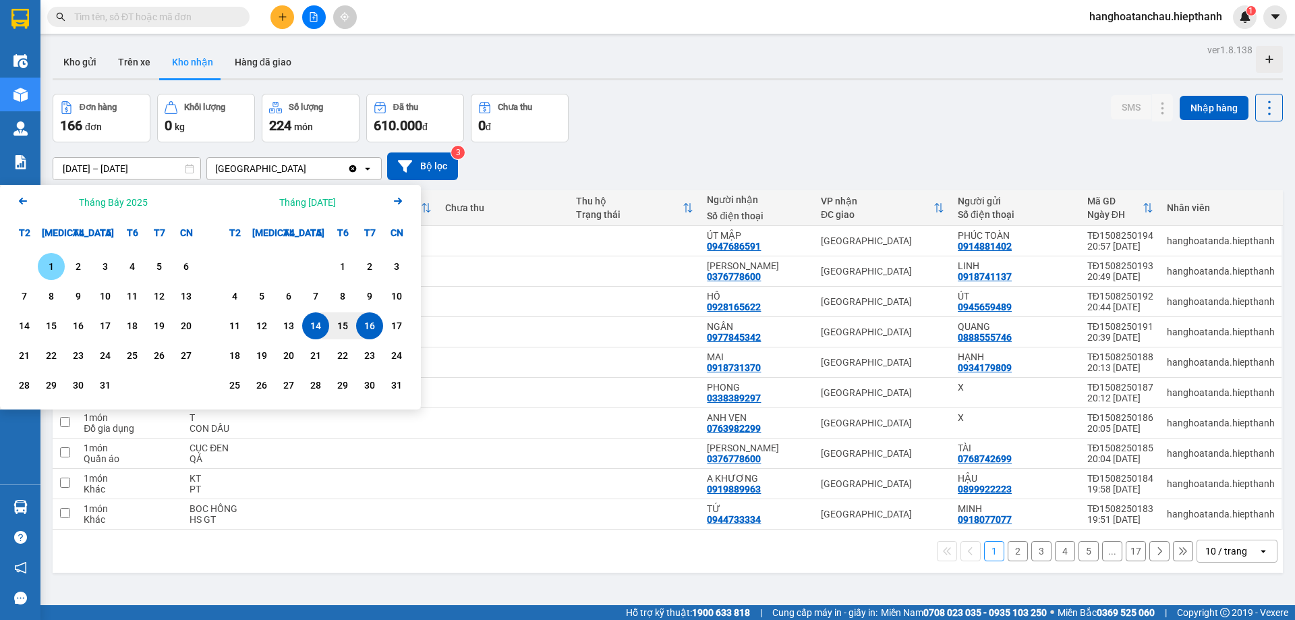
click at [18, 197] on icon "Arrow Left" at bounding box center [23, 201] width 16 height 16
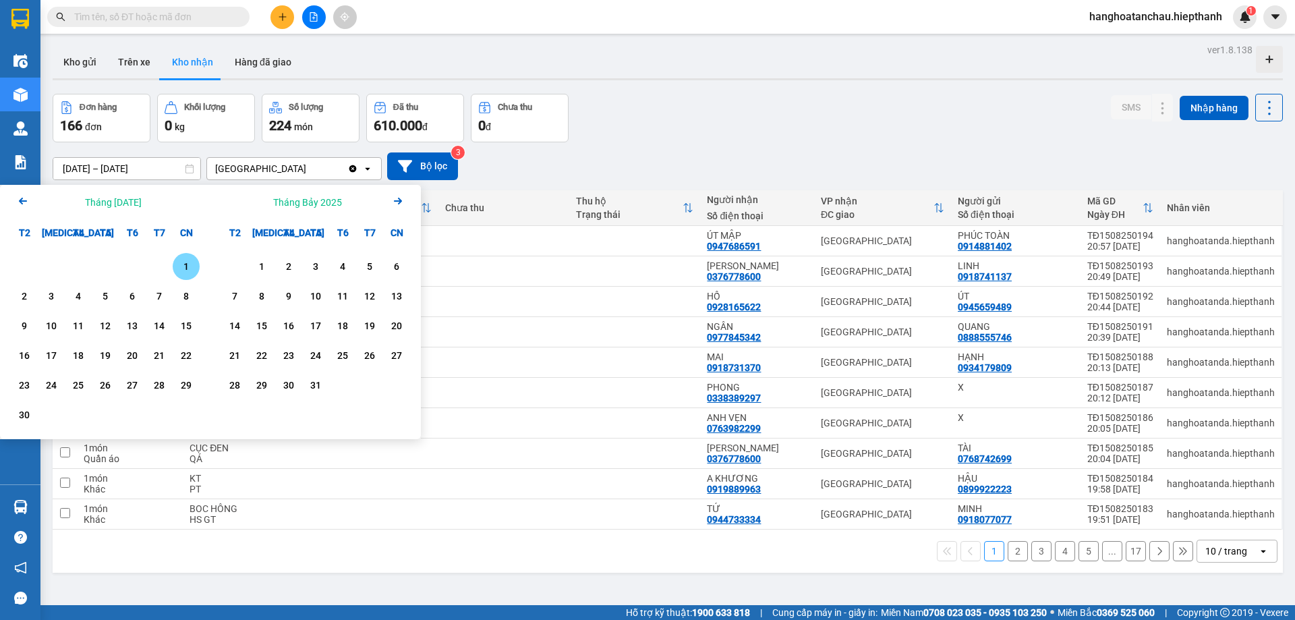
click at [18, 197] on icon "Arrow Left" at bounding box center [23, 201] width 16 height 16
click at [18, 198] on icon "Arrow Left" at bounding box center [23, 201] width 16 height 16
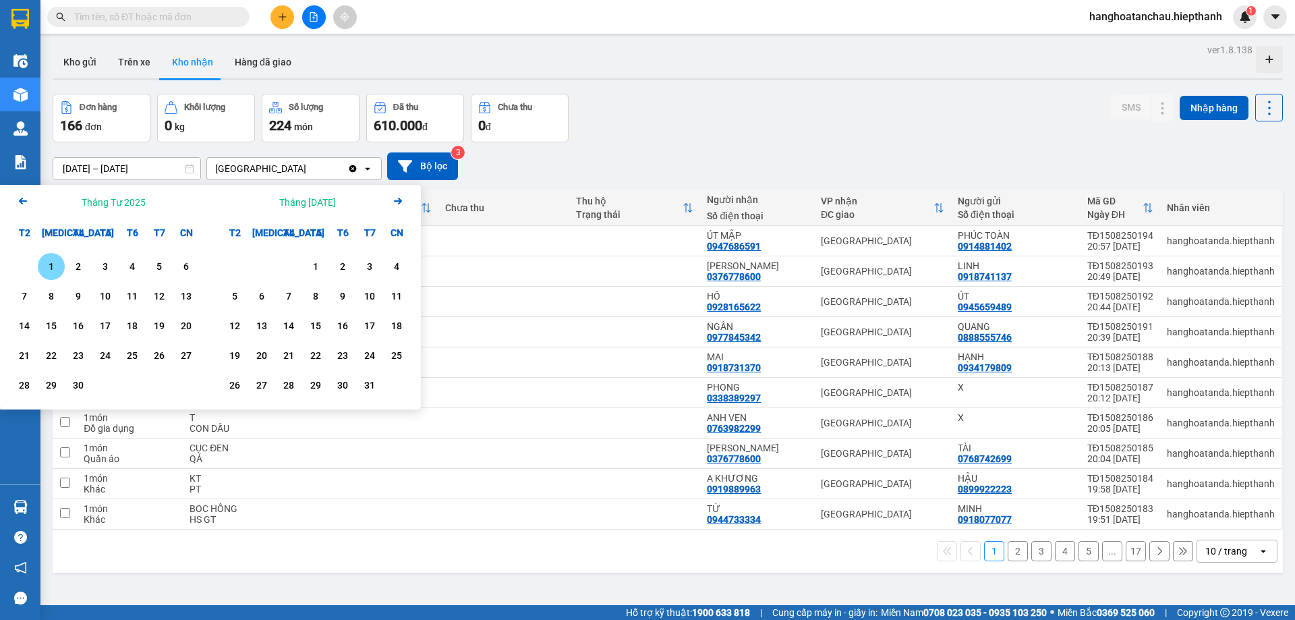
click at [18, 198] on icon "Arrow Left" at bounding box center [23, 201] width 16 height 16
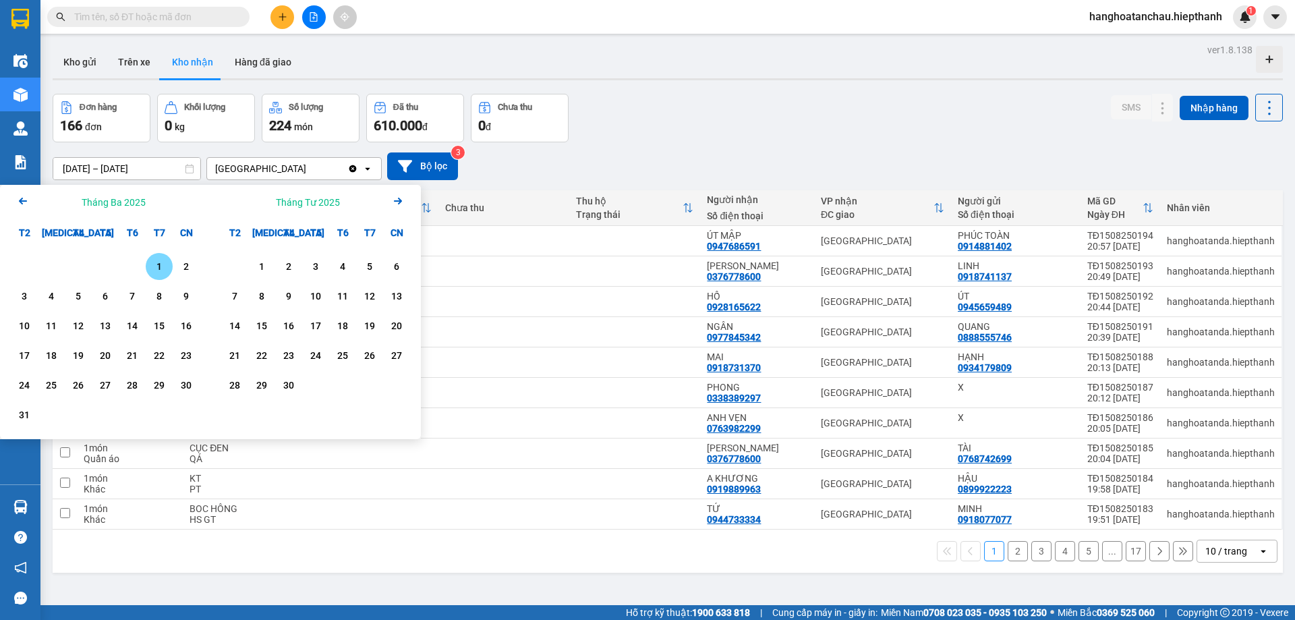
click at [18, 198] on icon "Arrow Left" at bounding box center [23, 201] width 16 height 16
click at [17, 199] on icon "Arrow Left" at bounding box center [23, 201] width 16 height 16
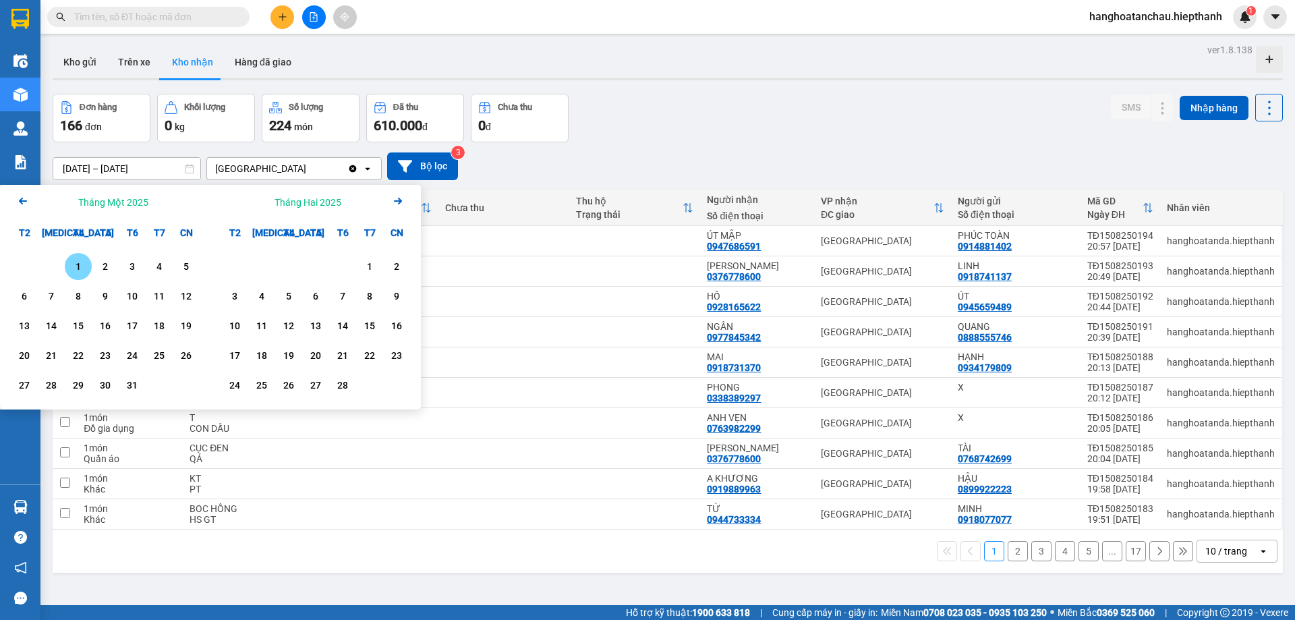
click at [76, 263] on div "1" at bounding box center [78, 266] width 19 height 16
click at [407, 204] on div "Tháng Hai 2025 Arrow Right" at bounding box center [315, 202] width 210 height 34
click at [405, 205] on div "Tháng Hai 2025 Arrow Right" at bounding box center [315, 202] width 210 height 34
click at [403, 205] on icon "Arrow Right" at bounding box center [398, 201] width 16 height 16
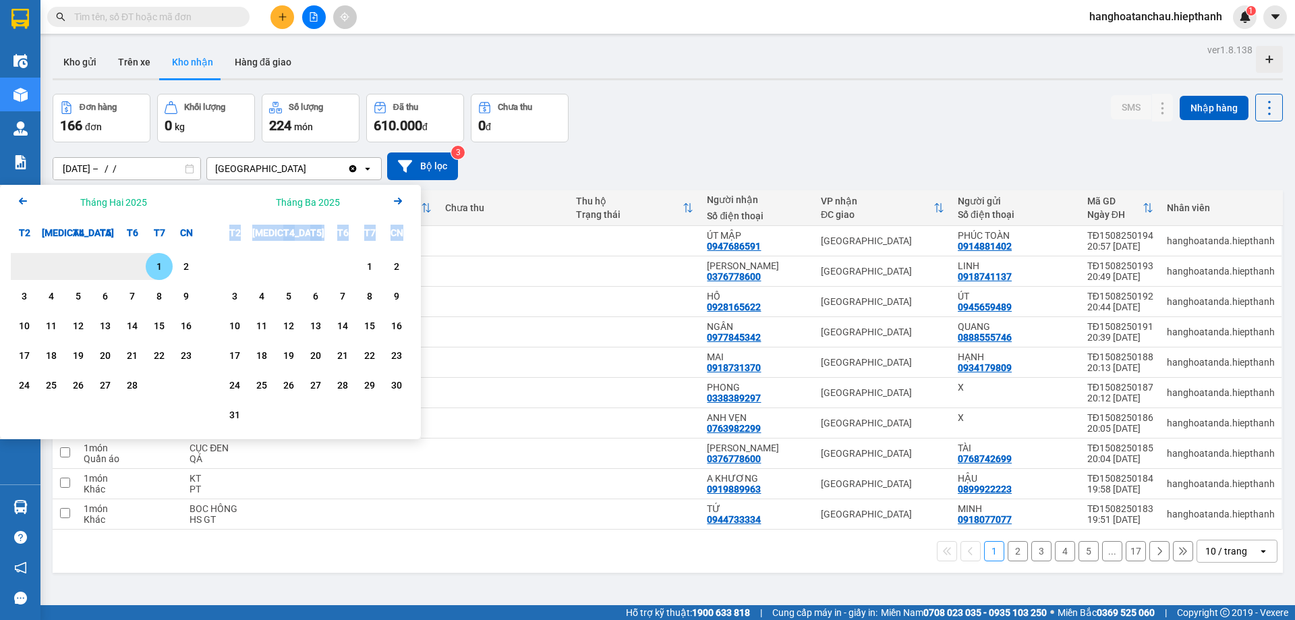
click at [403, 205] on icon "Arrow Right" at bounding box center [398, 201] width 16 height 16
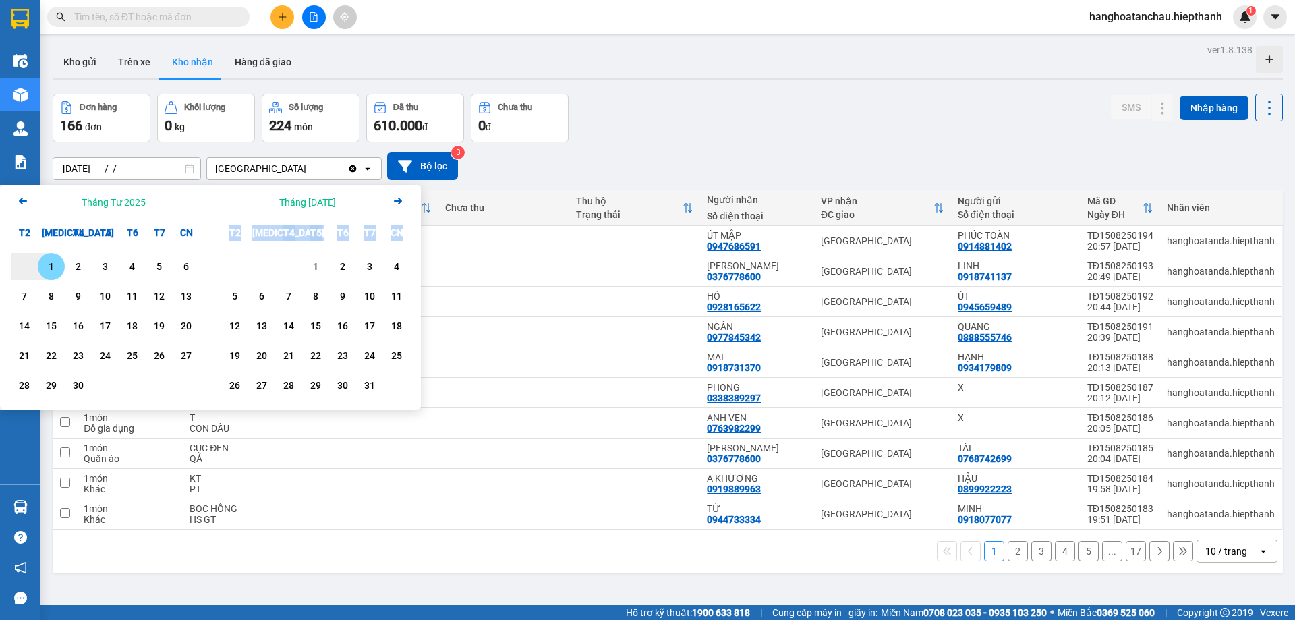
click at [402, 205] on icon "Arrow Right" at bounding box center [398, 201] width 16 height 16
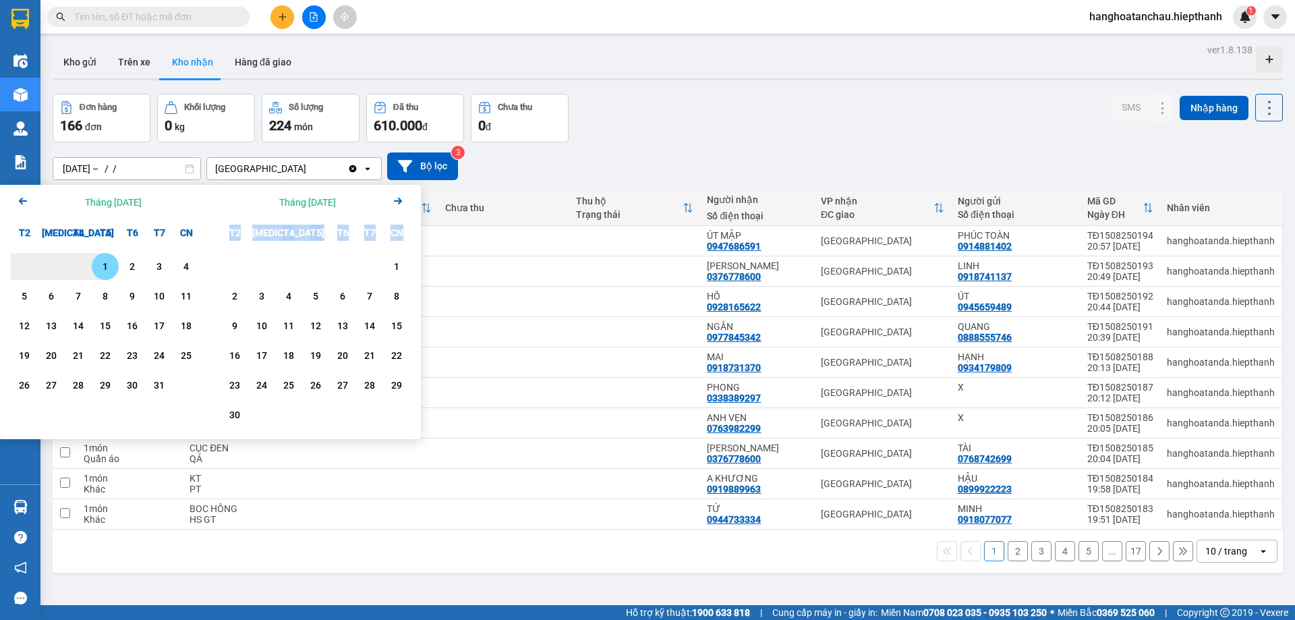
click at [402, 205] on icon "Arrow Right" at bounding box center [398, 201] width 16 height 16
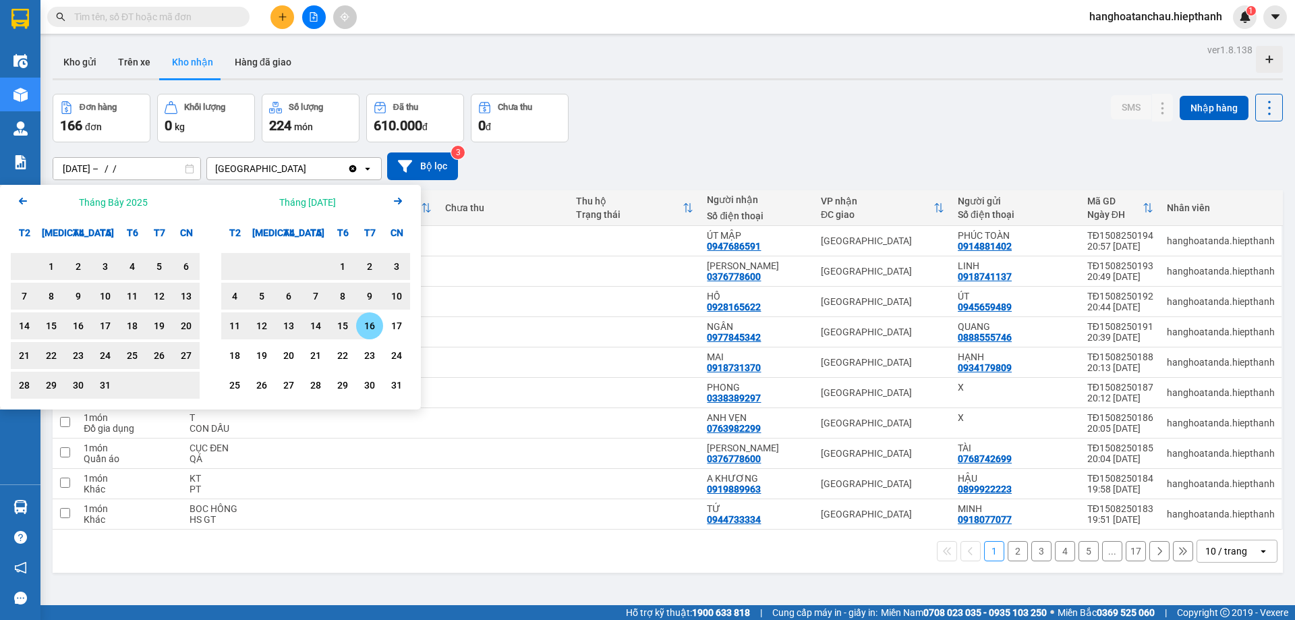
click at [377, 326] on div "16" at bounding box center [369, 326] width 19 height 16
type input "01/01/2025 – 16/08/2025"
